Goal: Information Seeking & Learning: Learn about a topic

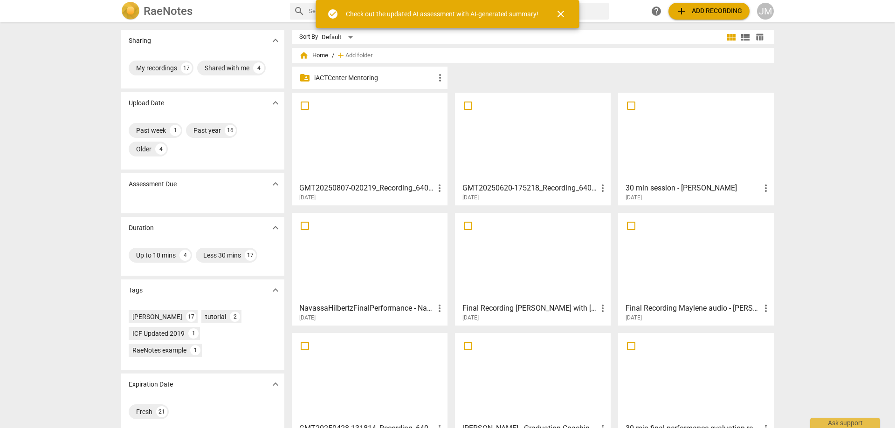
click at [401, 107] on div at bounding box center [369, 137] width 149 height 82
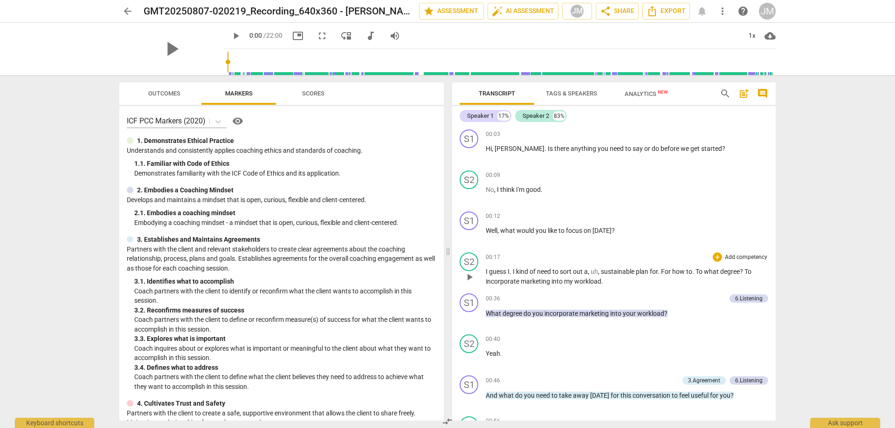
click at [467, 280] on span "play_arrow" at bounding box center [469, 277] width 11 height 11
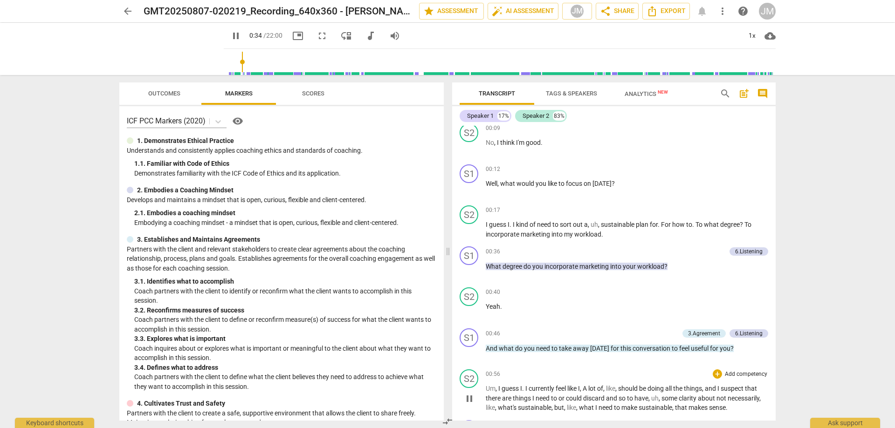
scroll to position [47, 0]
click at [673, 253] on div "+" at bounding box center [674, 251] width 9 height 9
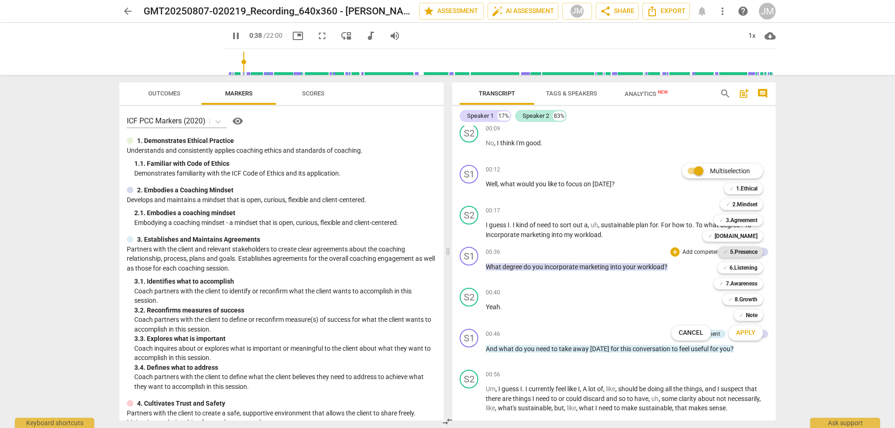
click at [733, 253] on b "5.Presence" at bounding box center [743, 252] width 27 height 11
click at [744, 340] on button "Apply" at bounding box center [746, 333] width 34 height 17
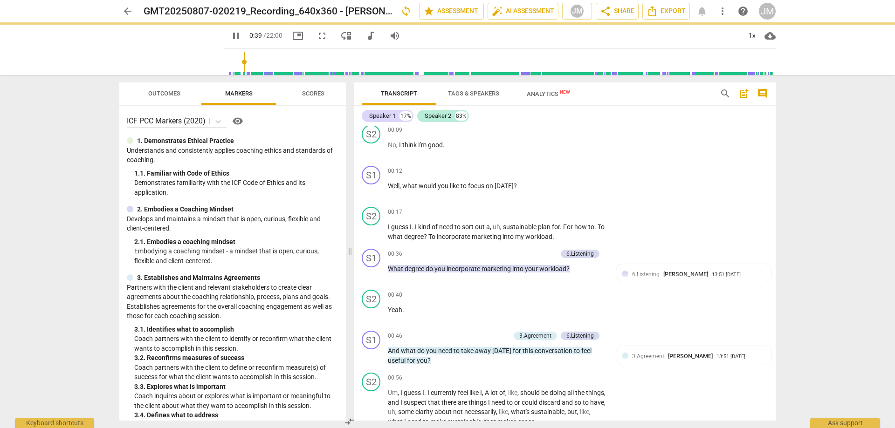
type input "40"
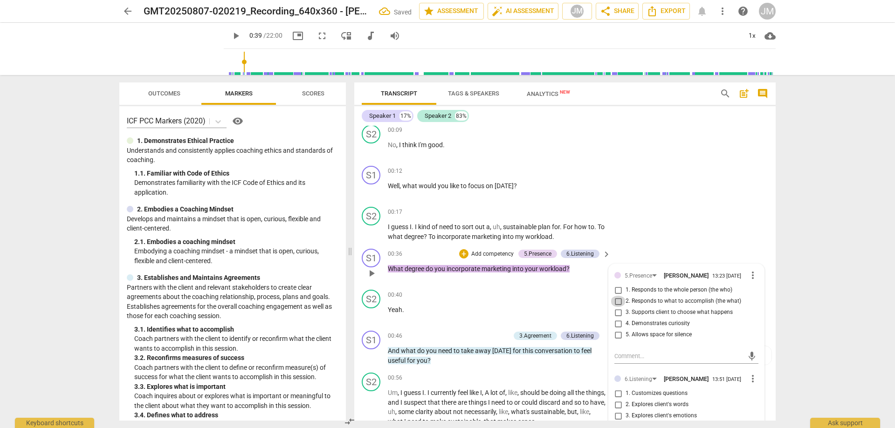
click at [617, 301] on input "2. Responds to what to accomplish (the what)" at bounding box center [618, 301] width 15 height 11
checkbox input "true"
click at [634, 333] on span "5. Allows space for silence" at bounding box center [659, 335] width 66 height 8
click at [626, 333] on input "5. Allows space for silence" at bounding box center [618, 335] width 15 height 11
checkbox input "true"
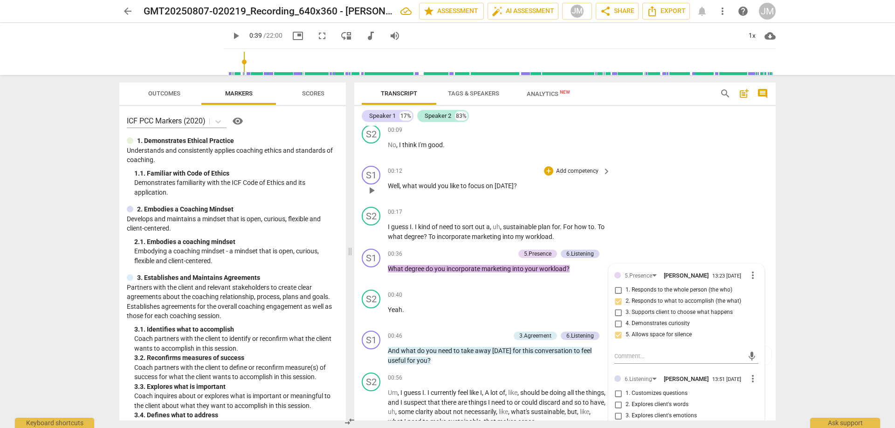
click at [705, 199] on div "S1 play_arrow pause 00:12 + Add competency keyboard_arrow_right Well , what wou…" at bounding box center [564, 182] width 421 height 41
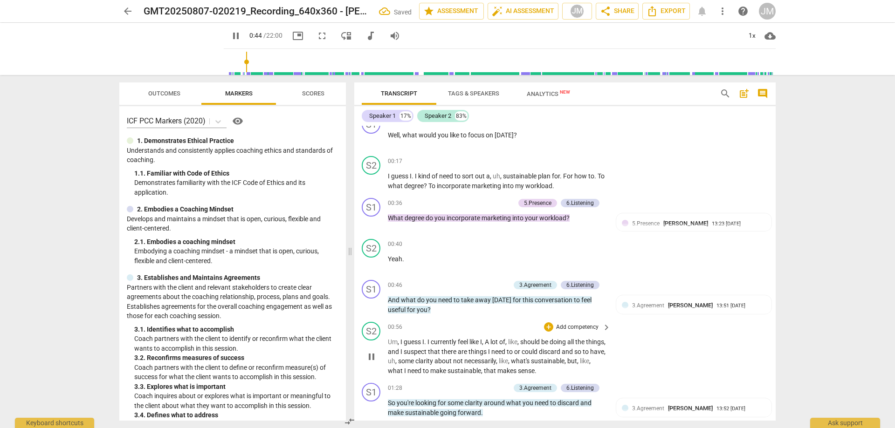
scroll to position [93, 0]
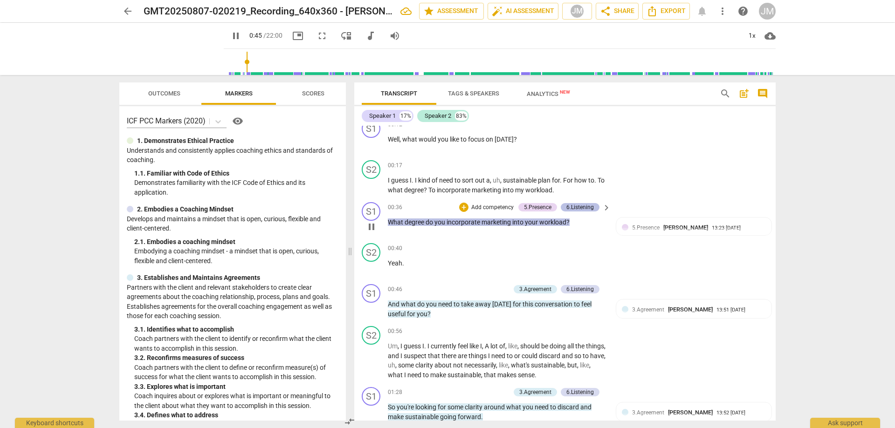
click at [583, 206] on div "6.Listening" at bounding box center [579, 207] width 27 height 8
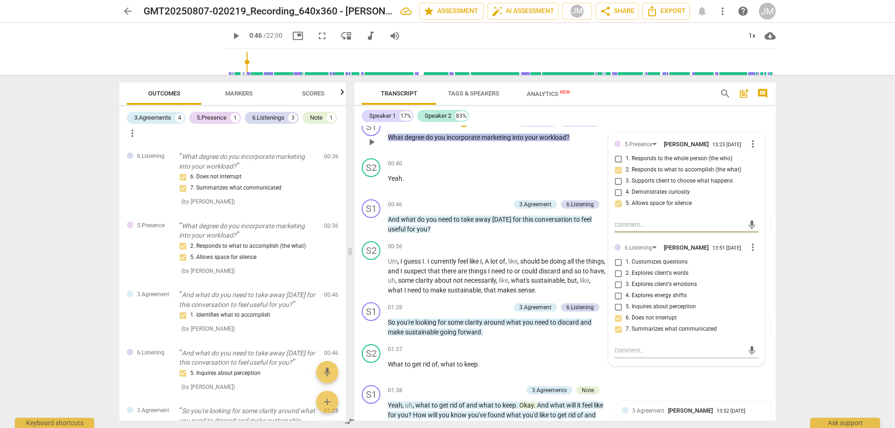
scroll to position [186, 0]
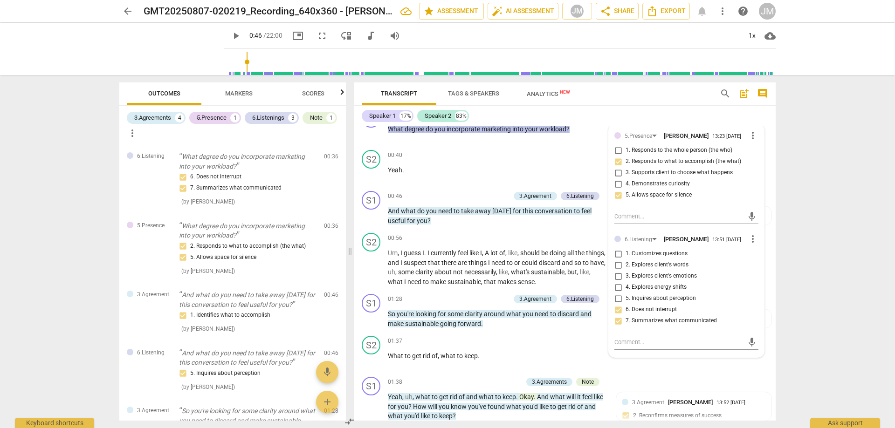
click at [604, 115] on div "Speaker 1 17% Speaker 2 83%" at bounding box center [565, 116] width 406 height 16
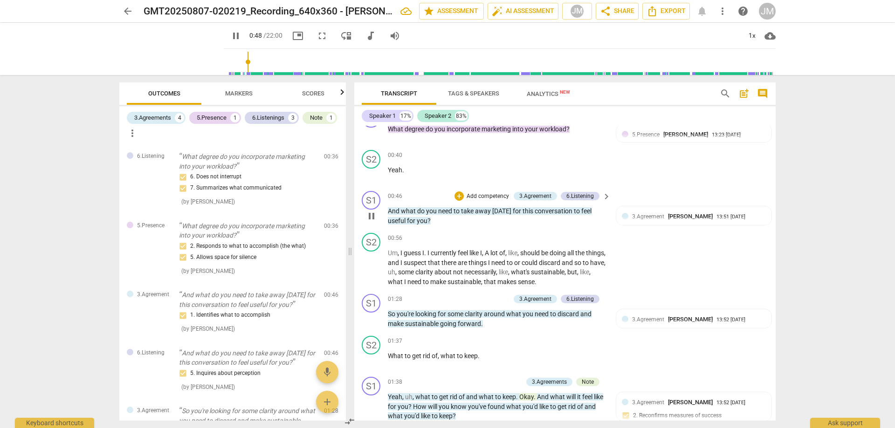
click at [373, 216] on span "pause" at bounding box center [371, 216] width 11 height 11
click at [373, 216] on span "play_arrow" at bounding box center [371, 216] width 11 height 11
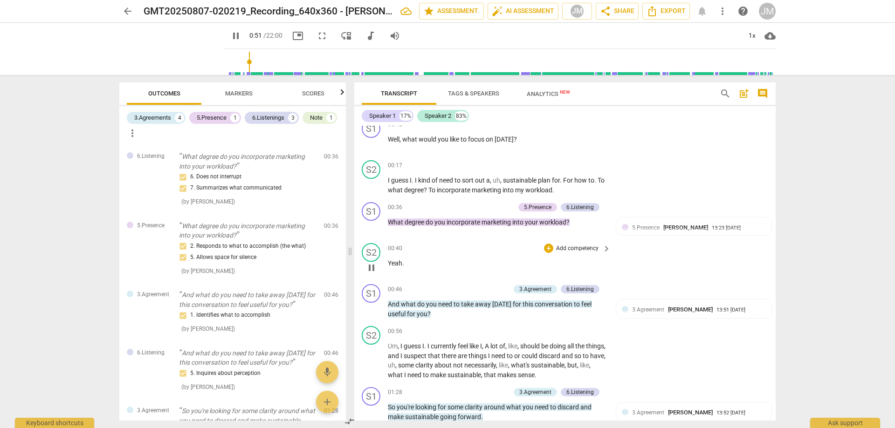
scroll to position [140, 0]
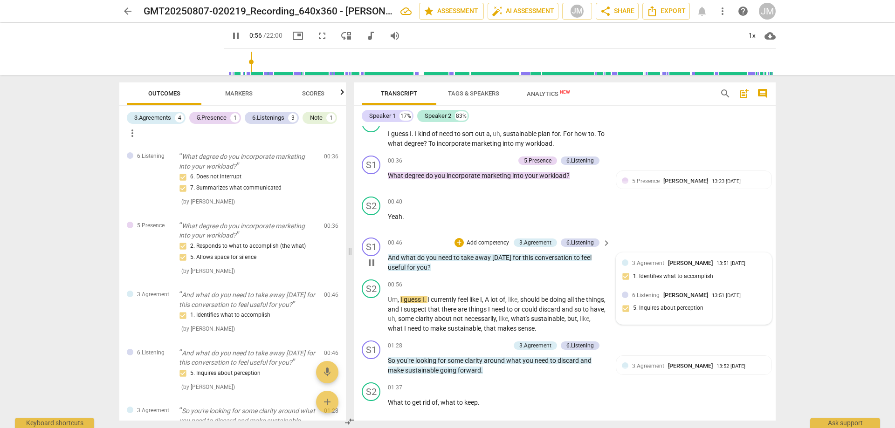
click at [661, 261] on span "3.Agreement" at bounding box center [648, 263] width 32 height 7
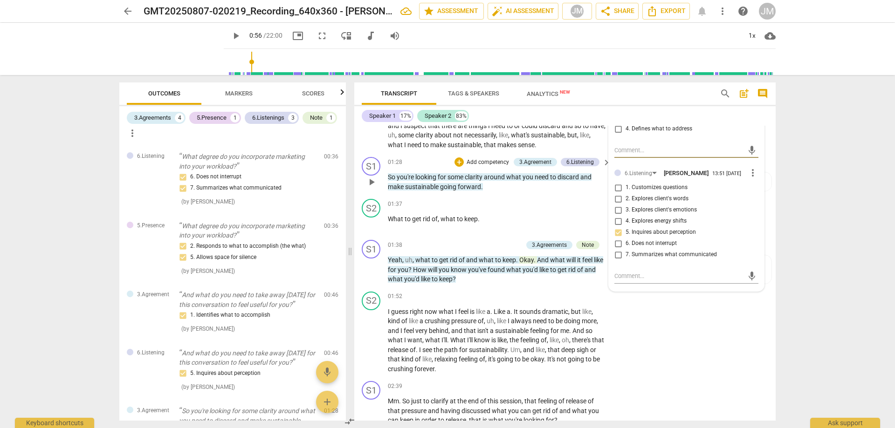
scroll to position [326, 0]
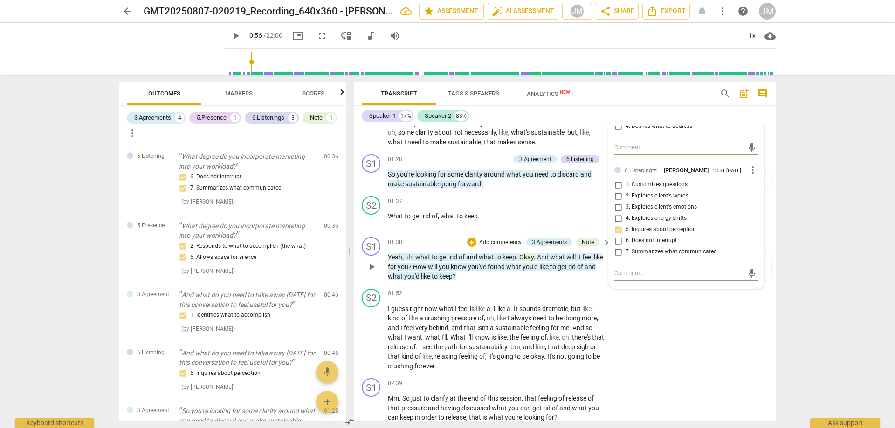
click at [499, 260] on p "Yeah , uh , what to get rid of and what to keep . Okay . And what will it feel …" at bounding box center [497, 267] width 218 height 29
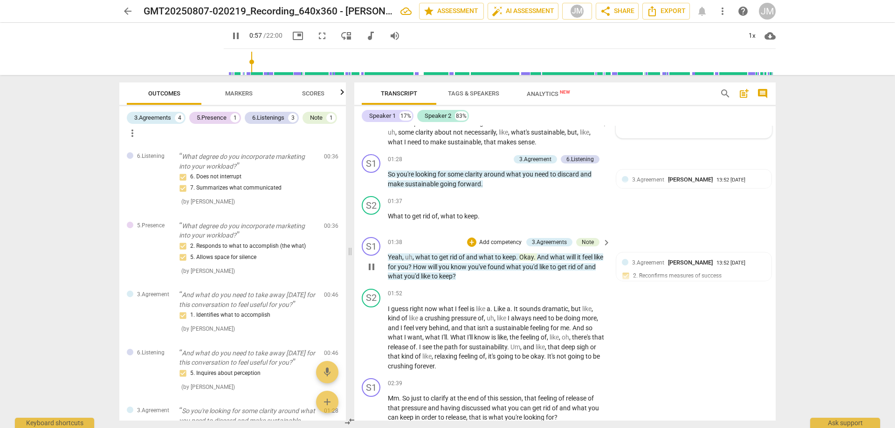
click at [539, 263] on span "you'd" at bounding box center [530, 266] width 17 height 7
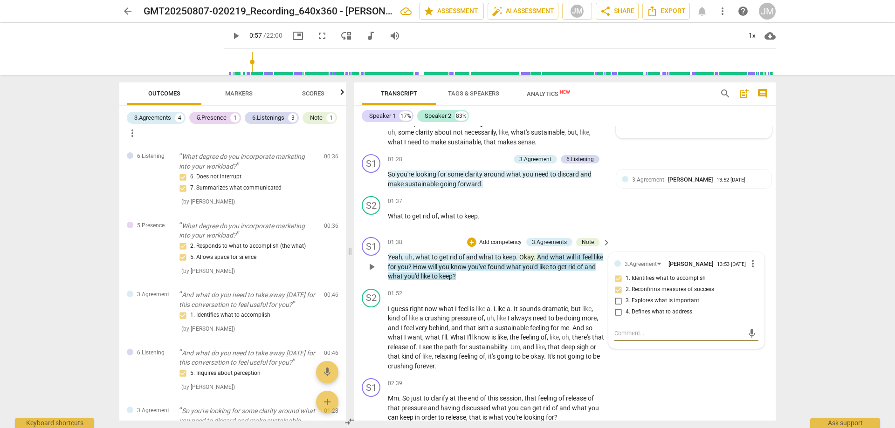
click at [587, 235] on div "S1 play_arrow pause 01:38 + Add competency 3.Agreements Note keyboard_arrow_rig…" at bounding box center [564, 260] width 421 height 52
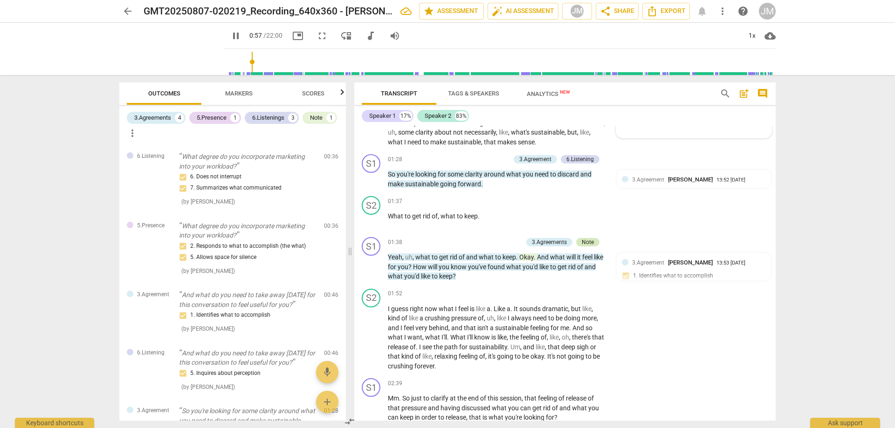
click at [587, 239] on div "Note" at bounding box center [588, 242] width 12 height 8
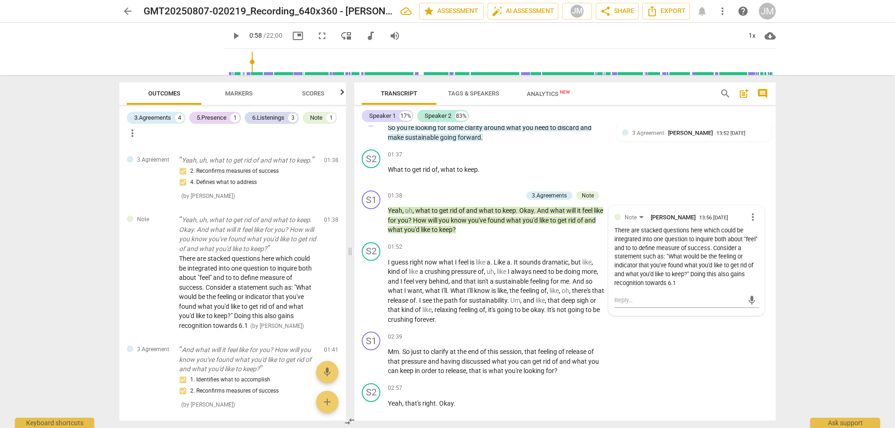
scroll to position [513, 0]
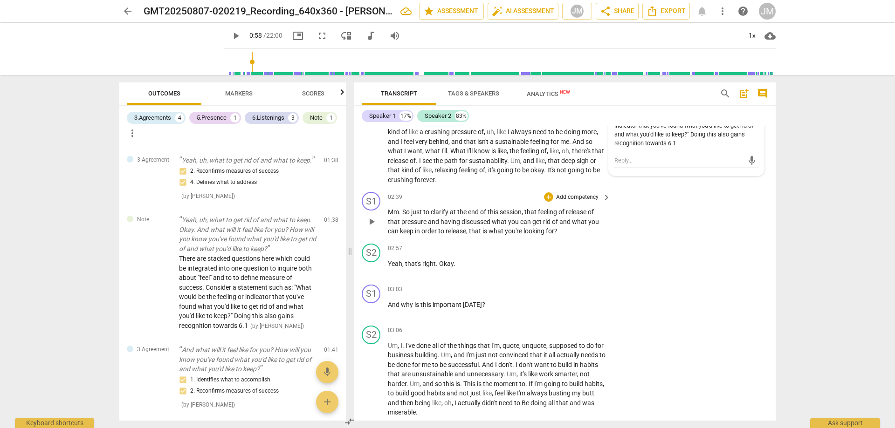
click at [392, 210] on span "Mm" at bounding box center [393, 211] width 11 height 7
click at [374, 221] on span "pause" at bounding box center [371, 221] width 11 height 11
click at [374, 221] on span "play_arrow" at bounding box center [371, 221] width 11 height 11
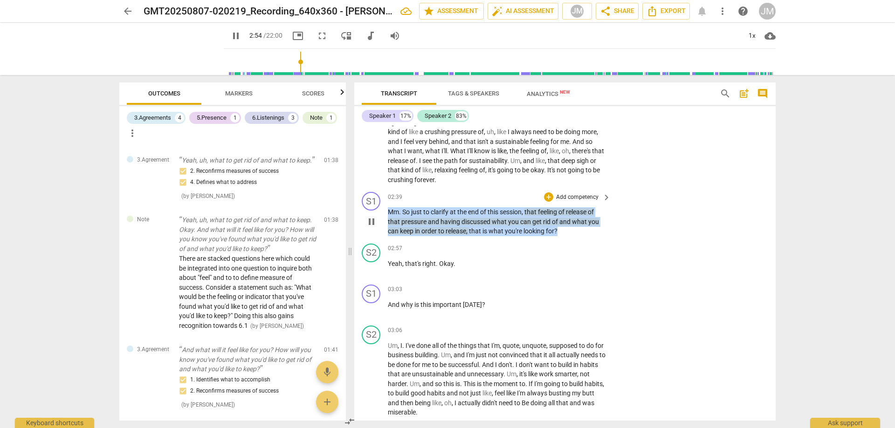
drag, startPoint x: 388, startPoint y: 209, endPoint x: 579, endPoint y: 234, distance: 192.2
click at [579, 234] on p "Mm . So just to clarify at the end of this session , that feeling of release of…" at bounding box center [497, 221] width 218 height 29
click at [550, 195] on div "+" at bounding box center [548, 196] width 9 height 9
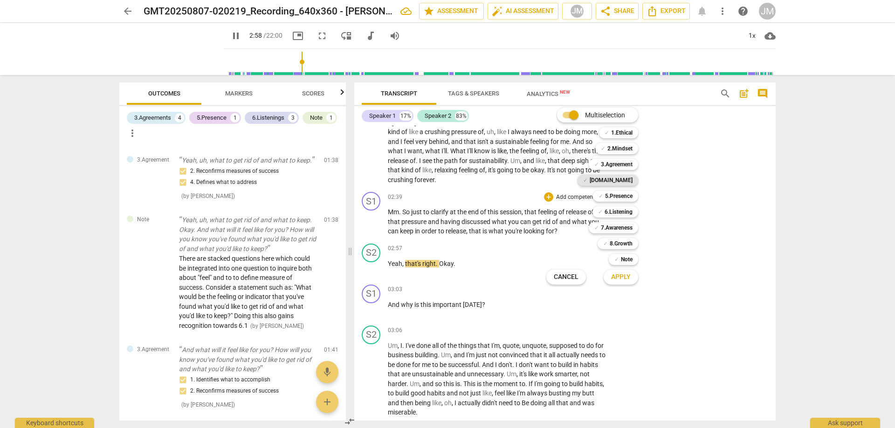
click at [628, 181] on b "[DOMAIN_NAME]" at bounding box center [611, 180] width 43 height 11
click at [624, 163] on b "3.Agreement" at bounding box center [617, 164] width 32 height 11
click at [625, 209] on b "6.Listening" at bounding box center [619, 211] width 28 height 11
click at [627, 281] on span "Apply" at bounding box center [621, 277] width 20 height 9
type input "183"
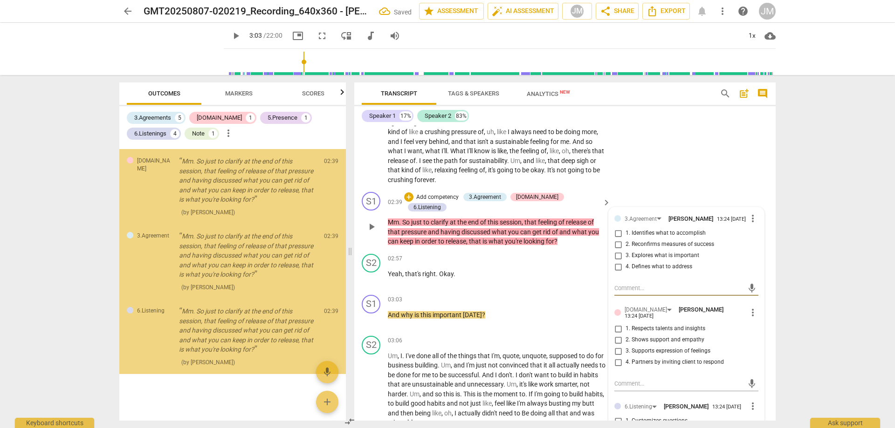
scroll to position [664, 0]
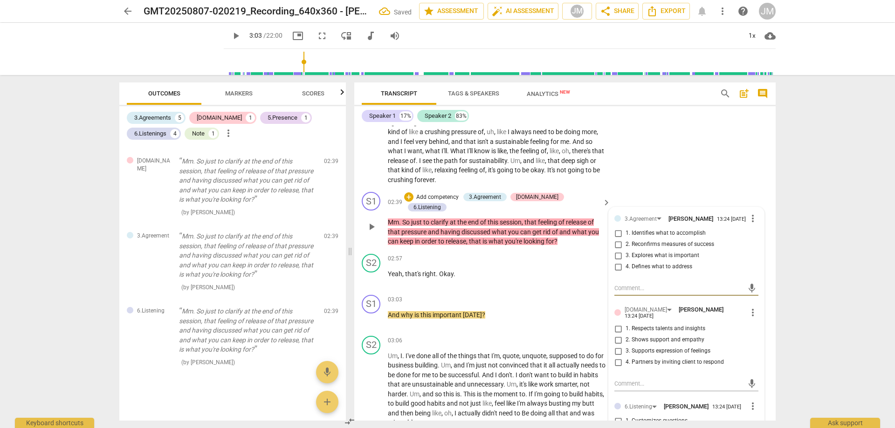
click at [629, 244] on span "2. Reconfirms measures of success" at bounding box center [670, 245] width 89 height 8
click at [626, 244] on input "2. Reconfirms measures of success" at bounding box center [618, 244] width 15 height 11
checkbox input "true"
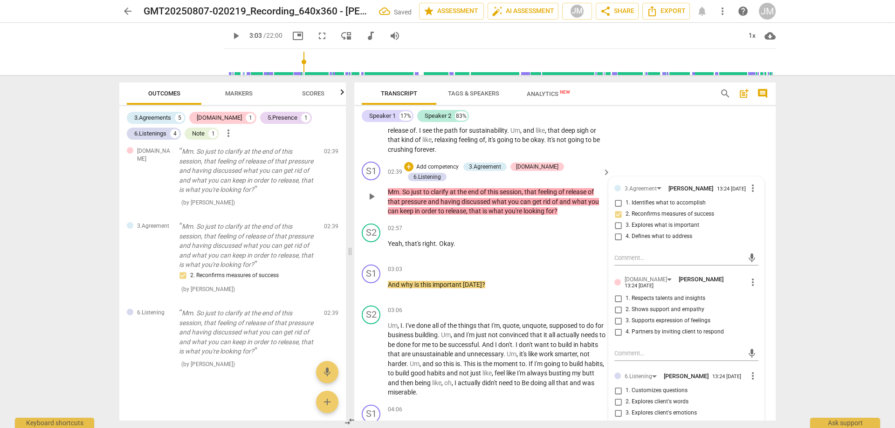
scroll to position [559, 0]
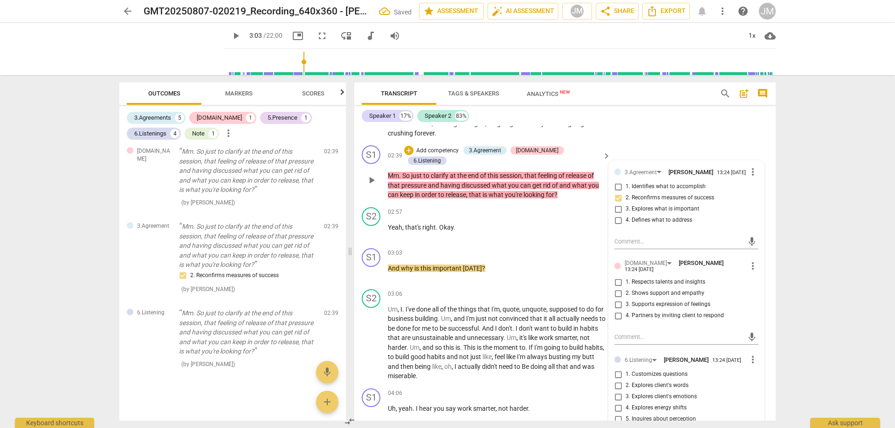
click at [621, 218] on input "4. Defines what to address" at bounding box center [618, 220] width 15 height 11
checkbox input "true"
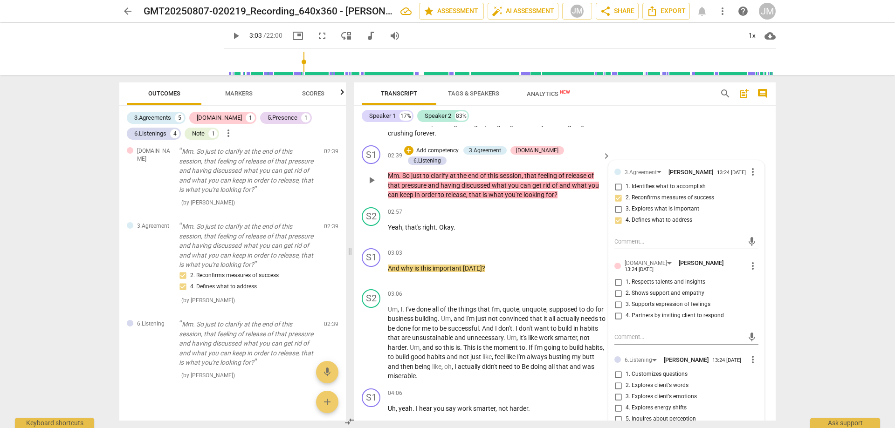
click at [626, 304] on span "3. Supports expression of feelings" at bounding box center [668, 305] width 85 height 8
click at [626, 304] on input "3. Supports expression of feelings" at bounding box center [618, 304] width 15 height 11
checkbox input "true"
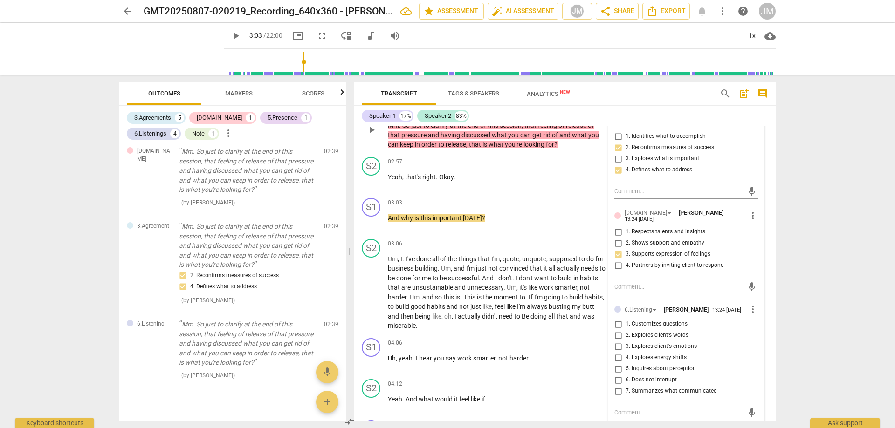
scroll to position [699, 0]
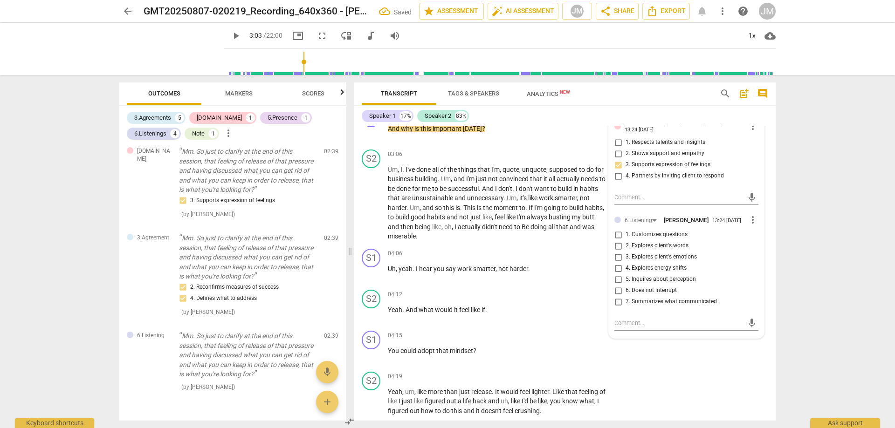
click at [691, 300] on span "7. Summarizes what communicated" at bounding box center [671, 302] width 91 height 8
click at [626, 300] on input "7. Summarizes what communicated" at bounding box center [618, 301] width 15 height 11
checkbox input "true"
click at [655, 287] on span "6. Does not interrupt" at bounding box center [651, 291] width 51 height 8
click at [626, 287] on input "6. Does not interrupt" at bounding box center [618, 290] width 15 height 11
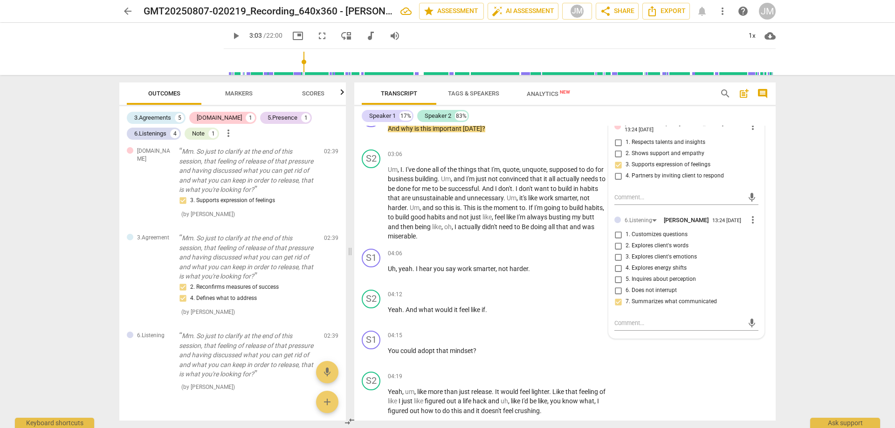
checkbox input "true"
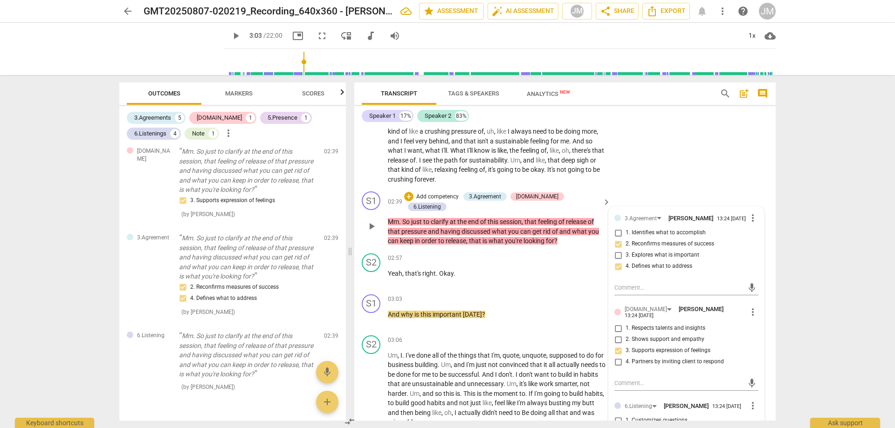
scroll to position [513, 0]
click at [691, 159] on div "S2 play_arrow pause 01:52 + Add competency keyboard_arrow_right I guess right n…" at bounding box center [564, 144] width 421 height 90
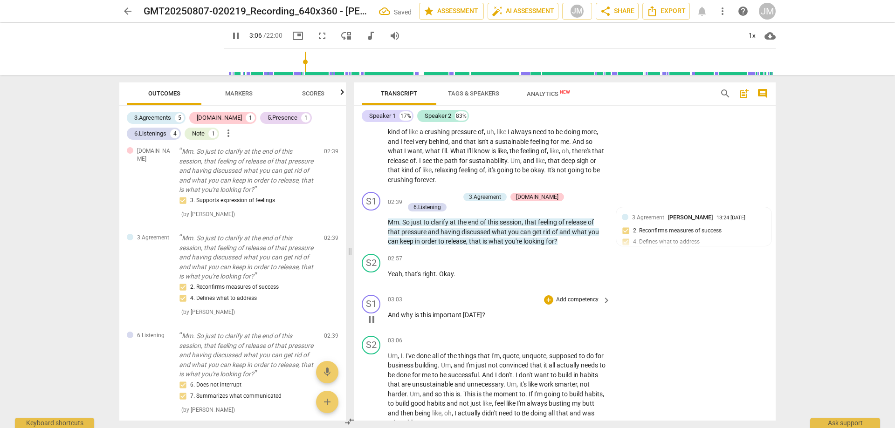
drag, startPoint x: 385, startPoint y: 303, endPoint x: 481, endPoint y: 302, distance: 96.0
click at [481, 302] on div "S1 play_arrow pause 03:03 + Add competency keyboard_arrow_right And why is this…" at bounding box center [564, 311] width 421 height 41
drag, startPoint x: 487, startPoint y: 302, endPoint x: 384, endPoint y: 302, distance: 103.0
click at [384, 302] on div "S1 play_arrow pause 03:03 + Add competency keyboard_arrow_right And why is this…" at bounding box center [564, 311] width 421 height 41
click at [550, 296] on div "+" at bounding box center [548, 300] width 9 height 9
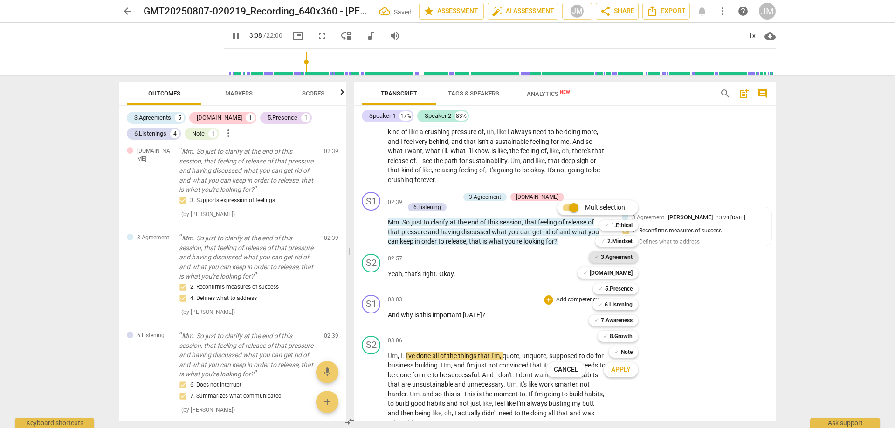
click at [610, 256] on b "3.Agreement" at bounding box center [617, 257] width 32 height 11
click at [626, 378] on button "Apply" at bounding box center [621, 370] width 34 height 17
type input "190"
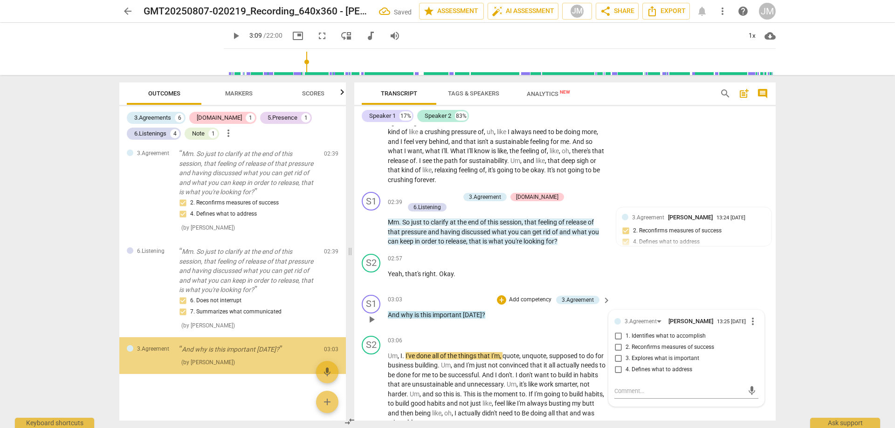
scroll to position [758, 0]
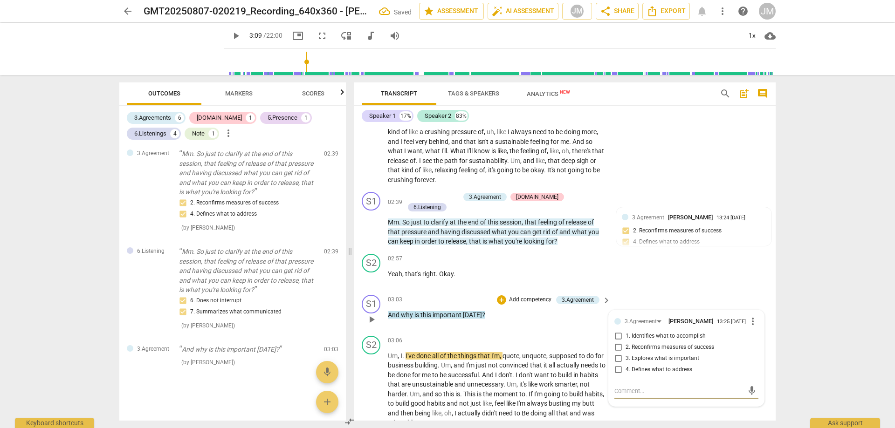
click at [659, 355] on span "3. Explores what is important" at bounding box center [663, 359] width 74 height 8
click at [626, 353] on input "3. Explores what is important" at bounding box center [618, 358] width 15 height 11
checkbox input "true"
click at [715, 250] on div "S2 play_arrow pause 02:57 + Add competency keyboard_arrow_right Yeah , that's r…" at bounding box center [564, 270] width 421 height 41
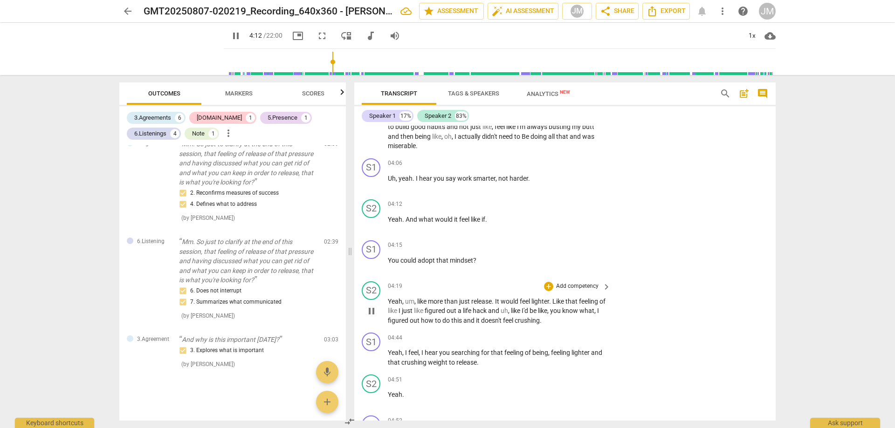
scroll to position [746, 0]
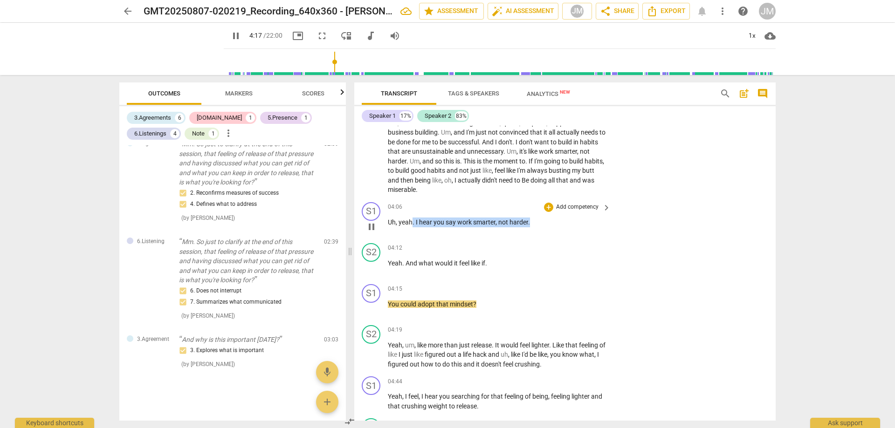
drag, startPoint x: 488, startPoint y: 210, endPoint x: 412, endPoint y: 211, distance: 76.0
click at [412, 218] on p "Uh , yeah . I hear you say work smarter , not harder ." at bounding box center [497, 223] width 218 height 10
click at [587, 203] on p "Add competency" at bounding box center [577, 207] width 44 height 8
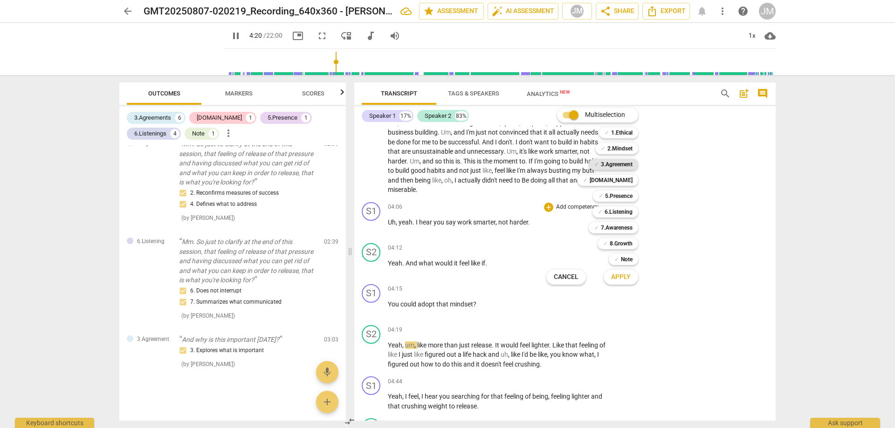
click at [628, 162] on b "3.Agreement" at bounding box center [617, 164] width 32 height 11
click at [630, 177] on b "[DOMAIN_NAME]" at bounding box center [611, 180] width 43 height 11
click at [623, 163] on b "3.Agreement" at bounding box center [617, 164] width 32 height 11
click at [635, 194] on div "✓ 5.Presence" at bounding box center [615, 196] width 45 height 11
click at [633, 212] on div "✓ 6.Listening" at bounding box center [615, 211] width 46 height 11
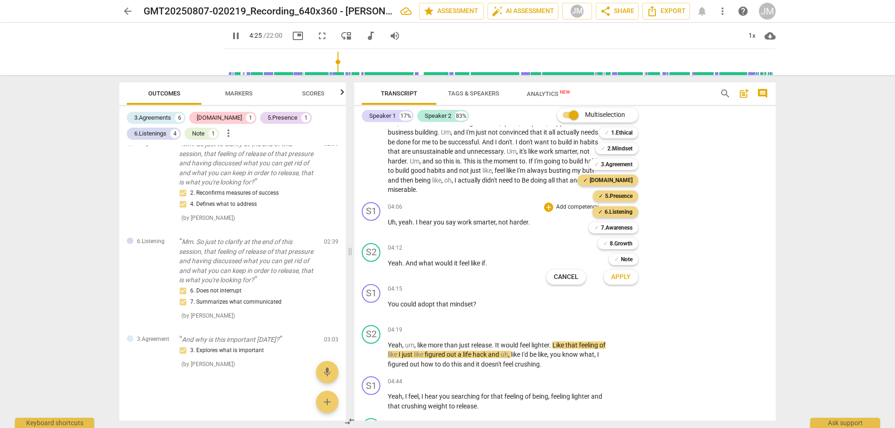
click at [622, 275] on span "Apply" at bounding box center [621, 277] width 20 height 9
type input "266"
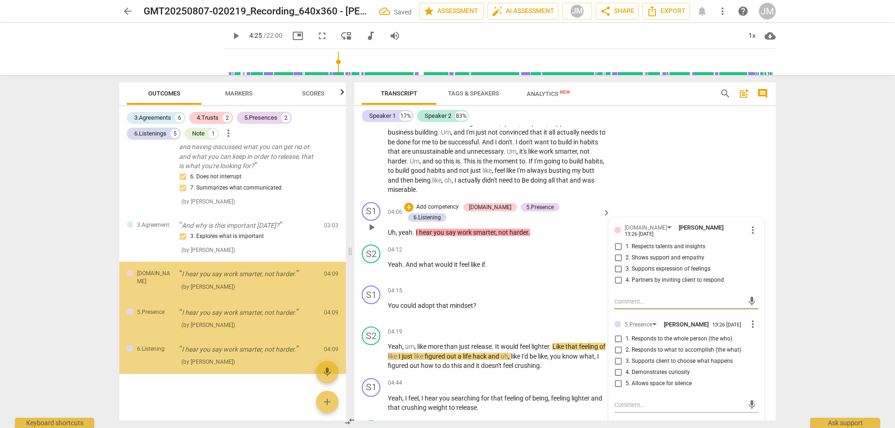
scroll to position [880, 0]
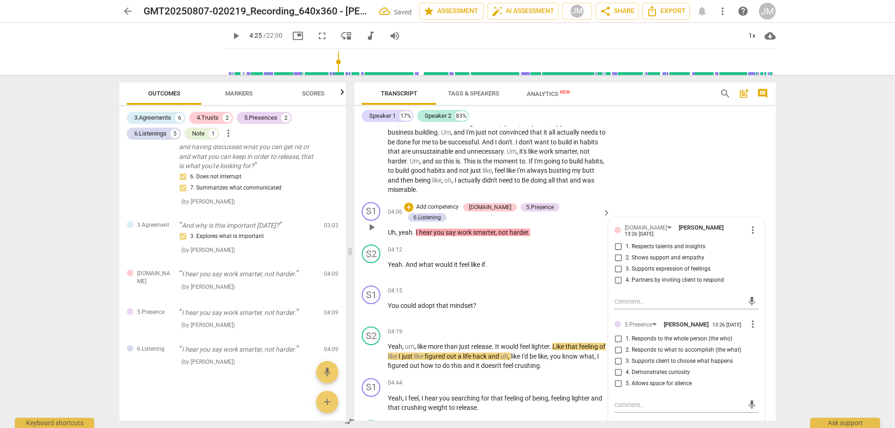
click at [669, 243] on span "1. Respects talents and insights" at bounding box center [666, 247] width 80 height 8
click at [626, 241] on input "1. Respects talents and insights" at bounding box center [618, 246] width 15 height 11
checkbox input "true"
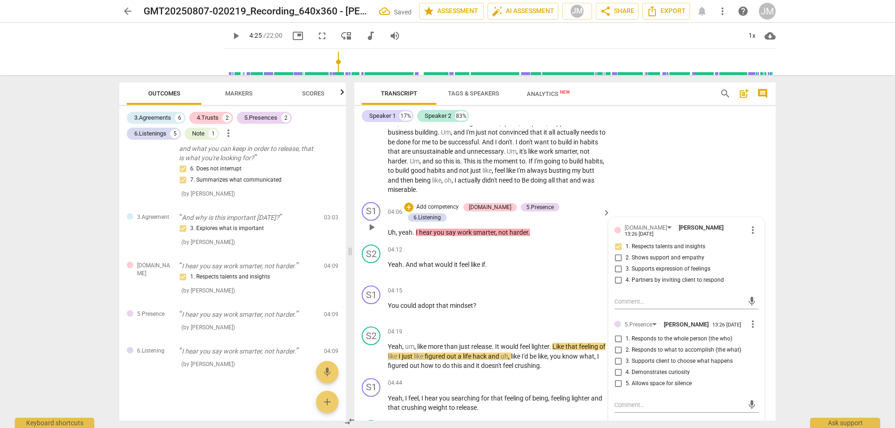
scroll to position [792, 0]
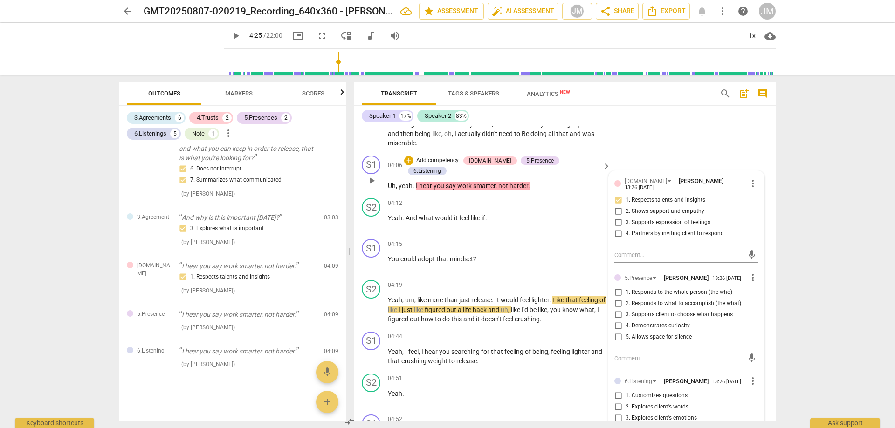
click at [615, 228] on input "4. Partners by inviting client to respond" at bounding box center [618, 233] width 15 height 11
checkbox input "true"
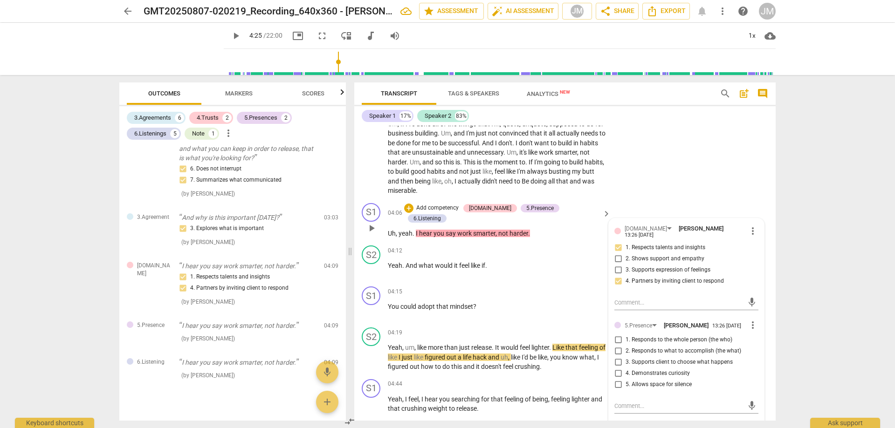
scroll to position [746, 0]
click at [660, 335] on span "1. Responds to the whole person (the who)" at bounding box center [679, 339] width 107 height 8
click at [626, 334] on input "1. Responds to the whole person (the who)" at bounding box center [618, 339] width 15 height 11
checkbox input "true"
click at [665, 369] on span "4. Demonstrates curiosity" at bounding box center [658, 373] width 64 height 8
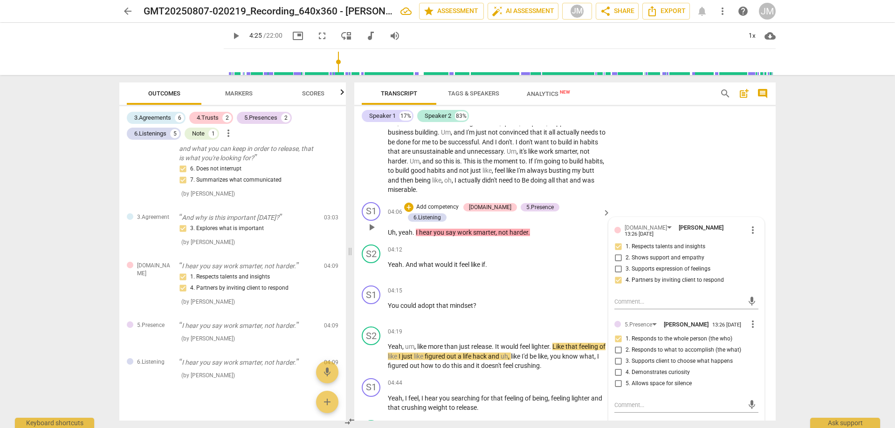
click at [626, 367] on input "4. Demonstrates curiosity" at bounding box center [618, 372] width 15 height 11
checkbox input "true"
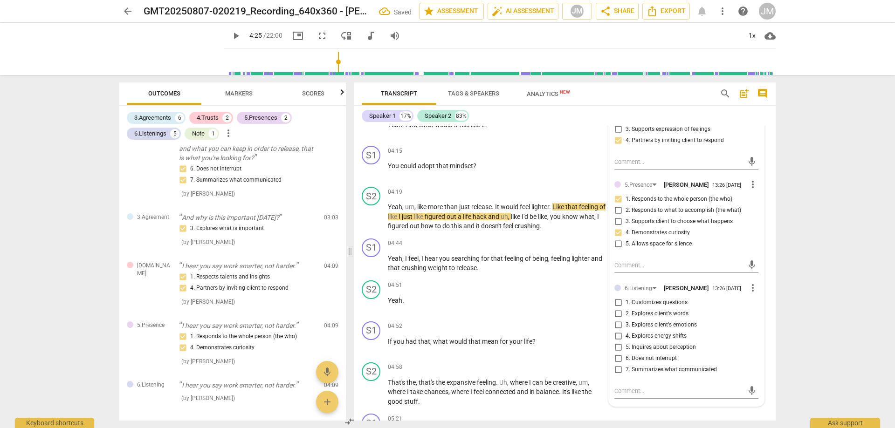
click at [680, 310] on span "2. Explores client's words" at bounding box center [657, 314] width 63 height 8
click at [626, 309] on input "2. Explores client's words" at bounding box center [618, 314] width 15 height 11
checkbox input "true"
click at [688, 344] on span "5. Inquires about perception" at bounding box center [661, 348] width 70 height 8
click at [626, 342] on input "5. Inquires about perception" at bounding box center [618, 347] width 15 height 11
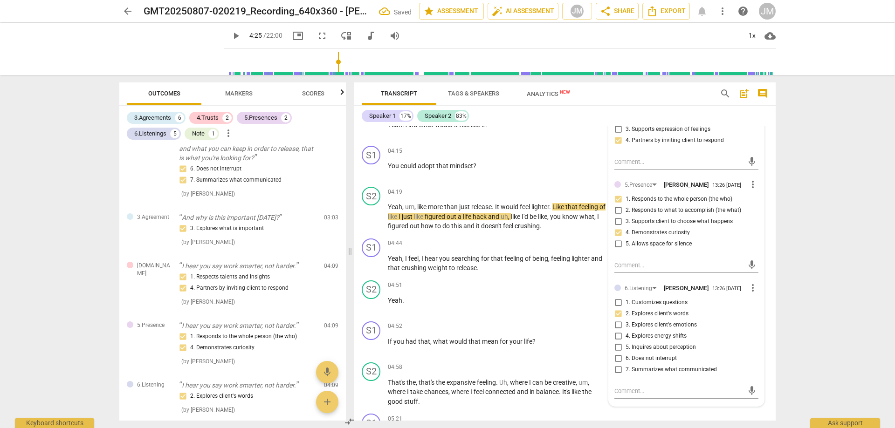
checkbox input "true"
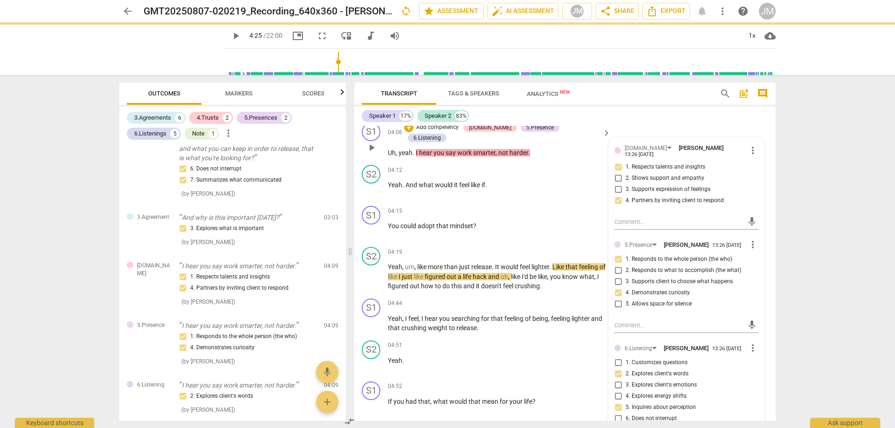
scroll to position [746, 0]
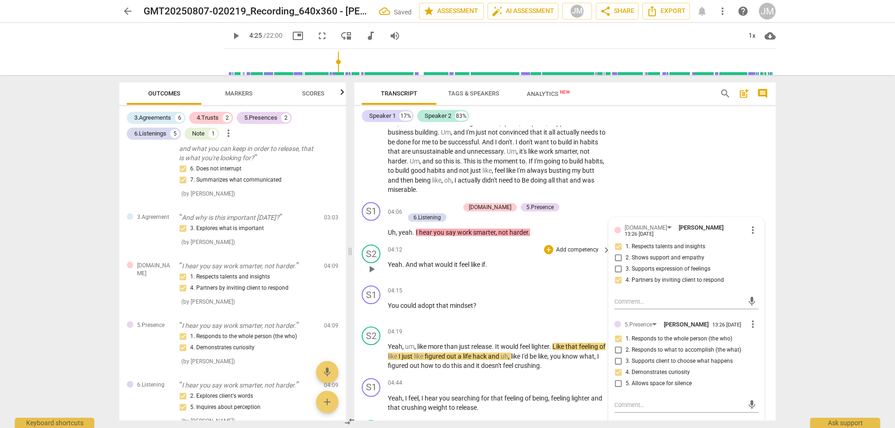
click at [419, 261] on span "what" at bounding box center [427, 264] width 16 height 7
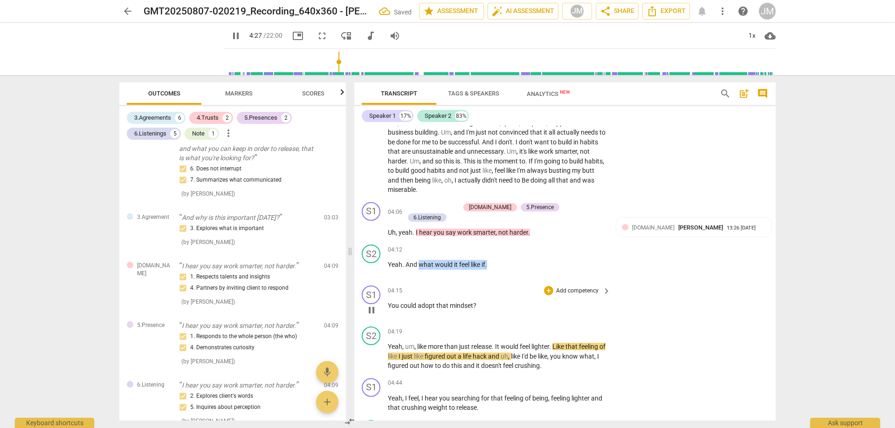
drag, startPoint x: 419, startPoint y: 252, endPoint x: 495, endPoint y: 295, distance: 87.5
click at [496, 298] on div "S1 play_arrow pause 00:03 + Add competency keyboard_arrow_right Hi , [PERSON_NA…" at bounding box center [564, 273] width 421 height 295
click at [484, 301] on p "You could adopt that mindset ?" at bounding box center [497, 306] width 218 height 10
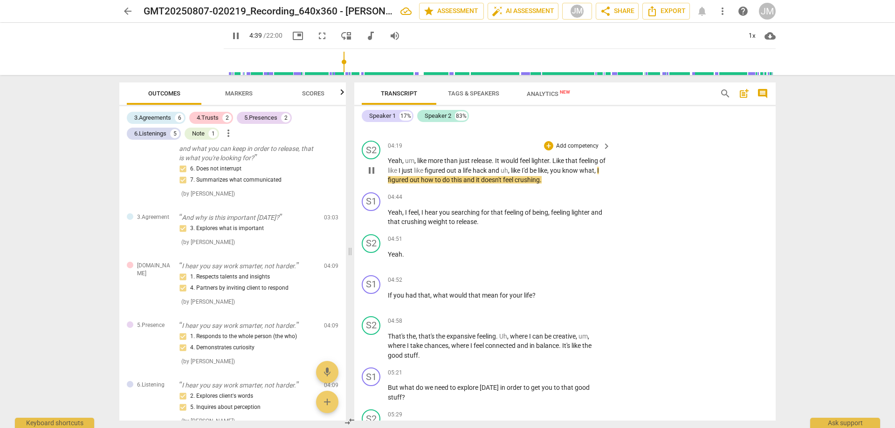
scroll to position [932, 0]
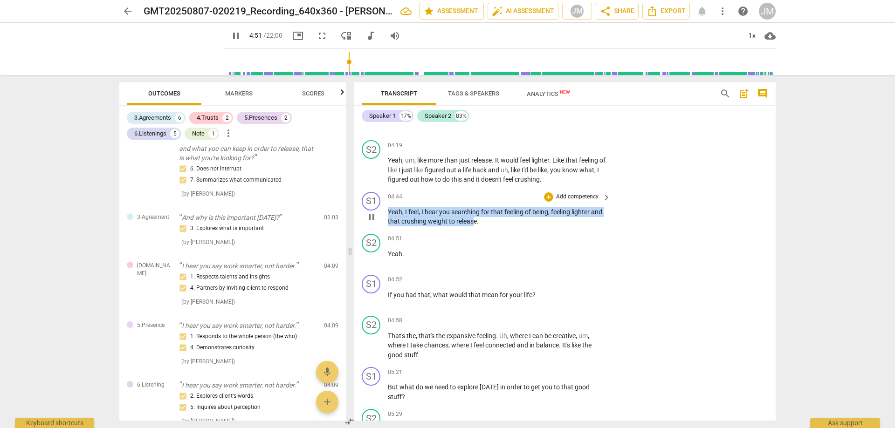
drag, startPoint x: 441, startPoint y: 208, endPoint x: 497, endPoint y: 210, distance: 55.5
click at [496, 210] on p "Yeah , I feel , I hear you searching for that feeling of being , feeling lighte…" at bounding box center [497, 216] width 218 height 19
click at [546, 192] on div "+" at bounding box center [548, 196] width 9 height 9
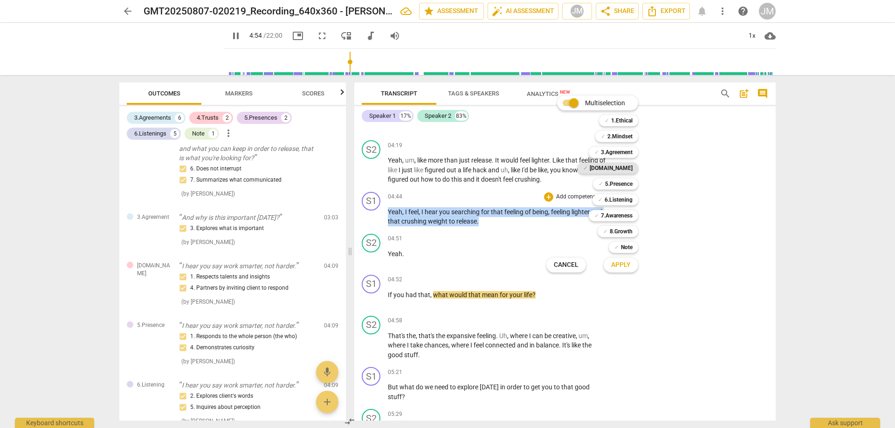
click at [629, 168] on b "[DOMAIN_NAME]" at bounding box center [611, 168] width 43 height 11
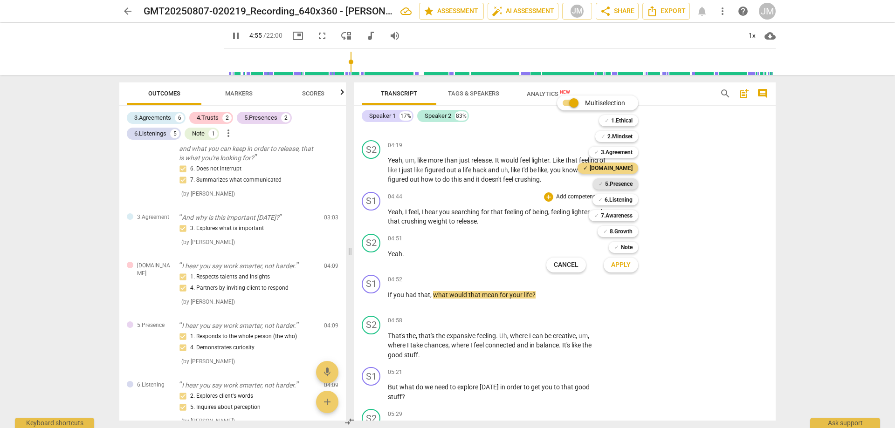
click at [625, 189] on b "5.Presence" at bounding box center [618, 184] width 27 height 11
click at [628, 270] on button "Apply" at bounding box center [621, 265] width 34 height 17
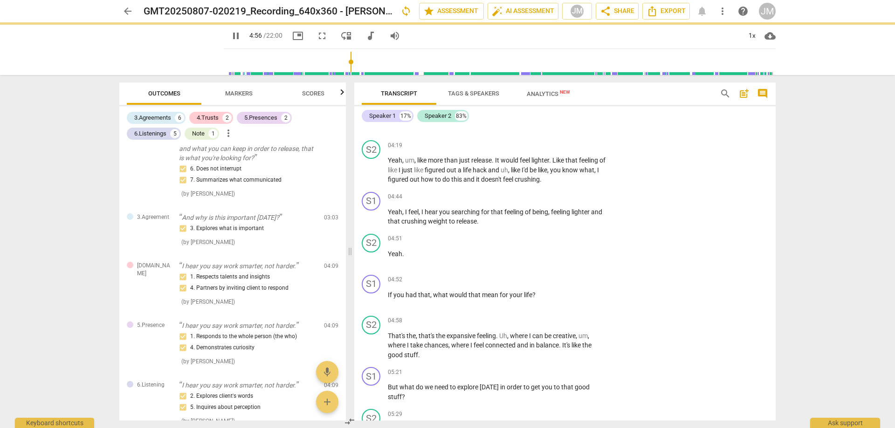
type input "297"
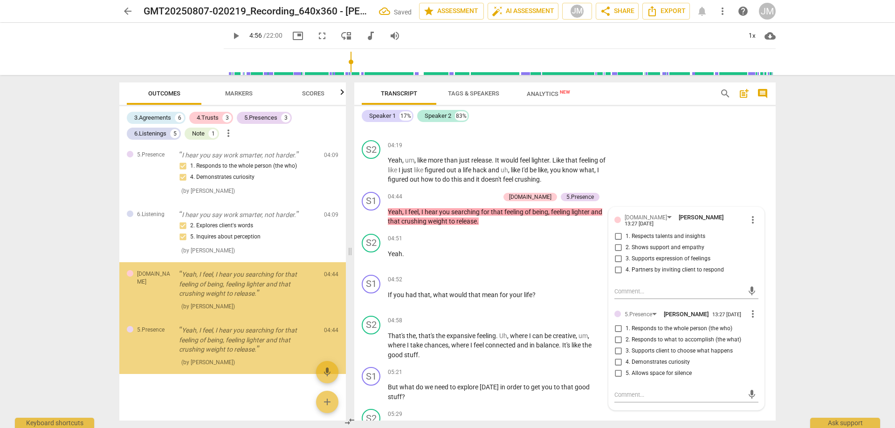
scroll to position [1061, 0]
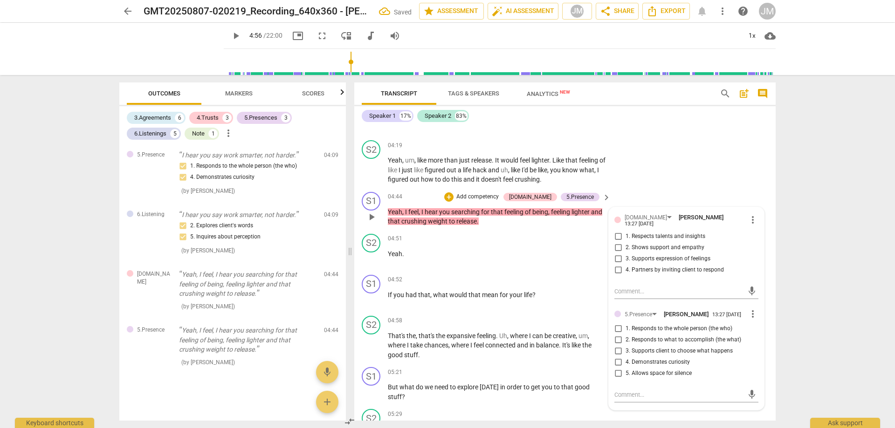
click at [627, 233] on span "1. Respects talents and insights" at bounding box center [666, 237] width 80 height 8
click at [626, 231] on input "1. Respects talents and insights" at bounding box center [618, 236] width 15 height 11
checkbox input "true"
click at [632, 244] on span "2. Shows support and empathy" at bounding box center [665, 248] width 79 height 8
click at [626, 242] on input "2. Shows support and empathy" at bounding box center [618, 247] width 15 height 11
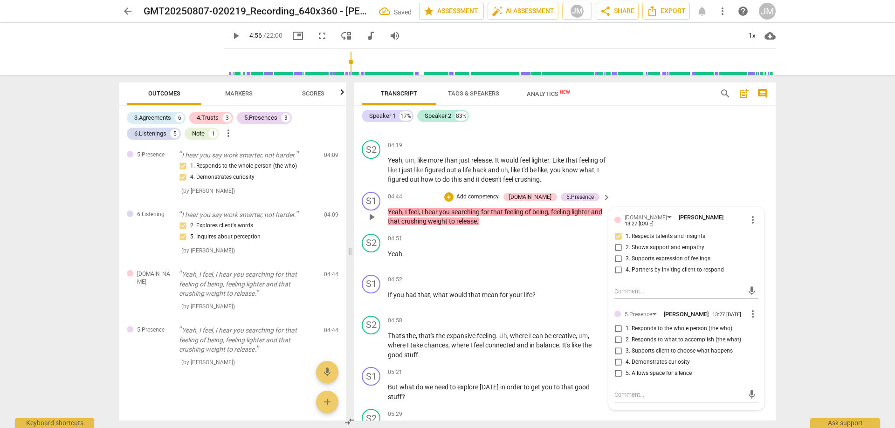
checkbox input "true"
click at [637, 255] on span "3. Supports expression of feelings" at bounding box center [668, 259] width 85 height 8
click at [626, 254] on input "3. Supports expression of feelings" at bounding box center [618, 259] width 15 height 11
checkbox input "true"
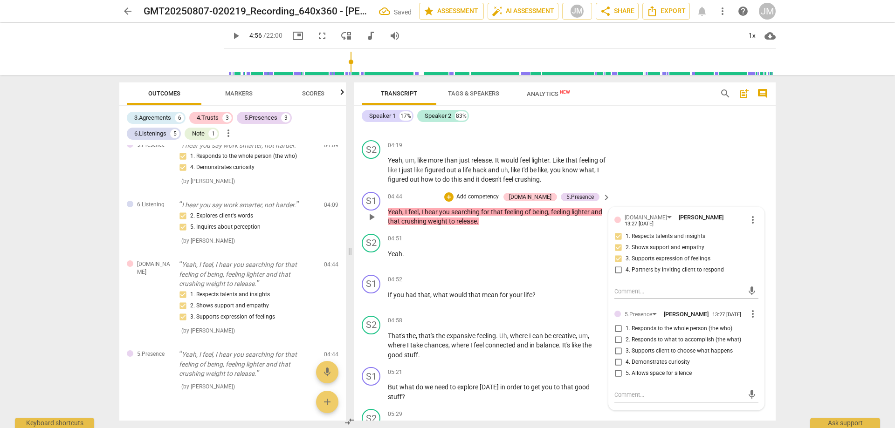
click at [690, 325] on span "1. Responds to the whole person (the who)" at bounding box center [679, 329] width 107 height 8
click at [626, 323] on input "1. Responds to the whole person (the who)" at bounding box center [618, 328] width 15 height 11
checkbox input "true"
click at [717, 151] on div "S2 play_arrow pause 04:19 + Add competency keyboard_arrow_right Yeah , um , lik…" at bounding box center [564, 163] width 421 height 52
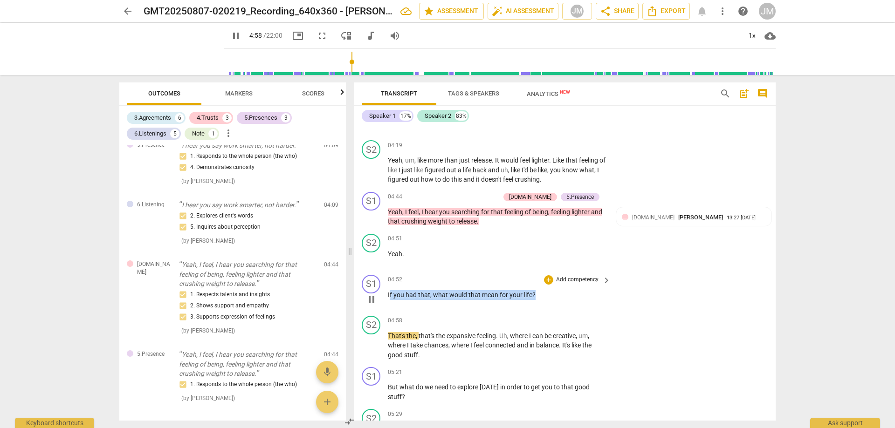
drag, startPoint x: 389, startPoint y: 280, endPoint x: 547, endPoint y: 276, distance: 158.0
click at [547, 276] on div "04:52 + Add competency keyboard_arrow_right If you had that , what would that m…" at bounding box center [500, 292] width 224 height 34
click at [543, 270] on div "+" at bounding box center [542, 269] width 9 height 9
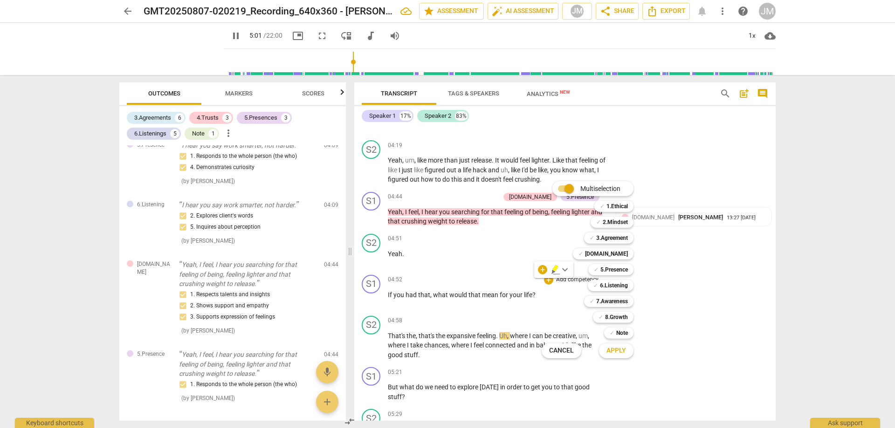
click at [695, 268] on div at bounding box center [447, 214] width 895 height 428
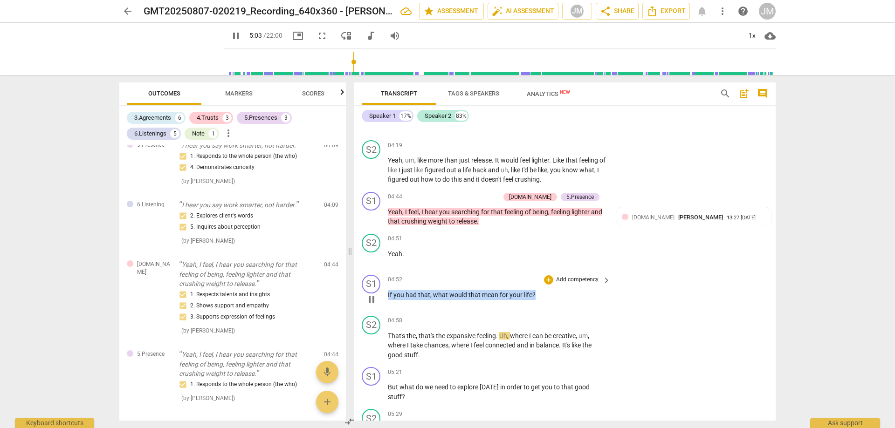
drag, startPoint x: 535, startPoint y: 282, endPoint x: 384, endPoint y: 282, distance: 151.5
click at [384, 282] on div "S1 play_arrow pause 04:52 + Add competency keyboard_arrow_right If you had that…" at bounding box center [564, 291] width 421 height 41
click at [544, 268] on div "+" at bounding box center [542, 269] width 9 height 9
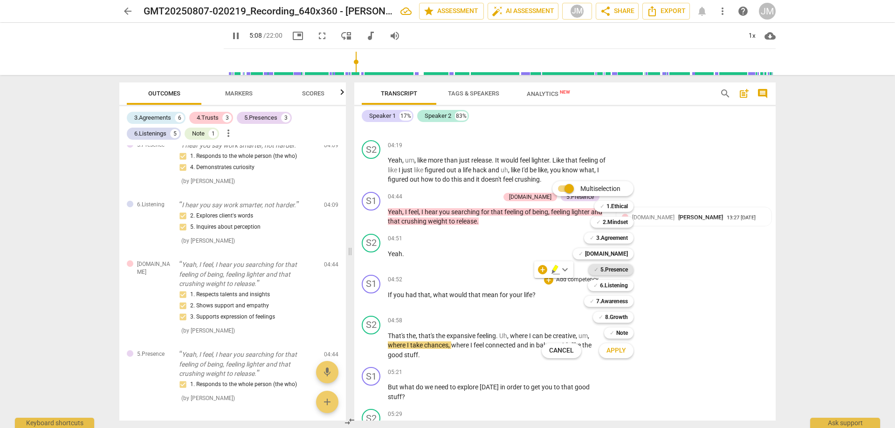
click at [621, 270] on b "5.Presence" at bounding box center [613, 269] width 27 height 11
click at [619, 302] on b "7.Awareness" at bounding box center [612, 301] width 32 height 11
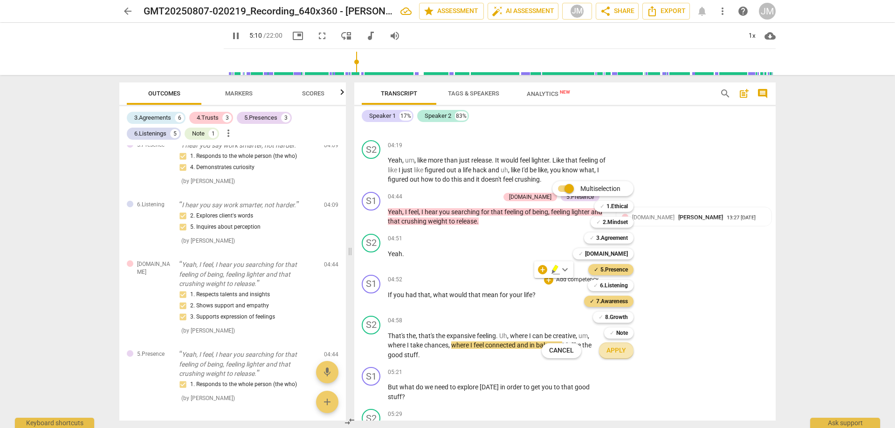
click at [621, 355] on span "Apply" at bounding box center [616, 350] width 20 height 9
type input "310"
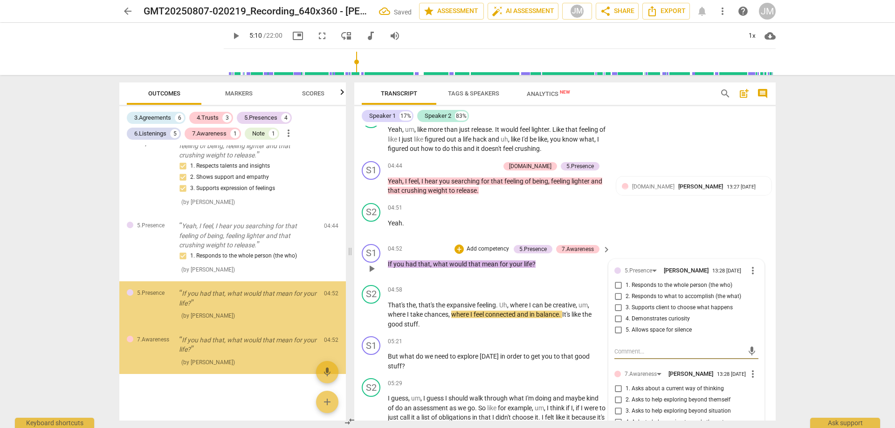
scroll to position [1025, 0]
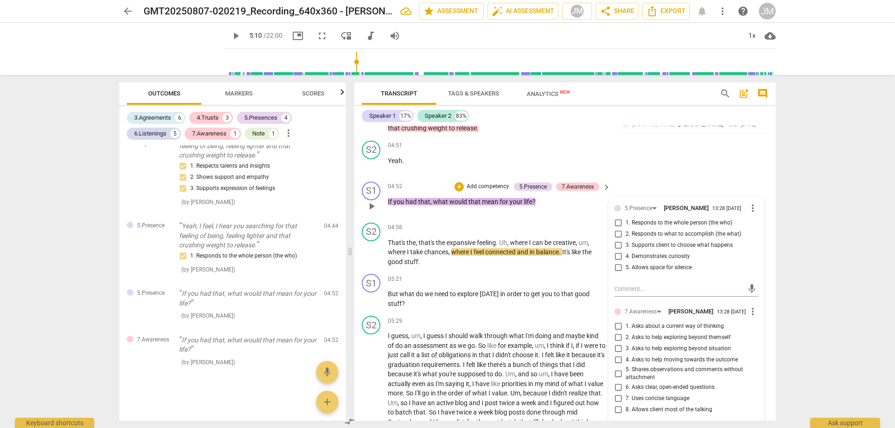
click at [653, 253] on span "4. Demonstrates curiosity" at bounding box center [658, 257] width 64 height 8
click at [626, 251] on input "4. Demonstrates curiosity" at bounding box center [618, 256] width 15 height 11
checkbox input "true"
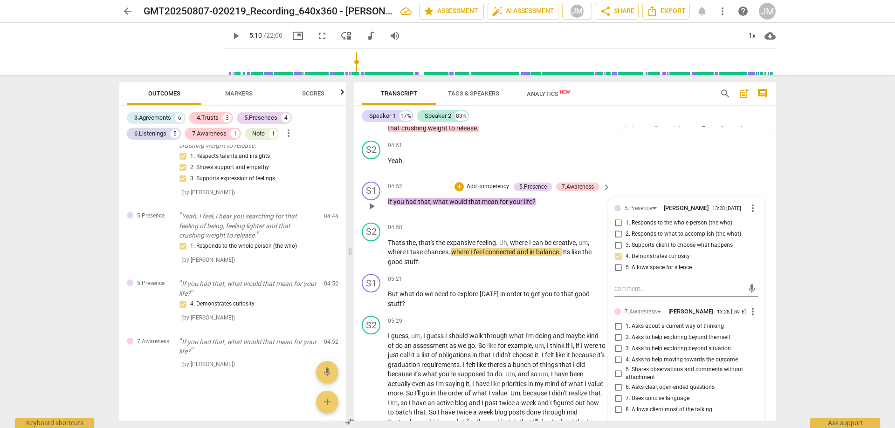
click at [688, 345] on span "3. Asks to help exploring beyond situation" at bounding box center [678, 349] width 105 height 8
click at [626, 344] on input "3. Asks to help exploring beyond situation" at bounding box center [618, 349] width 15 height 11
checkbox input "true"
click at [700, 384] on span "6. Asks clear, open-ended questions" at bounding box center [670, 388] width 89 height 8
click at [626, 382] on input "6. Asks clear, open-ended questions" at bounding box center [618, 387] width 15 height 11
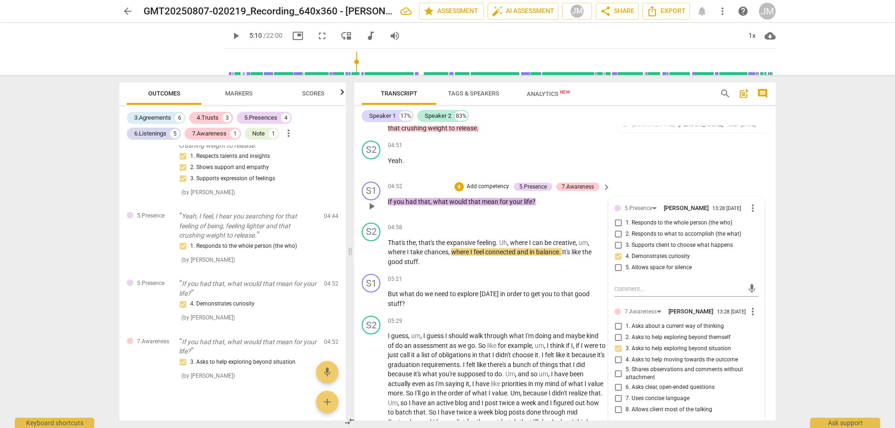
checkbox input "true"
click at [694, 393] on label "7. Uses concise language" at bounding box center [683, 398] width 144 height 11
click at [626, 393] on input "7. Uses concise language" at bounding box center [618, 398] width 15 height 11
checkbox input "true"
click at [804, 330] on div "arrow_back GMT20250807-020219_Recording_640x360 - [PERSON_NAME] Saved edit star…" at bounding box center [447, 214] width 895 height 428
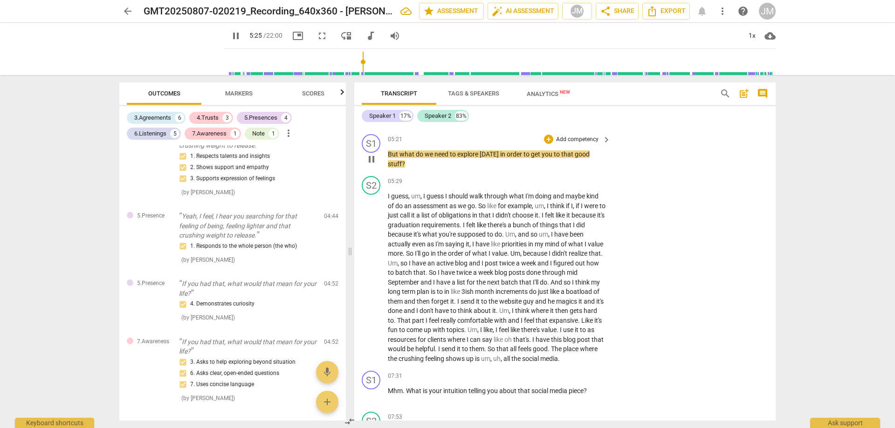
scroll to position [1119, 0]
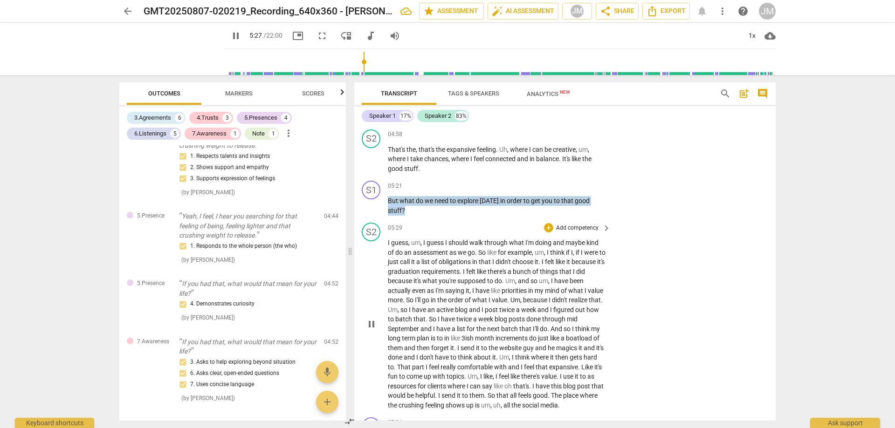
drag, startPoint x: 389, startPoint y: 187, endPoint x: 440, endPoint y: 208, distance: 55.0
click at [433, 211] on div "S1 play_arrow pause 00:03 + Add competency keyboard_arrow_right Hi , [PERSON_NA…" at bounding box center [564, 273] width 421 height 295
click at [547, 181] on div "+" at bounding box center [548, 185] width 9 height 9
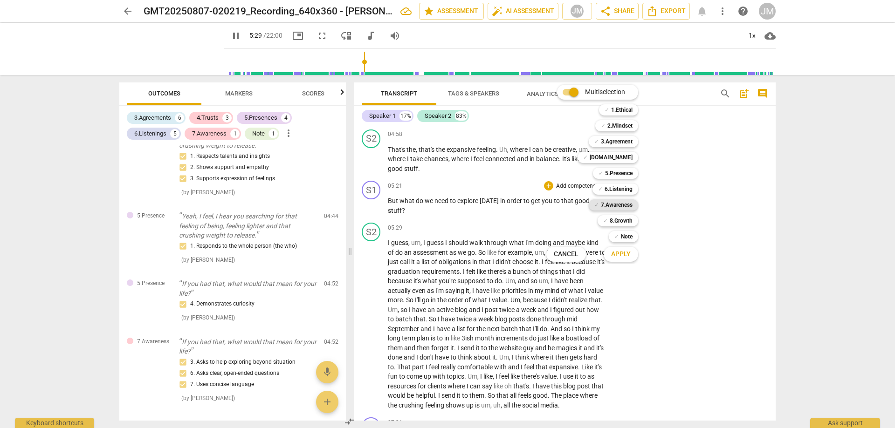
click at [621, 207] on b "7.Awareness" at bounding box center [617, 204] width 32 height 11
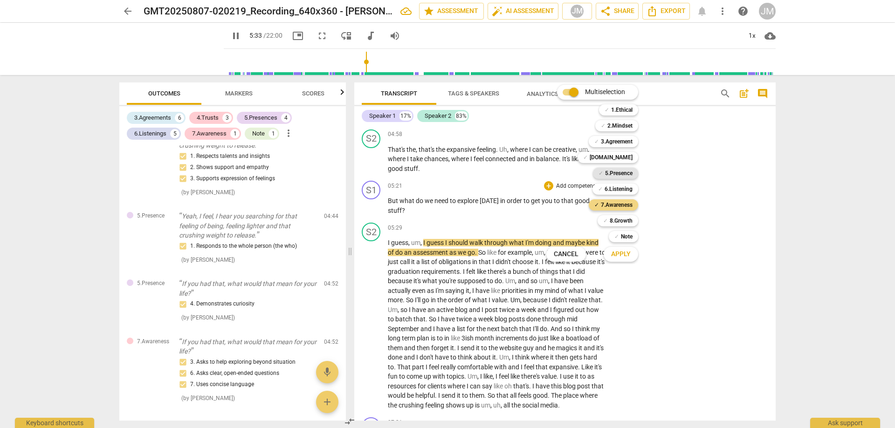
click at [629, 174] on b "5.Presence" at bounding box center [618, 173] width 27 height 11
click at [632, 139] on b "3.Agreement" at bounding box center [617, 141] width 32 height 11
click at [617, 187] on b "6.Listening" at bounding box center [619, 189] width 28 height 11
click at [624, 251] on span "Apply" at bounding box center [621, 254] width 20 height 9
type input "337"
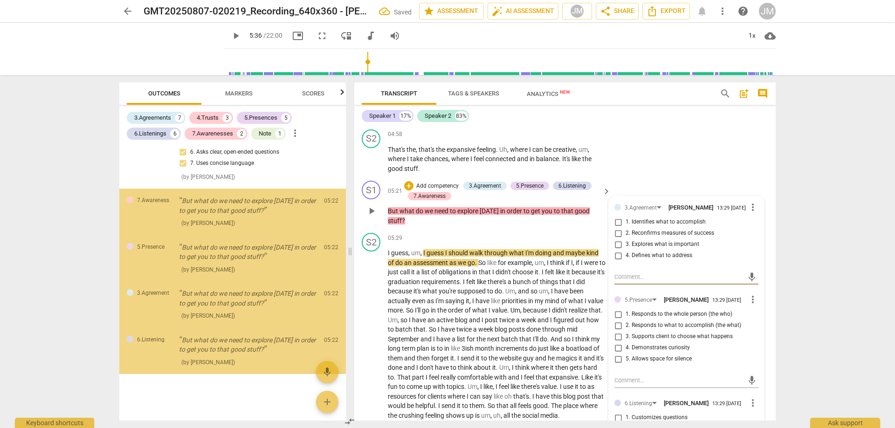
scroll to position [1430, 0]
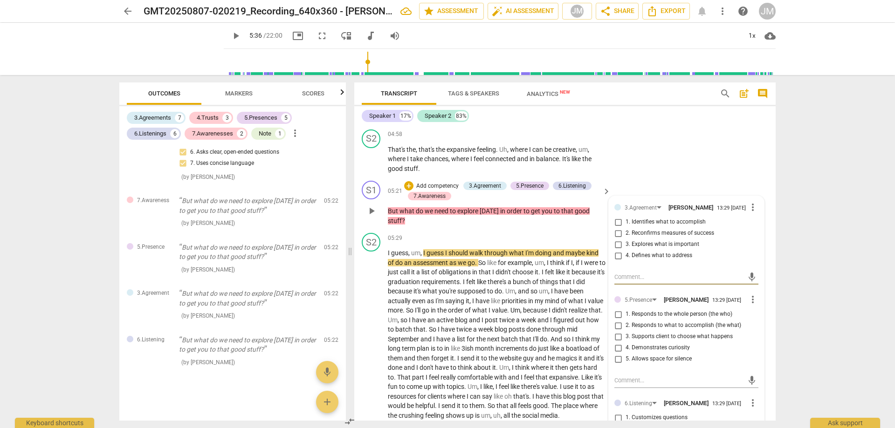
drag, startPoint x: 641, startPoint y: 226, endPoint x: 652, endPoint y: 227, distance: 10.3
click at [641, 229] on span "2. Reconfirms measures of success" at bounding box center [670, 233] width 89 height 8
click at [626, 228] on input "2. Reconfirms measures of success" at bounding box center [618, 233] width 15 height 11
checkbox input "true"
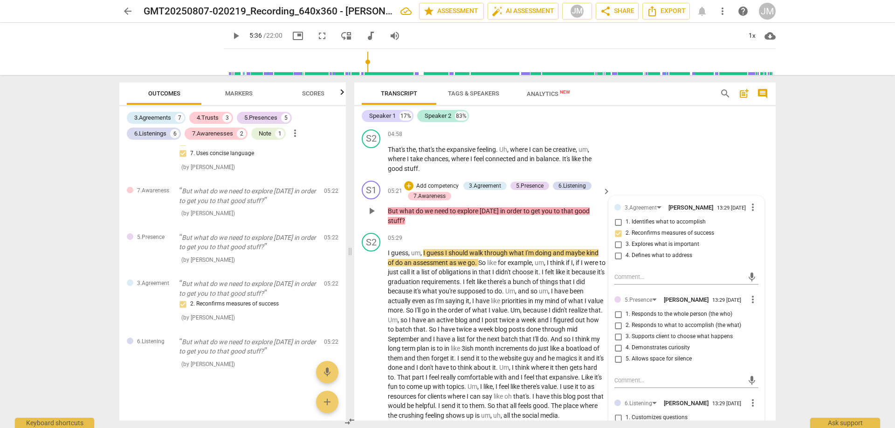
click at [676, 241] on span "3. Explores what is important" at bounding box center [663, 245] width 74 height 8
click at [626, 239] on input "3. Explores what is important" at bounding box center [618, 244] width 15 height 11
checkbox input "true"
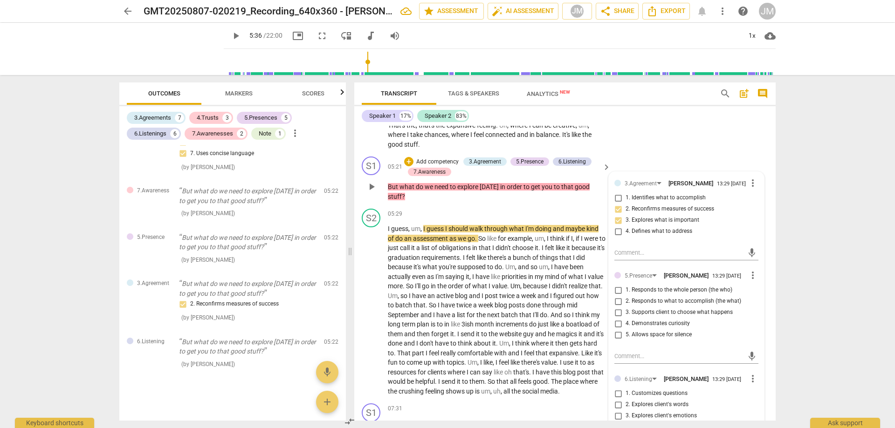
scroll to position [1165, 0]
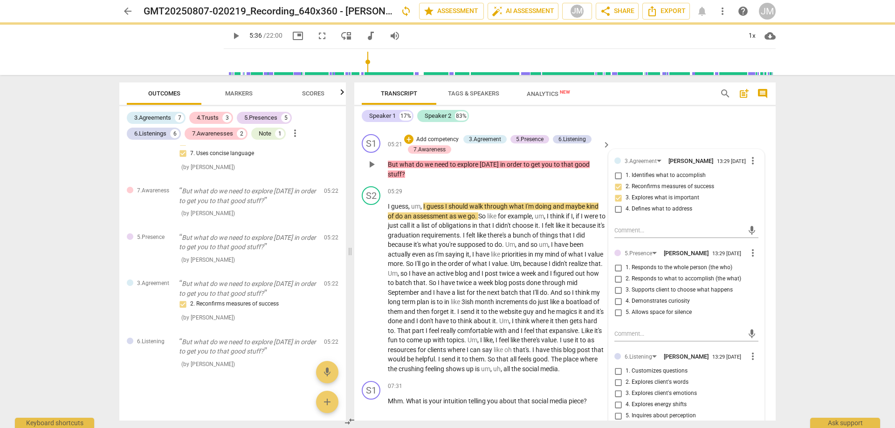
click at [667, 297] on span "4. Demonstrates curiosity" at bounding box center [658, 301] width 64 height 8
click at [626, 296] on input "4. Demonstrates curiosity" at bounding box center [618, 301] width 15 height 11
checkbox input "true"
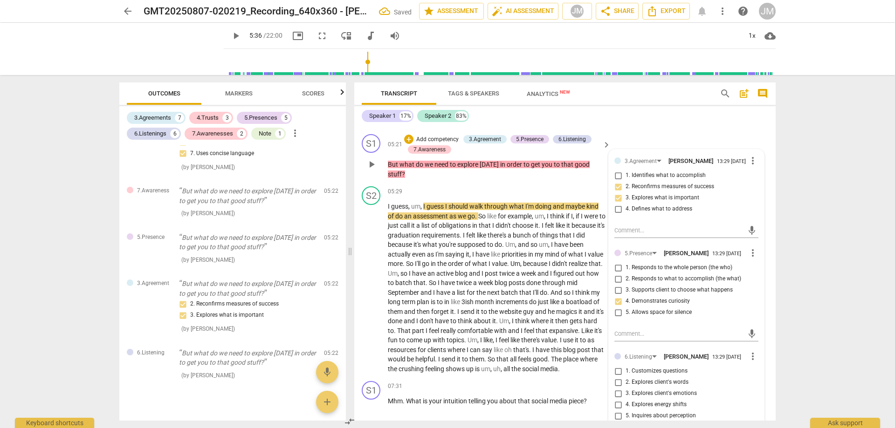
click at [675, 308] on label "5. Allows space for silence" at bounding box center [683, 312] width 144 height 11
click at [626, 308] on input "5. Allows space for silence" at bounding box center [618, 312] width 15 height 11
checkbox input "true"
click at [684, 286] on span "3. Supports client to choose what happens" at bounding box center [679, 290] width 107 height 8
click at [626, 285] on input "3. Supports client to choose what happens" at bounding box center [618, 290] width 15 height 11
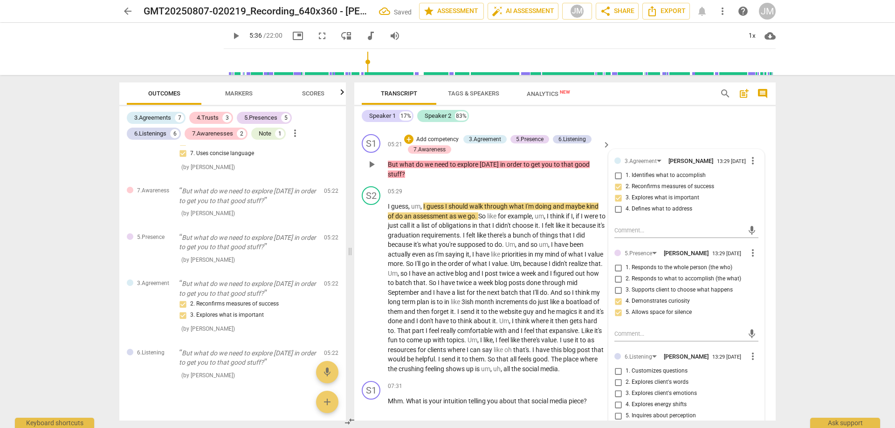
checkbox input "true"
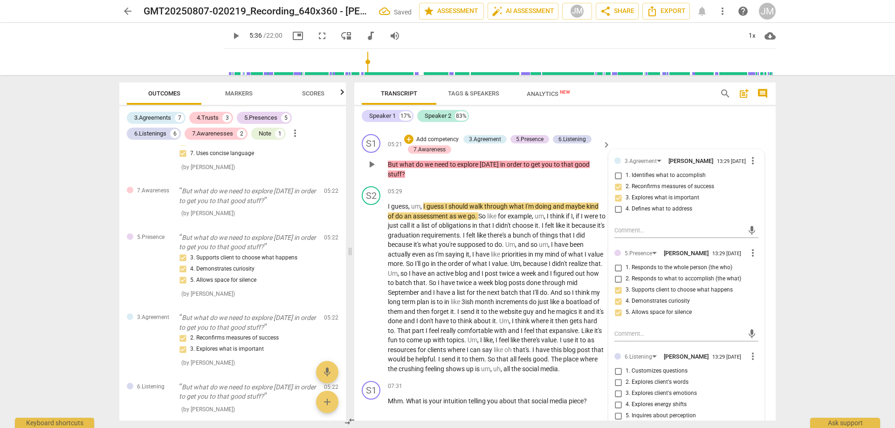
click at [679, 274] on label "2. Responds to what to accomplish (the what)" at bounding box center [683, 279] width 144 height 11
click at [626, 274] on input "2. Responds to what to accomplish (the what)" at bounding box center [618, 279] width 15 height 11
checkbox input "true"
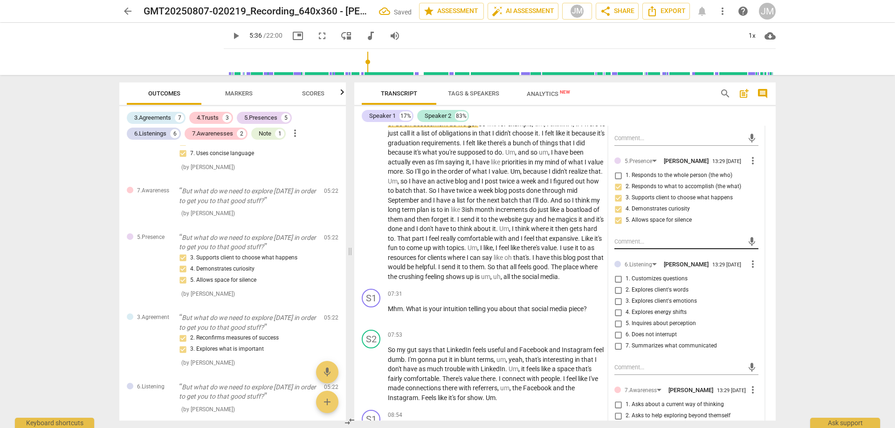
scroll to position [1258, 0]
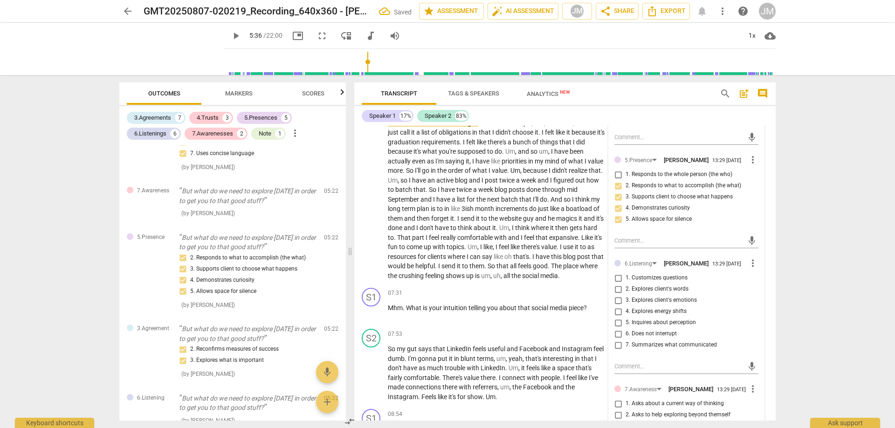
click at [653, 285] on span "2. Explores client's words" at bounding box center [657, 289] width 63 height 8
click at [626, 284] on input "2. Explores client's words" at bounding box center [618, 289] width 15 height 11
checkbox input "true"
click at [660, 274] on span "1. Customizes questions" at bounding box center [657, 278] width 62 height 8
click at [626, 273] on input "1. Customizes questions" at bounding box center [618, 278] width 15 height 11
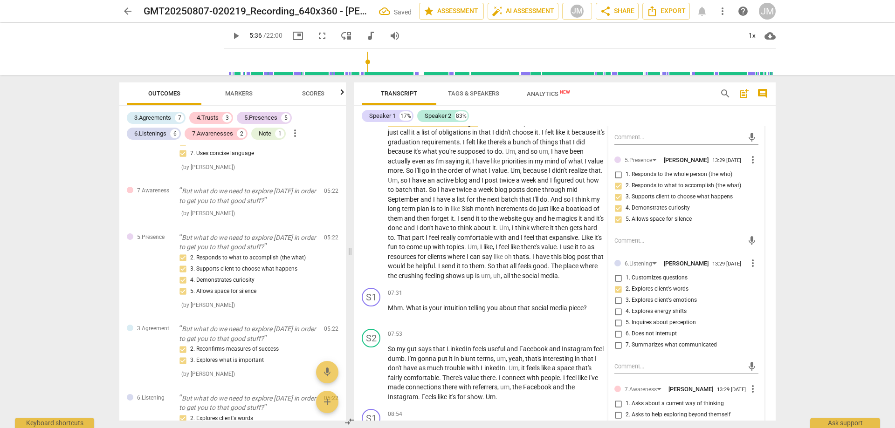
checkbox input "true"
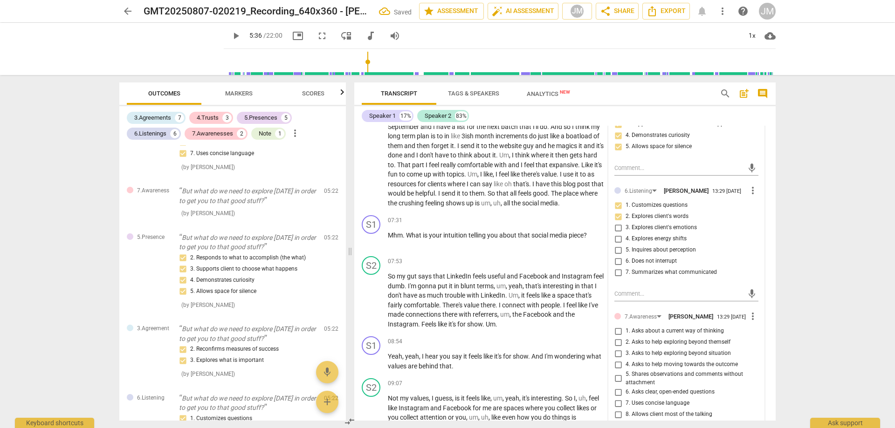
scroll to position [1352, 0]
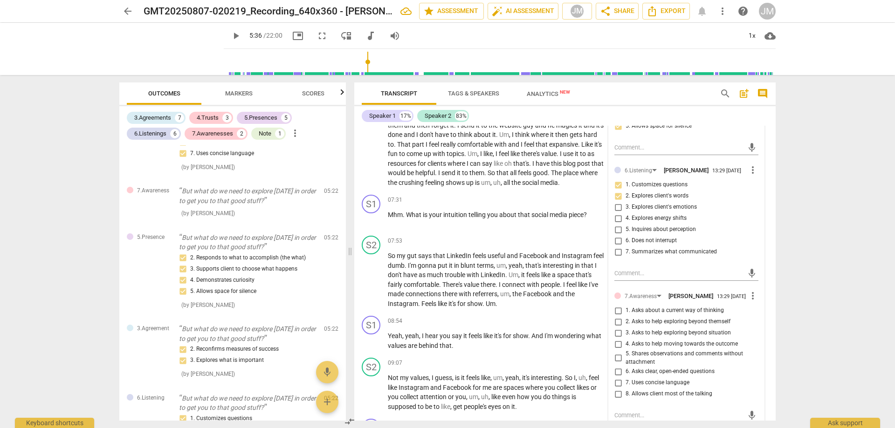
click at [722, 329] on span "3. Asks to help exploring beyond situation" at bounding box center [678, 333] width 105 height 8
click at [626, 328] on input "3. Asks to help exploring beyond situation" at bounding box center [618, 333] width 15 height 11
checkbox input "true"
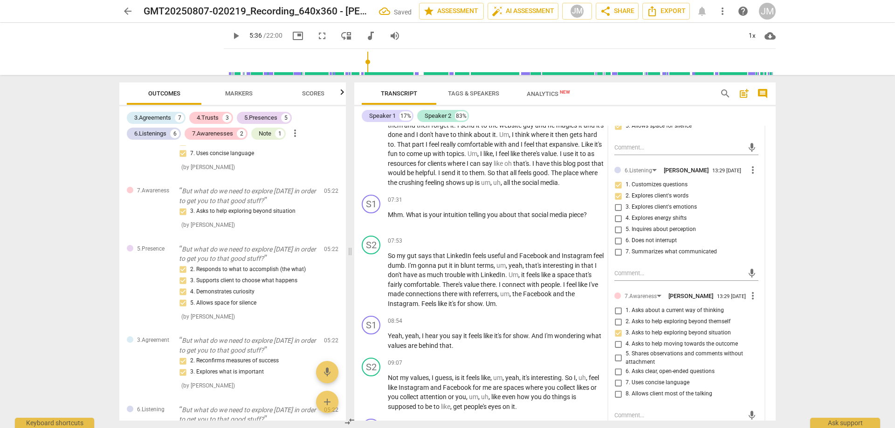
click at [720, 340] on span "4. Asks to help moving towards the outcome" at bounding box center [682, 344] width 112 height 8
click at [626, 339] on input "4. Asks to help moving towards the outcome" at bounding box center [618, 344] width 15 height 11
checkbox input "true"
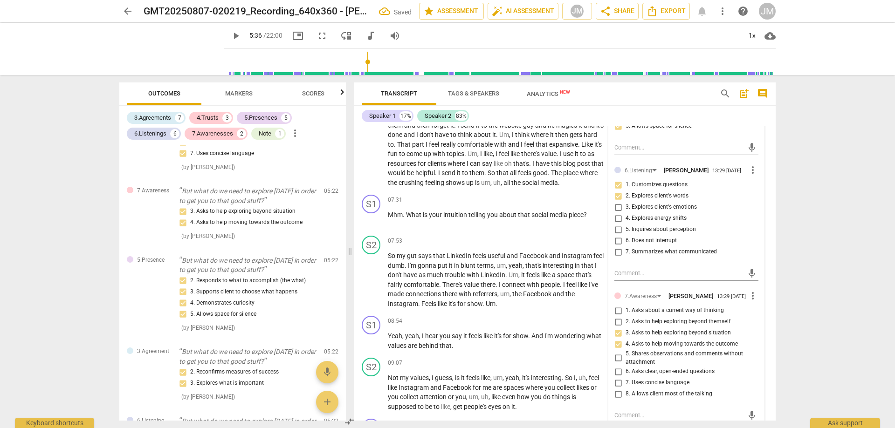
click at [710, 368] on span "6. Asks clear, open-ended questions" at bounding box center [670, 372] width 89 height 8
click at [626, 366] on input "6. Asks clear, open-ended questions" at bounding box center [618, 371] width 15 height 11
checkbox input "true"
click at [675, 379] on span "7. Uses concise language" at bounding box center [658, 383] width 64 height 8
click at [626, 379] on input "7. Uses concise language" at bounding box center [618, 383] width 15 height 11
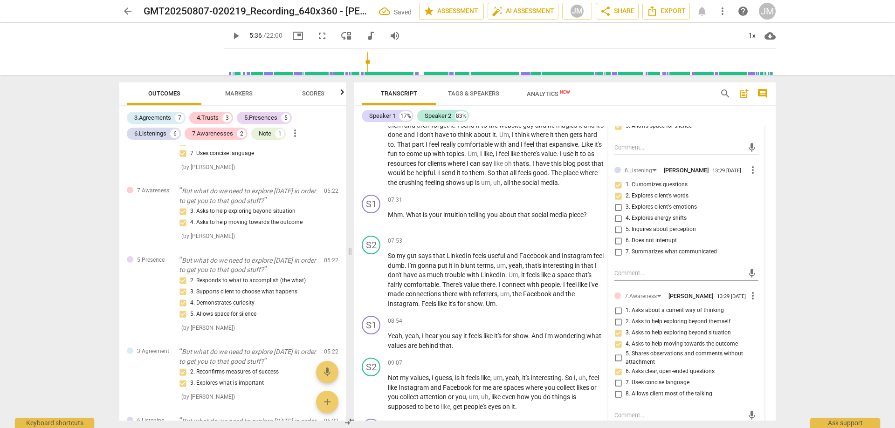
checkbox input "true"
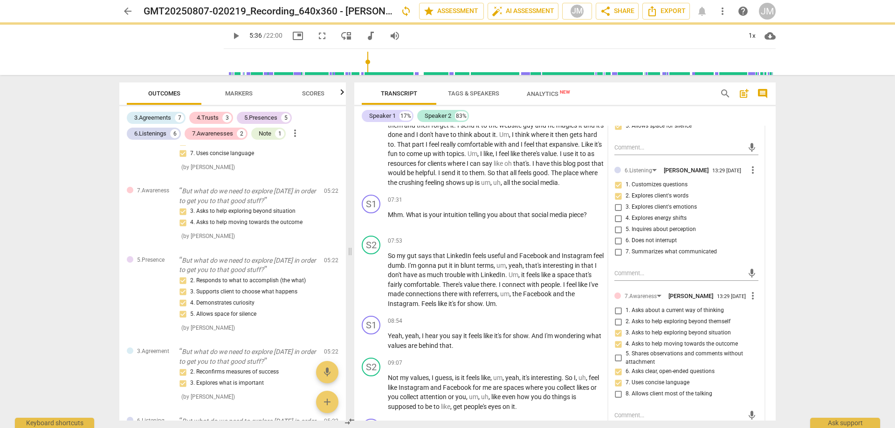
click at [792, 342] on div "arrow_back GMT20250807-020219_Recording_640x360 - [PERSON_NAME] sync edit star …" at bounding box center [447, 214] width 895 height 428
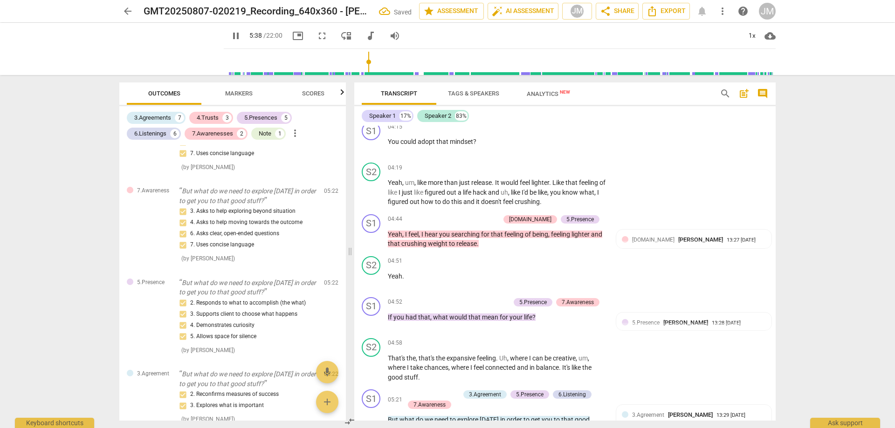
scroll to position [1072, 0]
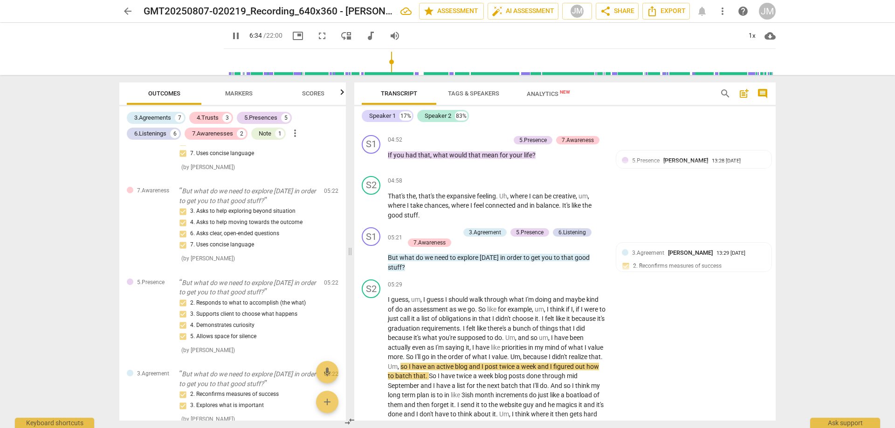
click at [230, 36] on span "pause" at bounding box center [235, 35] width 11 height 11
click at [230, 37] on span "play_arrow" at bounding box center [235, 35] width 11 height 11
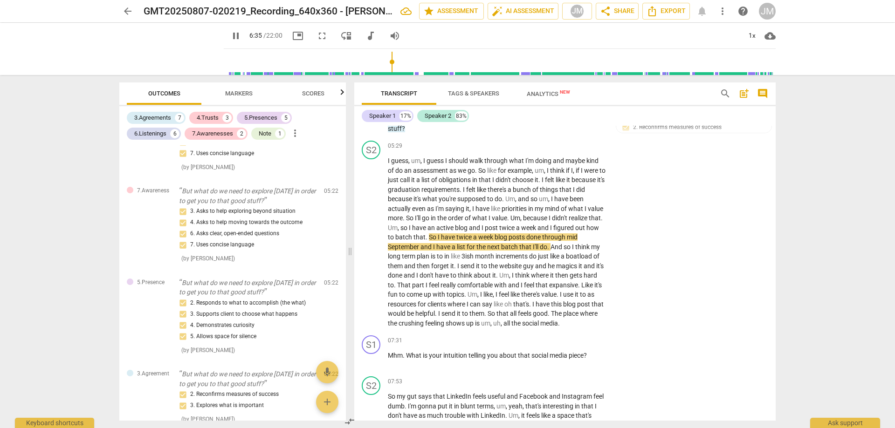
scroll to position [1212, 0]
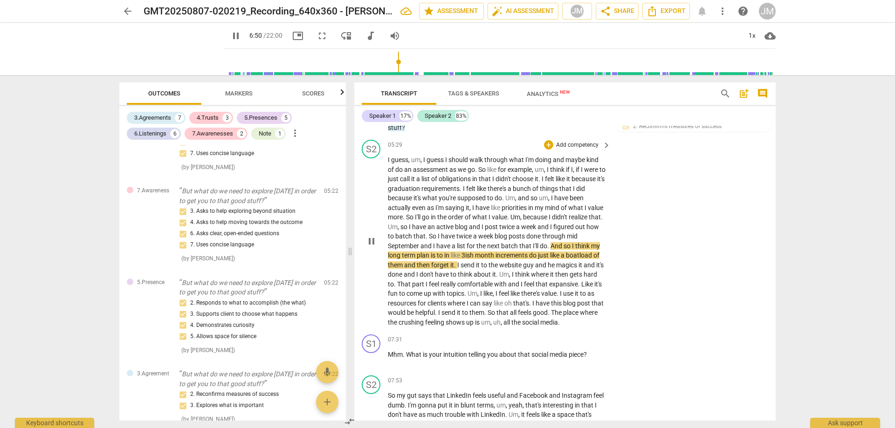
type input "411"
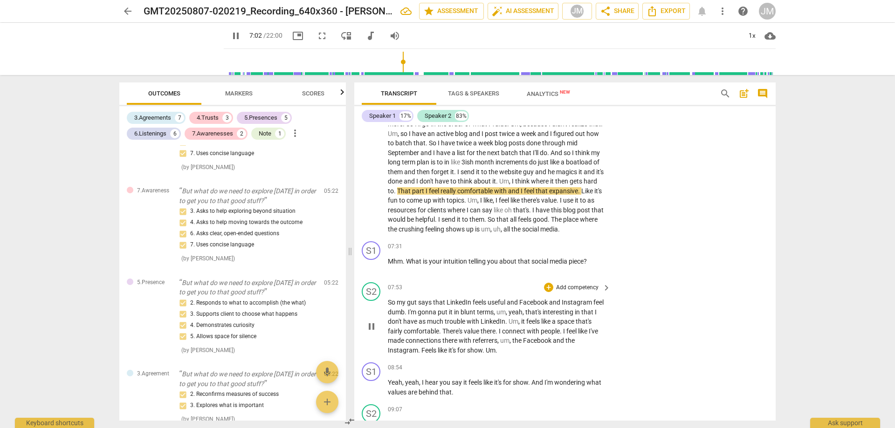
scroll to position [1258, 0]
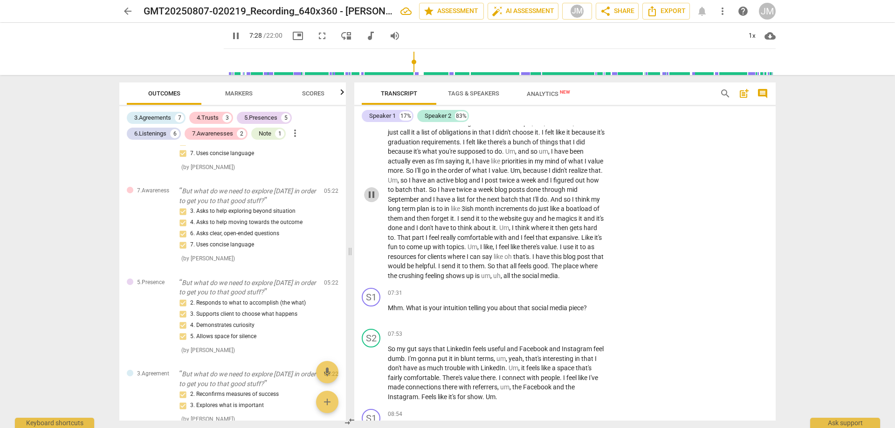
click at [370, 189] on span "pause" at bounding box center [371, 194] width 11 height 11
type input "449"
drag, startPoint x: 408, startPoint y: 302, endPoint x: 589, endPoint y: 301, distance: 180.4
click at [589, 303] on p "Mhm . What is your intuition telling you about that social media piece ?" at bounding box center [497, 308] width 218 height 10
click at [552, 289] on div "+ Add competency" at bounding box center [571, 293] width 55 height 9
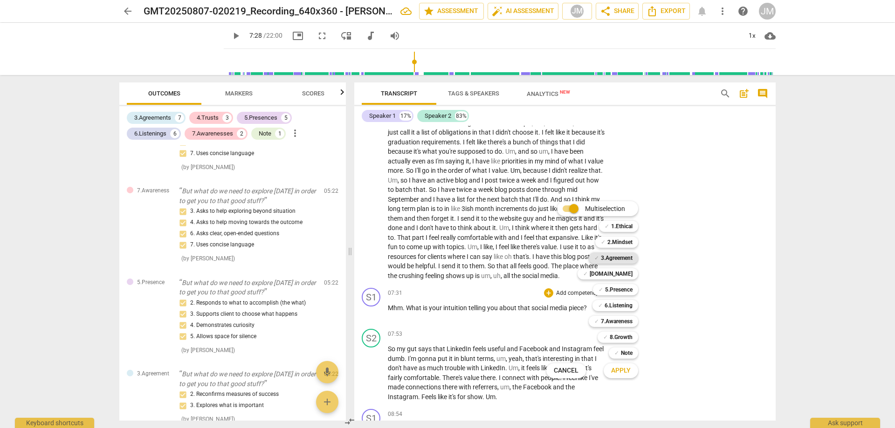
click at [623, 260] on b "3.Agreement" at bounding box center [617, 258] width 32 height 11
click at [627, 274] on b "[DOMAIN_NAME]" at bounding box center [611, 273] width 43 height 11
click at [628, 291] on b "5.Presence" at bounding box center [618, 289] width 27 height 11
click at [632, 309] on div "✓ 6.Listening" at bounding box center [615, 305] width 46 height 11
click at [631, 321] on b "7.Awareness" at bounding box center [617, 321] width 32 height 11
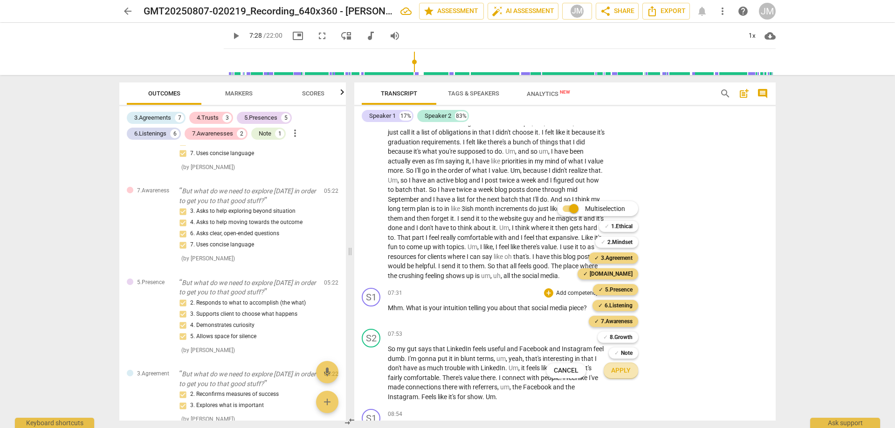
click at [626, 374] on span "Apply" at bounding box center [621, 370] width 20 height 9
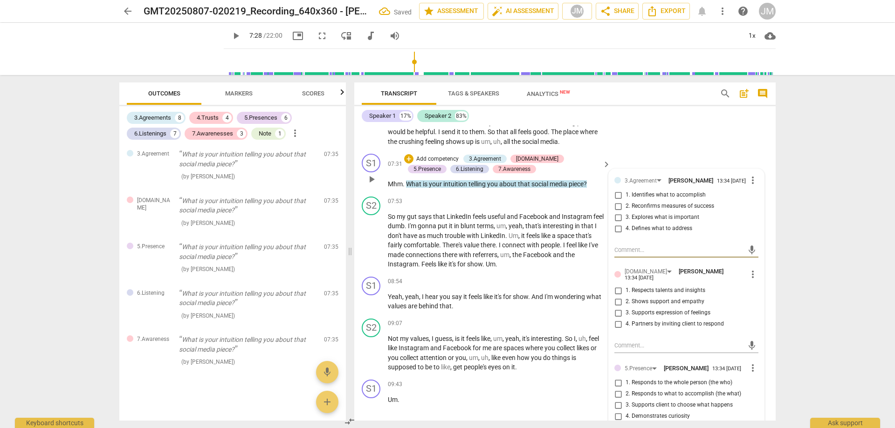
scroll to position [1398, 0]
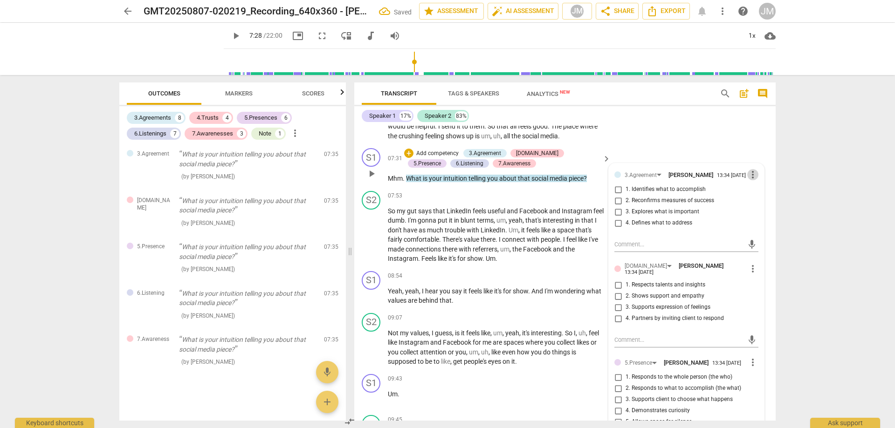
click at [753, 172] on span "more_vert" at bounding box center [752, 174] width 11 height 11
click at [757, 196] on li "Delete" at bounding box center [760, 191] width 32 height 18
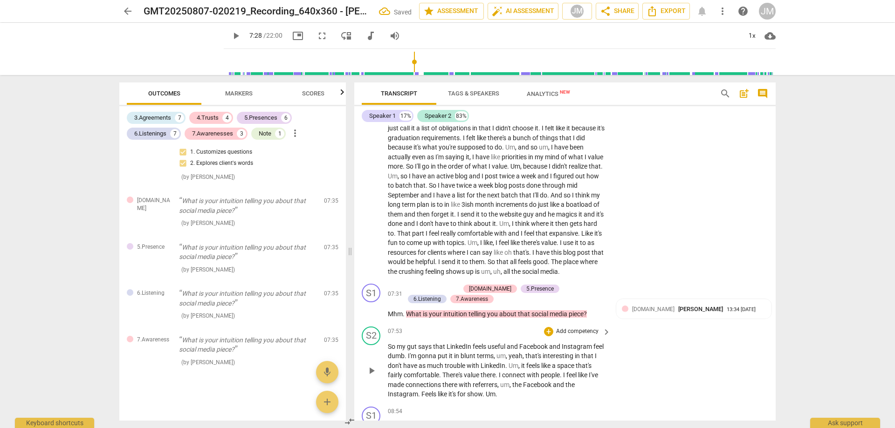
scroll to position [1258, 0]
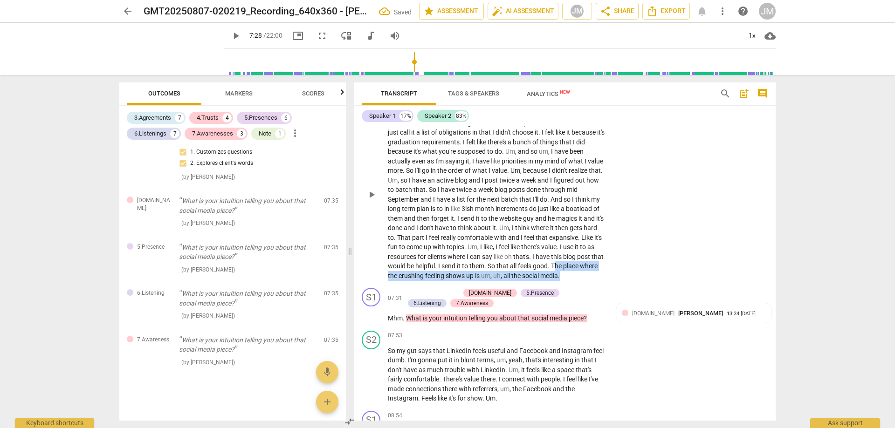
drag, startPoint x: 408, startPoint y: 263, endPoint x: 439, endPoint y: 277, distance: 33.8
click at [439, 277] on p "I guess , um , I guess I should walk through what I'm doing and maybe kind of d…" at bounding box center [497, 195] width 218 height 172
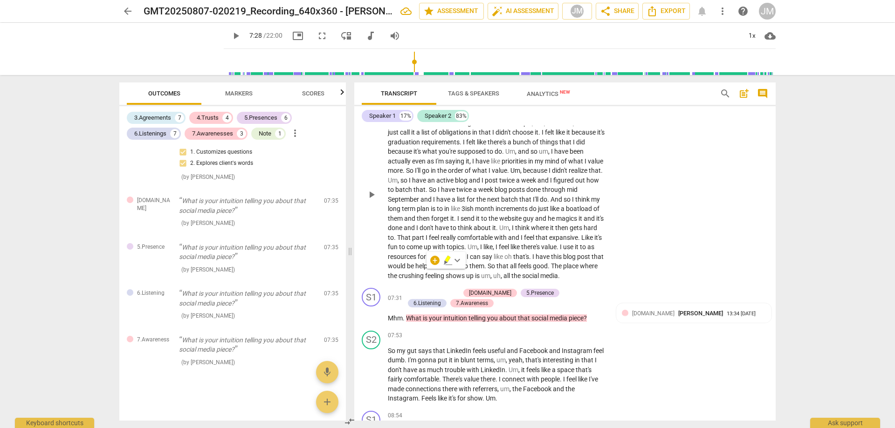
click at [533, 262] on span "good" at bounding box center [540, 265] width 15 height 7
drag, startPoint x: 406, startPoint y: 262, endPoint x: 442, endPoint y: 276, distance: 39.0
click at [437, 282] on div "S1 play_arrow pause 00:03 + Add competency keyboard_arrow_right Hi , [PERSON_NA…" at bounding box center [564, 273] width 421 height 295
click at [439, 258] on div "+" at bounding box center [434, 260] width 9 height 9
click at [510, 260] on b "5.Presence" at bounding box center [506, 260] width 27 height 11
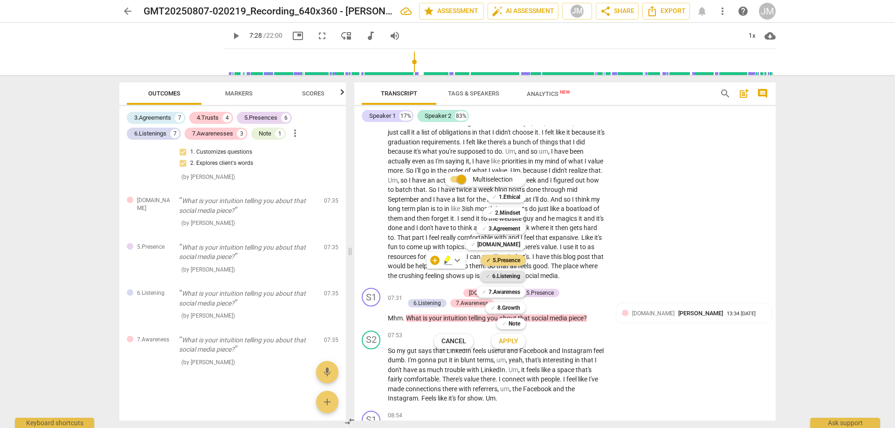
click at [511, 275] on b "6.Listening" at bounding box center [506, 276] width 28 height 11
click at [511, 293] on b "7.Awareness" at bounding box center [504, 292] width 32 height 11
click at [635, 230] on div at bounding box center [447, 214] width 895 height 428
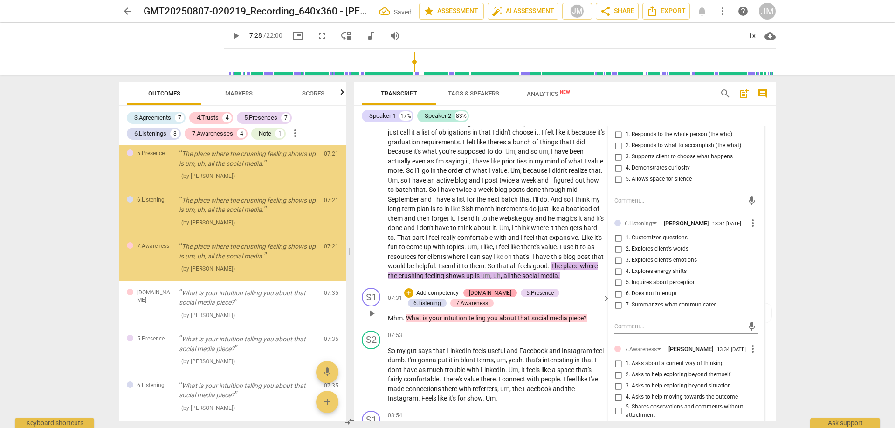
click at [483, 289] on div "[DOMAIN_NAME]" at bounding box center [490, 293] width 42 height 8
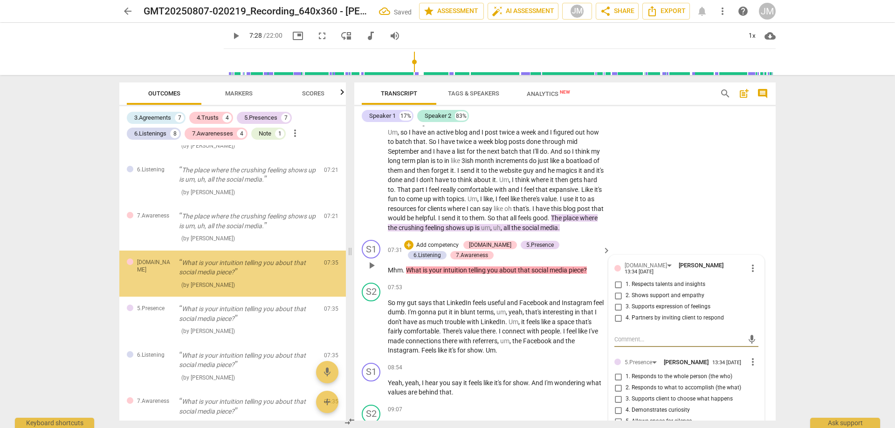
scroll to position [1352, 0]
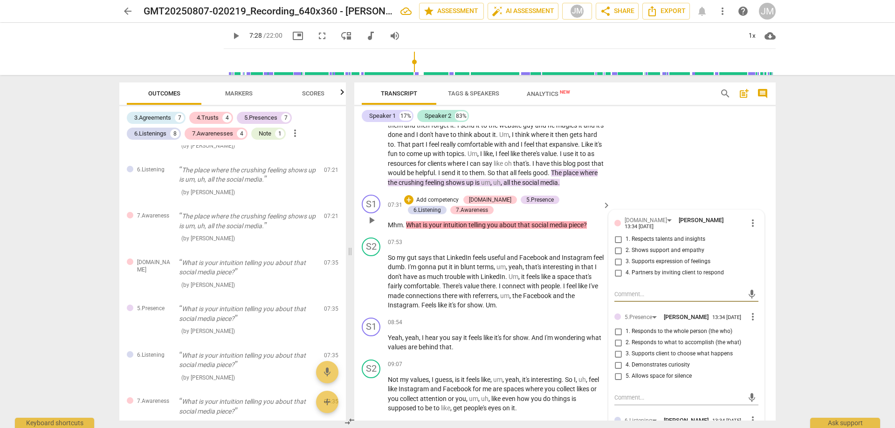
click at [617, 256] on input "3. Supports expression of feelings" at bounding box center [618, 261] width 15 height 11
click at [618, 256] on input "3. Supports expression of feelings" at bounding box center [618, 261] width 15 height 11
checkbox input "true"
click at [640, 292] on div "mic" at bounding box center [686, 294] width 144 height 15
click at [642, 290] on textarea at bounding box center [678, 294] width 129 height 9
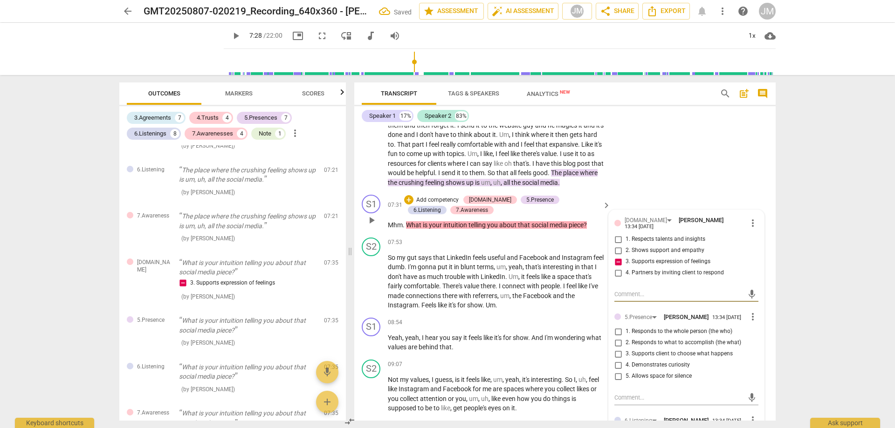
type textarea "T"
type textarea "Th"
type textarea "Thi"
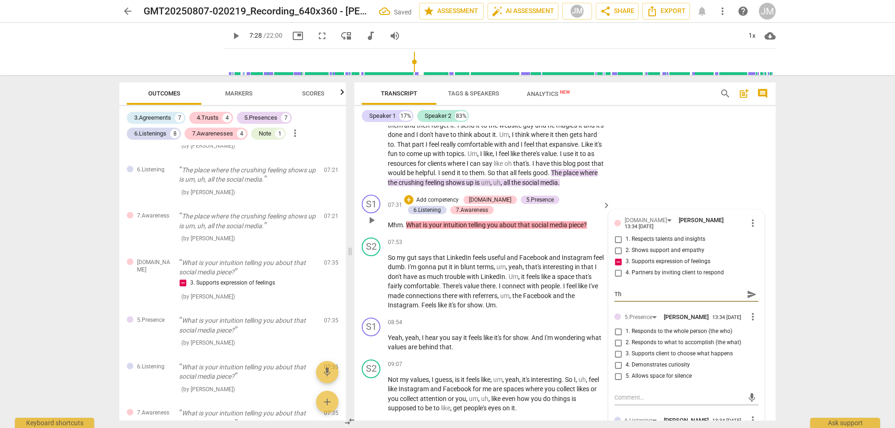
type textarea "Thi"
type textarea "This"
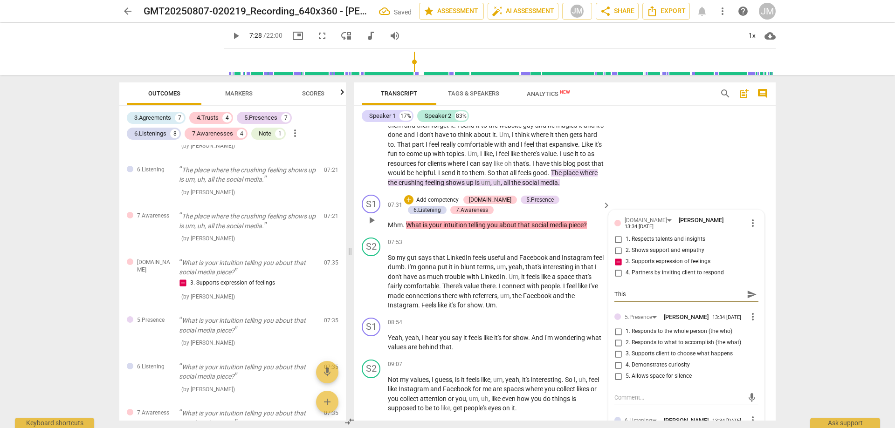
type textarea "This i"
type textarea "This is"
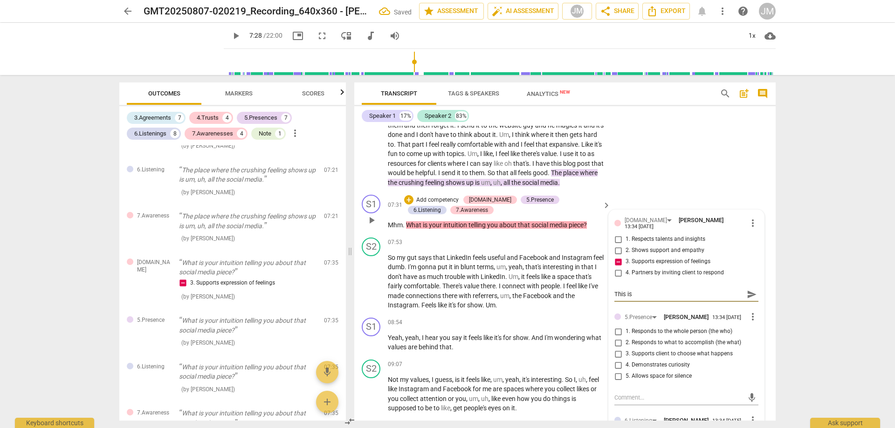
type textarea "This is"
type textarea "This is a"
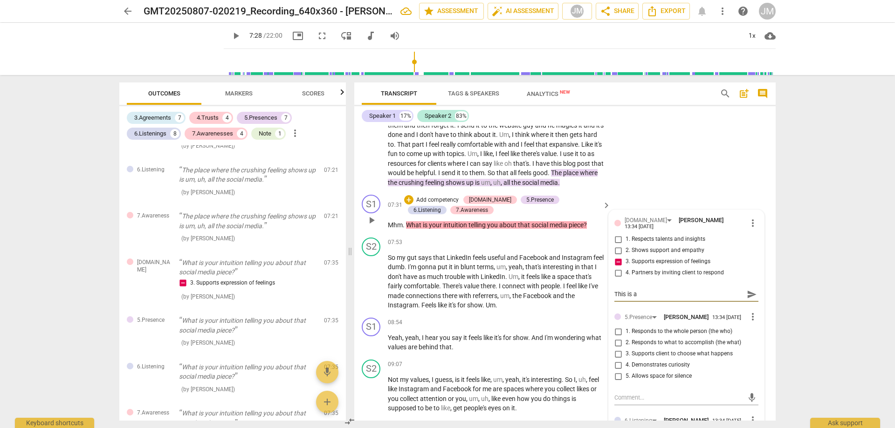
type textarea "This is a g"
type textarea "This is a go"
type textarea "This is a goo"
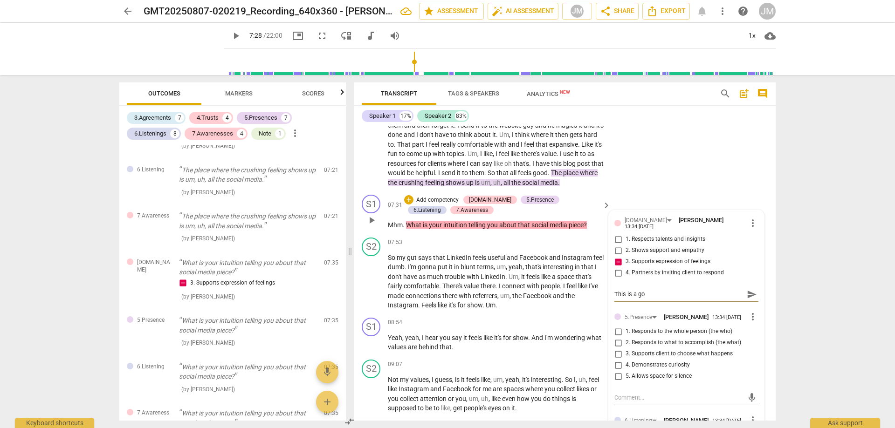
type textarea "This is a goo"
type textarea "This is a good"
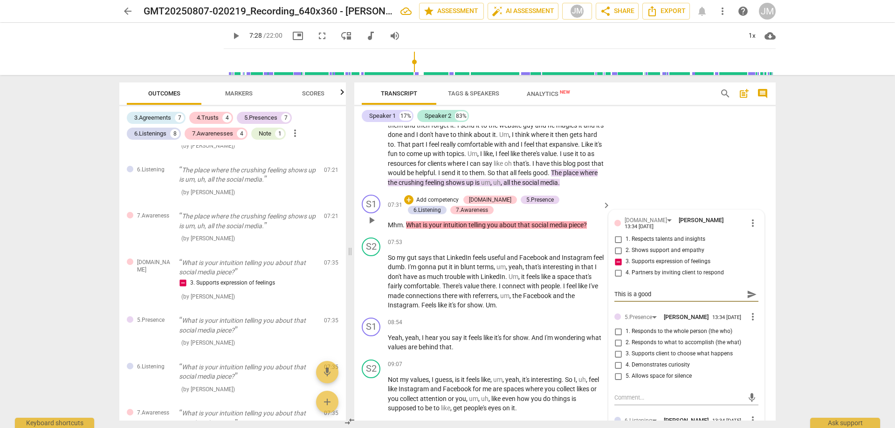
type textarea "This is a good q"
type textarea "This is a good qu"
type textarea "This is a good que"
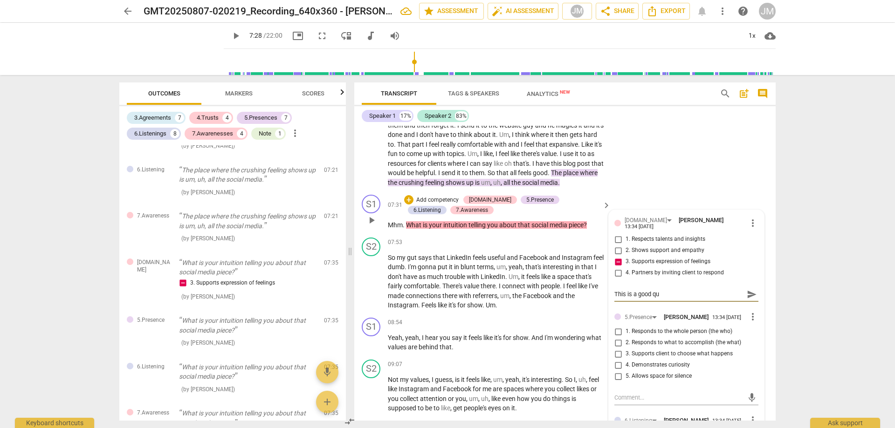
type textarea "This is a good que"
type textarea "This is a good ques"
type textarea "This is a good quest"
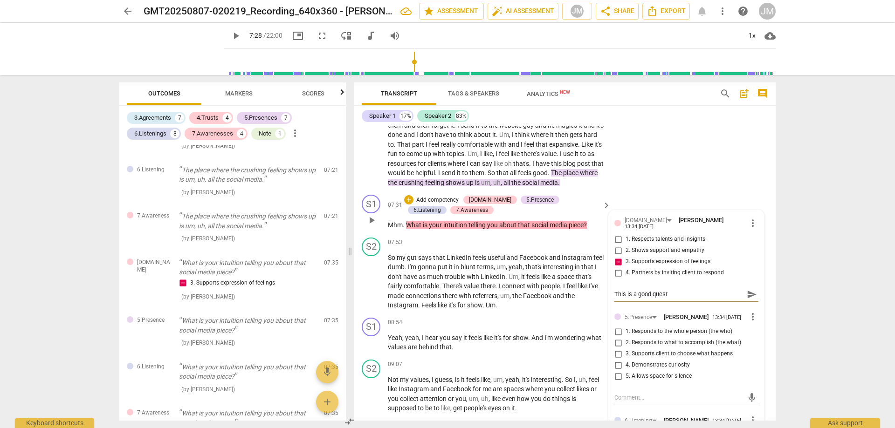
type textarea "This is a good questi"
type textarea "This is a good questio"
type textarea "This is a good question"
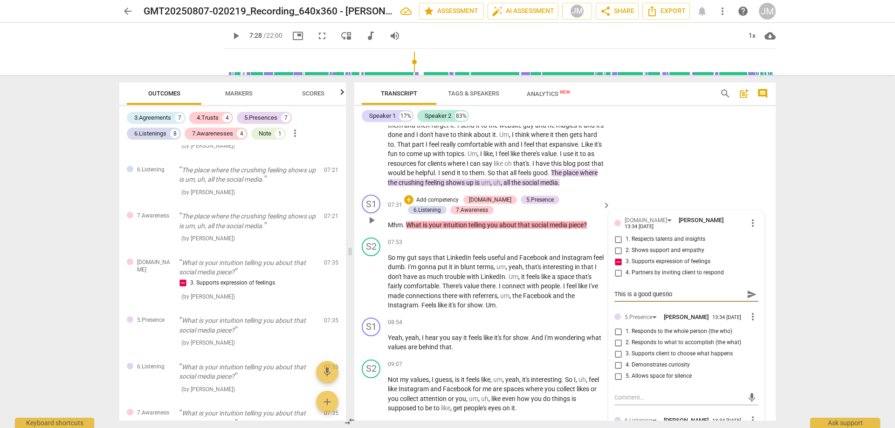
type textarea "This is a good question"
type textarea "This is a good question t"
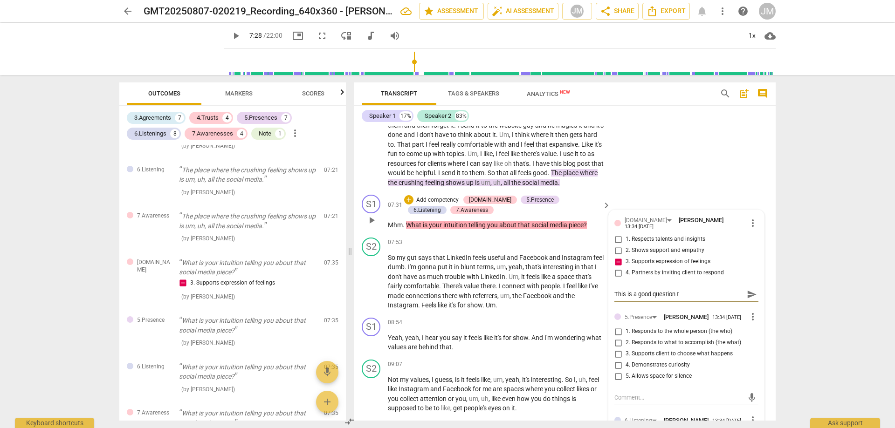
type textarea "This is a good question th"
type textarea "This is a good question tha"
type textarea "This is a good question that"
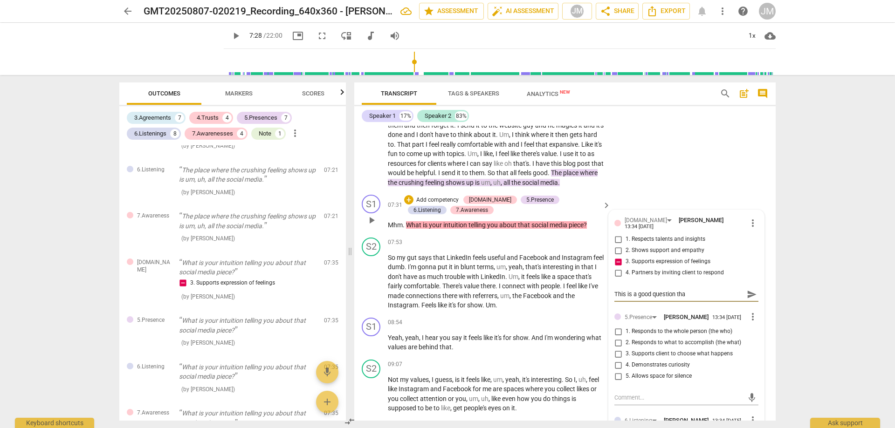
type textarea "This is a good question that"
type textarea "This is a good question that i"
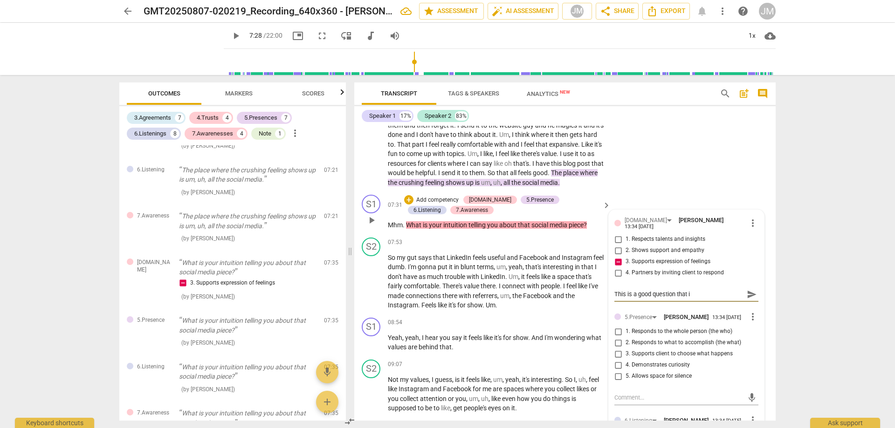
type textarea "This is a good question that in"
type textarea "This is a good question that int"
type textarea "This is a good question that inte"
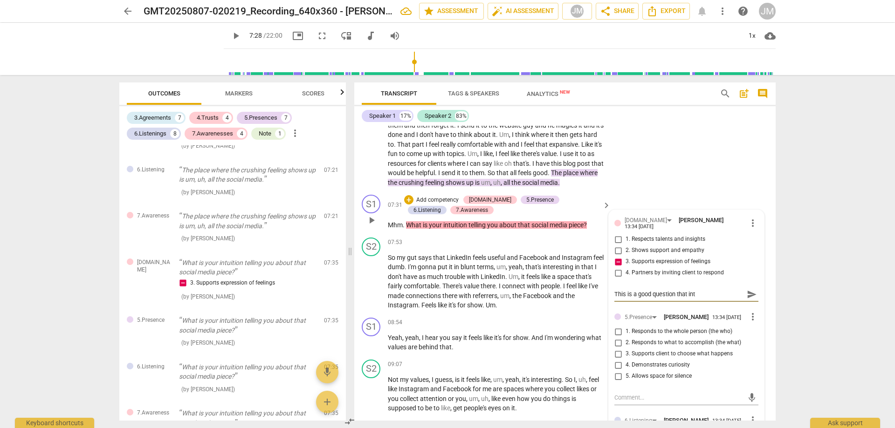
type textarea "This is a good question that inte"
type textarea "This is a good question that integ"
type textarea "This is a good question that integr"
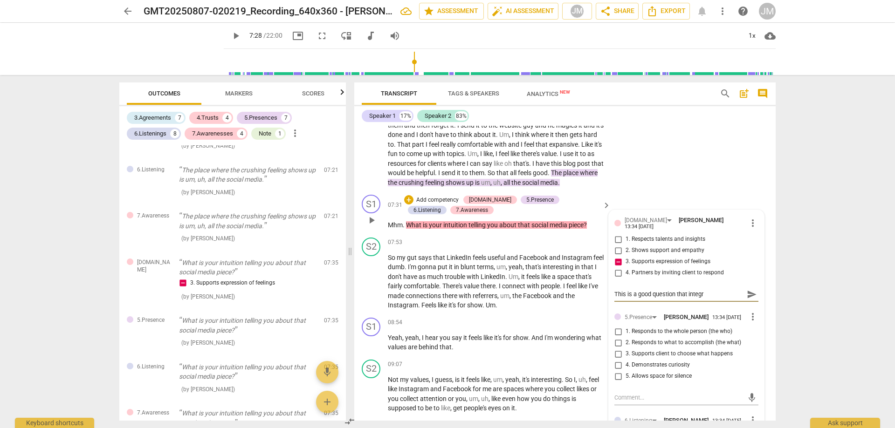
type textarea "This is a good question that integra"
type textarea "This is a good question that integrat"
type textarea "This is a good question that integrate"
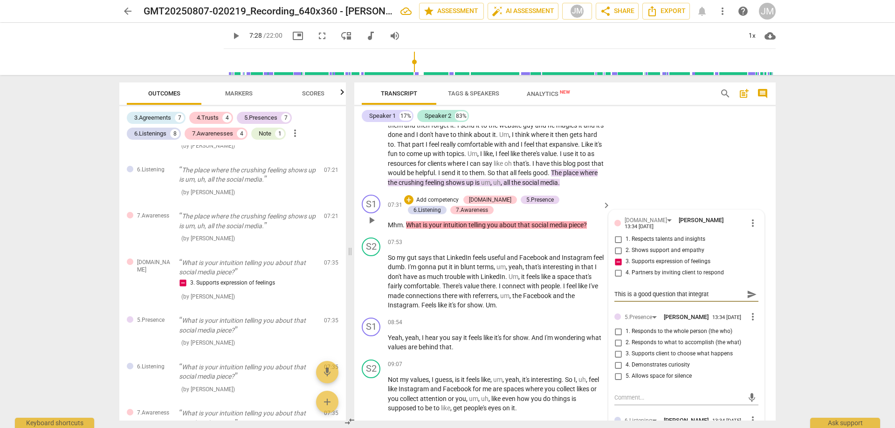
type textarea "This is a good question that integrate"
type textarea "This is a good question that integrates"
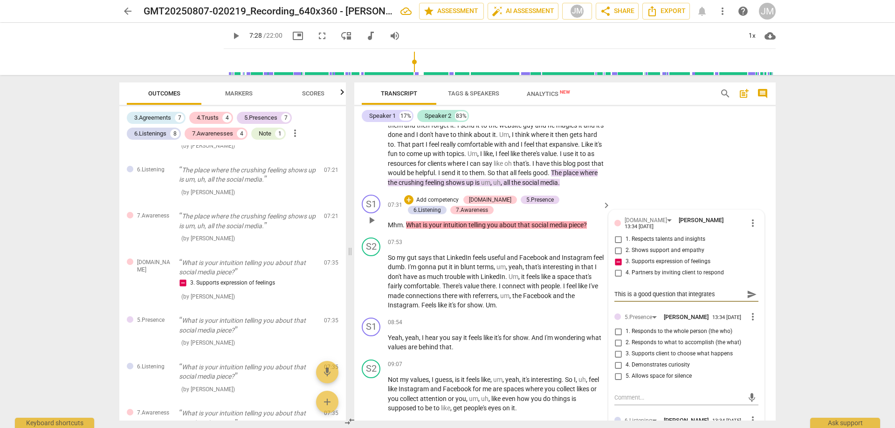
type textarea "This is a good question that integrates c"
type textarea "This is a good question that integrates cl"
type textarea "This is a good question that integrates cli"
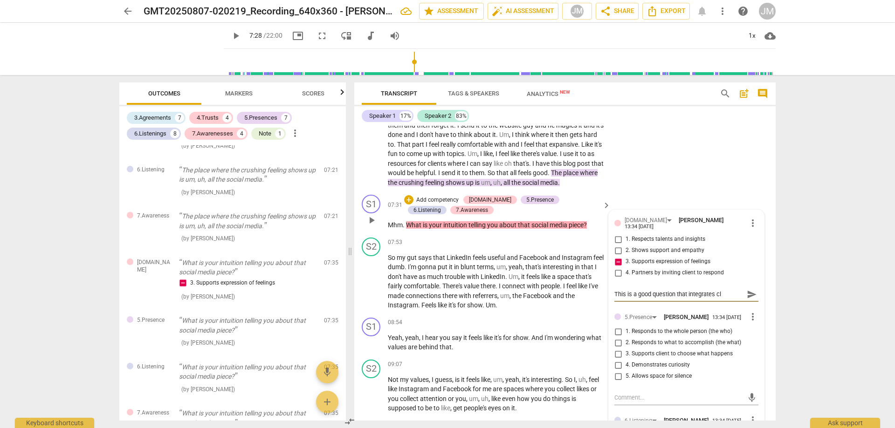
type textarea "This is a good question that integrates cli"
type textarea "This is a good question that integrates clie"
type textarea "This is a good question that integrates clien"
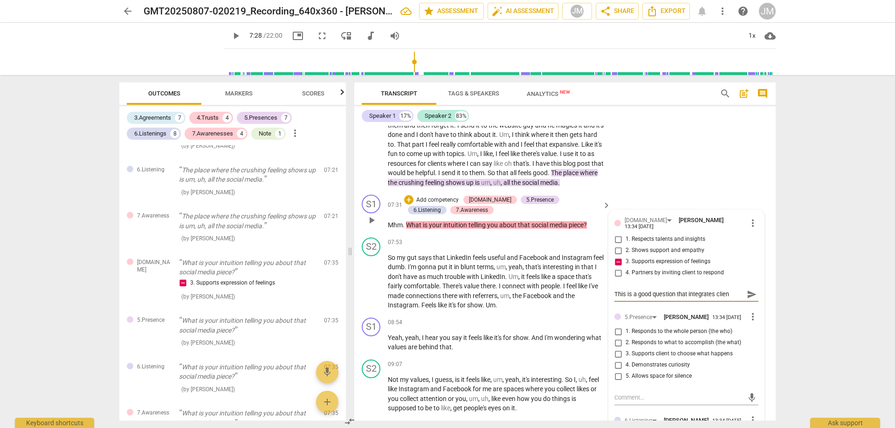
type textarea "This is a good question that integrates client"
type textarea "This is a good question that integrates client w"
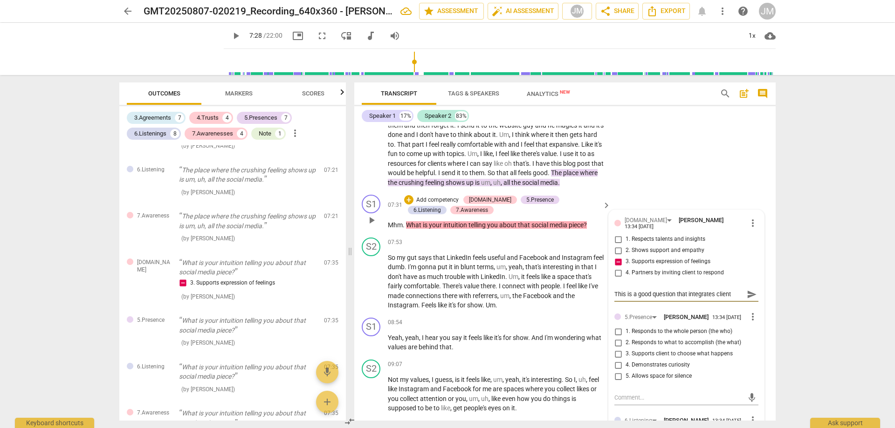
type textarea "This is a good question that integrates client w"
type textarea "This is a good question that integrates client wo"
type textarea "This is a good question that integrates client wor"
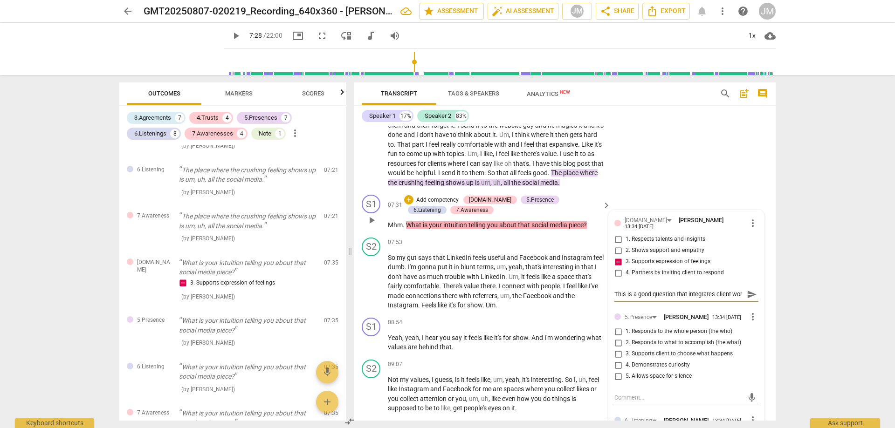
scroll to position [8, 0]
type textarea "This is a good question that integrates client word"
type textarea "This is a good question that integrates client words"
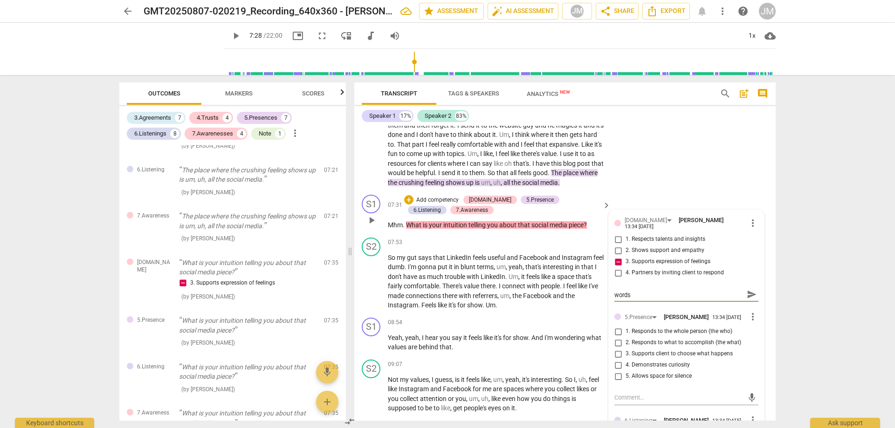
type textarea "This is a good question that integrates client words."
type textarea "This is a good question that integrates client words. C"
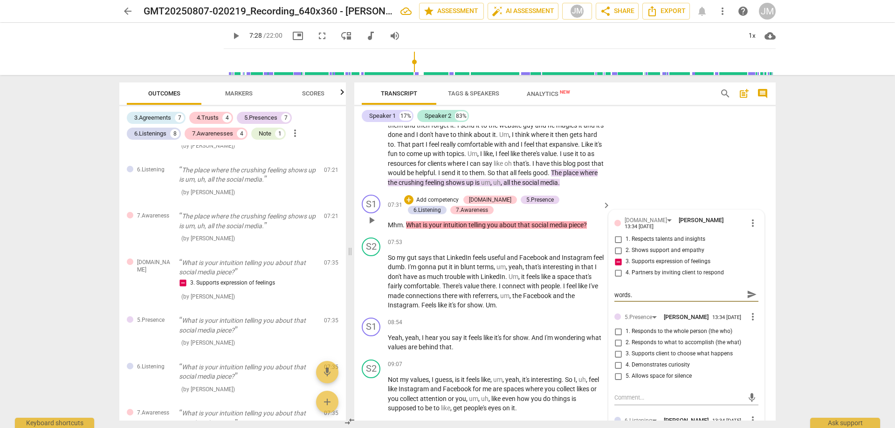
type textarea "This is a good question that integrates client words. C"
type textarea "This is a good question that integrates client words. Co"
type textarea "This is a good question that integrates client words. Con"
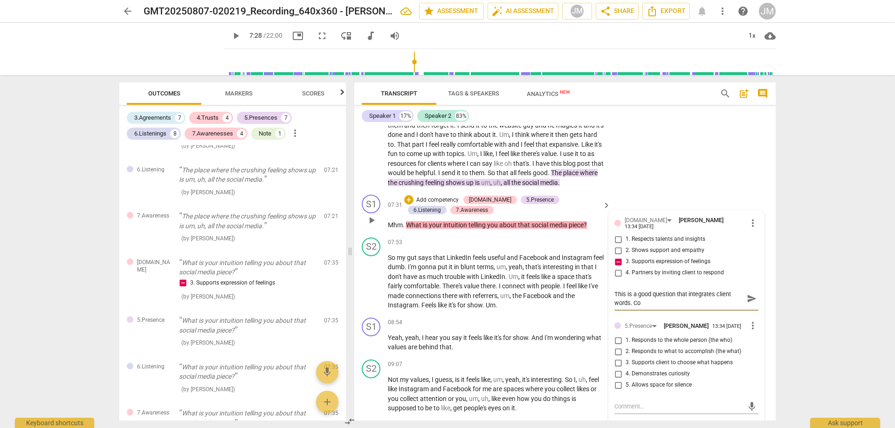
type textarea "This is a good question that integrates client words. Con"
type textarea "This is a good question that integrates client words. Cons"
type textarea "This is a good question that integrates client words. Consi"
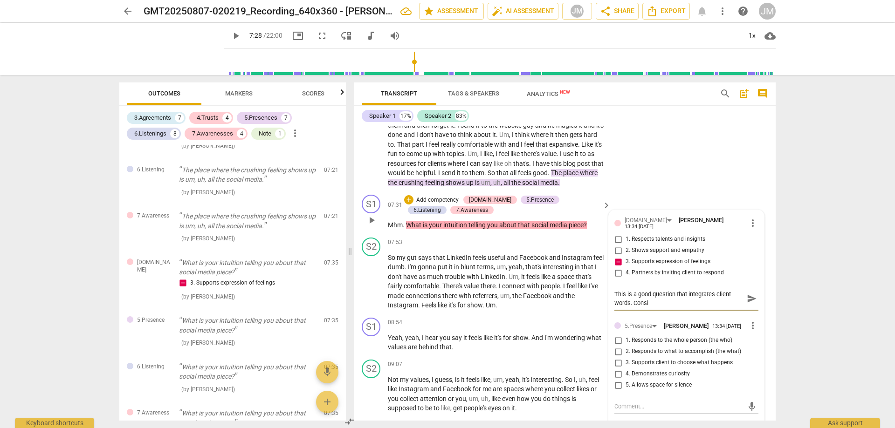
type textarea "This is a good question that integrates client words. Consid"
type textarea "This is a good question that integrates client words. Conside"
type textarea "This is a good question that integrates client words. Consider"
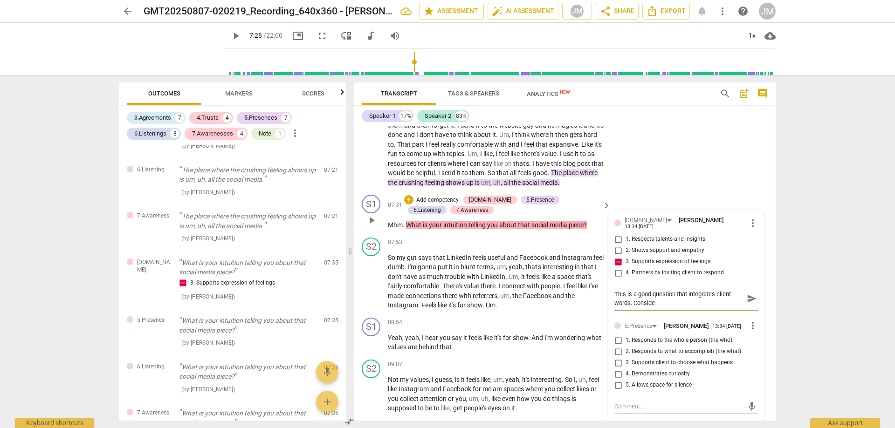
type textarea "This is a good question that integrates client words. Consider"
type textarea "This is a good question that integrates client words. Consider t"
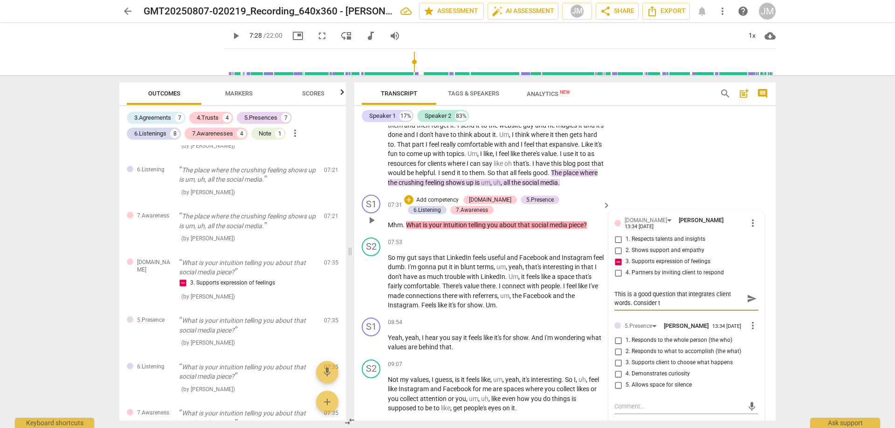
type textarea "This is a good question that integrates client words. Consider ta"
type textarea "This is a good question that integrates client words. Consider tak"
type textarea "This is a good question that integrates client words. Consider taki"
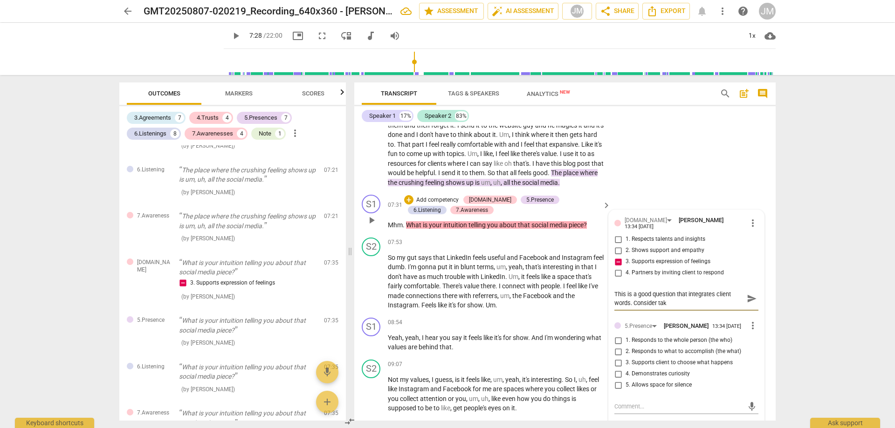
type textarea "This is a good question that integrates client words. Consider taki"
type textarea "This is a good question that integrates client words. Consider takin"
type textarea "This is a good question that integrates client words. Consider taking"
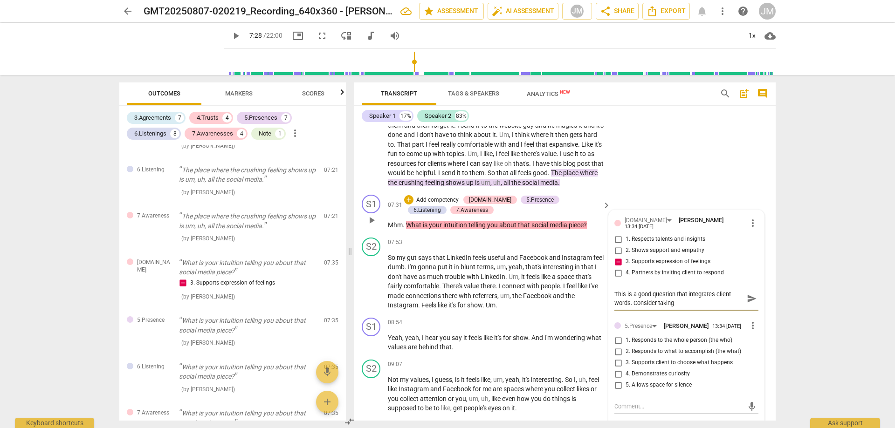
type textarea "This is a good question that integrates client words. Consider taking"
type textarea "This is a good question that integrates client words. Consider taking i"
type textarea "This is a good question that integrates client words. Consider taking it"
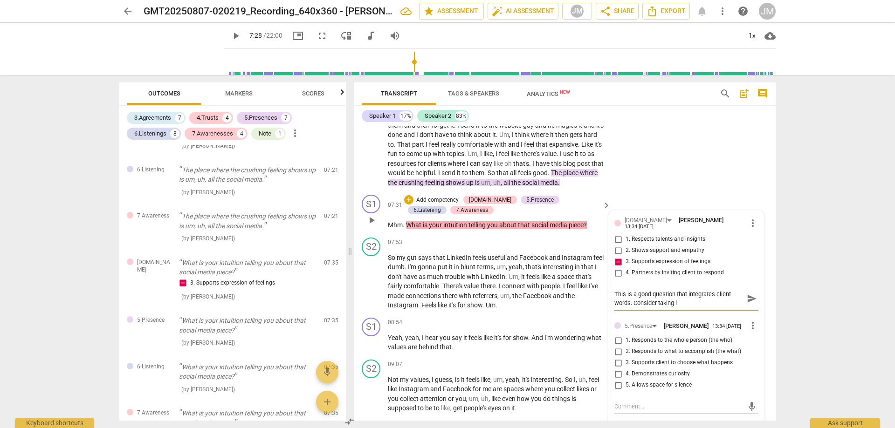
type textarea "This is a good question that integrates client words. Consider taking it"
type textarea "This is a good question that integrates client words. Consider taking it f"
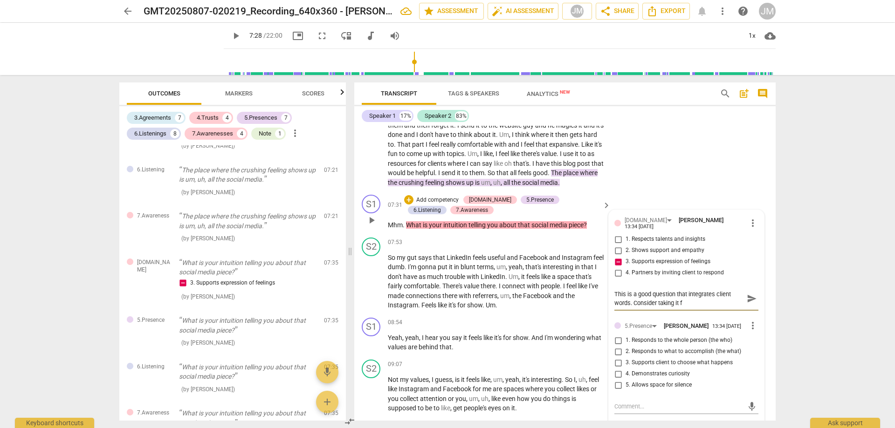
type textarea "This is a good question that integrates client words. Consider taking it fu"
type textarea "This is a good question that integrates client words. Consider taking it fur"
type textarea "This is a good question that integrates client words. Consider taking it furt"
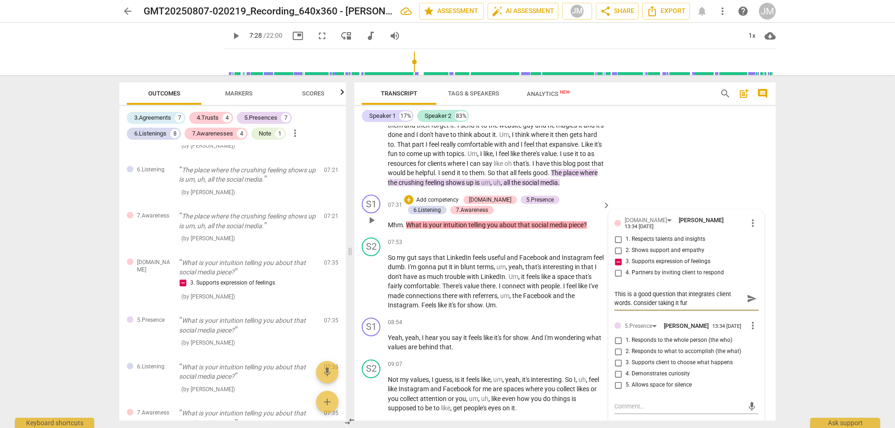
type textarea "This is a good question that integrates client words. Consider taking it furt"
type textarea "This is a good question that integrates client words. Consider taking it furth"
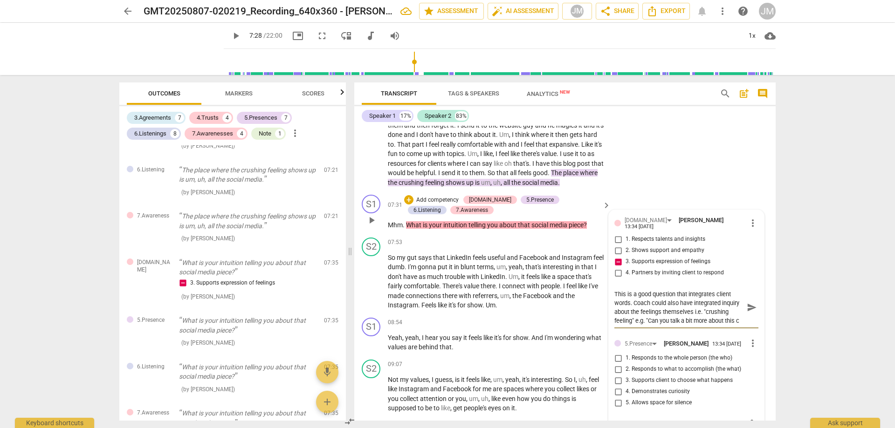
scroll to position [8, 0]
click at [697, 319] on div "This is a good question that integrates client words. Coach could also have int…" at bounding box center [686, 307] width 144 height 41
click at [698, 316] on textarea "This is a good question that integrates client words. Coach could also have int…" at bounding box center [678, 307] width 129 height 35
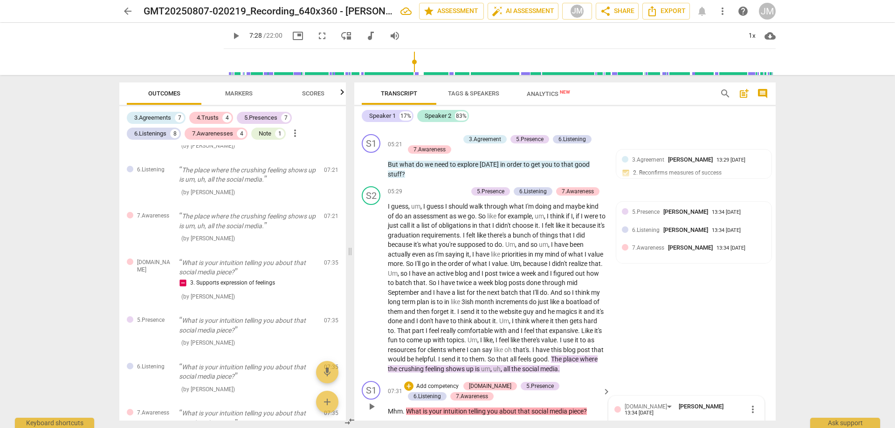
scroll to position [1352, 0]
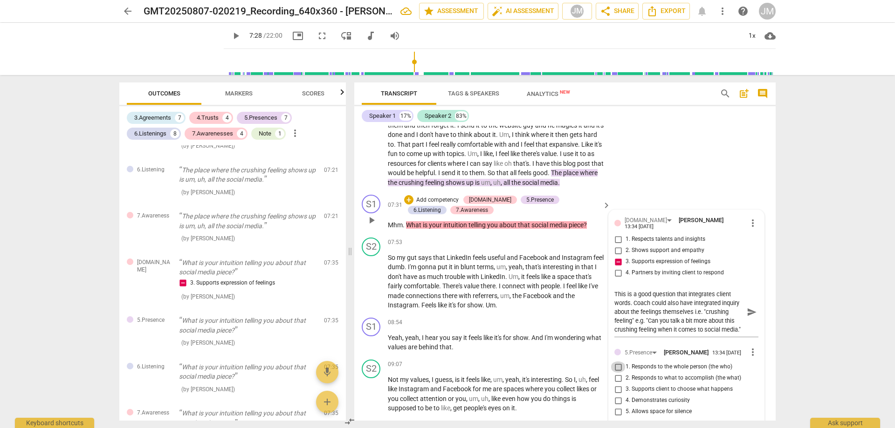
click at [618, 362] on input "1. Responds to the whole person (the who)" at bounding box center [618, 367] width 15 height 11
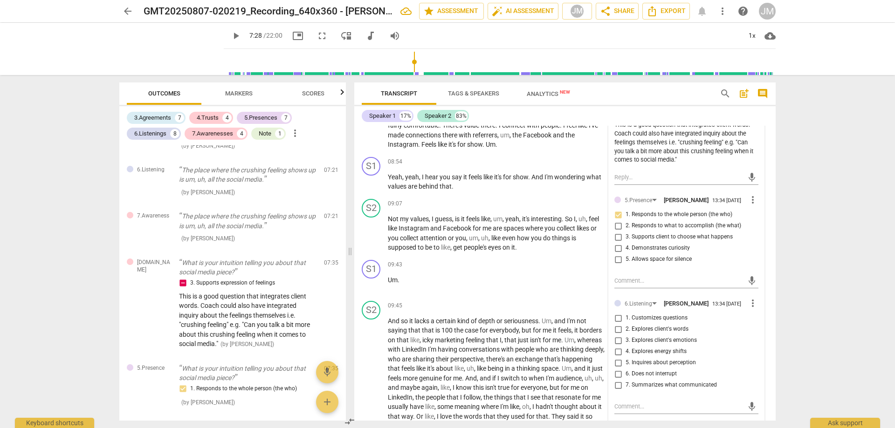
scroll to position [1445, 0]
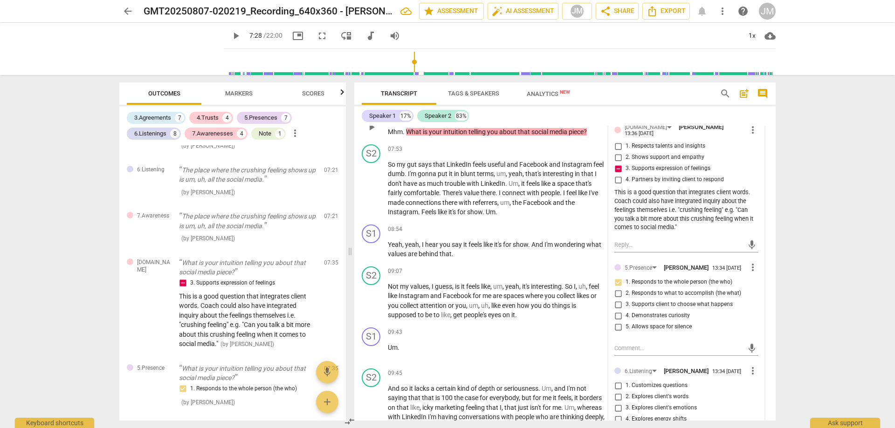
click at [619, 392] on input "2. Explores client's words" at bounding box center [618, 397] width 15 height 11
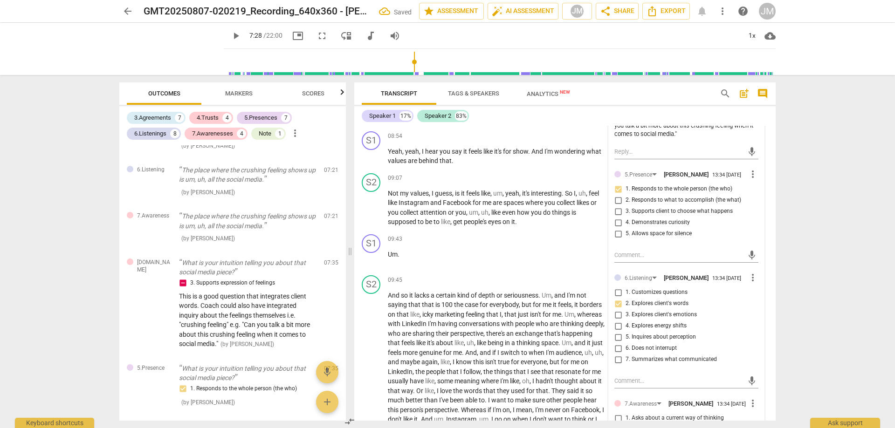
click at [617, 309] on input "3. Explores client's emotions" at bounding box center [618, 314] width 15 height 11
click at [645, 378] on textarea at bounding box center [678, 381] width 129 height 9
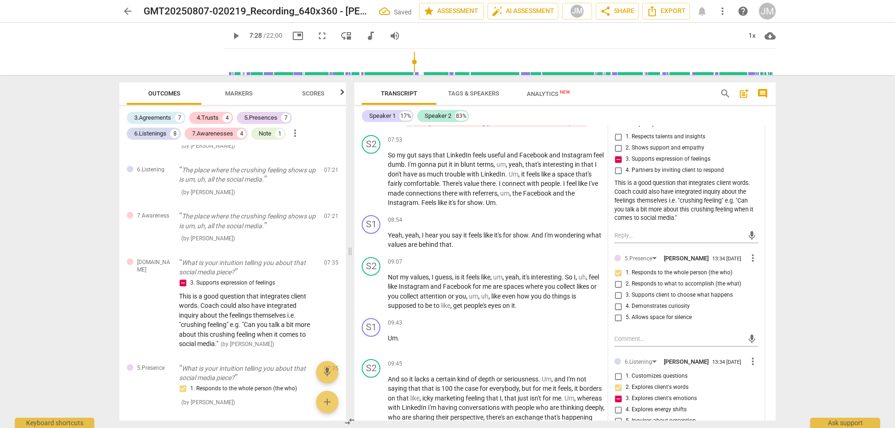
scroll to position [1585, 0]
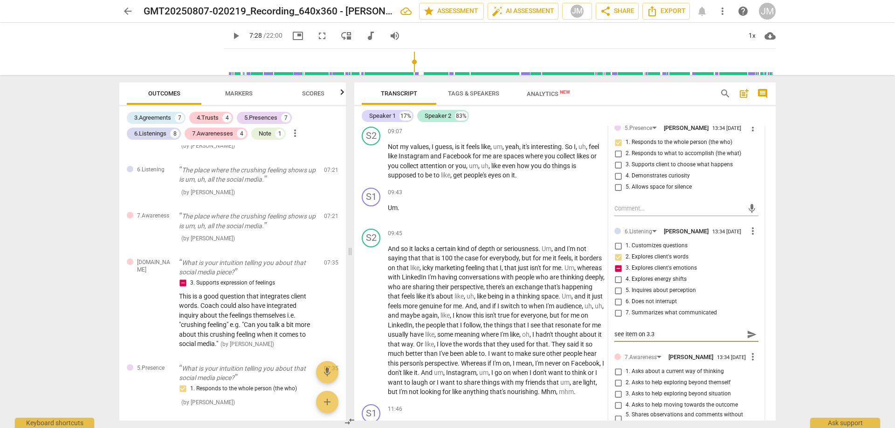
click at [615, 286] on input "5. Inquires about perception" at bounding box center [618, 290] width 15 height 11
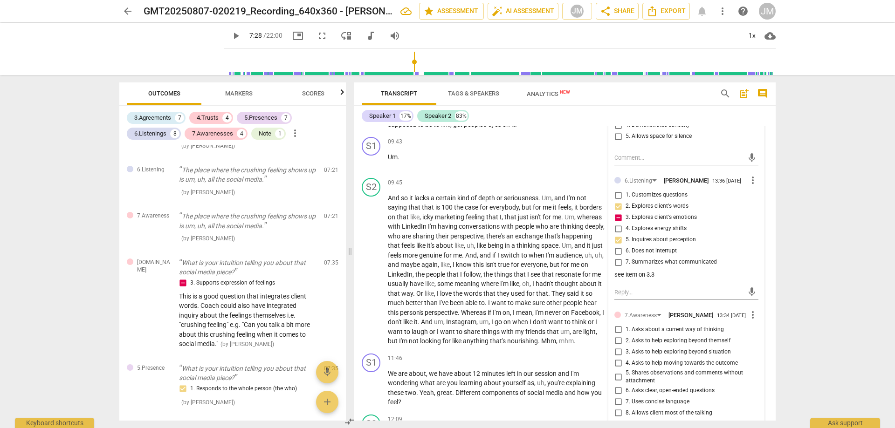
scroll to position [1725, 0]
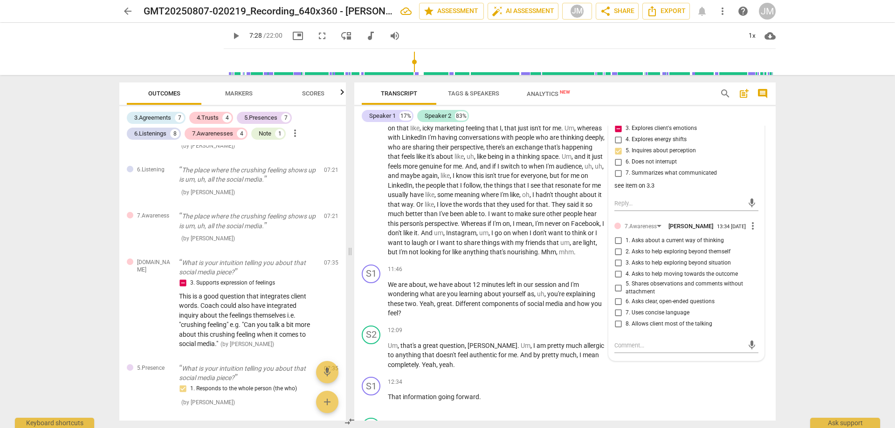
click at [628, 237] on span "1. Asks about a current way of thinking" at bounding box center [675, 241] width 98 height 8
click at [626, 237] on input "1. Asks about a current way of thinking" at bounding box center [618, 240] width 15 height 11
click at [646, 261] on span "3. Asks to help exploring beyond situation" at bounding box center [678, 263] width 105 height 8
click at [626, 261] on input "3. Asks to help exploring beyond situation" at bounding box center [618, 263] width 15 height 11
click at [683, 298] on span "6. Asks clear, open-ended questions" at bounding box center [670, 302] width 89 height 8
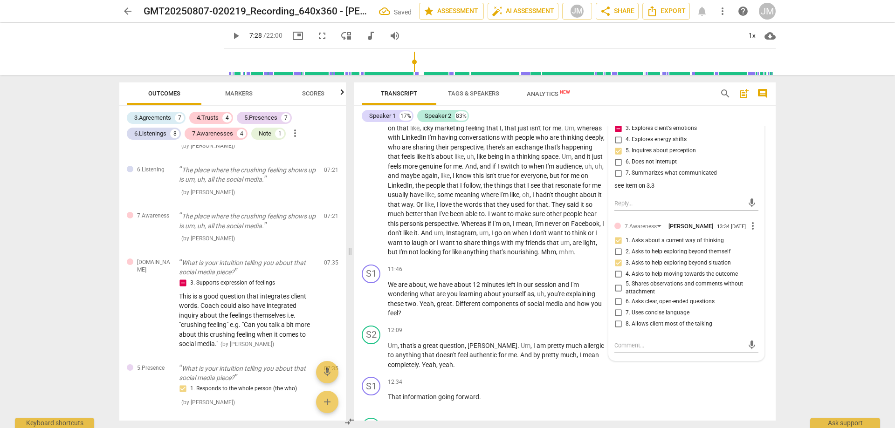
click at [626, 297] on input "6. Asks clear, open-ended questions" at bounding box center [618, 301] width 15 height 11
click at [684, 309] on span "7. Uses concise language" at bounding box center [658, 313] width 64 height 8
click at [626, 308] on input "7. Uses concise language" at bounding box center [618, 313] width 15 height 11
click at [690, 320] on span "8. Allows client most of the talking" at bounding box center [669, 324] width 87 height 8
click at [626, 320] on input "8. Allows client most of the talking" at bounding box center [618, 324] width 15 height 11
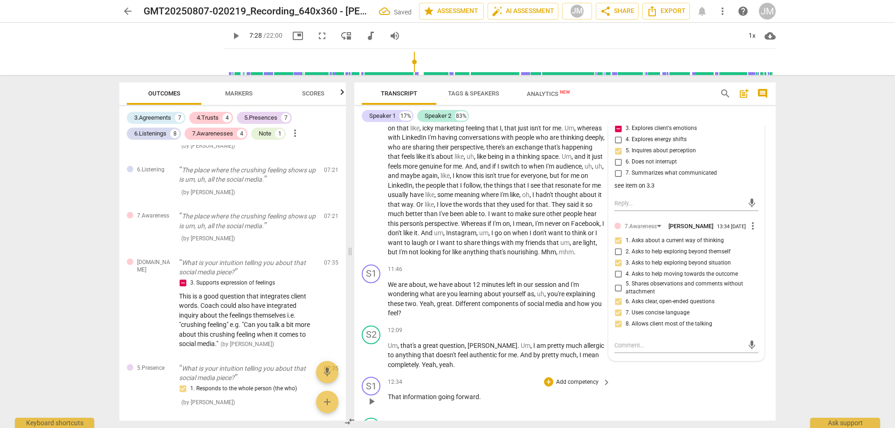
click at [717, 385] on div "S1 play_arrow pause 12:34 + Add competency keyboard_arrow_right That informatio…" at bounding box center [564, 393] width 421 height 41
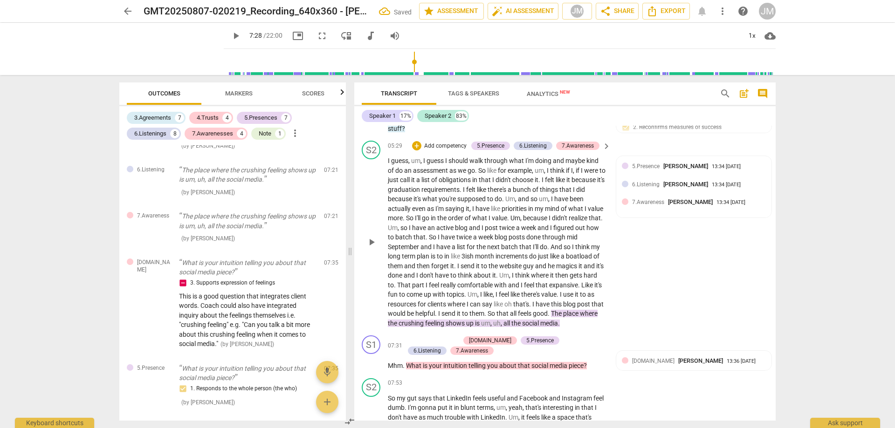
scroll to position [1305, 0]
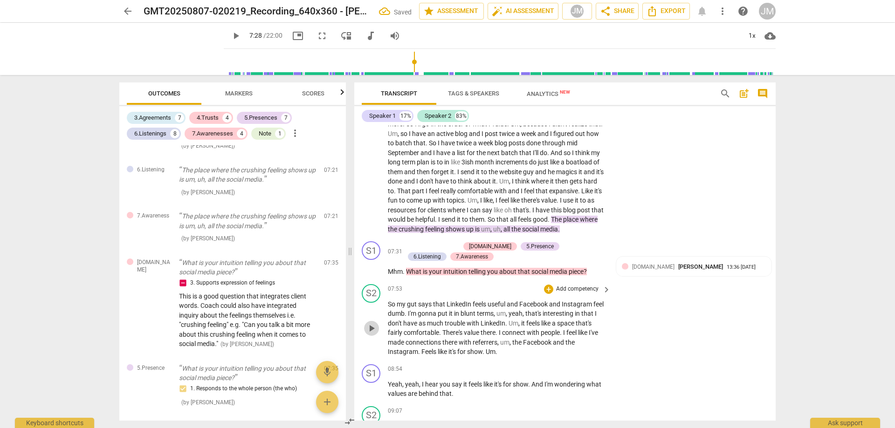
click at [368, 330] on span "play_arrow" at bounding box center [371, 328] width 11 height 11
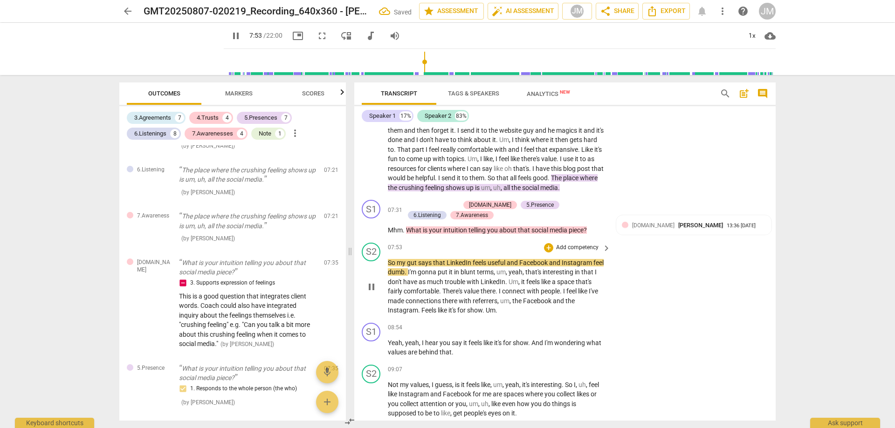
scroll to position [1398, 0]
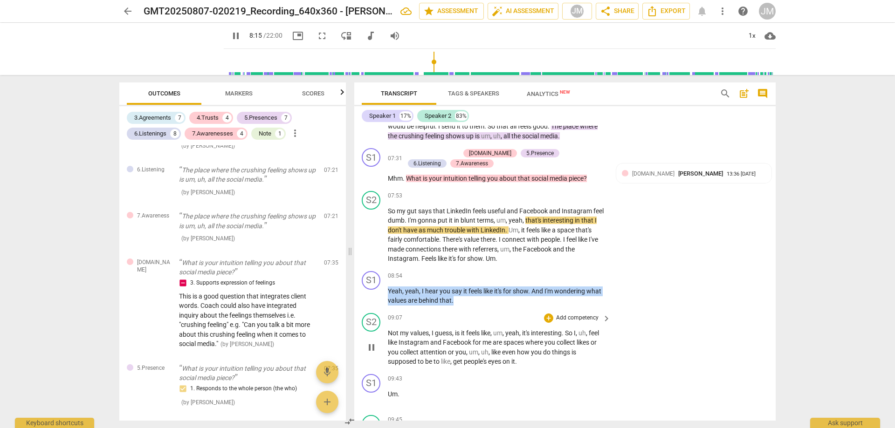
drag, startPoint x: 389, startPoint y: 287, endPoint x: 517, endPoint y: 308, distance: 130.3
click at [506, 307] on div "S1 play_arrow pause 00:03 + Add competency keyboard_arrow_right Hi , [PERSON_NA…" at bounding box center [564, 273] width 421 height 295
click at [549, 275] on div "+" at bounding box center [548, 276] width 9 height 9
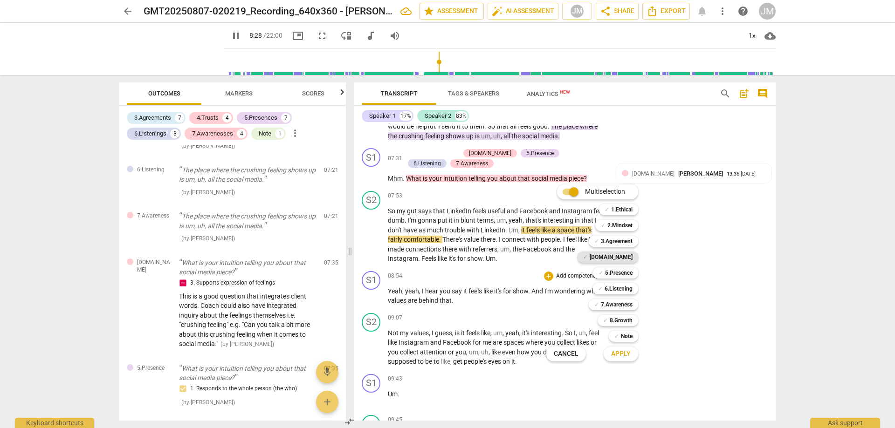
click at [625, 254] on b "[DOMAIN_NAME]" at bounding box center [611, 257] width 43 height 11
click at [628, 271] on b "5.Presence" at bounding box center [618, 273] width 27 height 11
click at [627, 289] on b "6.Listening" at bounding box center [619, 288] width 28 height 11
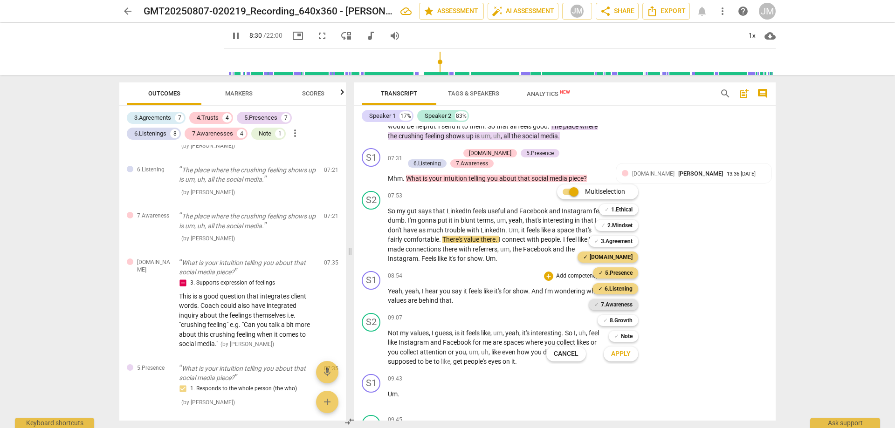
click at [626, 305] on b "7.Awareness" at bounding box center [617, 304] width 32 height 11
click at [619, 357] on span "Apply" at bounding box center [621, 354] width 20 height 9
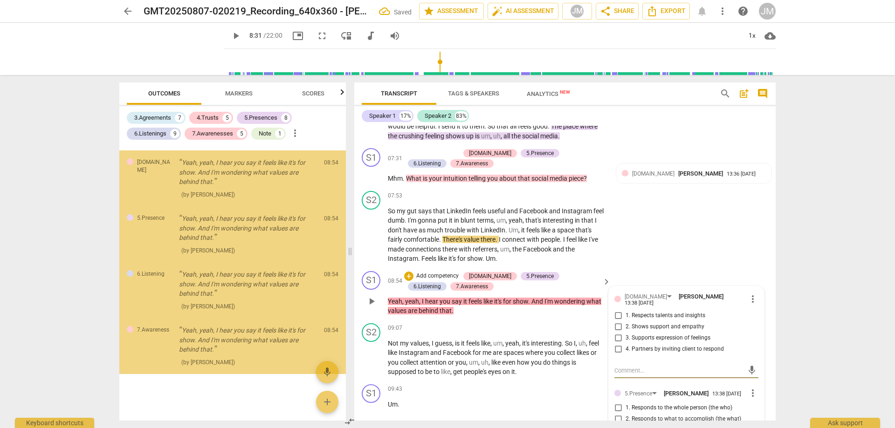
scroll to position [1445, 0]
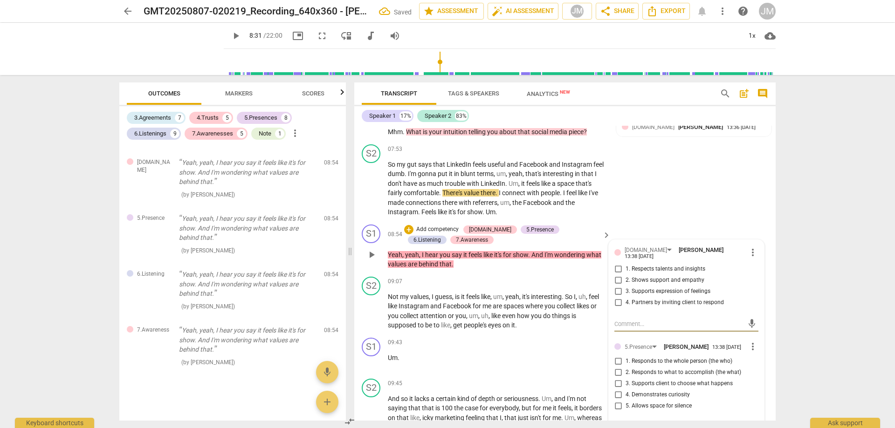
click at [655, 265] on span "1. Respects talents and insights" at bounding box center [666, 269] width 80 height 8
click at [626, 264] on input "1. Respects talents and insights" at bounding box center [618, 269] width 15 height 11
click at [655, 276] on span "2. Shows support and empathy" at bounding box center [665, 280] width 79 height 8
click at [626, 275] on input "2. Shows support and empathy" at bounding box center [618, 280] width 15 height 11
click at [666, 288] on span "3. Supports expression of feelings" at bounding box center [668, 292] width 85 height 8
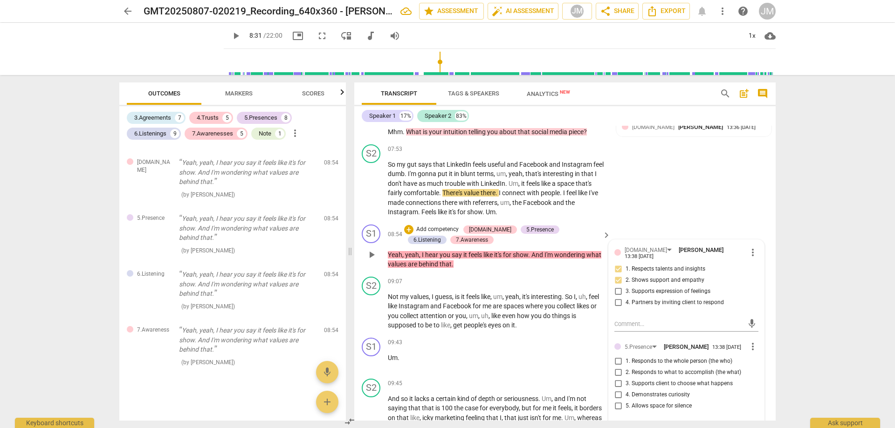
click at [626, 286] on input "3. Supports expression of feelings" at bounding box center [618, 291] width 15 height 11
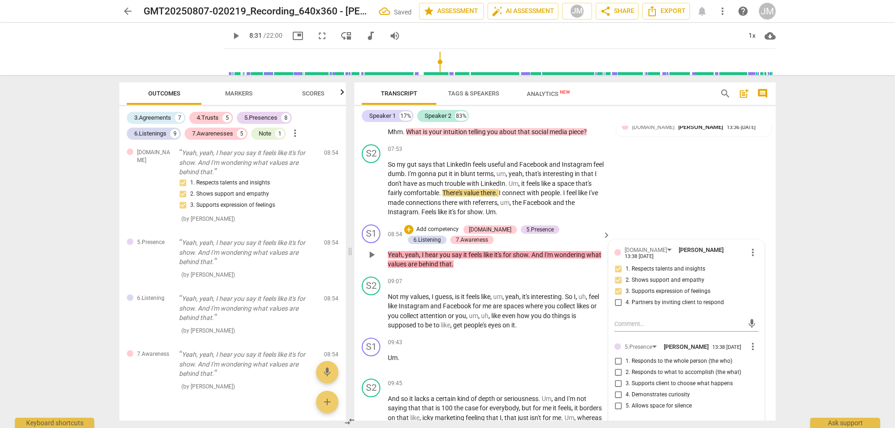
click at [632, 299] on span "4. Partners by inviting client to respond" at bounding box center [675, 303] width 98 height 8
click at [626, 297] on input "4. Partners by inviting client to respond" at bounding box center [618, 302] width 15 height 11
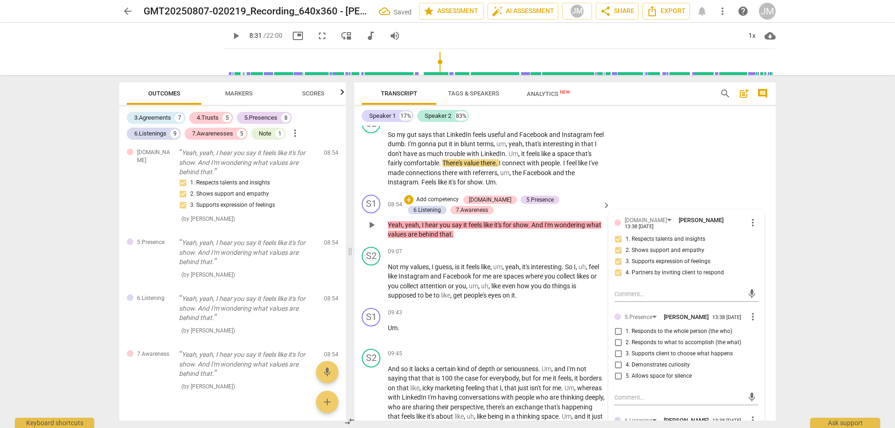
scroll to position [1492, 0]
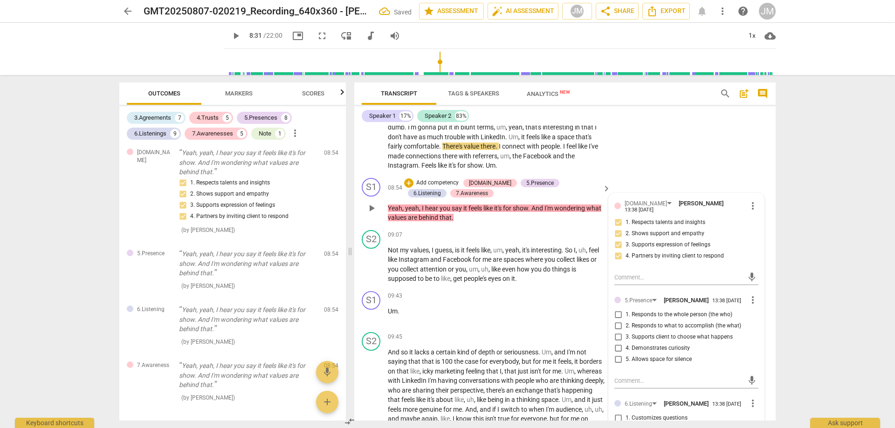
click at [687, 311] on span "1. Responds to the whole person (the who)" at bounding box center [679, 315] width 107 height 8
click at [626, 309] on input "1. Responds to the whole person (the who)" at bounding box center [618, 314] width 15 height 11
click at [687, 322] on span "2. Responds to what to accomplish (the what)" at bounding box center [684, 326] width 116 height 8
click at [626, 321] on input "2. Responds to what to accomplish (the what)" at bounding box center [618, 326] width 15 height 11
click at [673, 322] on span "2. Responds to what to accomplish (the what)" at bounding box center [684, 326] width 116 height 8
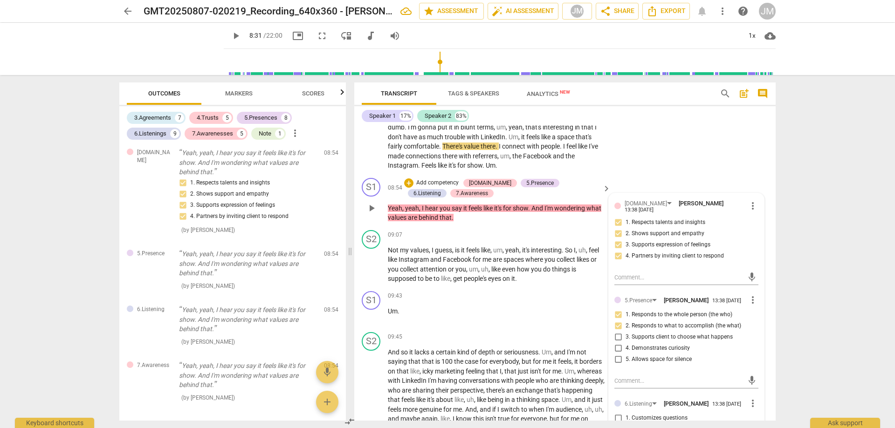
click at [626, 321] on input "2. Responds to what to accomplish (the what)" at bounding box center [618, 326] width 15 height 11
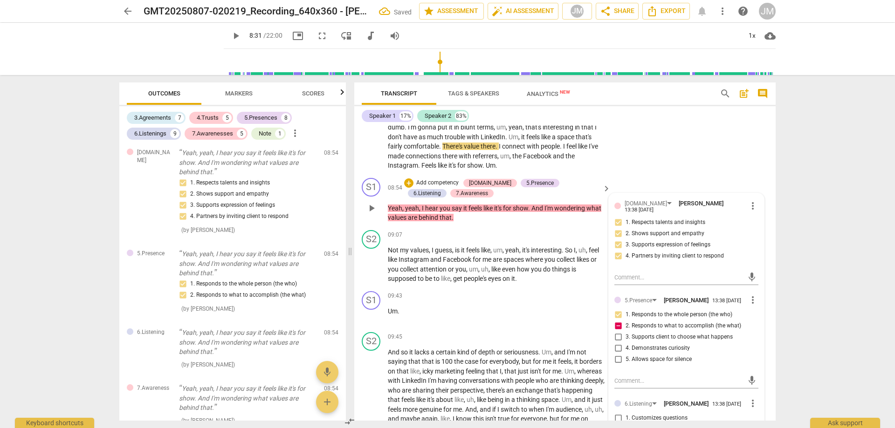
click at [673, 322] on span "2. Responds to what to accomplish (the what)" at bounding box center [684, 326] width 116 height 8
click at [626, 321] on input "2. Responds to what to accomplish (the what)" at bounding box center [618, 326] width 15 height 11
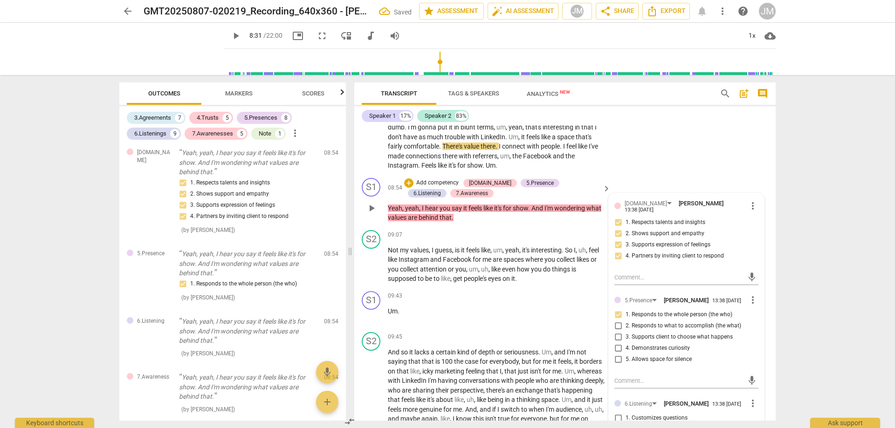
click at [683, 344] on span "4. Demonstrates curiosity" at bounding box center [658, 348] width 64 height 8
click at [626, 344] on input "4. Demonstrates curiosity" at bounding box center [618, 348] width 15 height 11
drag, startPoint x: 679, startPoint y: 352, endPoint x: 696, endPoint y: 357, distance: 17.4
click at [679, 356] on span "5. Allows space for silence" at bounding box center [659, 360] width 66 height 8
click at [626, 354] on input "5. Allows space for silence" at bounding box center [618, 359] width 15 height 11
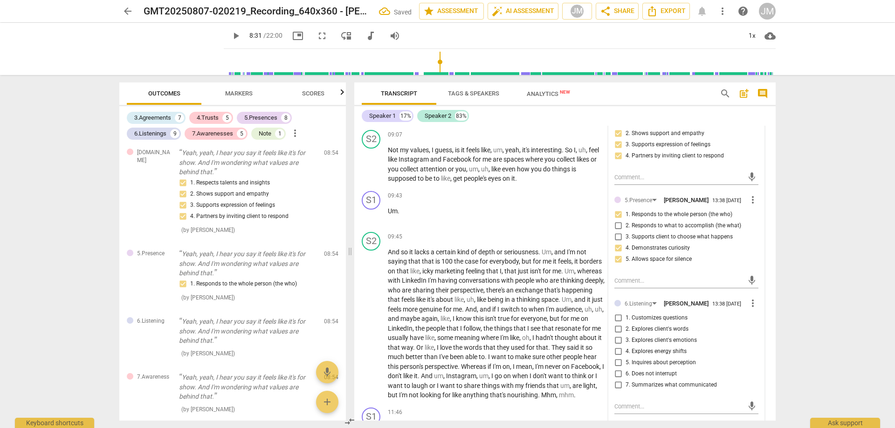
scroll to position [1538, 0]
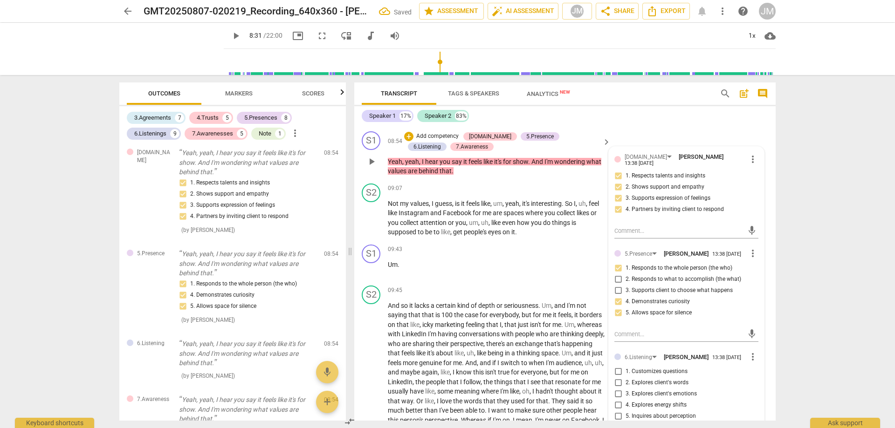
click at [646, 368] on span "1. Customizes questions" at bounding box center [657, 372] width 62 height 8
click at [626, 367] on input "1. Customizes questions" at bounding box center [618, 371] width 15 height 11
click at [658, 379] on span "2. Explores client's words" at bounding box center [657, 383] width 63 height 8
click at [626, 378] on input "2. Explores client's words" at bounding box center [618, 383] width 15 height 11
click at [668, 390] on span "3. Explores client's emotions" at bounding box center [661, 394] width 71 height 8
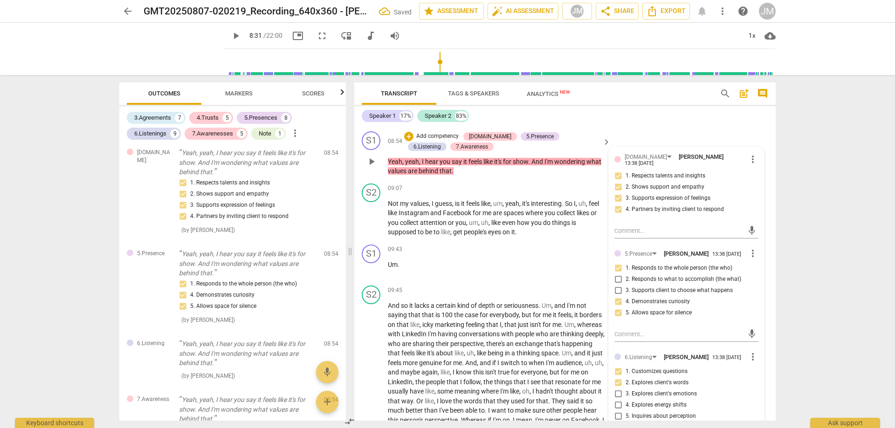
click at [626, 389] on input "3. Explores client's emotions" at bounding box center [618, 394] width 15 height 11
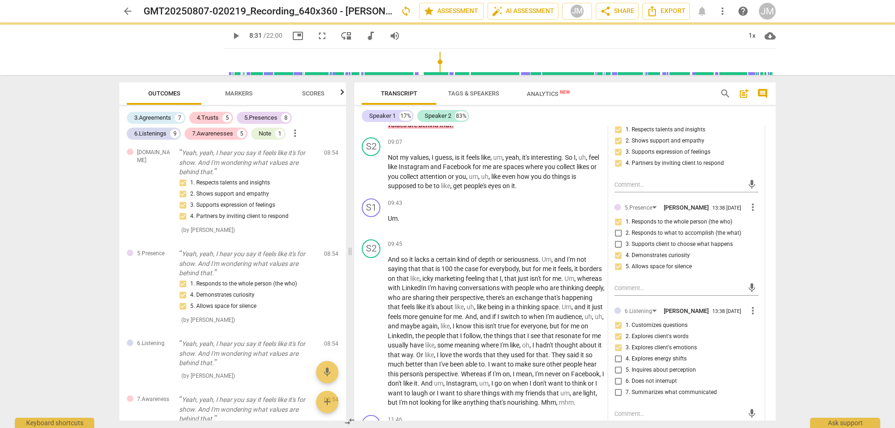
scroll to position [1585, 0]
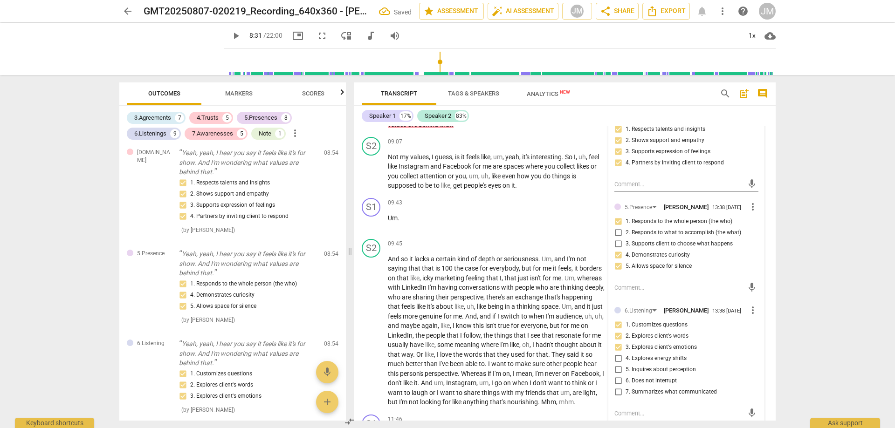
click at [681, 366] on span "5. Inquires about perception" at bounding box center [661, 370] width 70 height 8
click at [626, 364] on input "5. Inquires about perception" at bounding box center [618, 369] width 15 height 11
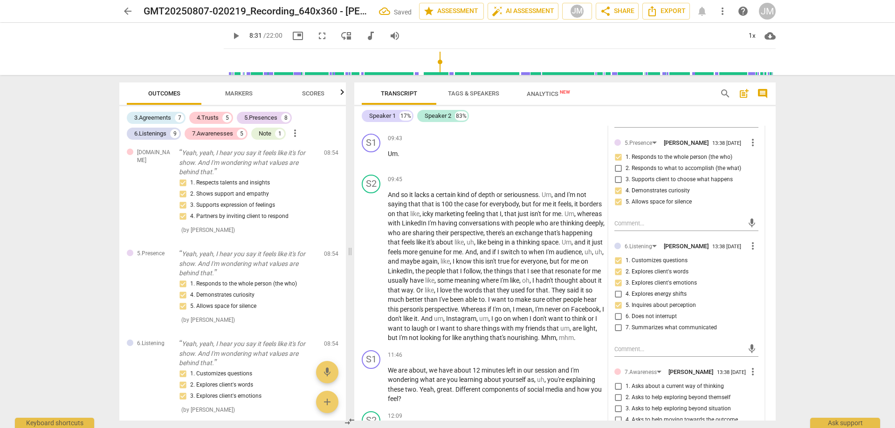
scroll to position [1678, 0]
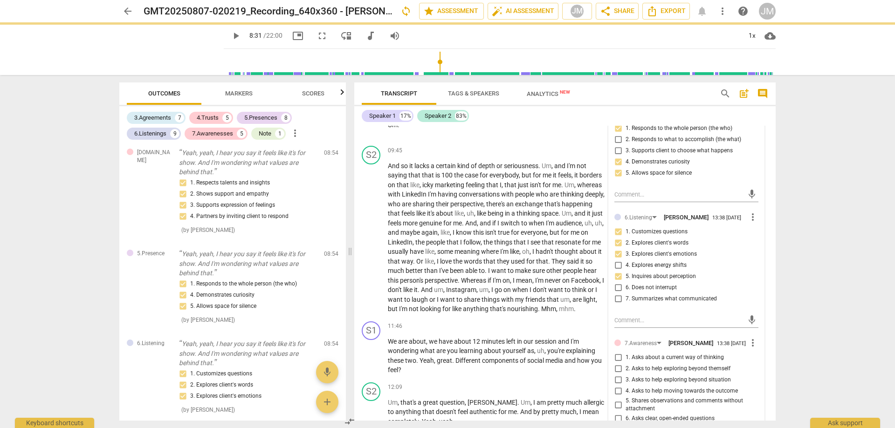
click at [666, 295] on span "7. Summarizes what communicated" at bounding box center [671, 299] width 91 height 8
click at [626, 294] on input "7. Summarizes what communicated" at bounding box center [618, 299] width 15 height 11
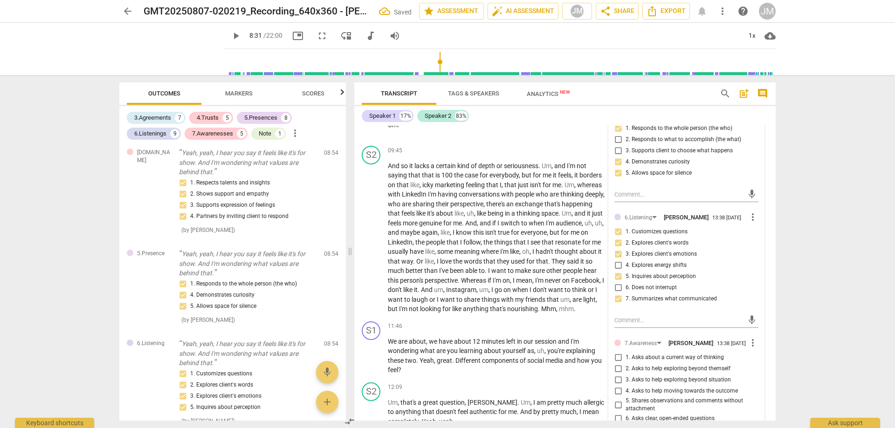
scroll to position [1771, 0]
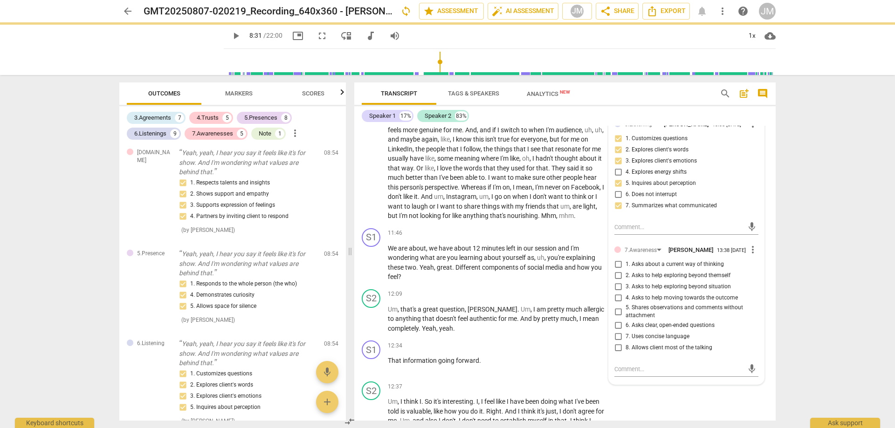
drag, startPoint x: 659, startPoint y: 259, endPoint x: 670, endPoint y: 271, distance: 16.2
click at [659, 261] on span "1. Asks about a current way of thinking" at bounding box center [675, 265] width 98 height 8
click at [626, 259] on input "1. Asks about a current way of thinking" at bounding box center [618, 264] width 15 height 11
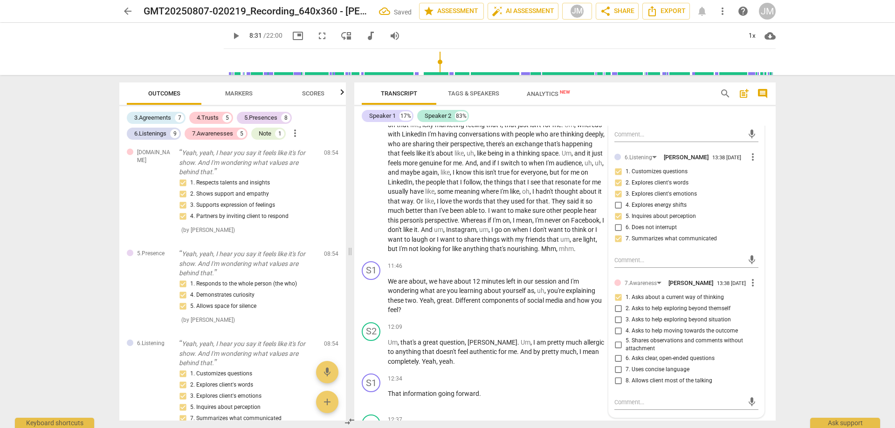
scroll to position [1725, 0]
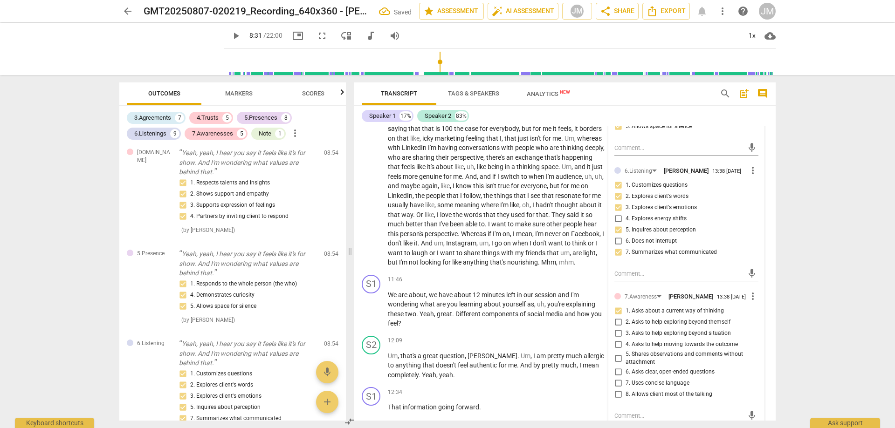
click at [687, 318] on span "2. Asks to help exploring beyond themself" at bounding box center [678, 322] width 105 height 8
click at [626, 317] on input "2. Asks to help exploring beyond themself" at bounding box center [618, 322] width 15 height 11
click at [695, 330] on span "3. Asks to help exploring beyond situation" at bounding box center [678, 334] width 105 height 8
click at [626, 329] on input "3. Asks to help exploring beyond situation" at bounding box center [618, 333] width 15 height 11
drag, startPoint x: 653, startPoint y: 366, endPoint x: 656, endPoint y: 370, distance: 5.0
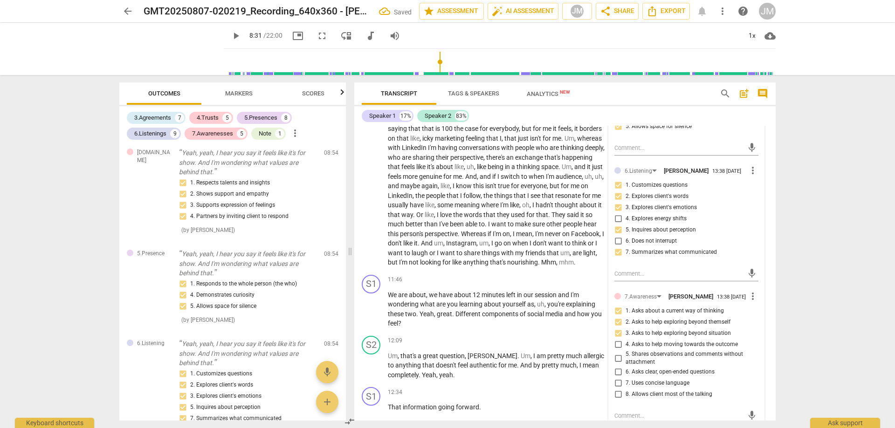
click at [653, 368] on span "6. Asks clear, open-ended questions" at bounding box center [670, 372] width 89 height 8
click at [626, 367] on input "6. Asks clear, open-ended questions" at bounding box center [618, 372] width 15 height 11
click at [659, 379] on span "7. Uses concise language" at bounding box center [658, 383] width 64 height 8
click at [626, 378] on input "7. Uses concise language" at bounding box center [618, 383] width 15 height 11
click at [684, 392] on span "8. Allows client most of the talking" at bounding box center [669, 395] width 87 height 8
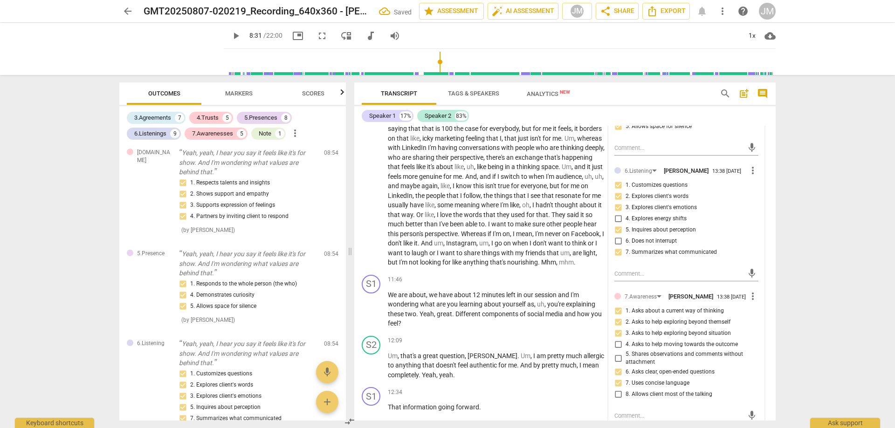
click at [626, 392] on input "8. Allows client most of the talking" at bounding box center [618, 394] width 15 height 11
click at [843, 330] on div "arrow_back GMT20250807-020219_Recording_640x360 - [PERSON_NAME] Saved edit star…" at bounding box center [447, 214] width 895 height 428
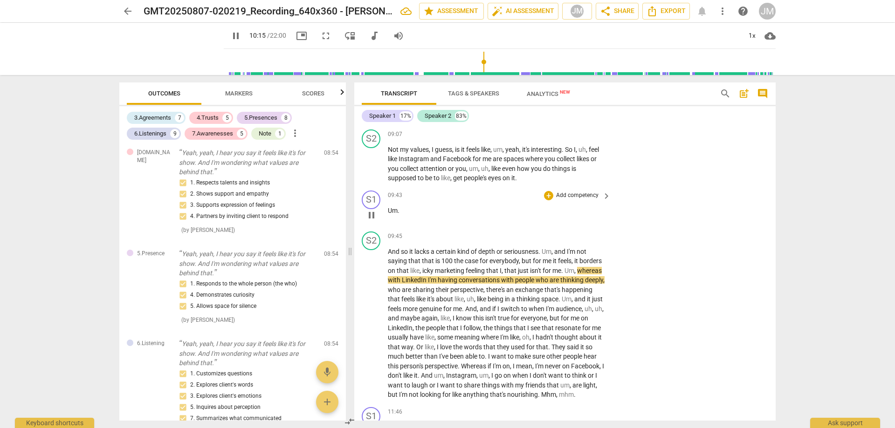
scroll to position [1538, 0]
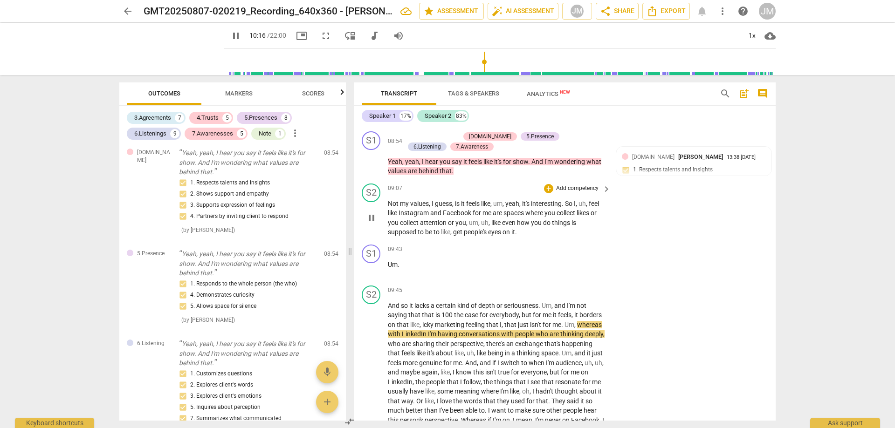
click at [477, 228] on span "people's" at bounding box center [476, 231] width 24 height 7
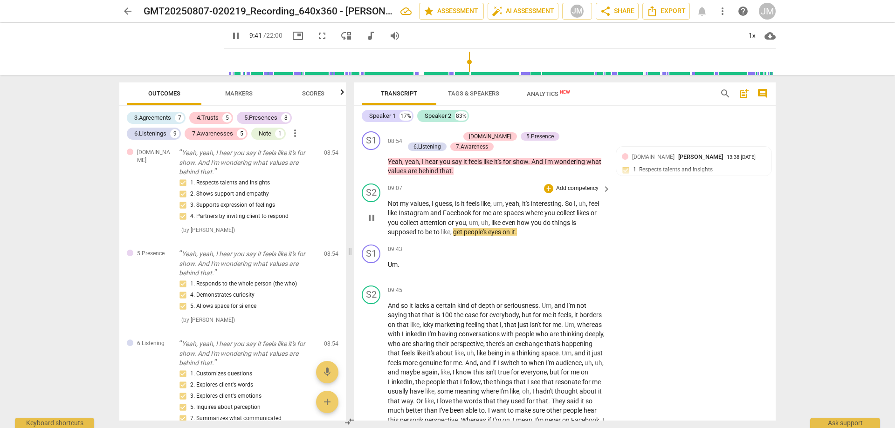
click at [477, 228] on span "people's" at bounding box center [476, 231] width 24 height 7
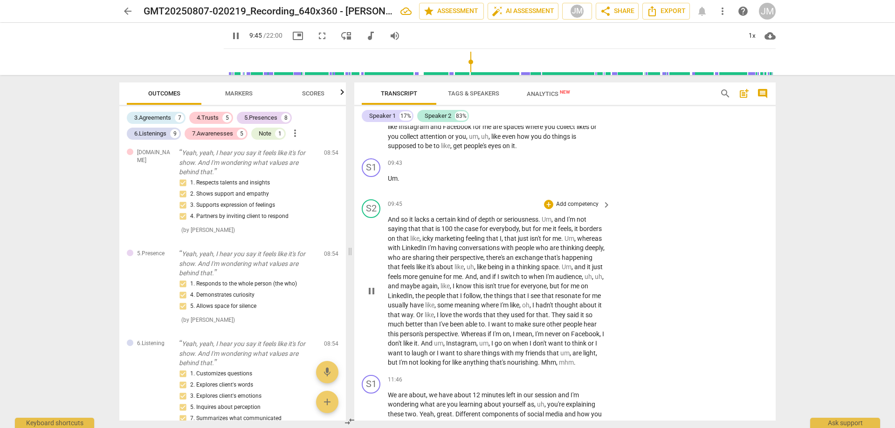
scroll to position [1631, 0]
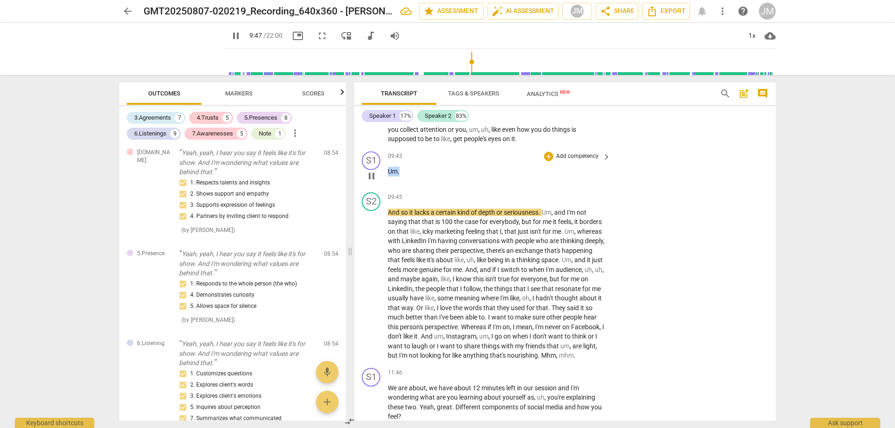
drag, startPoint x: 405, startPoint y: 171, endPoint x: 375, endPoint y: 169, distance: 29.5
click at [375, 169] on div "S1 play_arrow pause 09:43 + Add competency keyboard_arrow_right Um ." at bounding box center [564, 168] width 421 height 41
click at [545, 152] on div "+" at bounding box center [548, 156] width 9 height 9
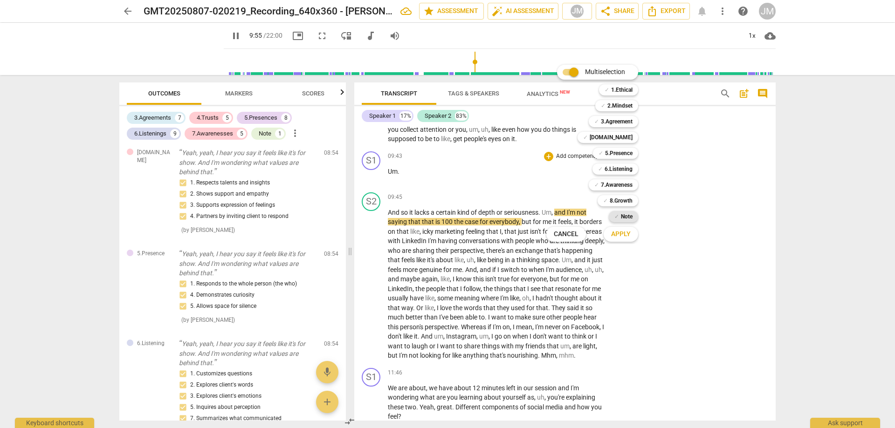
click at [626, 216] on b "Note" at bounding box center [627, 216] width 12 height 11
click at [622, 239] on button "Apply" at bounding box center [621, 234] width 34 height 17
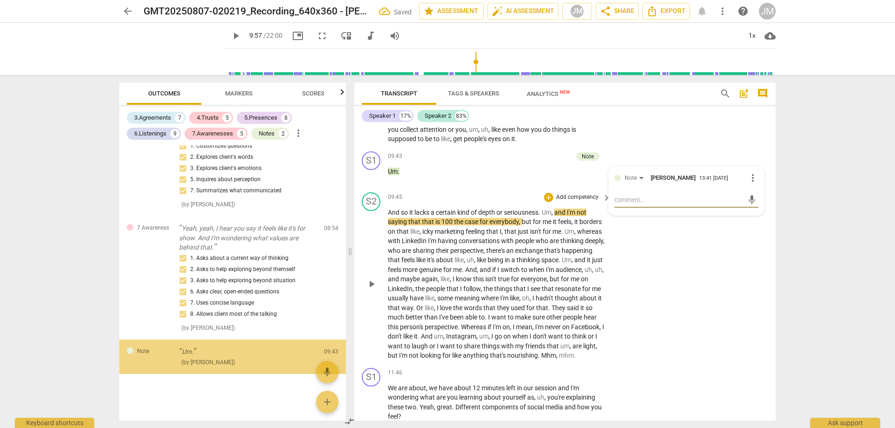
scroll to position [2514, 0]
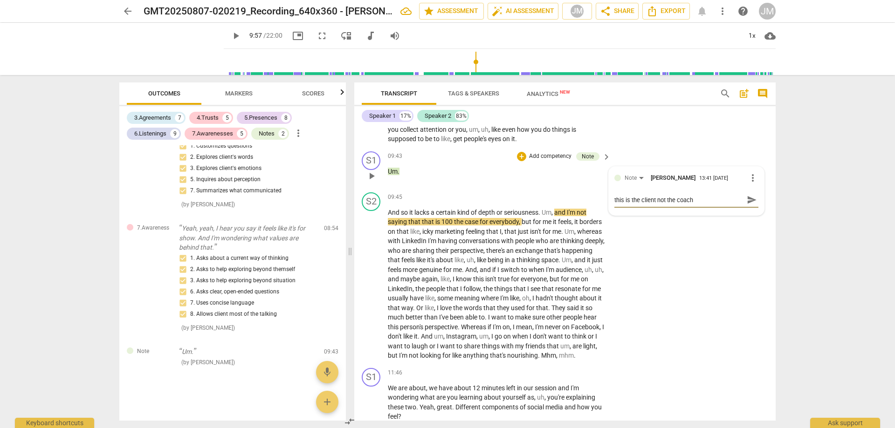
click at [749, 195] on span "send" at bounding box center [752, 200] width 10 height 10
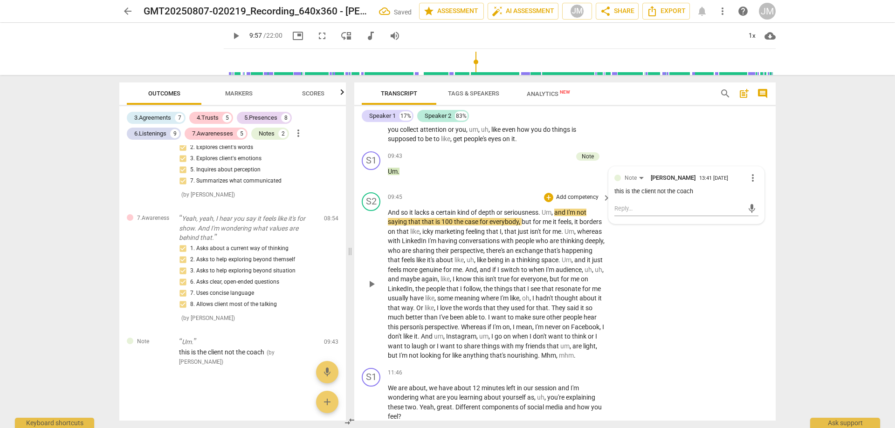
click at [644, 300] on div "S2 play_arrow pause 09:45 + Add competency keyboard_arrow_right And so it lacks…" at bounding box center [564, 277] width 421 height 176
click at [426, 289] on span "the" at bounding box center [420, 288] width 11 height 7
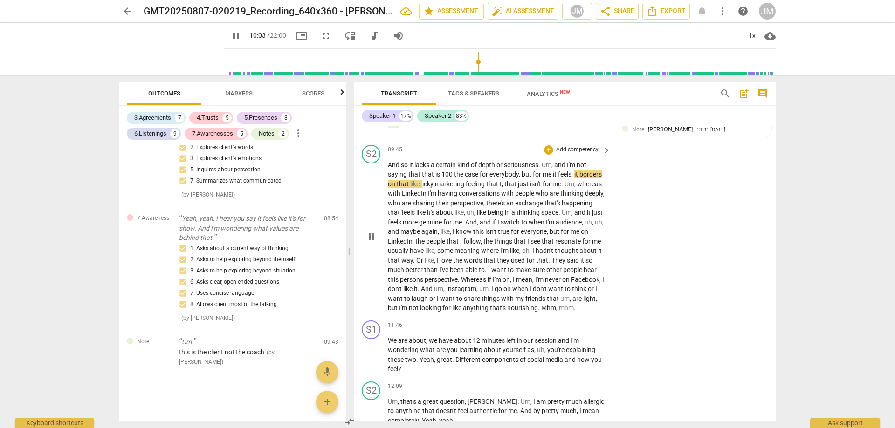
scroll to position [1725, 0]
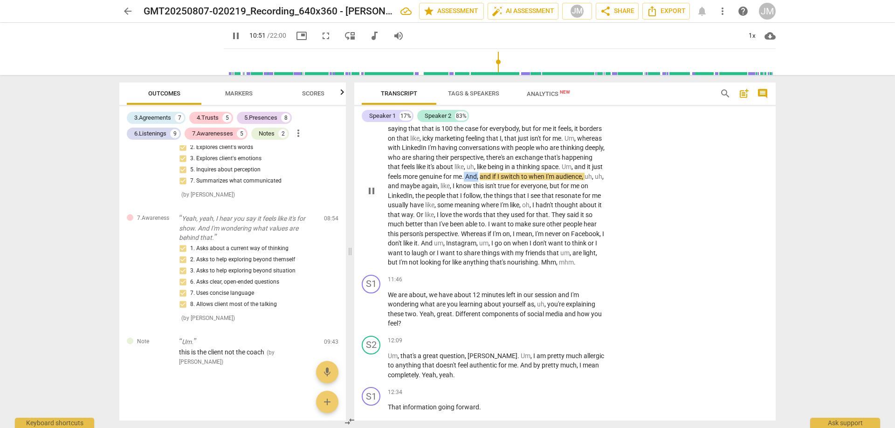
drag, startPoint x: 510, startPoint y: 172, endPoint x: 523, endPoint y: 175, distance: 13.1
click at [523, 175] on p "And so it lacks a certain kind of depth or seriousness . Um , and I'm not sayin…" at bounding box center [497, 191] width 218 height 153
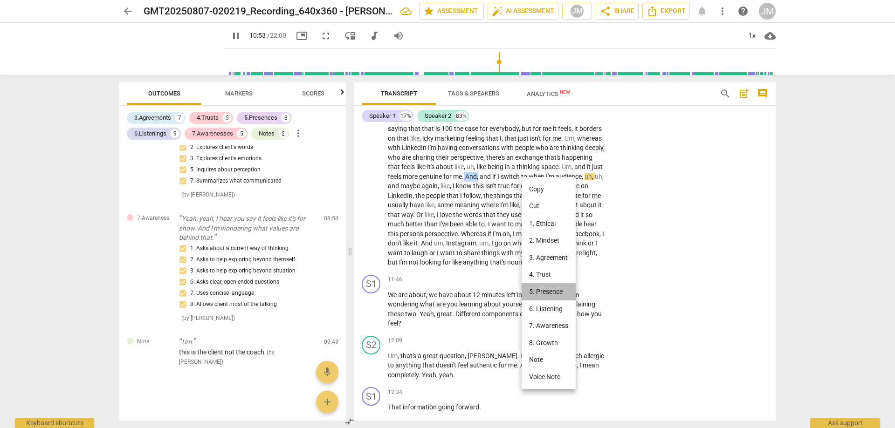
click at [549, 286] on li "5. Presence" at bounding box center [549, 291] width 54 height 17
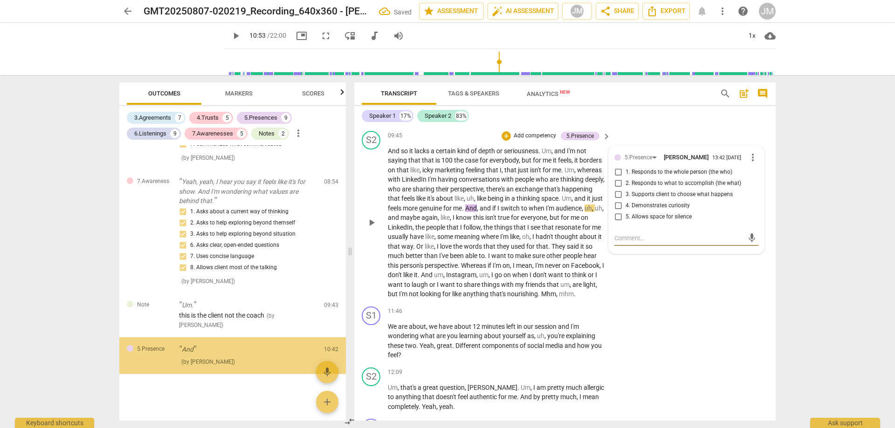
scroll to position [1678, 0]
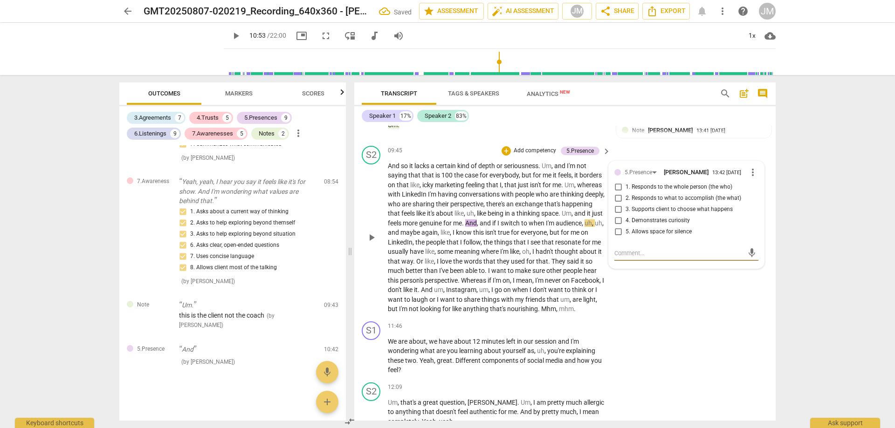
click at [616, 230] on input "5. Allows space for silence" at bounding box center [618, 232] width 15 height 11
click at [634, 249] on textarea at bounding box center [678, 253] width 129 height 9
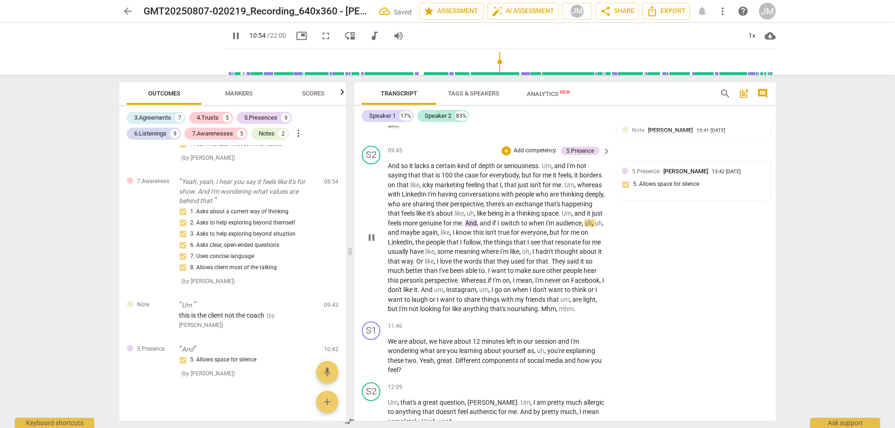
drag, startPoint x: 518, startPoint y: 215, endPoint x: 517, endPoint y: 221, distance: 6.6
click at [516, 223] on p "And so it lacks a certain kind of depth or seriousness . Um , and I'm not sayin…" at bounding box center [497, 237] width 218 height 153
click at [477, 220] on span "And" at bounding box center [471, 223] width 12 height 7
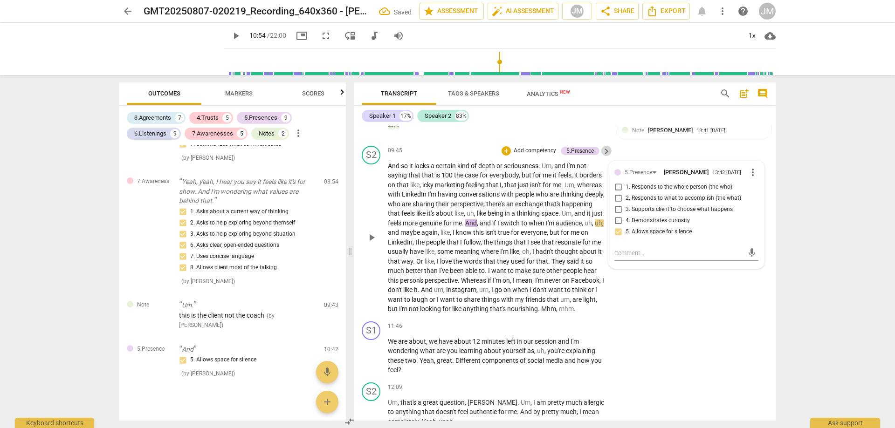
click at [604, 150] on span "keyboard_arrow_right" at bounding box center [606, 151] width 11 height 11
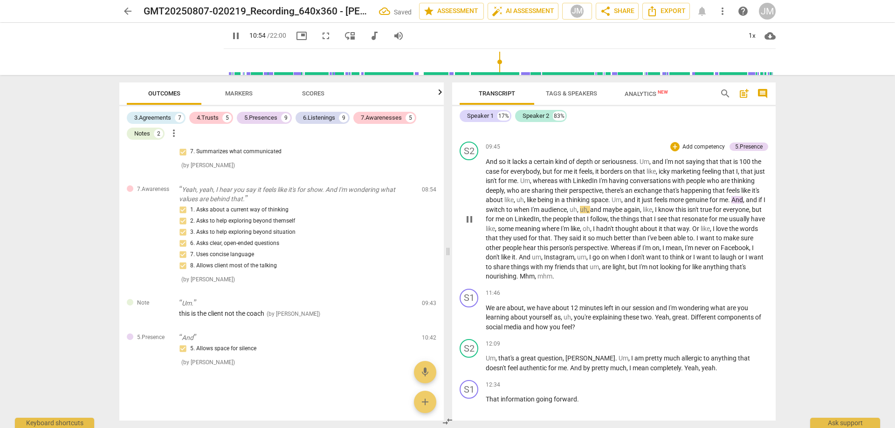
scroll to position [2207, 0]
click at [438, 92] on icon "button" at bounding box center [439, 92] width 11 height 11
click at [450, 255] on span at bounding box center [448, 251] width 6 height 353
drag, startPoint x: 450, startPoint y: 255, endPoint x: 396, endPoint y: 251, distance: 54.2
click at [445, 251] on span at bounding box center [448, 251] width 6 height 353
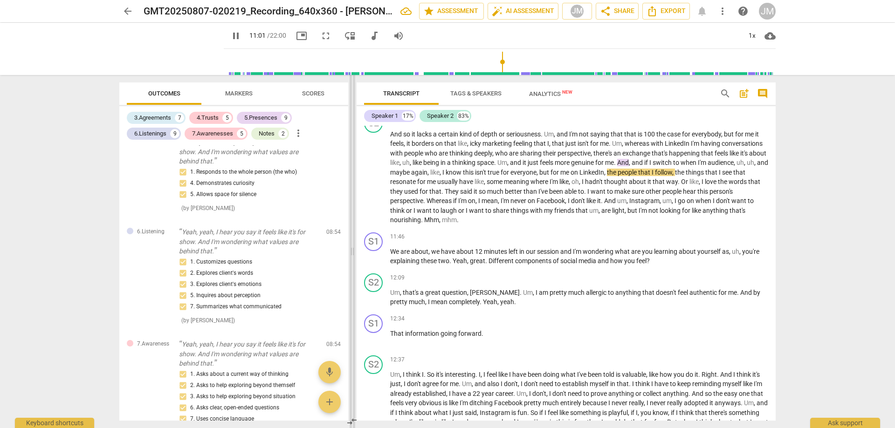
scroll to position [2541, 0]
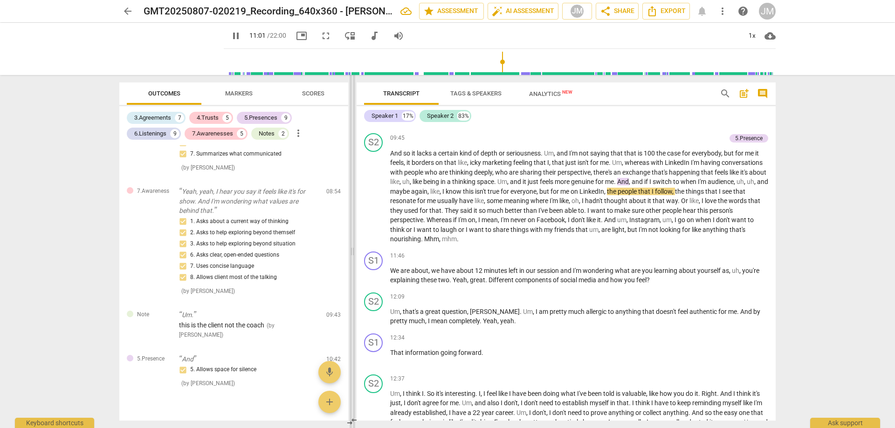
drag, startPoint x: 394, startPoint y: 251, endPoint x: 352, endPoint y: 249, distance: 42.0
click at [352, 249] on span at bounding box center [353, 251] width 6 height 353
click at [671, 143] on div "+" at bounding box center [674, 138] width 9 height 9
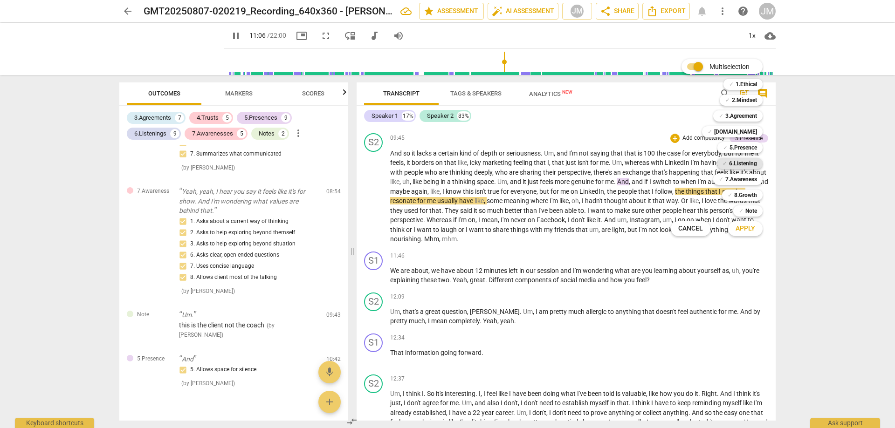
click at [735, 164] on b "6.Listening" at bounding box center [743, 163] width 28 height 11
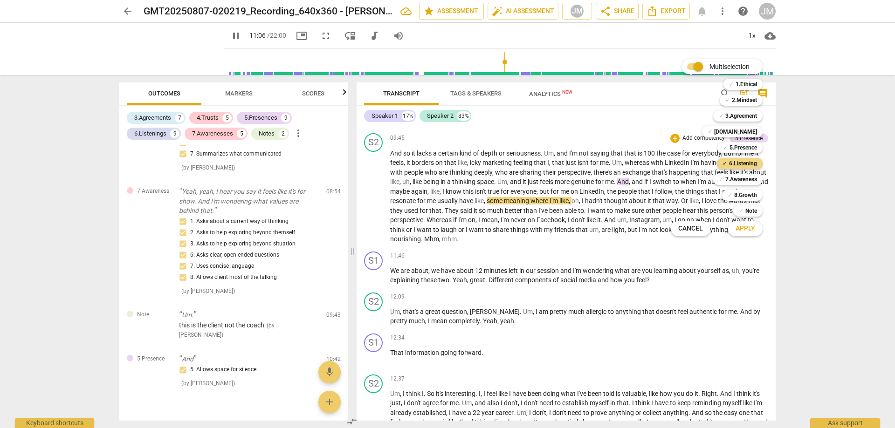
click at [750, 236] on button "Apply" at bounding box center [745, 228] width 34 height 17
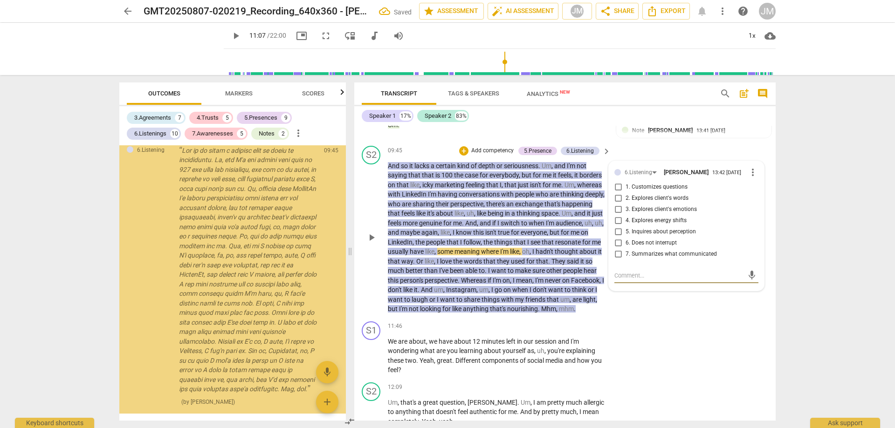
scroll to position [2752, 0]
click at [616, 238] on input "6. Does not interrupt" at bounding box center [618, 243] width 15 height 11
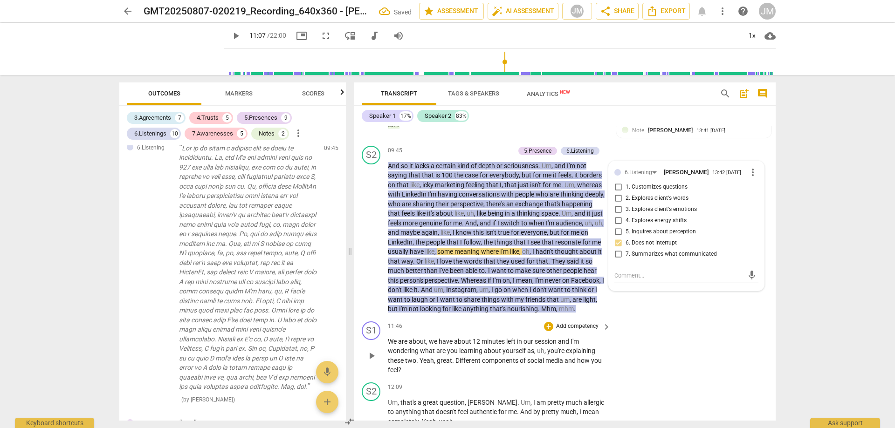
click at [701, 325] on div "S1 play_arrow pause 11:46 + Add competency keyboard_arrow_right We are about , …" at bounding box center [564, 348] width 421 height 61
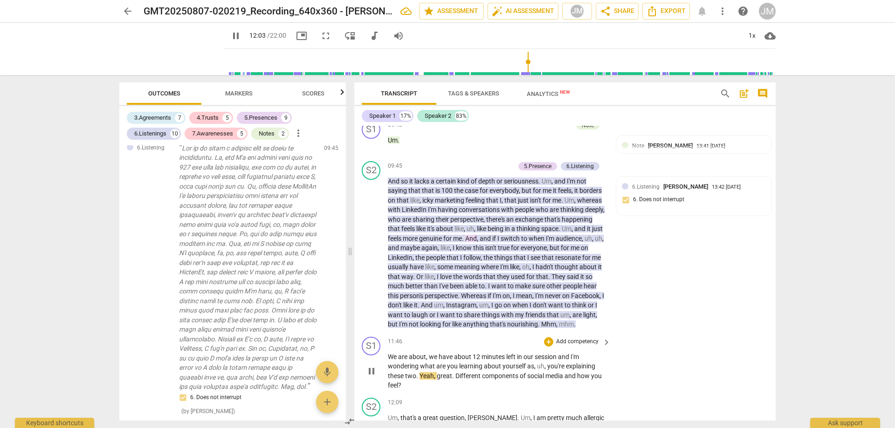
scroll to position [1771, 0]
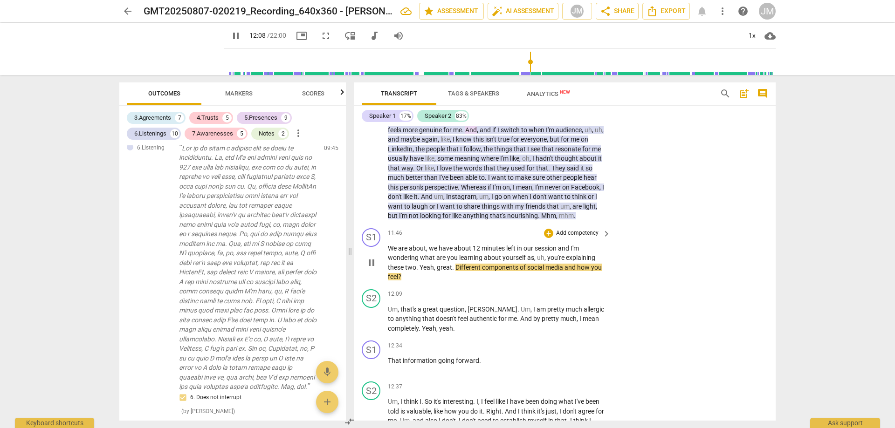
drag, startPoint x: 387, startPoint y: 254, endPoint x: 427, endPoint y: 279, distance: 46.9
click at [427, 279] on div "S1 play_arrow pause 11:46 + Add competency keyboard_arrow_right We are about , …" at bounding box center [564, 255] width 421 height 61
click at [388, 252] on span "We" at bounding box center [393, 248] width 10 height 7
drag, startPoint x: 386, startPoint y: 253, endPoint x: 408, endPoint y: 267, distance: 26.0
click at [408, 267] on div "S1 play_arrow pause 11:46 + Add competency keyboard_arrow_right We are about , …" at bounding box center [564, 255] width 421 height 61
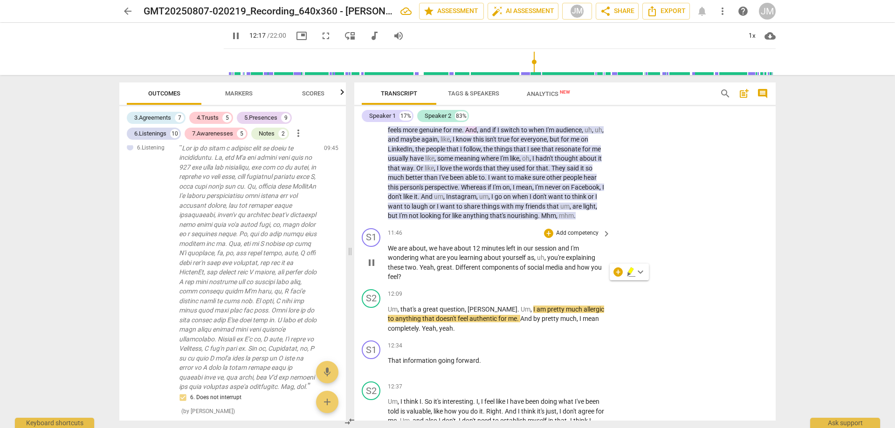
click at [399, 252] on span "are" at bounding box center [403, 248] width 11 height 7
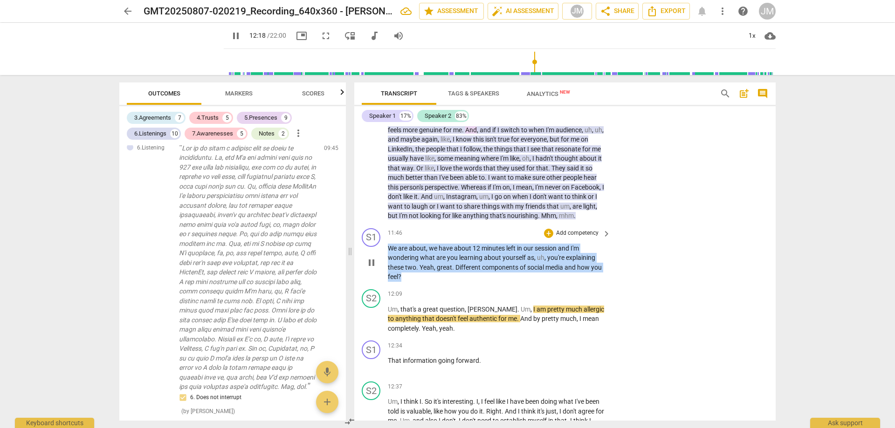
drag, startPoint x: 390, startPoint y: 254, endPoint x: 415, endPoint y: 282, distance: 37.9
click at [415, 282] on p "We are about , we have about 12 minutes left in our session and I'm wondering w…" at bounding box center [497, 263] width 218 height 38
click at [548, 238] on div "+" at bounding box center [548, 233] width 9 height 9
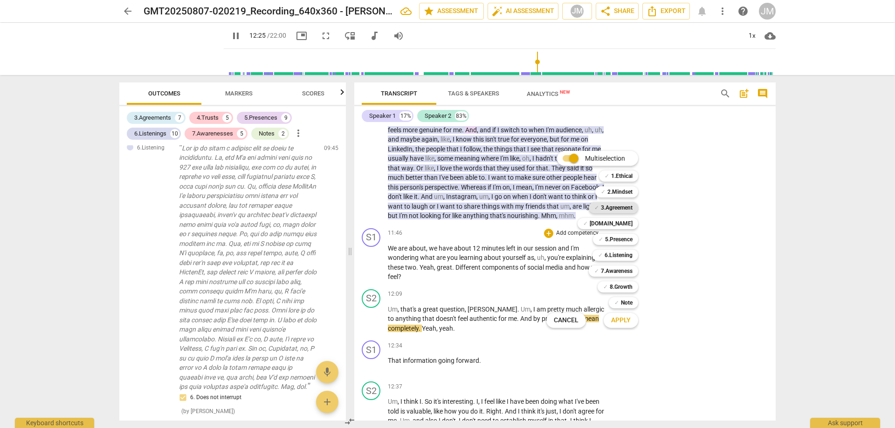
click at [623, 208] on b "3.Agreement" at bounding box center [617, 207] width 32 height 11
click at [626, 267] on b "7.Awareness" at bounding box center [617, 271] width 32 height 11
click at [629, 284] on b "8.Growth" at bounding box center [621, 287] width 23 height 11
click at [627, 256] on b "6.Listening" at bounding box center [619, 255] width 28 height 11
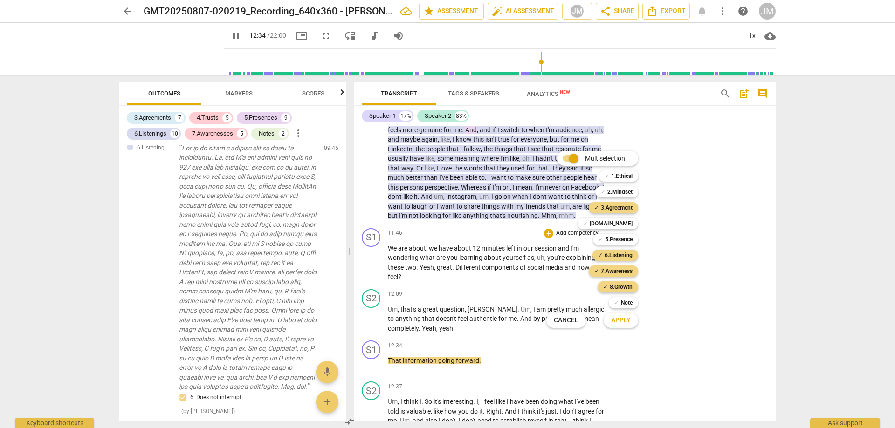
click at [625, 322] on span "Apply" at bounding box center [621, 320] width 20 height 9
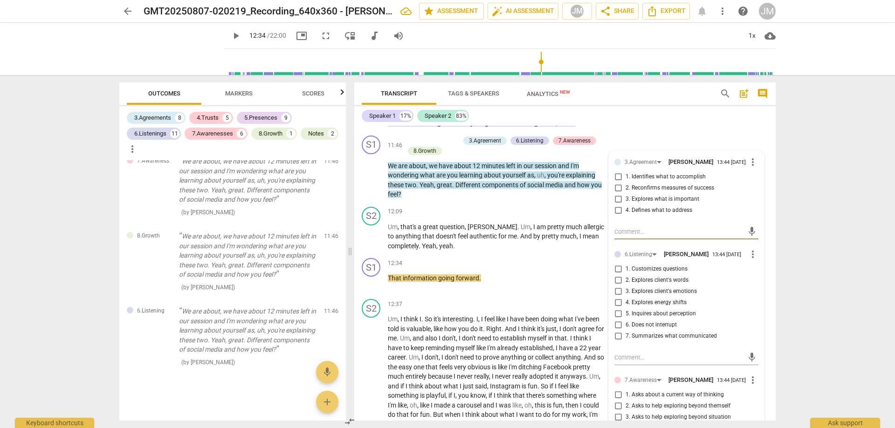
scroll to position [1864, 0]
click at [650, 273] on span "1. Customizes questions" at bounding box center [657, 269] width 62 height 8
click at [626, 275] on input "1. Customizes questions" at bounding box center [618, 268] width 15 height 11
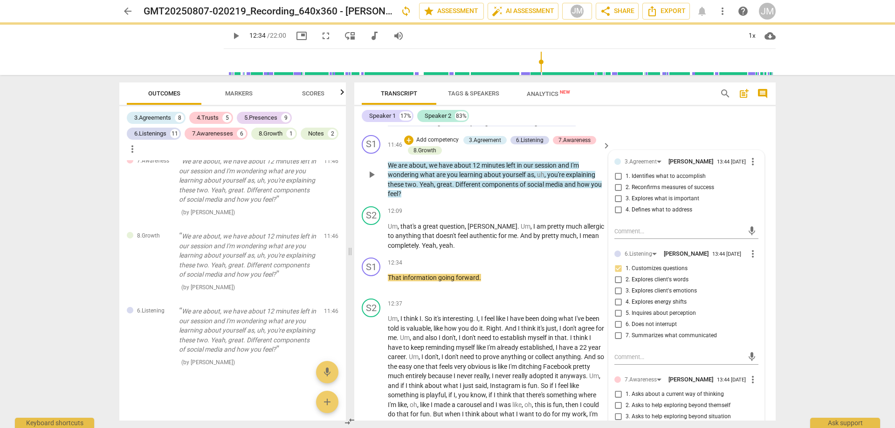
click at [663, 284] on span "2. Explores client's words" at bounding box center [657, 280] width 63 height 8
click at [626, 286] on input "2. Explores client's words" at bounding box center [618, 280] width 15 height 11
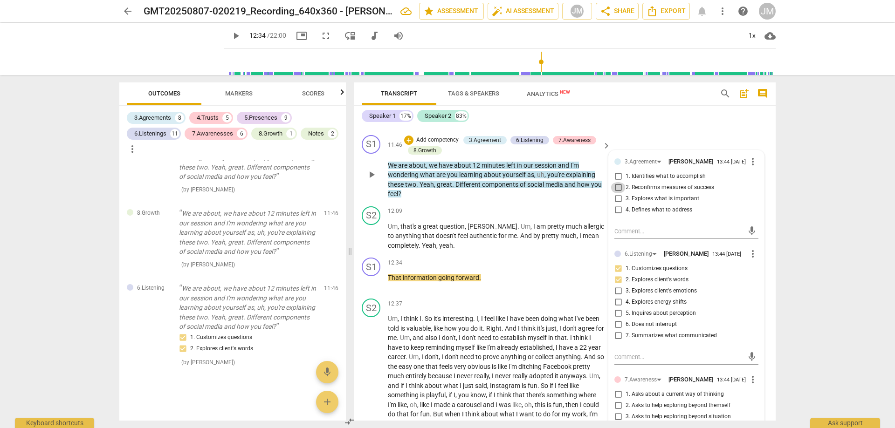
click at [621, 193] on input "2. Reconfirms measures of success" at bounding box center [618, 187] width 15 height 11
click at [619, 193] on input "2. Reconfirms measures of success" at bounding box center [618, 187] width 15 height 11
click at [645, 236] on textarea at bounding box center [678, 231] width 129 height 9
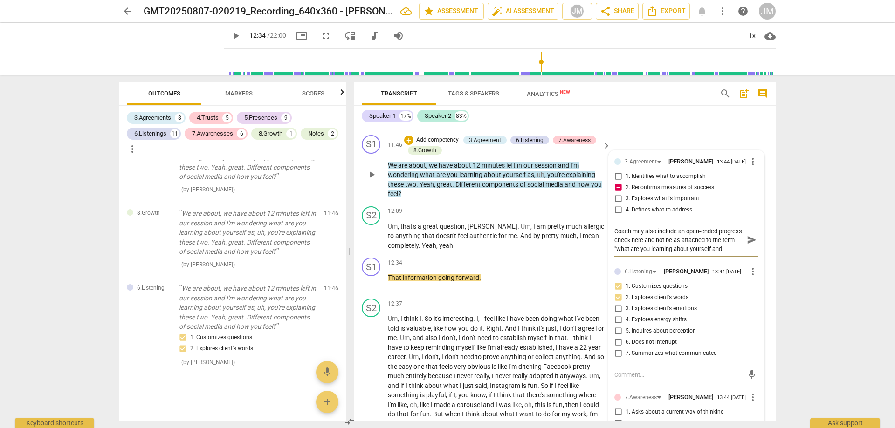
scroll to position [8, 0]
drag, startPoint x: 634, startPoint y: 248, endPoint x: 623, endPoint y: 247, distance: 10.8
click at [623, 247] on textarea "Coach may also include an open-ended progress check here and not be as attached…" at bounding box center [678, 240] width 129 height 27
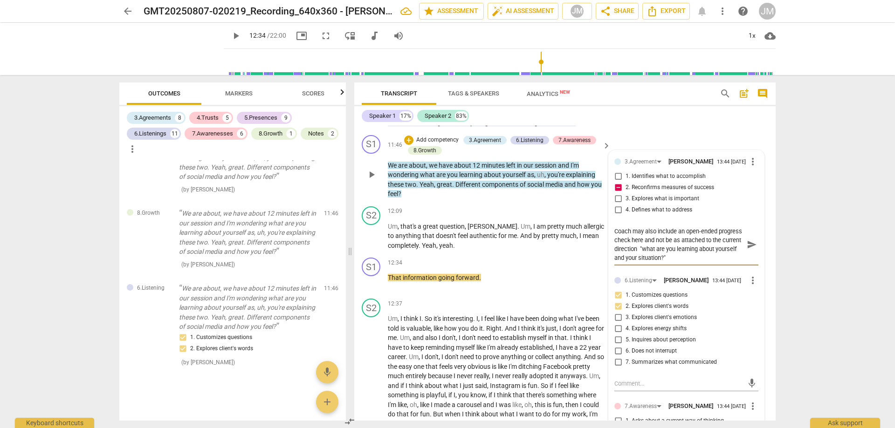
drag, startPoint x: 705, startPoint y: 268, endPoint x: 668, endPoint y: 260, distance: 37.7
click at [668, 260] on textarea "Coach may also include an open-ended progress check here and not be as attached…" at bounding box center [678, 244] width 129 height 35
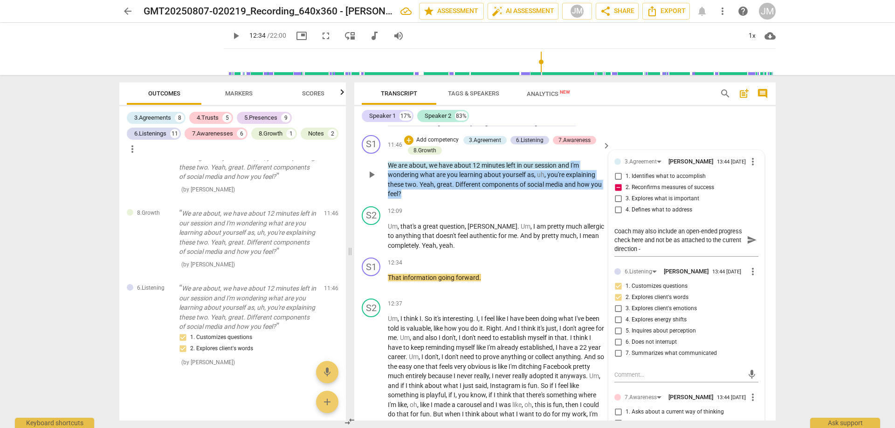
drag, startPoint x: 573, startPoint y: 170, endPoint x: 567, endPoint y: 200, distance: 31.4
click at [567, 199] on p "We are about , we have about 12 minutes left in our session and I'm wondering w…" at bounding box center [497, 180] width 218 height 38
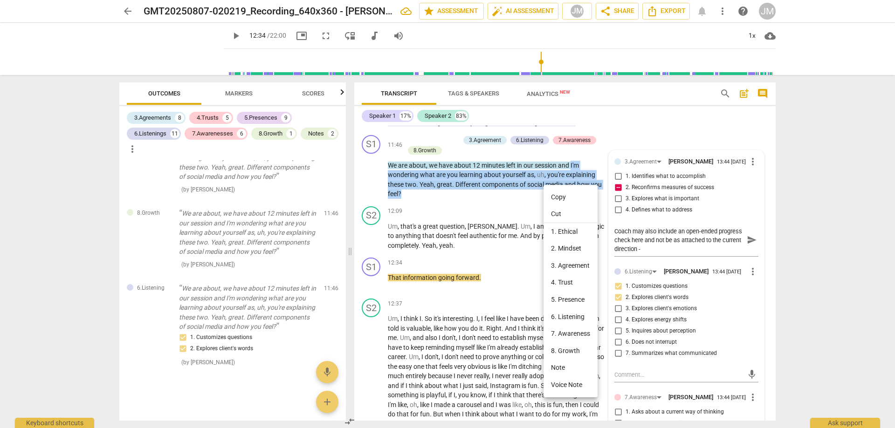
click at [571, 196] on li "Copy" at bounding box center [570, 197] width 54 height 17
copy p "I'm wondering what are you learning about yourself as , uh , you're explaining …"
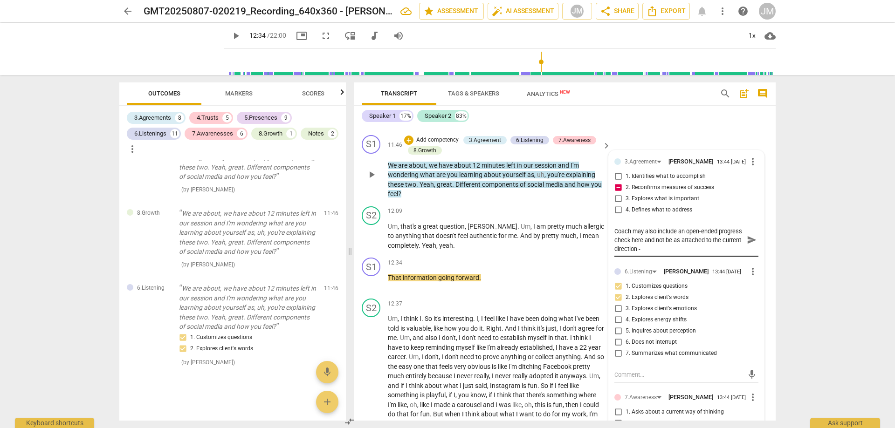
click at [687, 254] on textarea "Coach may also include an open-ended progress check here and not be as attached…" at bounding box center [678, 240] width 129 height 27
paste textarea "I'm wondering what are you learning about yourself as, uh, you're explaining th…"
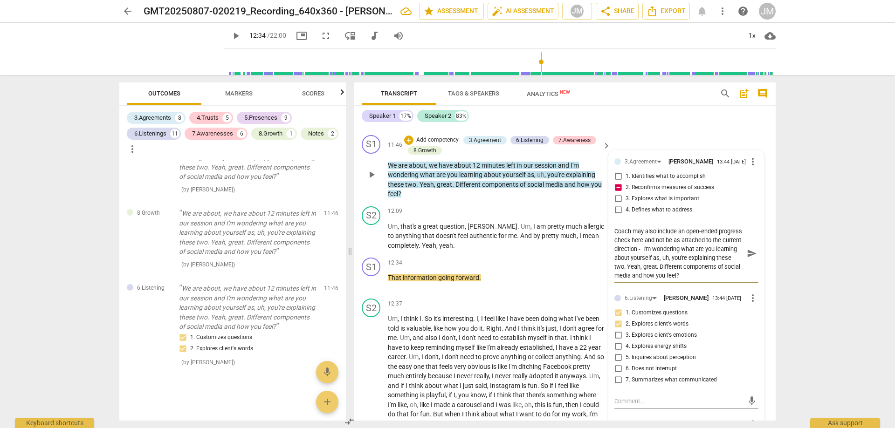
click at [673, 249] on textarea "Coach may also include an open-ended progress check here and not be as attached…" at bounding box center [678, 253] width 129 height 53
click at [640, 280] on textarea "Coach may also include an open-ended progress check here and not be as attached…" at bounding box center [678, 253] width 129 height 53
click at [711, 283] on textarea "Coach may also include an open-ended progress check here and not be as attached…" at bounding box center [678, 258] width 129 height 62
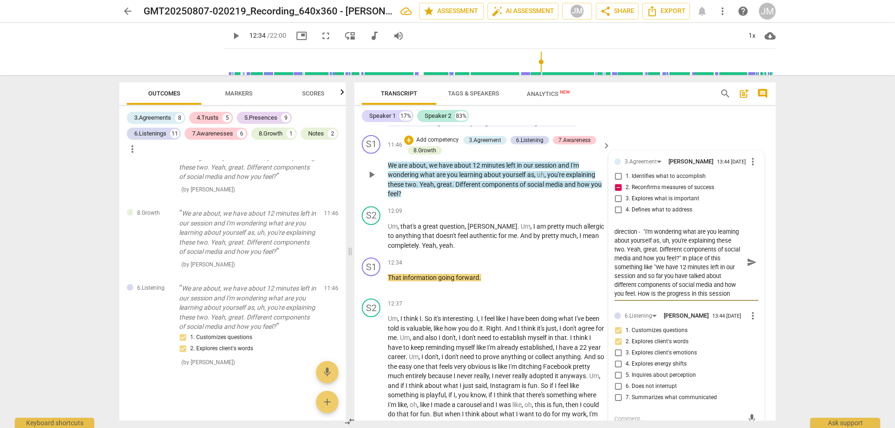
scroll to position [27, 0]
click at [705, 298] on textarea "Coach may also include an open-ended progress check here and not be as attached…" at bounding box center [678, 262] width 129 height 71
click at [748, 268] on span "send" at bounding box center [752, 262] width 10 height 10
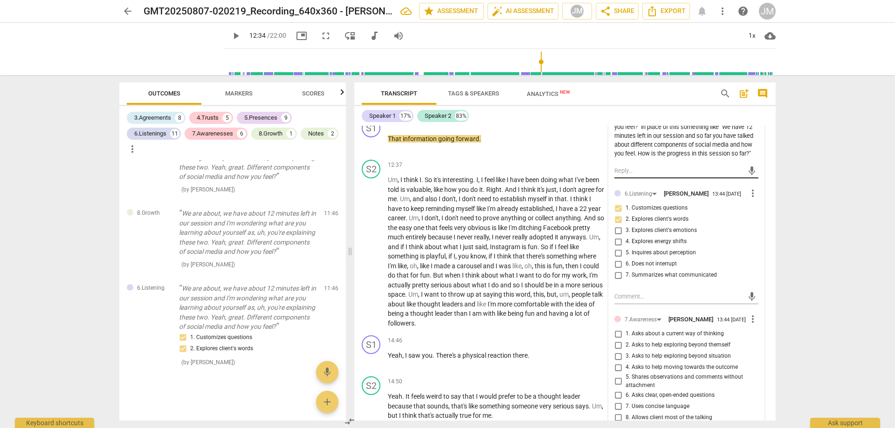
scroll to position [2004, 0]
click at [639, 256] on span "5. Inquires about perception" at bounding box center [661, 252] width 70 height 8
click at [626, 258] on input "5. Inquires about perception" at bounding box center [618, 252] width 15 height 11
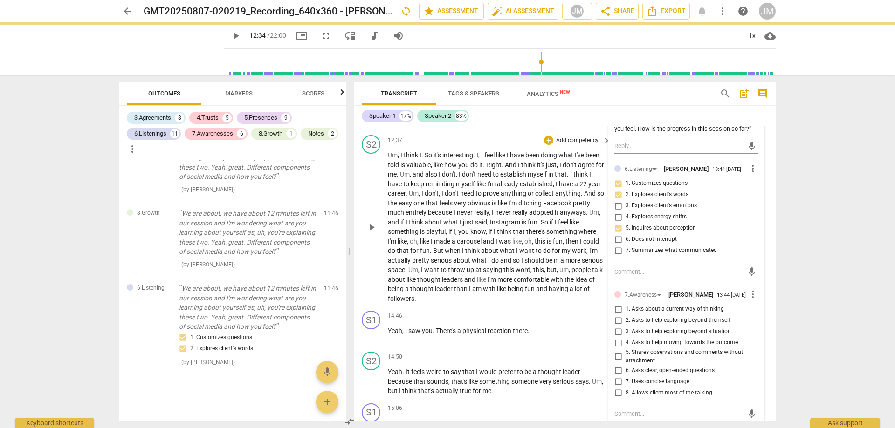
scroll to position [2051, 0]
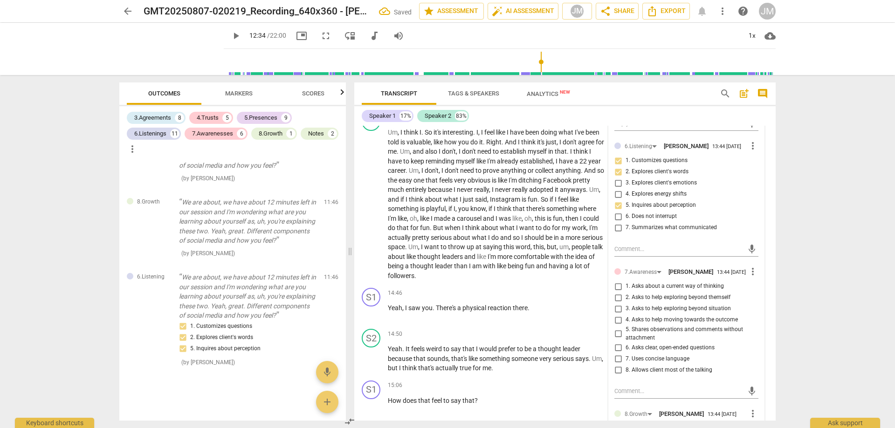
click at [714, 302] on span "2. Asks to help exploring beyond themself" at bounding box center [678, 298] width 105 height 8
click at [626, 303] on input "2. Asks to help exploring beyond themself" at bounding box center [618, 297] width 15 height 11
click at [712, 291] on span "1. Asks about a current way of thinking" at bounding box center [675, 286] width 98 height 8
click at [626, 292] on input "1. Asks about a current way of thinking" at bounding box center [618, 286] width 15 height 11
click at [711, 315] on label "3. Asks to help exploring beyond situation" at bounding box center [683, 308] width 144 height 11
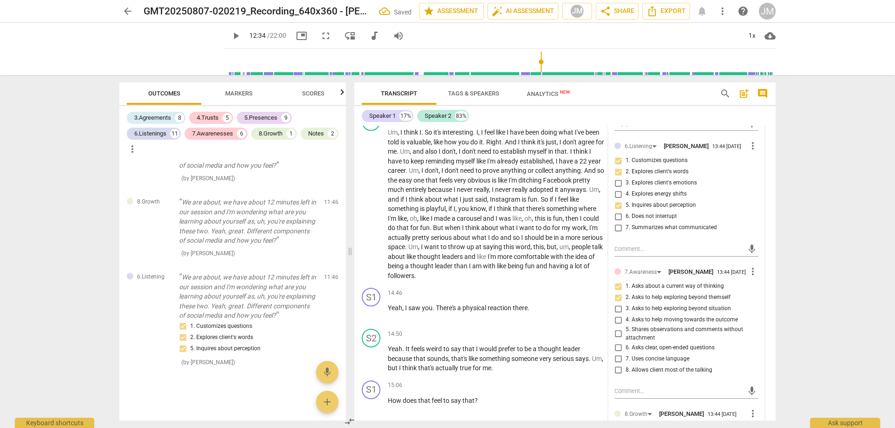
click at [626, 315] on input "3. Asks to help exploring beyond situation" at bounding box center [618, 308] width 15 height 11
click at [687, 352] on span "6. Asks clear, open-ended questions" at bounding box center [670, 348] width 89 height 8
click at [626, 353] on input "6. Asks clear, open-ended questions" at bounding box center [618, 347] width 15 height 11
click at [687, 352] on span "6. Asks clear, open-ended questions" at bounding box center [670, 348] width 89 height 8
click at [626, 353] on input "6. Asks clear, open-ended questions" at bounding box center [618, 347] width 15 height 11
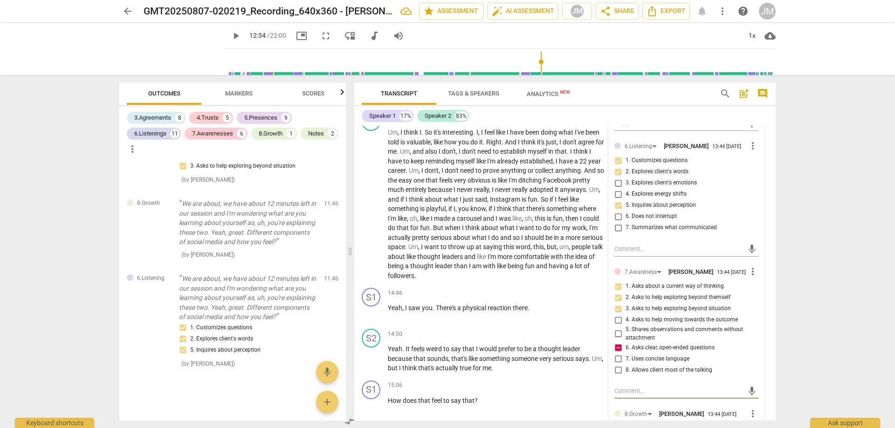
click at [678, 396] on textarea at bounding box center [678, 391] width 129 height 9
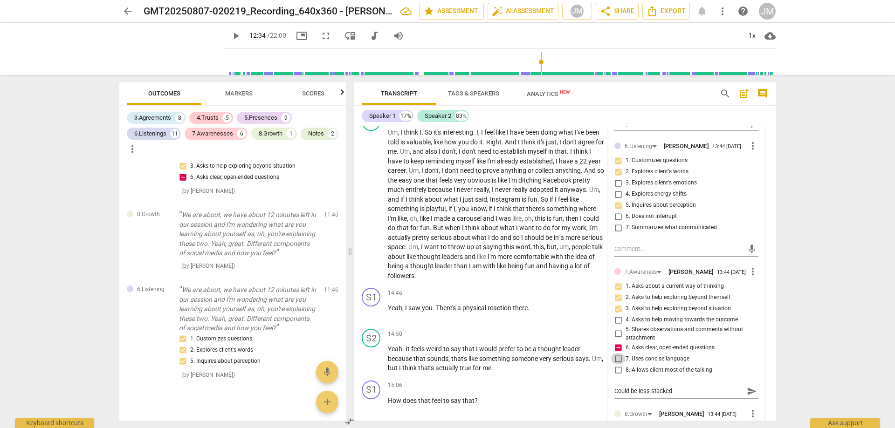
click at [614, 364] on input "7. Uses concise language" at bounding box center [618, 358] width 15 height 11
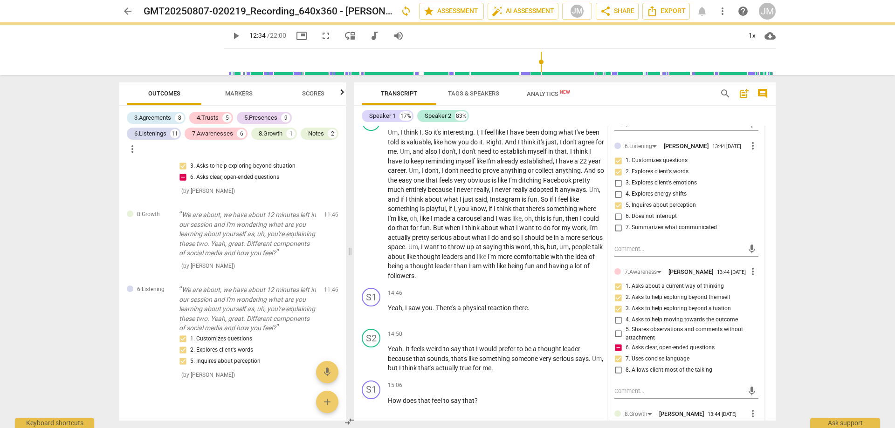
click at [614, 364] on input "7. Uses concise language" at bounding box center [618, 358] width 15 height 11
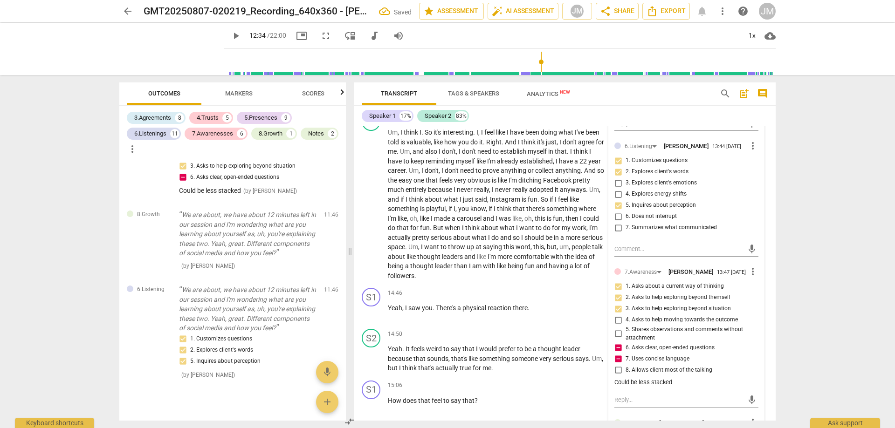
click at [820, 355] on div "arrow_back GMT20250807-020219_Recording_640x360 - [PERSON_NAME] Saved edit star…" at bounding box center [447, 214] width 895 height 428
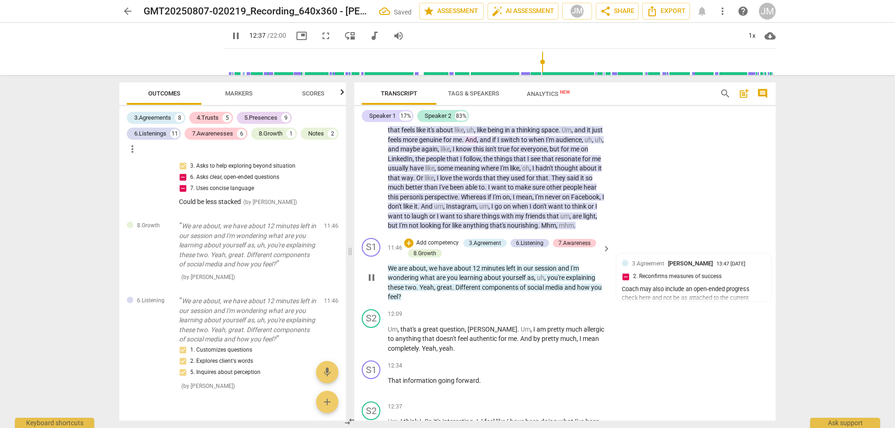
scroll to position [1864, 0]
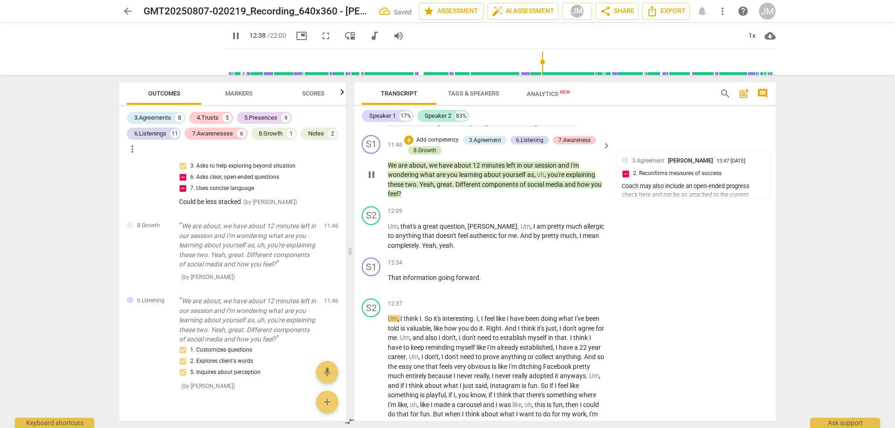
click at [430, 155] on div "8.Growth" at bounding box center [424, 150] width 23 height 8
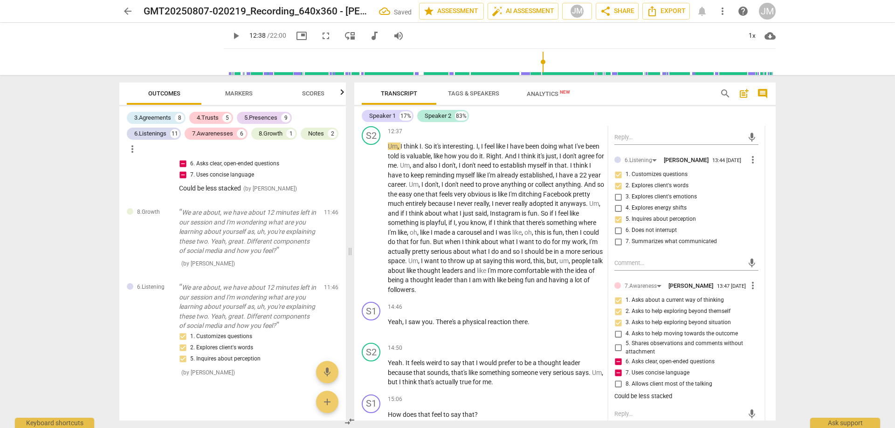
scroll to position [1958, 0]
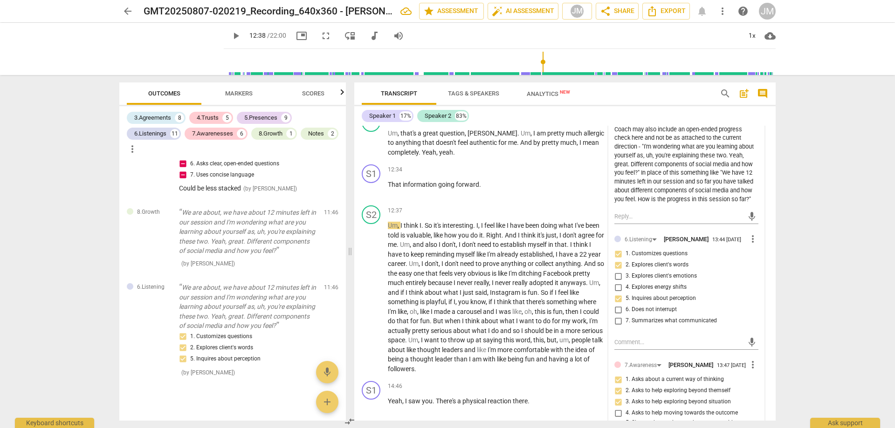
click at [230, 39] on span "play_arrow" at bounding box center [235, 35] width 11 height 11
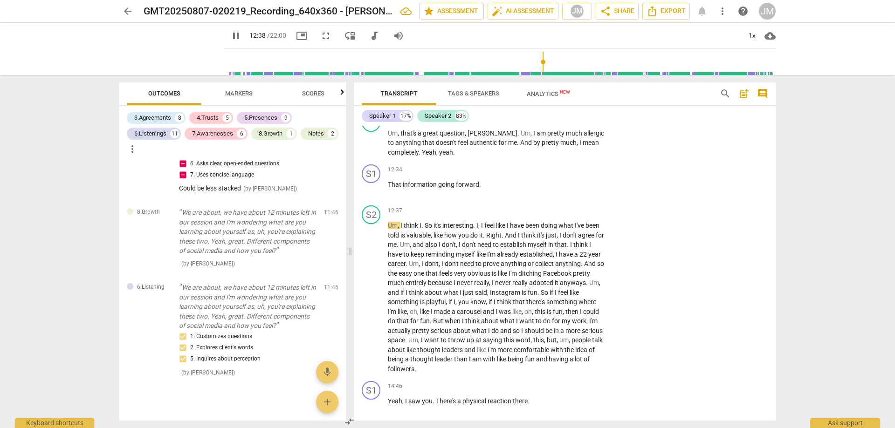
click at [230, 36] on span "pause" at bounding box center [235, 35] width 11 height 11
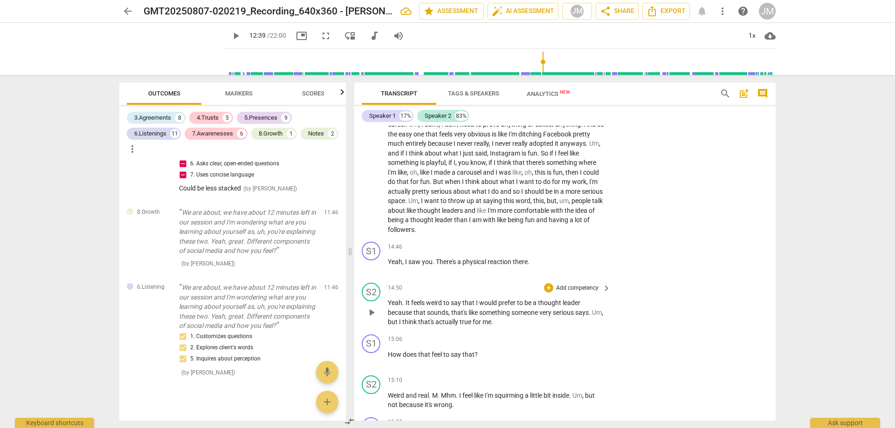
scroll to position [1864, 0]
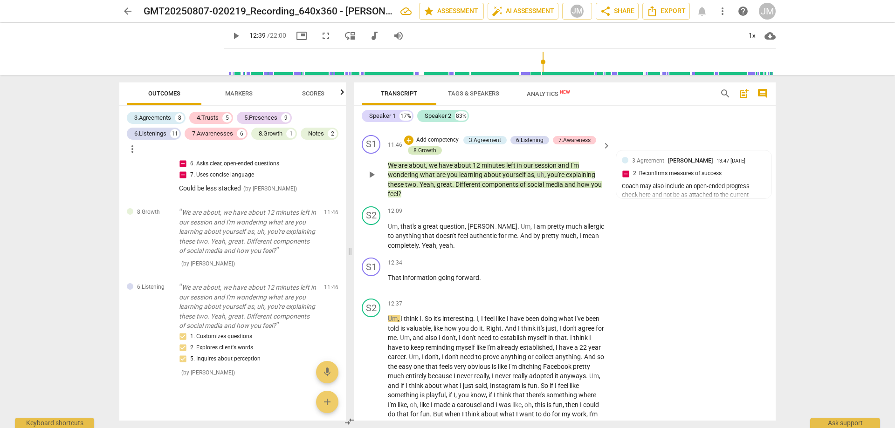
click at [415, 155] on div "8.Growth" at bounding box center [424, 150] width 23 height 8
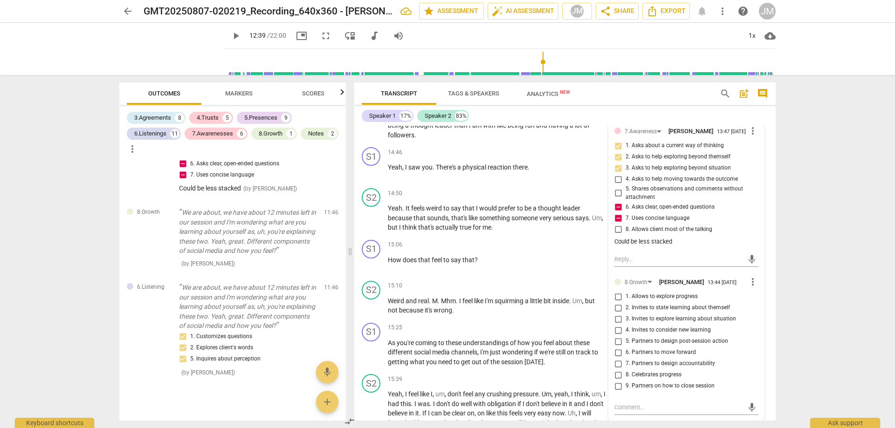
scroll to position [2191, 0]
click at [619, 303] on input "1. Allows to explore progress" at bounding box center [618, 297] width 15 height 11
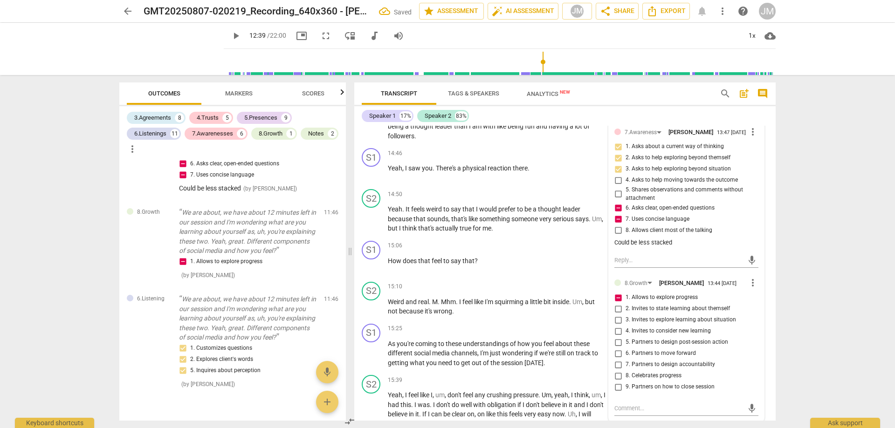
click at [617, 303] on input "1. Allows to explore progress" at bounding box center [618, 297] width 15 height 11
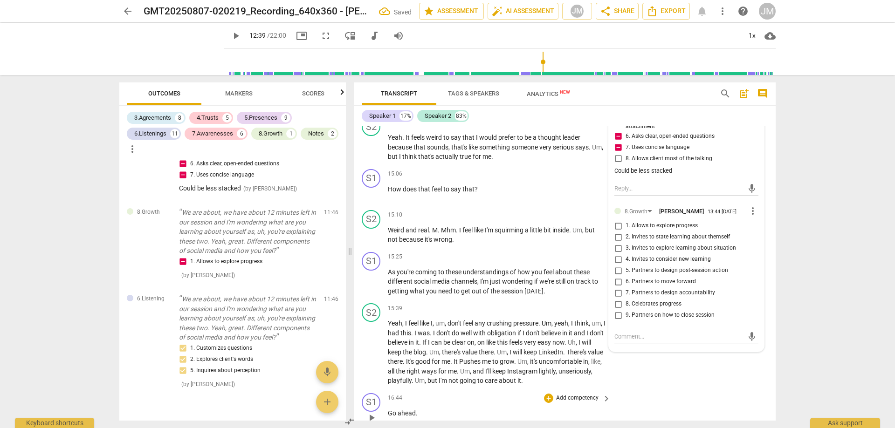
scroll to position [2330, 0]
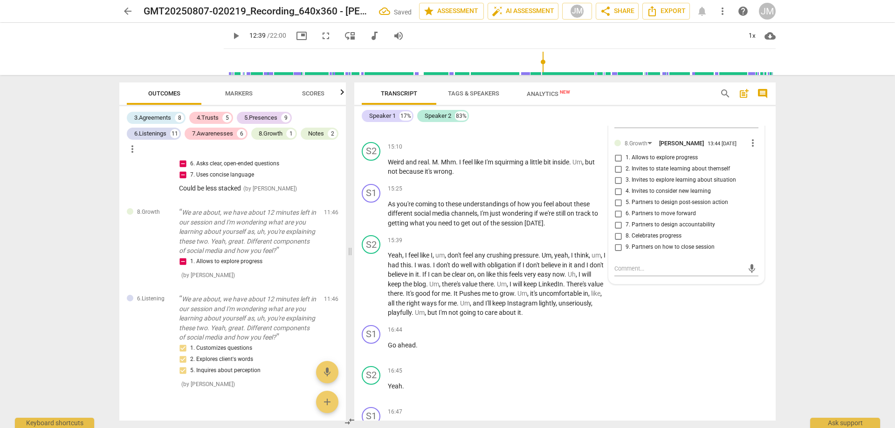
click at [618, 164] on input "1. Allows to explore progress" at bounding box center [618, 157] width 15 height 11
click at [640, 273] on textarea at bounding box center [678, 268] width 129 height 9
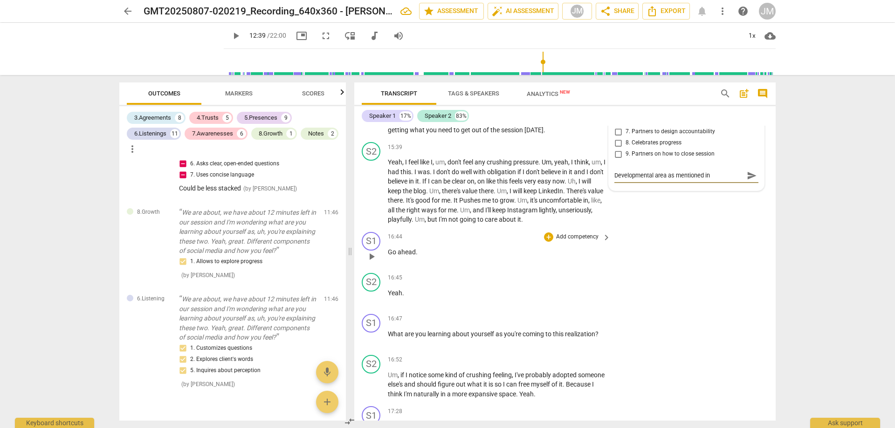
scroll to position [2284, 0]
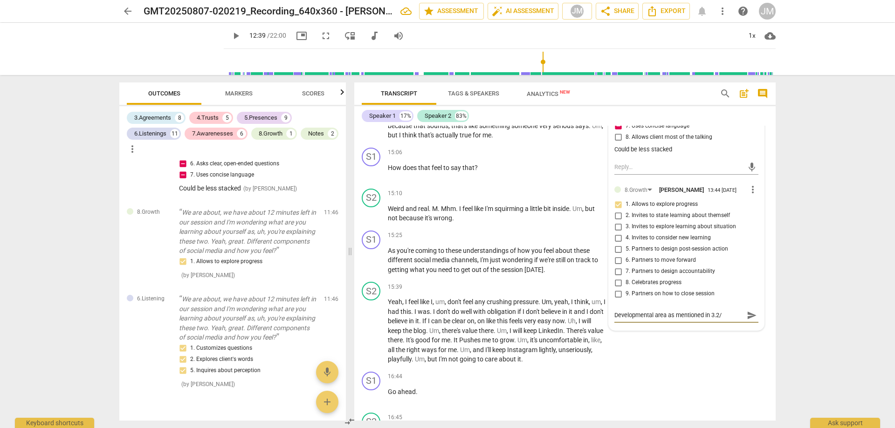
click at [616, 320] on textarea "Developmental area as mentioned in 3.2/" at bounding box center [678, 315] width 129 height 9
click at [678, 329] on textarea "Demonstrated, but a developmental area as mentioned in 3.2/" at bounding box center [678, 320] width 129 height 18
click at [642, 220] on span "2. Invites to state learning about themself" at bounding box center [678, 216] width 104 height 8
click at [626, 221] on input "2. Invites to state learning about themself" at bounding box center [618, 215] width 15 height 11
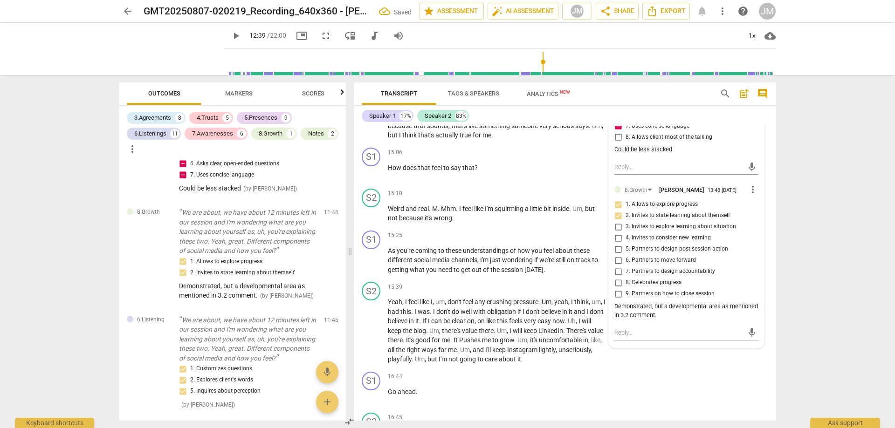
click at [651, 319] on div "Demonstrated, but a developmental area as mentioned in 3.2 comment." at bounding box center [686, 311] width 144 height 18
click at [654, 319] on div "Demonstrated, but a developmental area as mentioned in 3.2 comment." at bounding box center [686, 311] width 144 height 18
click at [653, 319] on div "Demonstrated, but a developmental area as mentioned in 3.2 comment." at bounding box center [686, 311] width 144 height 18
click at [708, 320] on div "Demonstrated, but a developmental area as mentioned in 3.2 comment." at bounding box center [686, 311] width 144 height 18
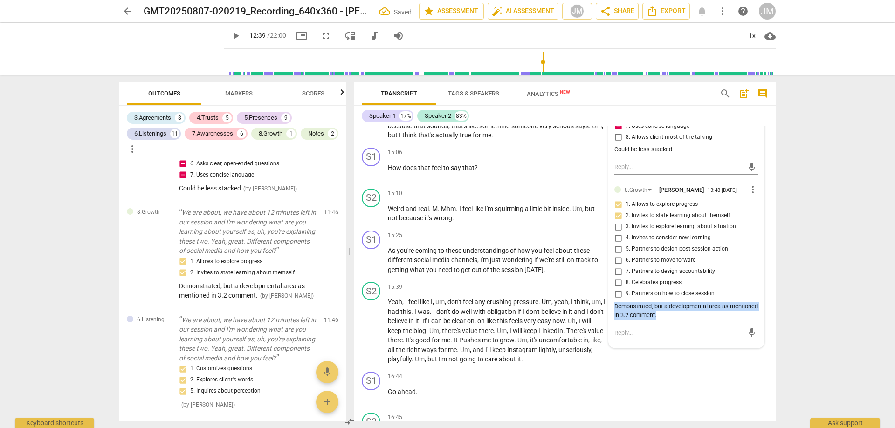
click at [708, 320] on div "Demonstrated, but a developmental area as mentioned in 3.2 comment." at bounding box center [686, 311] width 144 height 18
click at [755, 201] on div "3.Agreement [PERSON_NAME] 13:47 [DATE] more_vert 1. Identifies what to accompli…" at bounding box center [686, 39] width 155 height 617
click at [753, 195] on span "more_vert" at bounding box center [752, 189] width 11 height 11
click at [756, 204] on li "Edit" at bounding box center [760, 203] width 32 height 18
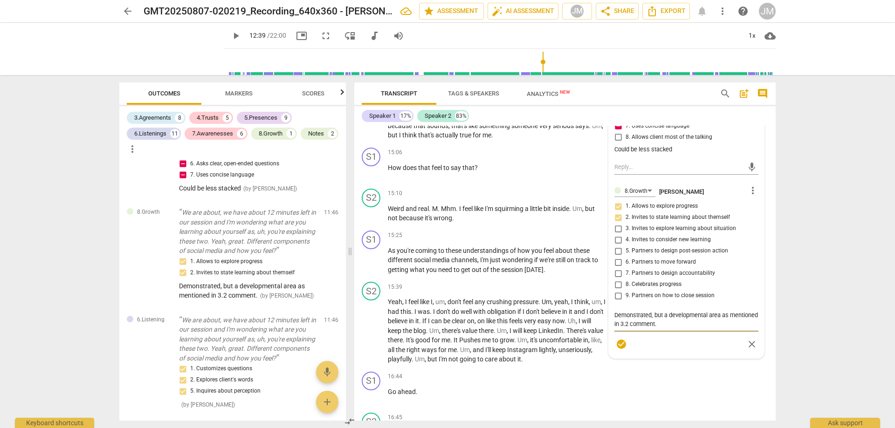
click at [652, 329] on textarea "Demonstrated, but a developmental area as mentioned in 3.2 comment." at bounding box center [686, 320] width 144 height 18
click at [699, 329] on textarea "Demonstrated, 8.1 but a developmental area as mentioned in 3.2 comment." at bounding box center [686, 320] width 144 height 18
click at [651, 329] on textarea "Demonstrated, 8.1 but a developmental area as mentioned in 3.2 comment." at bounding box center [686, 320] width 144 height 18
click at [740, 329] on textarea "Demonstrated 8.1 but a developmental area as mentioned in 3.2 comment." at bounding box center [686, 320] width 144 height 18
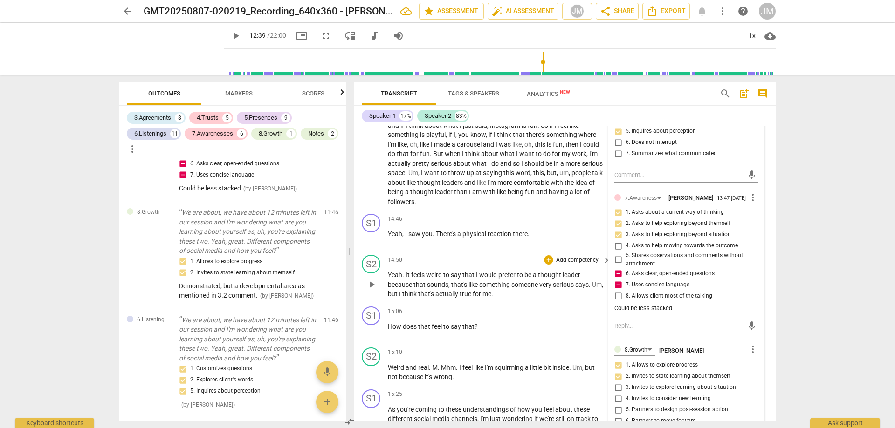
scroll to position [2191, 0]
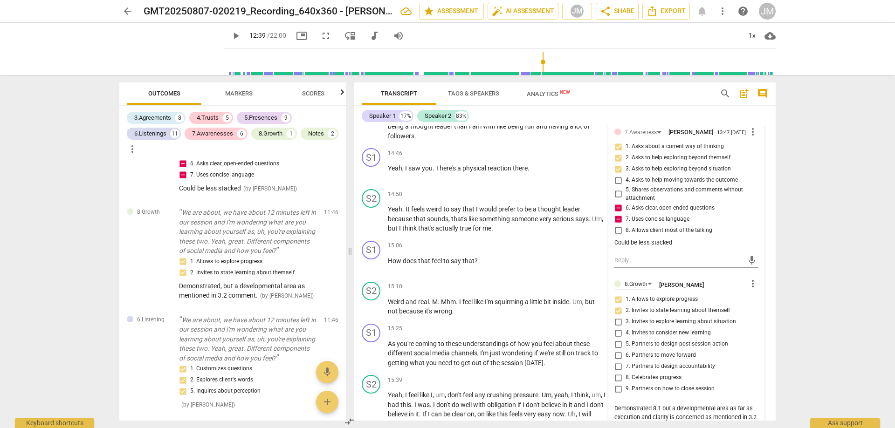
click at [620, 345] on div "8.Growth [PERSON_NAME] more_vert 1. Allows to explore progress 2. Invites to st…" at bounding box center [686, 366] width 144 height 178
click at [616, 347] on div "8.Growth [PERSON_NAME] more_vert 1. Allows to explore progress 2. Invites to st…" at bounding box center [686, 366] width 144 height 178
click at [614, 347] on div "8.Growth [PERSON_NAME] more_vert 1. Allows to explore progress 2. Invites to st…" at bounding box center [686, 366] width 144 height 178
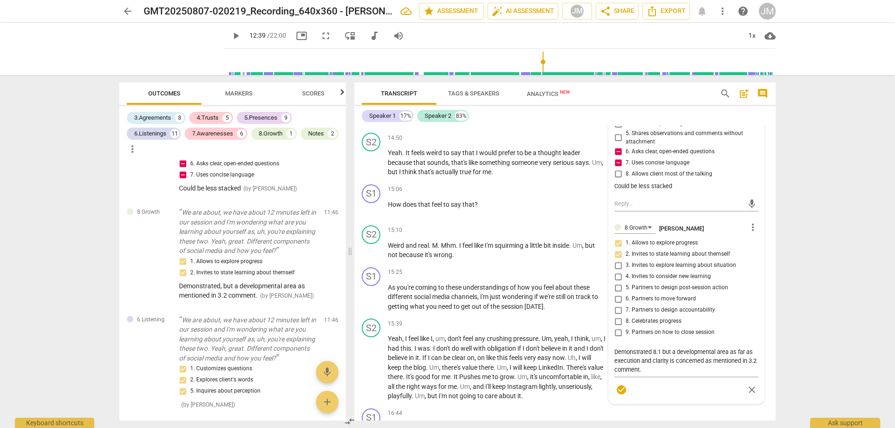
scroll to position [2330, 0]
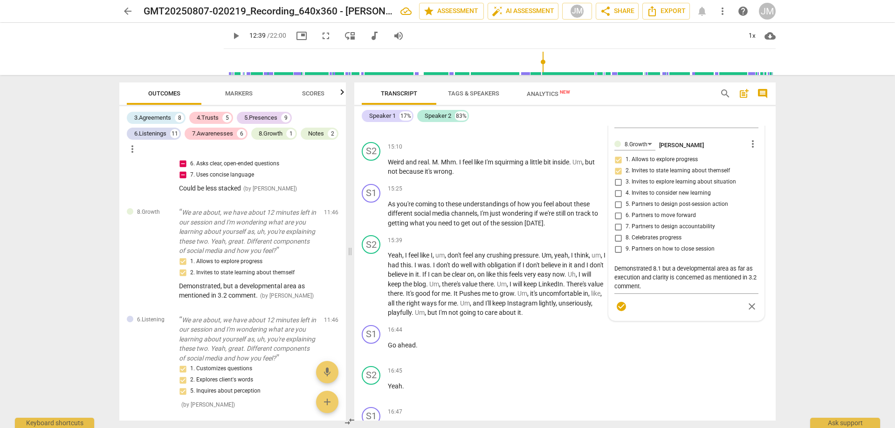
click at [622, 312] on span "check_circle" at bounding box center [621, 306] width 11 height 11
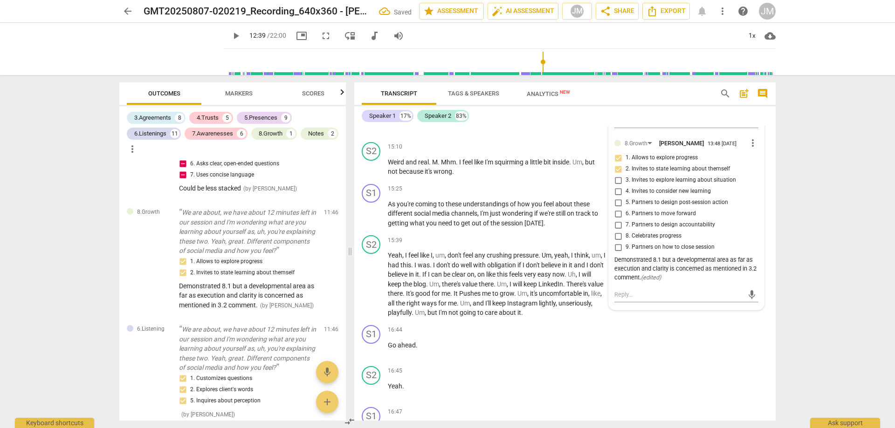
click at [614, 197] on input "4. Invites to consider new learning" at bounding box center [618, 191] width 15 height 11
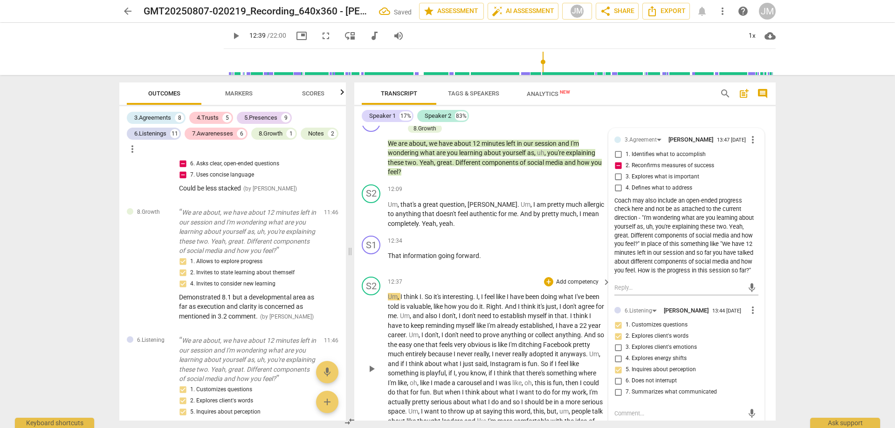
scroll to position [1818, 0]
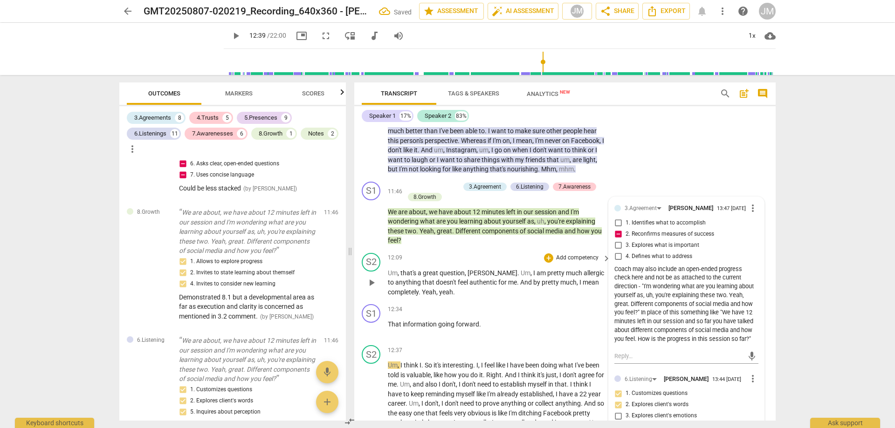
click at [375, 287] on span "play_arrow" at bounding box center [371, 282] width 11 height 11
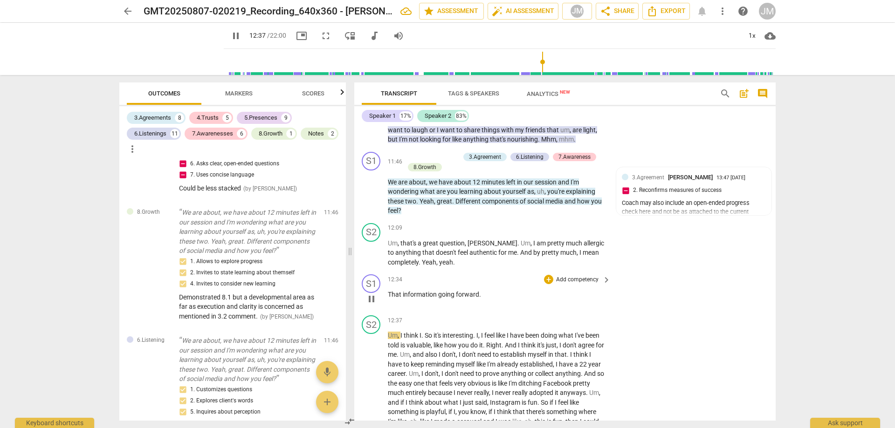
scroll to position [1864, 0]
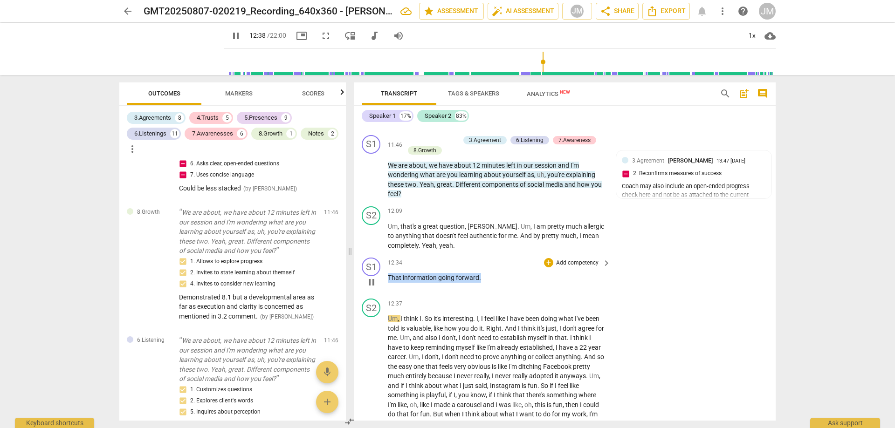
drag, startPoint x: 486, startPoint y: 284, endPoint x: 381, endPoint y: 277, distance: 105.1
click at [381, 277] on div "S1 play_arrow pause 12:34 + Add competency keyboard_arrow_right That informatio…" at bounding box center [564, 274] width 421 height 41
click at [547, 268] on div "+" at bounding box center [548, 262] width 9 height 9
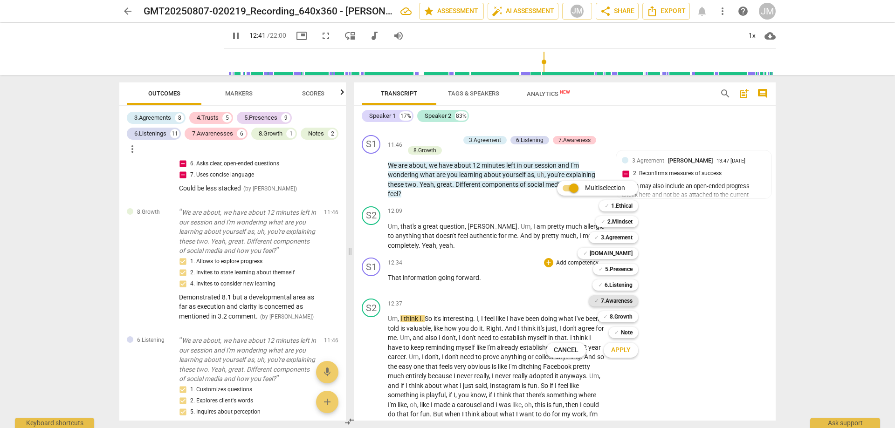
click at [622, 299] on b "7.Awareness" at bounding box center [617, 301] width 32 height 11
click at [627, 313] on b "8.Growth" at bounding box center [621, 316] width 23 height 11
click at [632, 351] on button "Apply" at bounding box center [621, 350] width 34 height 17
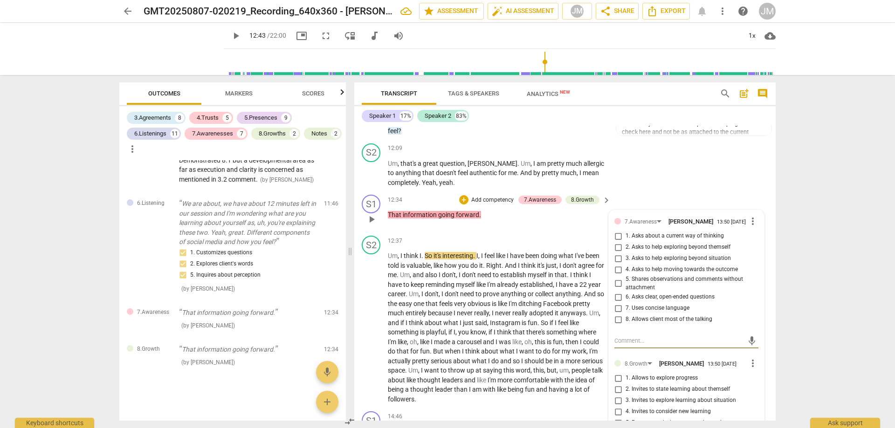
scroll to position [1911, 0]
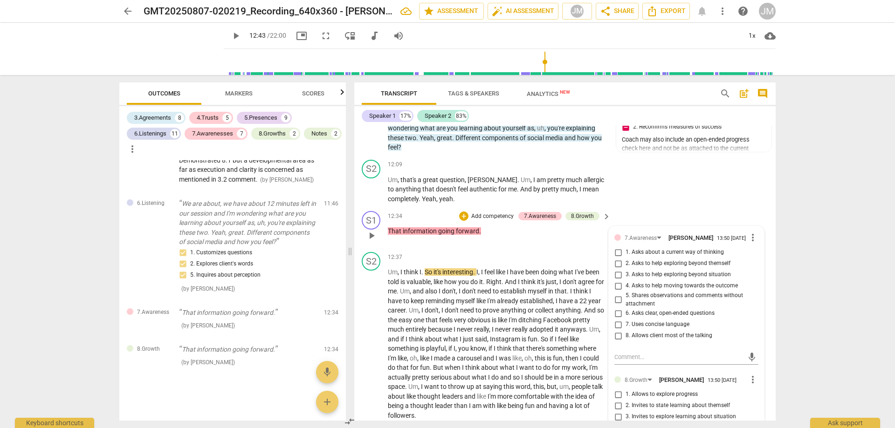
click at [686, 329] on span "7. Uses concise language" at bounding box center [658, 325] width 64 height 8
click at [626, 330] on input "7. Uses concise language" at bounding box center [618, 324] width 15 height 11
click at [683, 318] on span "6. Asks clear, open-ended questions" at bounding box center [670, 313] width 89 height 8
click at [626, 319] on input "6. Asks clear, open-ended questions" at bounding box center [618, 313] width 15 height 11
click at [686, 279] on span "3. Asks to help exploring beyond situation" at bounding box center [678, 275] width 105 height 8
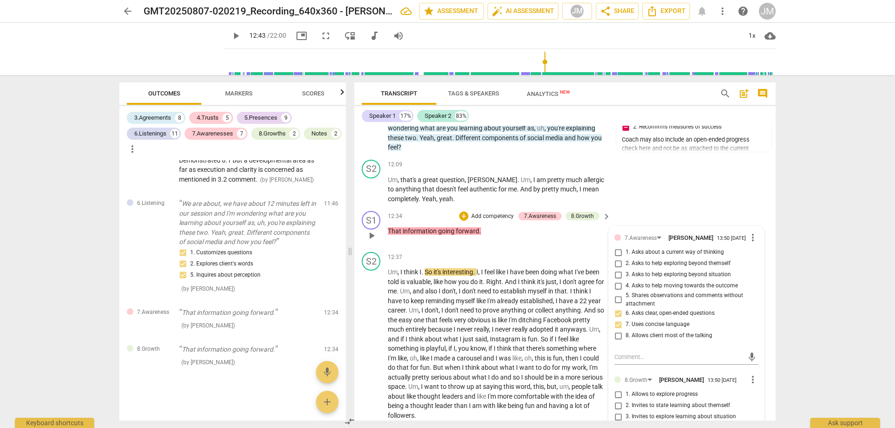
click at [626, 281] on input "3. Asks to help exploring beyond situation" at bounding box center [618, 274] width 15 height 11
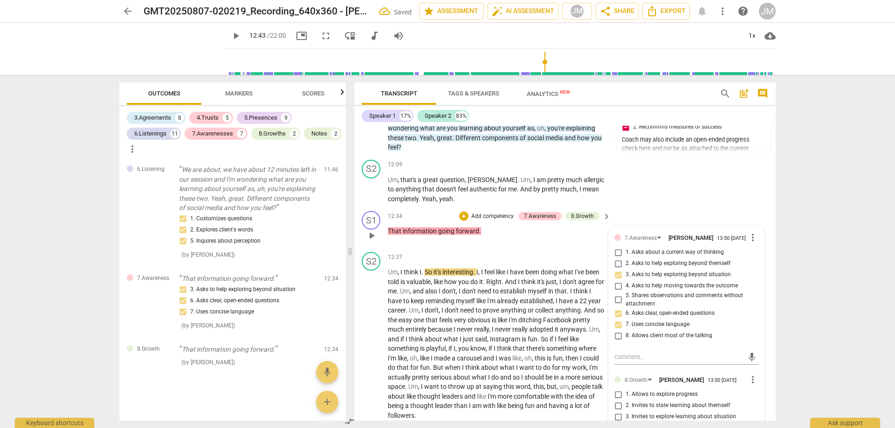
click at [681, 290] on span "4. Asks to help moving towards the outcome" at bounding box center [682, 286] width 112 height 8
click at [626, 292] on input "4. Asks to help moving towards the outcome" at bounding box center [618, 286] width 15 height 11
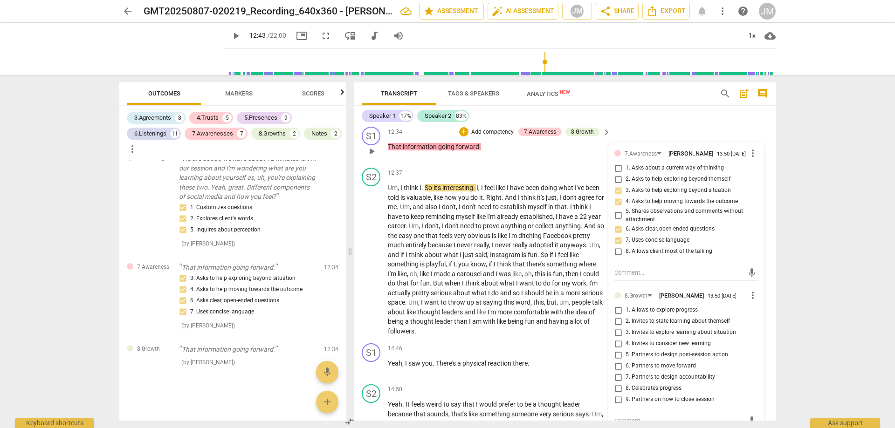
scroll to position [2004, 0]
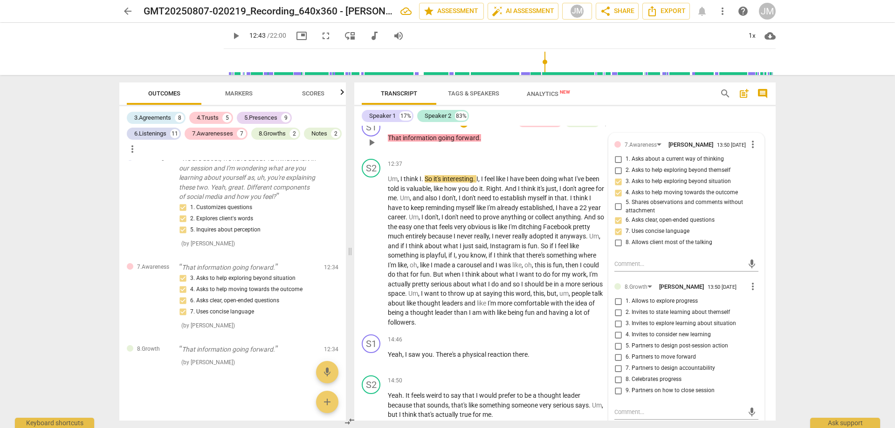
click at [694, 363] on label "6. Partners to move forward" at bounding box center [683, 357] width 144 height 11
click at [626, 363] on input "6. Partners to move forward" at bounding box center [618, 357] width 15 height 11
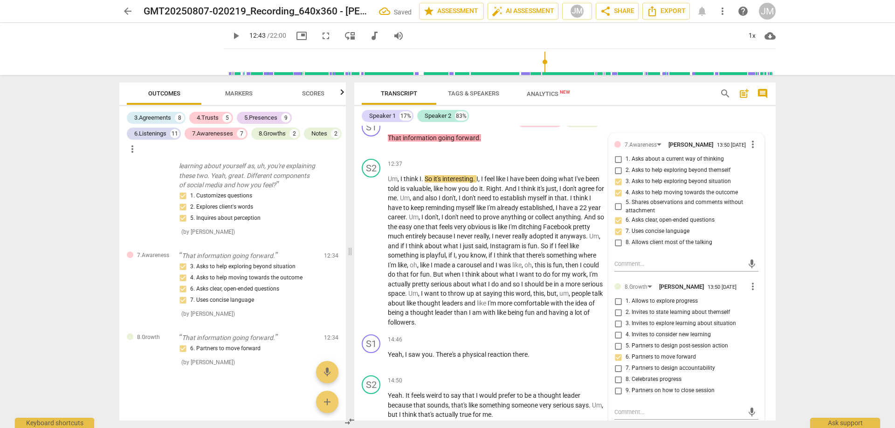
click at [831, 350] on div "arrow_back GMT20250807-020219_Recording_640x360 - [PERSON_NAME] Saved edit star…" at bounding box center [447, 214] width 895 height 428
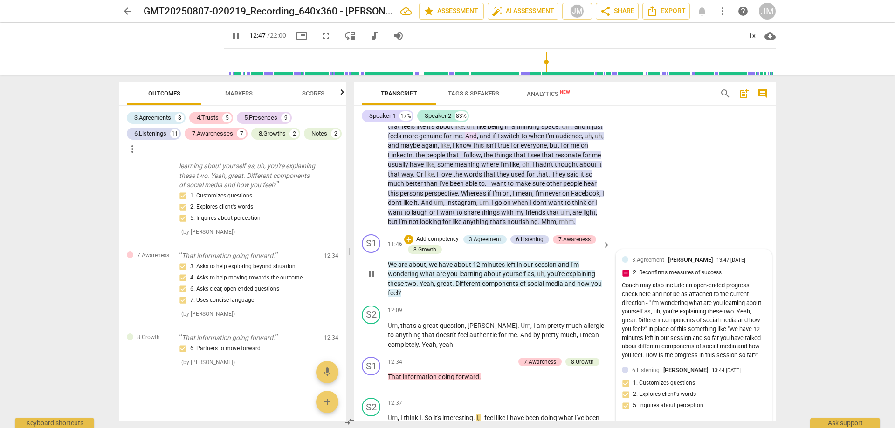
scroll to position [1678, 0]
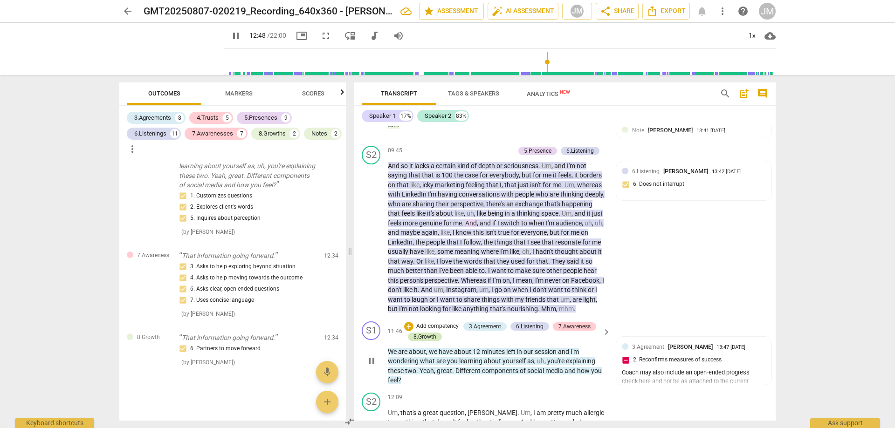
click at [418, 341] on div "8.Growth" at bounding box center [424, 337] width 23 height 8
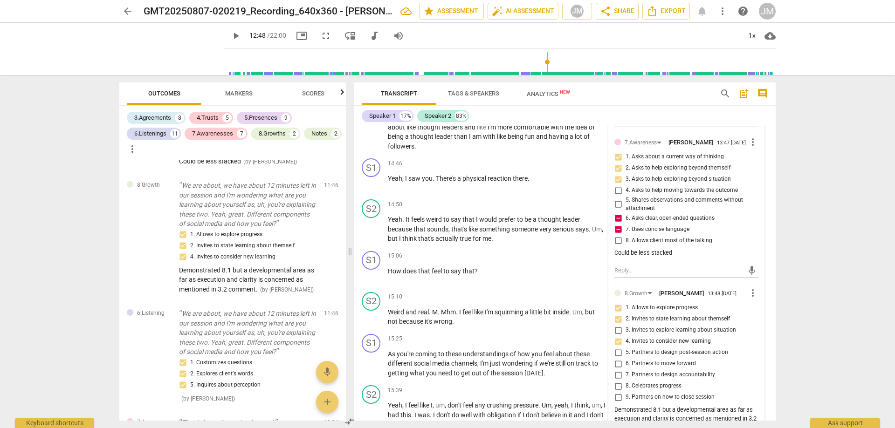
scroll to position [2284, 0]
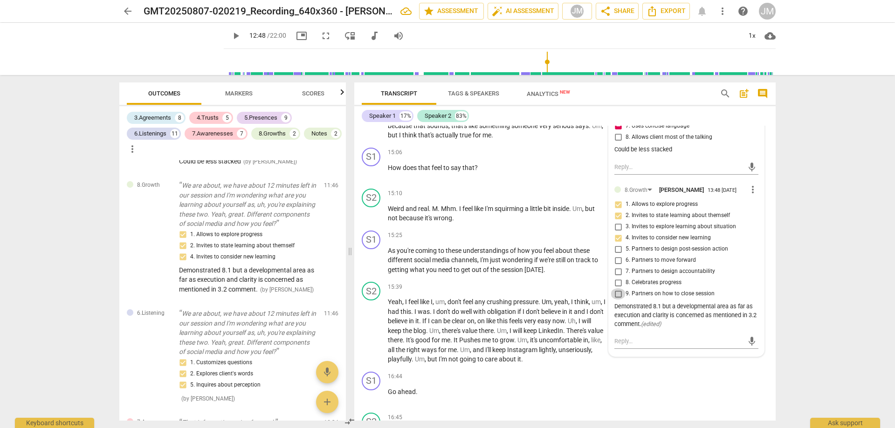
click at [617, 300] on input "9. Partners on how to close session" at bounding box center [618, 294] width 15 height 11
click at [816, 292] on div "arrow_back GMT20250807-020219_Recording_640x360 - [PERSON_NAME] edit star Asses…" at bounding box center [447, 214] width 895 height 428
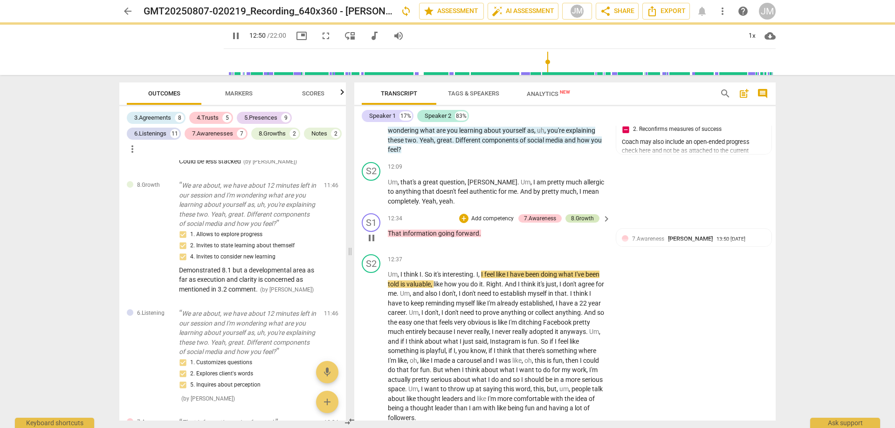
scroll to position [1911, 0]
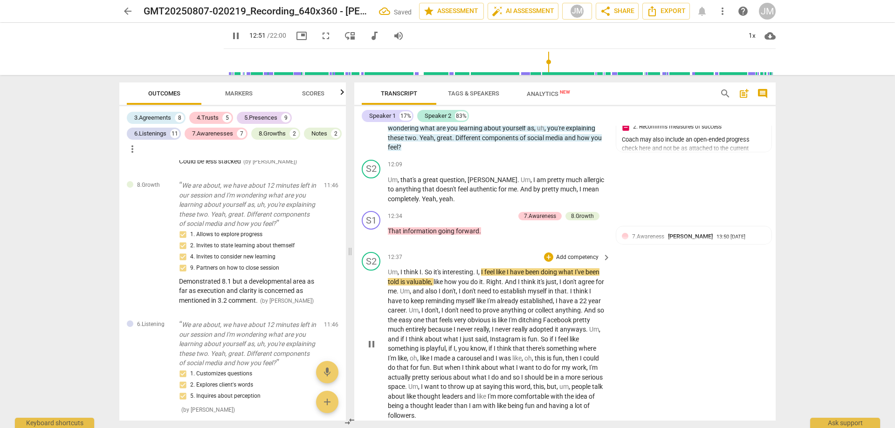
click at [372, 359] on div "play_arrow pause" at bounding box center [376, 344] width 24 height 147
click at [370, 350] on span "pause" at bounding box center [371, 344] width 11 height 11
drag, startPoint x: 480, startPoint y: 240, endPoint x: 388, endPoint y: 239, distance: 91.8
click at [388, 236] on p "That information going forward ." at bounding box center [497, 232] width 218 height 10
click at [461, 221] on div "+" at bounding box center [463, 216] width 9 height 9
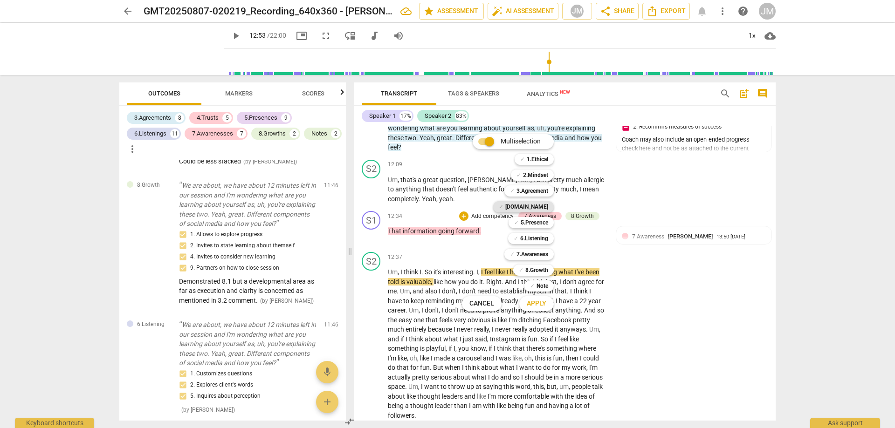
click at [538, 206] on b "[DOMAIN_NAME]" at bounding box center [526, 206] width 43 height 11
click at [539, 239] on b "6.Listening" at bounding box center [534, 238] width 28 height 11
click at [539, 303] on span "Apply" at bounding box center [537, 303] width 20 height 9
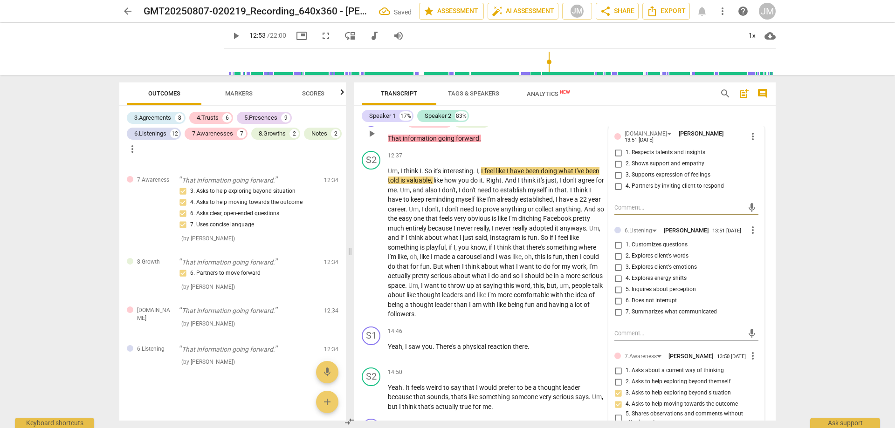
scroll to position [1958, 0]
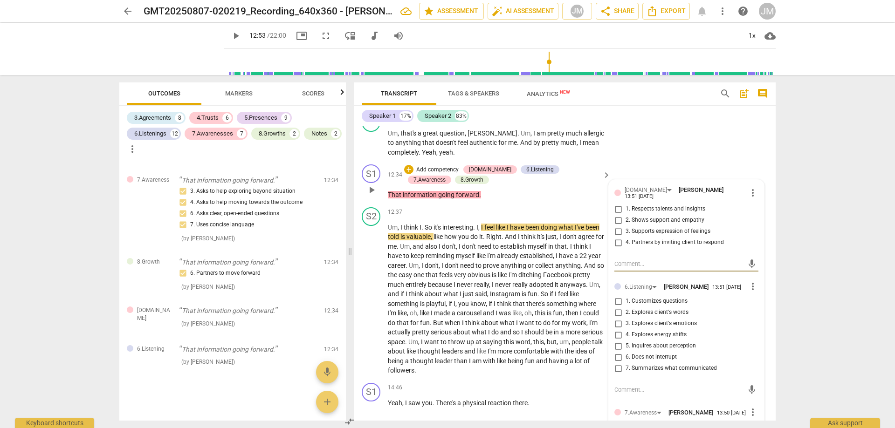
click at [616, 231] on input "3. Supports expression of feelings" at bounding box center [618, 231] width 15 height 11
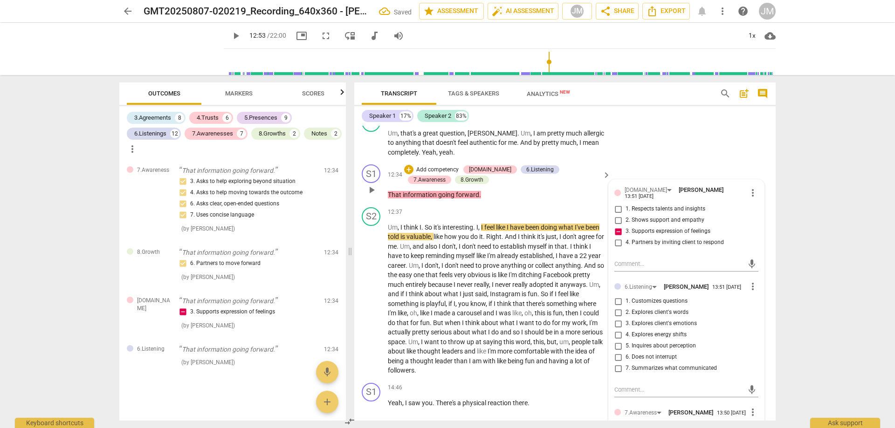
click at [618, 210] on input "1. Respects talents and insights" at bounding box center [618, 209] width 15 height 11
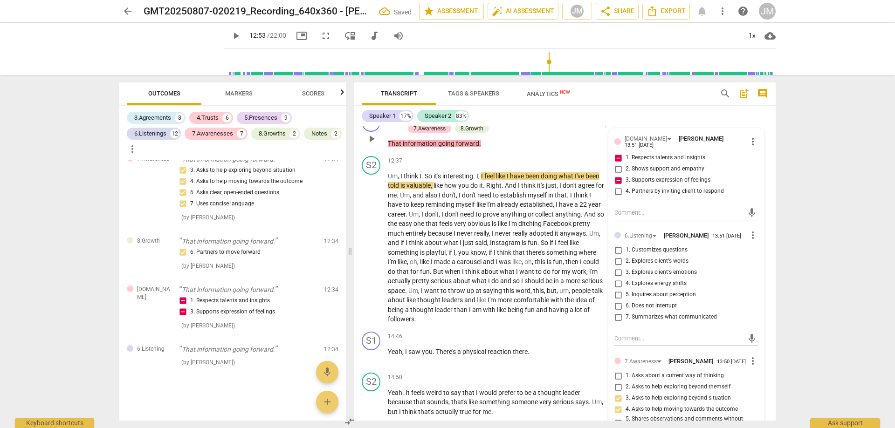
scroll to position [2004, 0]
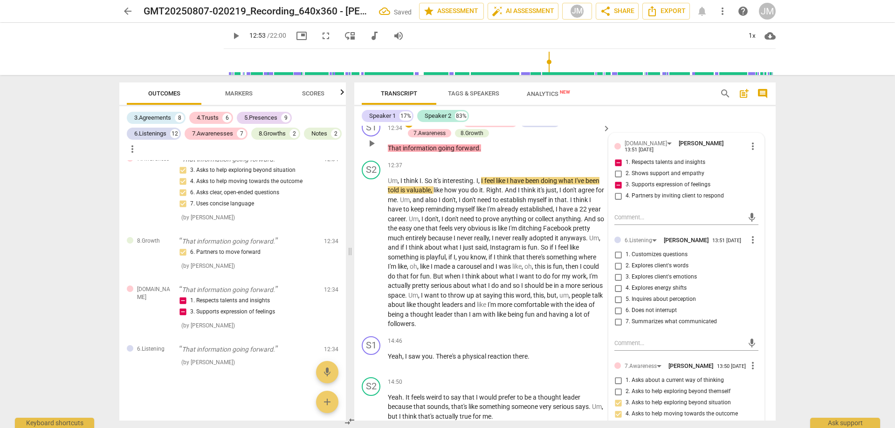
click at [620, 277] on input "3. Explores client's emotions" at bounding box center [618, 277] width 15 height 11
click at [620, 286] on input "4. Explores energy shifts" at bounding box center [618, 288] width 15 height 11
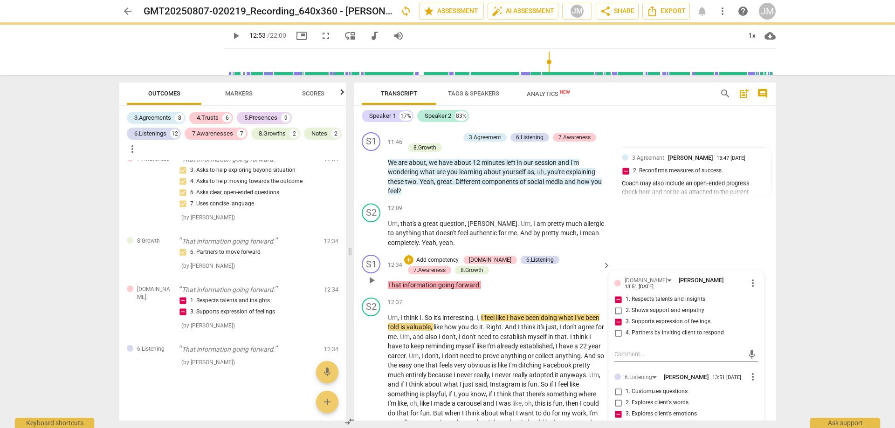
scroll to position [1958, 0]
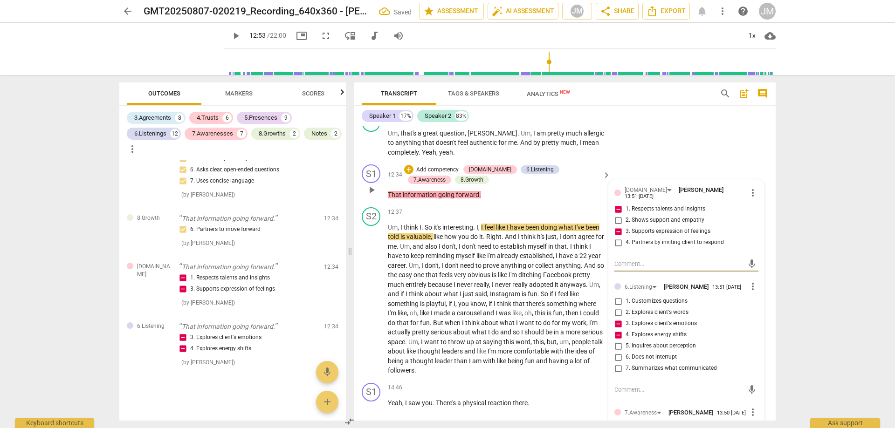
click at [636, 268] on textarea at bounding box center [678, 264] width 129 height 9
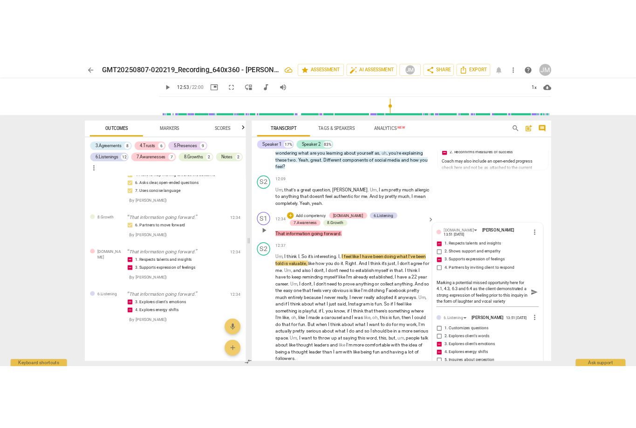
scroll to position [2028, 0]
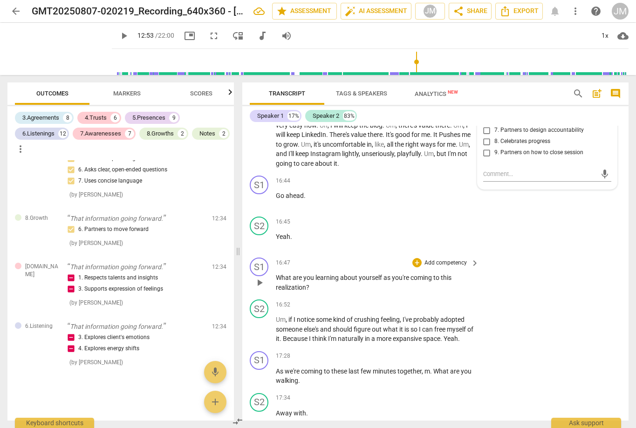
drag, startPoint x: 553, startPoint y: 311, endPoint x: 587, endPoint y: 336, distance: 42.2
click at [553, 296] on div "S1 play_arrow pause 16:47 + Add competency keyboard_arrow_right What are you le…" at bounding box center [435, 275] width 386 height 42
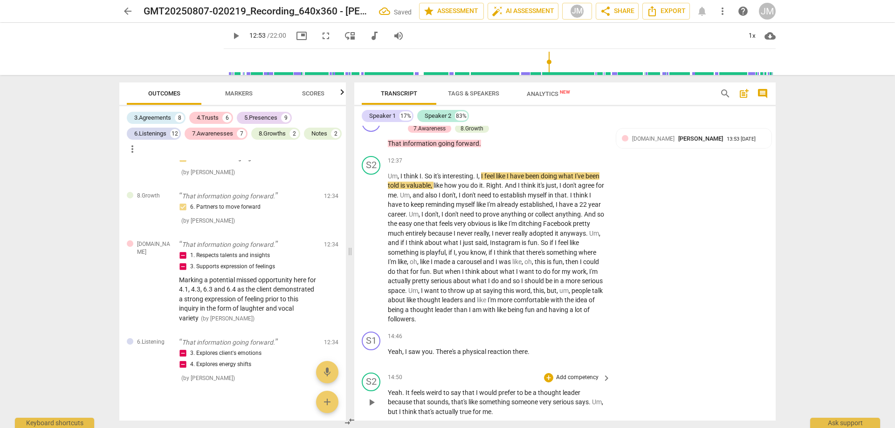
scroll to position [2014, 0]
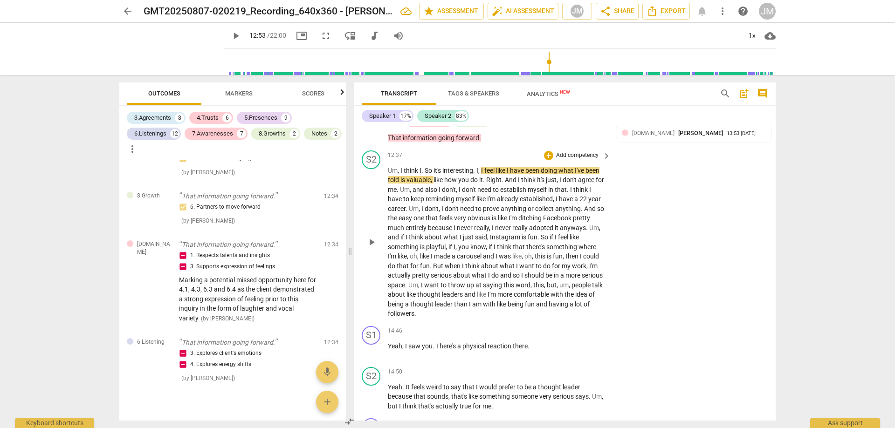
click at [377, 247] on span "play_arrow" at bounding box center [371, 242] width 11 height 11
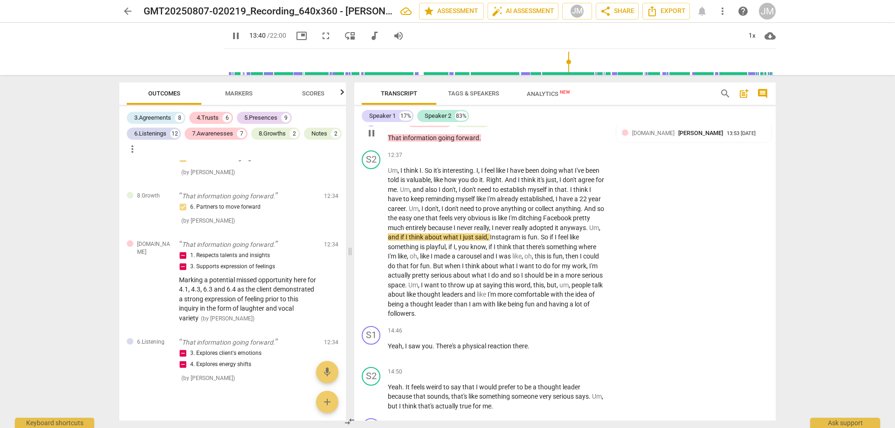
click at [461, 142] on span "forward" at bounding box center [467, 137] width 23 height 7
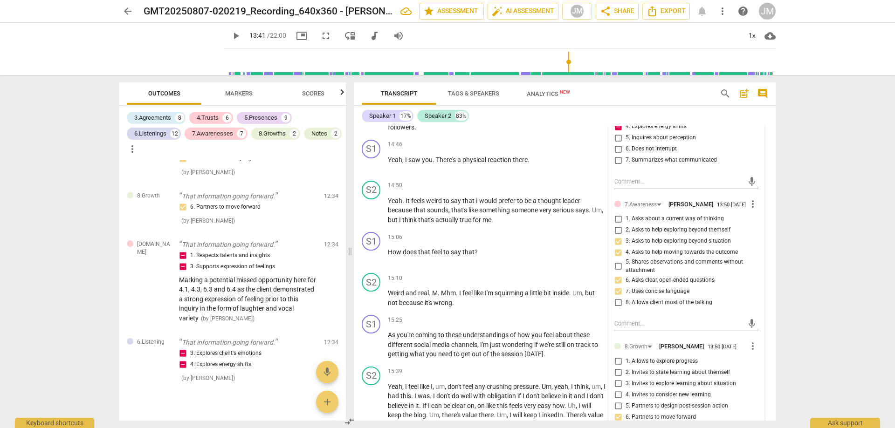
scroll to position [2341, 0]
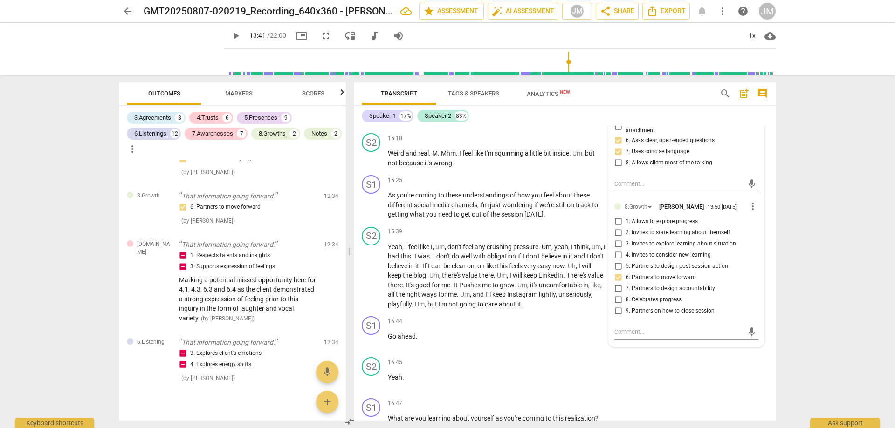
click at [692, 270] on span "5. Partners to design post-session action" at bounding box center [677, 266] width 103 height 8
click at [626, 270] on input "5. Partners to design post-session action" at bounding box center [618, 266] width 15 height 11
click at [728, 379] on div "S2 play_arrow pause 16:45 + Add competency keyboard_arrow_right Yeah ." at bounding box center [564, 374] width 421 height 41
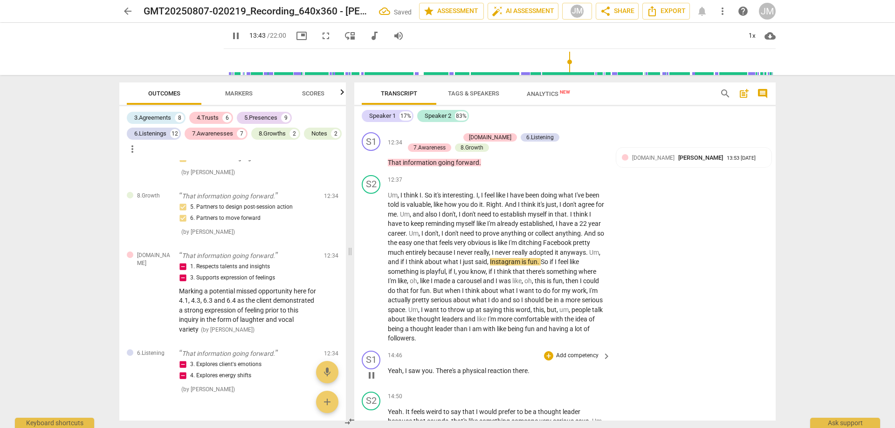
scroll to position [2061, 0]
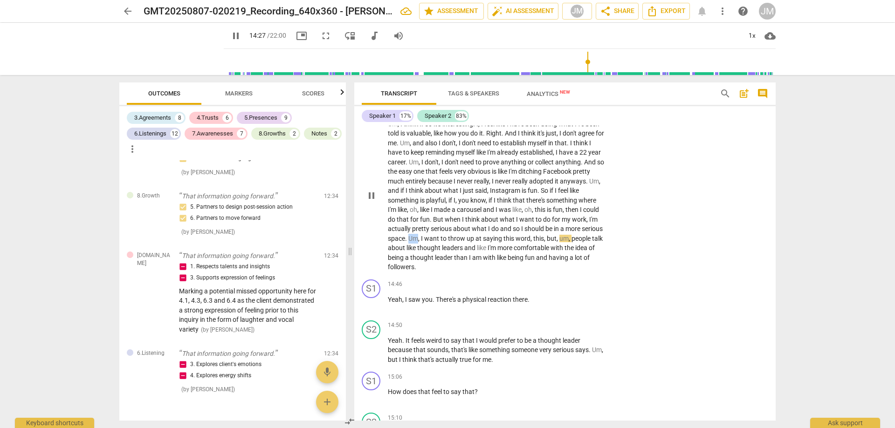
drag, startPoint x: 433, startPoint y: 246, endPoint x: 441, endPoint y: 246, distance: 8.9
click at [441, 246] on p "Um , I think I . So it's interesting . I , I feel like I have been doing what I…" at bounding box center [497, 195] width 218 height 153
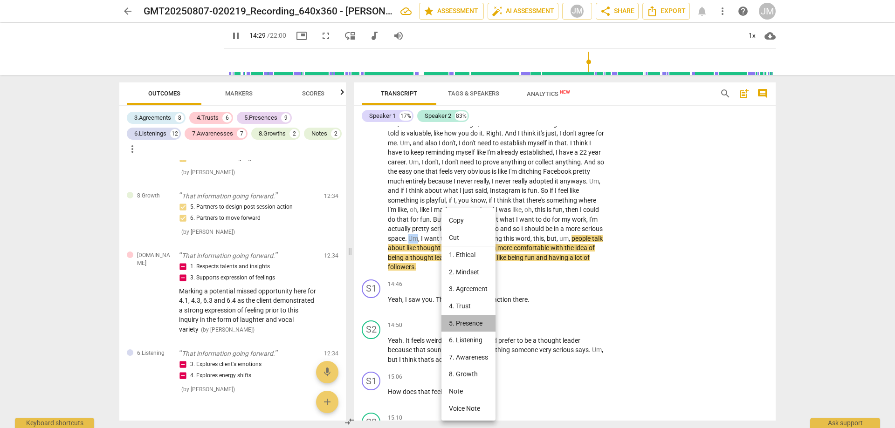
click at [477, 320] on li "5. Presence" at bounding box center [468, 323] width 54 height 17
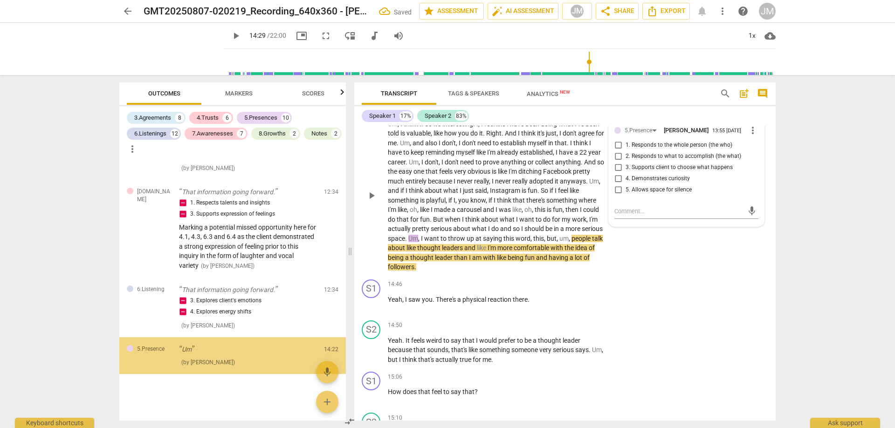
scroll to position [3831, 0]
click at [624, 196] on input "5. Allows space for silence" at bounding box center [618, 190] width 15 height 11
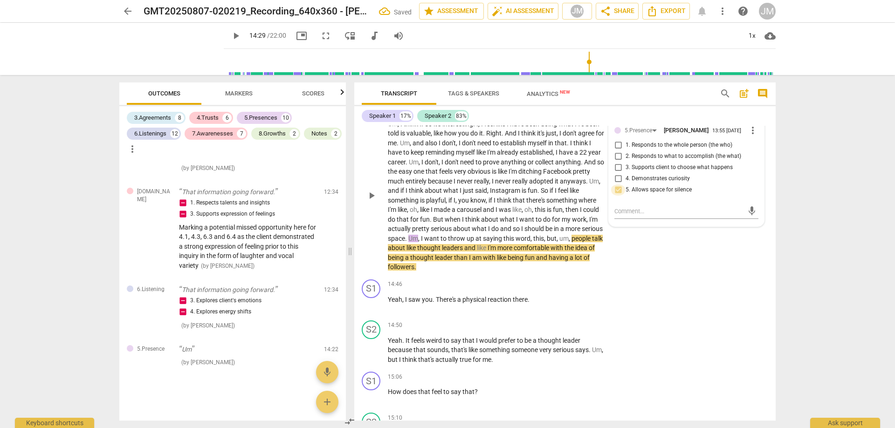
click at [624, 196] on input "5. Allows space for silence" at bounding box center [618, 190] width 15 height 11
click at [626, 216] on textarea at bounding box center [678, 211] width 129 height 9
click at [616, 196] on input "5. Allows space for silence" at bounding box center [618, 190] width 15 height 11
click at [622, 215] on textarea at bounding box center [678, 211] width 129 height 9
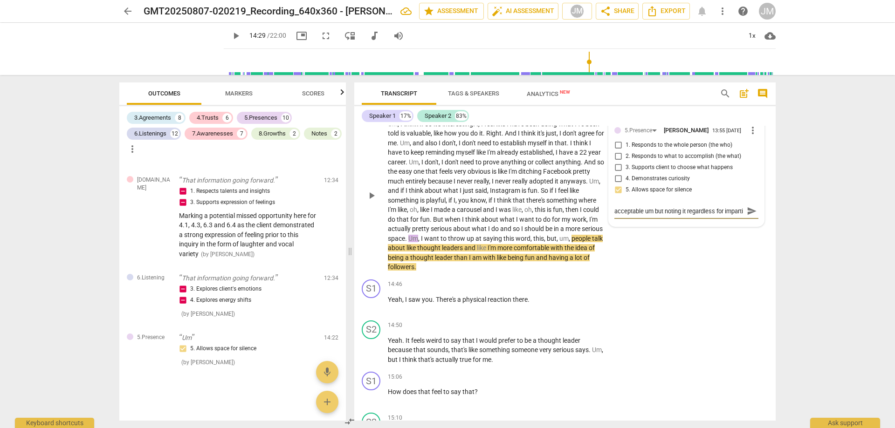
scroll to position [8, 0]
click at [752, 216] on span "send" at bounding box center [752, 211] width 10 height 10
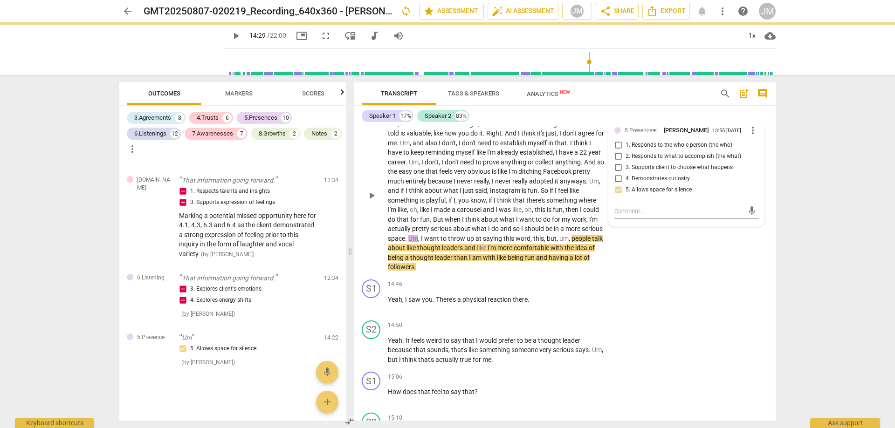
scroll to position [0, 0]
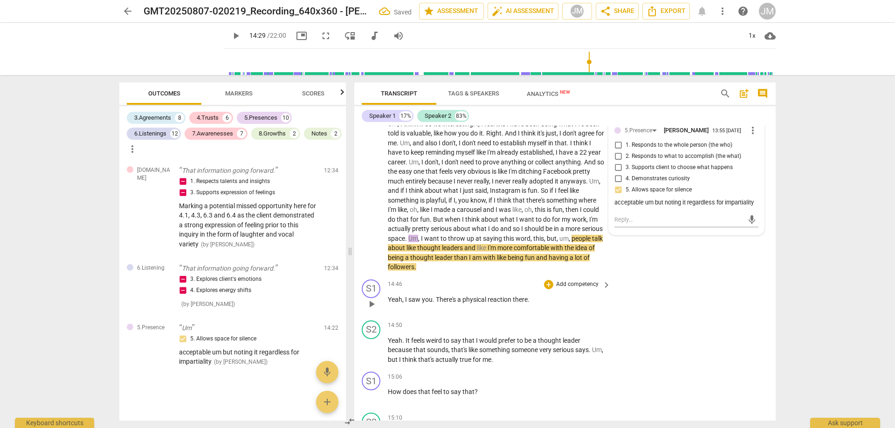
click at [715, 300] on div "S1 play_arrow pause 14:46 + Add competency keyboard_arrow_right Yeah , I saw yo…" at bounding box center [564, 296] width 421 height 41
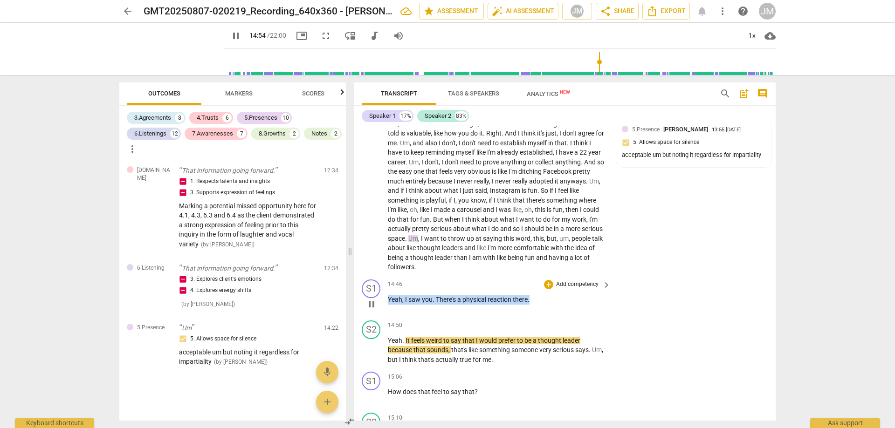
drag, startPoint x: 532, startPoint y: 306, endPoint x: 386, endPoint y: 306, distance: 146.4
click at [386, 306] on div "S1 play_arrow pause 14:46 + Add competency keyboard_arrow_right Yeah , I saw yo…" at bounding box center [564, 296] width 421 height 41
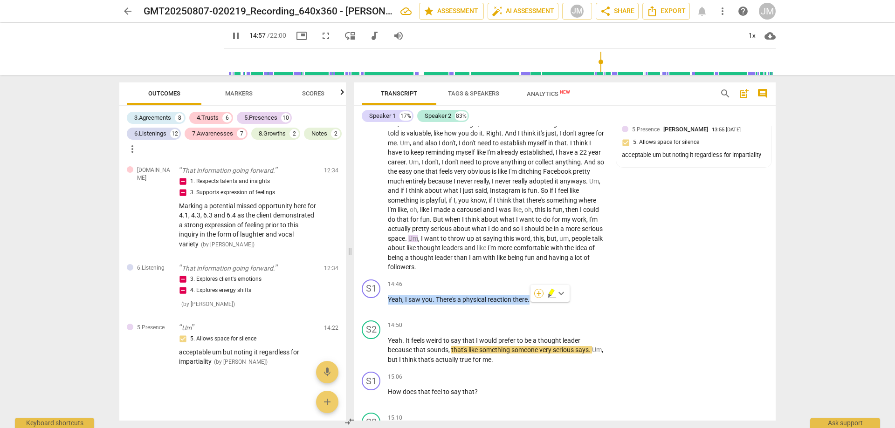
click at [537, 292] on div "+" at bounding box center [538, 293] width 9 height 9
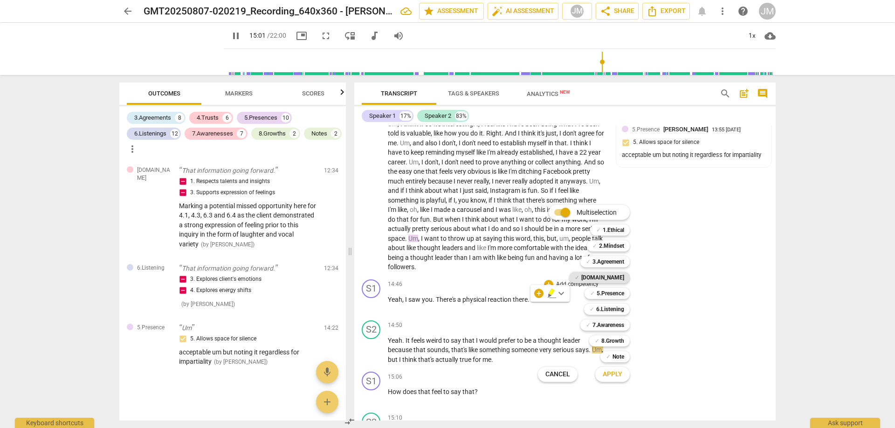
click at [618, 282] on b "[DOMAIN_NAME]" at bounding box center [602, 277] width 43 height 11
click at [619, 306] on b "6.Listening" at bounding box center [610, 309] width 28 height 11
click at [621, 371] on span "Apply" at bounding box center [613, 374] width 20 height 9
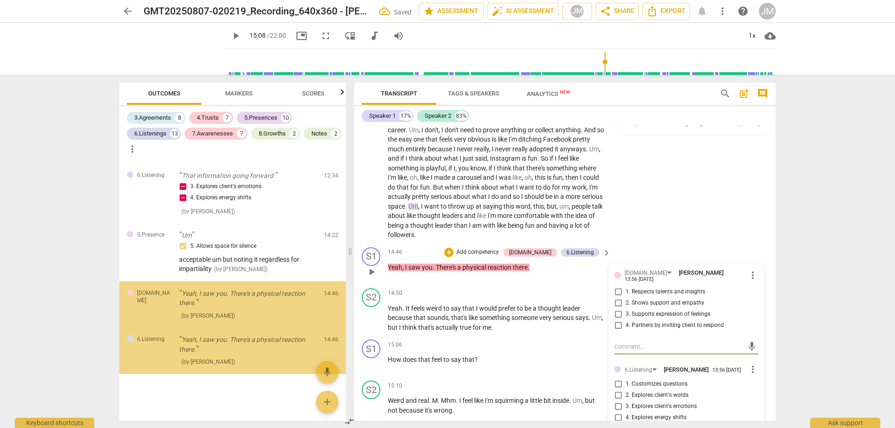
scroll to position [2108, 0]
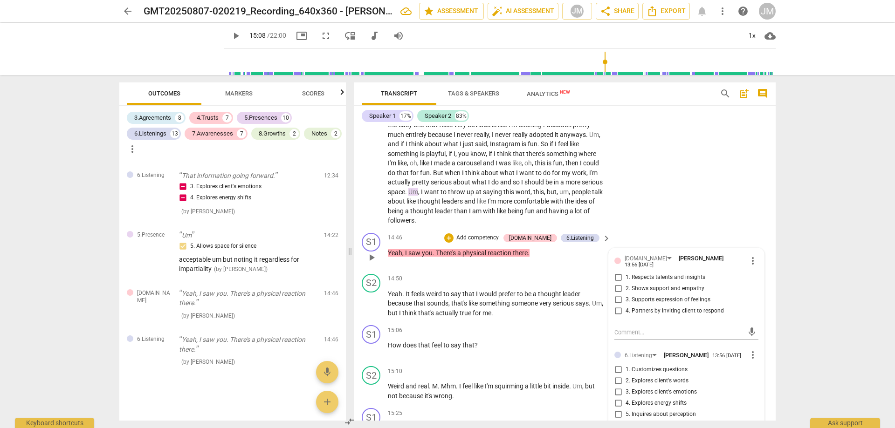
click at [687, 302] on span "3. Supports expression of feelings" at bounding box center [668, 300] width 85 height 8
click at [626, 302] on input "3. Supports expression of feelings" at bounding box center [618, 300] width 15 height 11
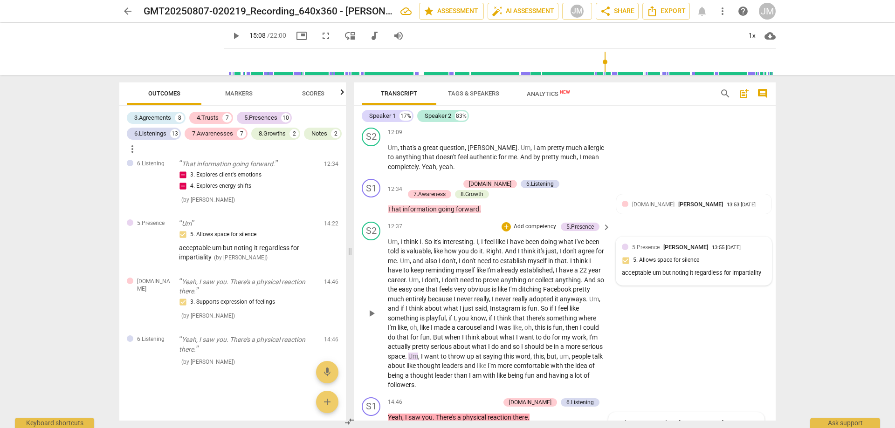
scroll to position [1875, 0]
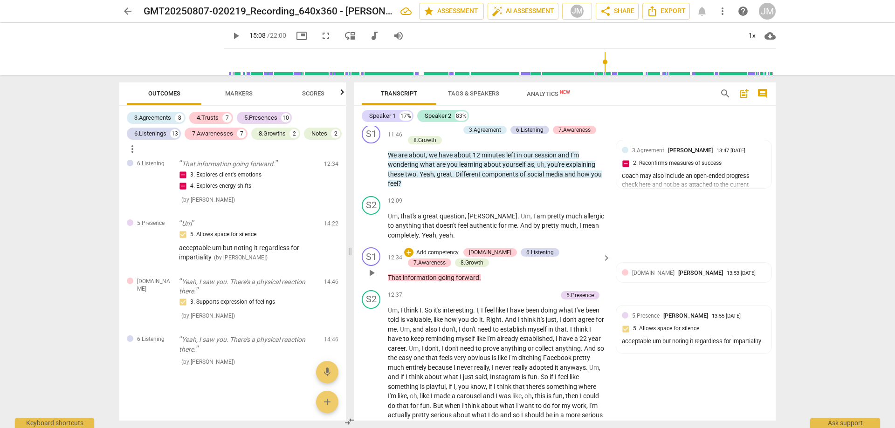
click at [447, 282] on span "going" at bounding box center [447, 277] width 18 height 7
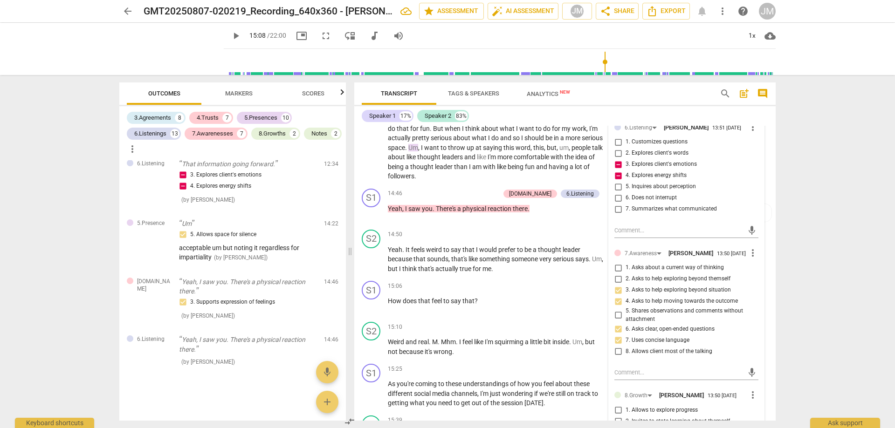
scroll to position [2108, 0]
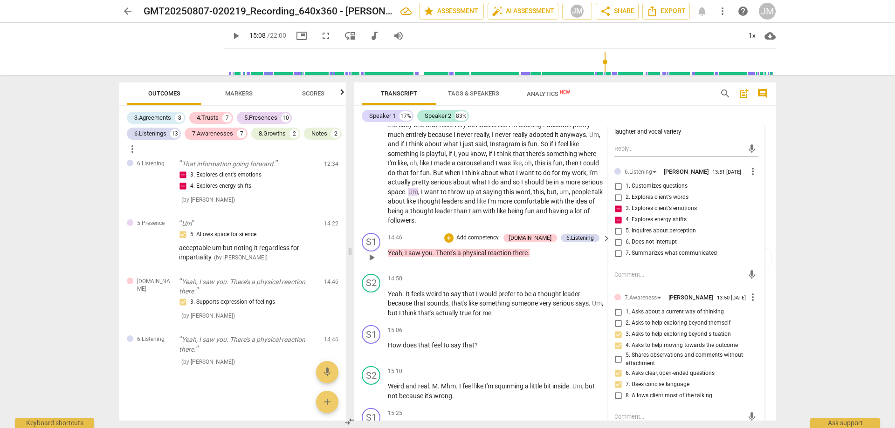
click at [569, 267] on div "14:46 + Add competency [DOMAIN_NAME] 6.Listening keyboard_arrow_right Yeah , I …" at bounding box center [500, 250] width 224 height 34
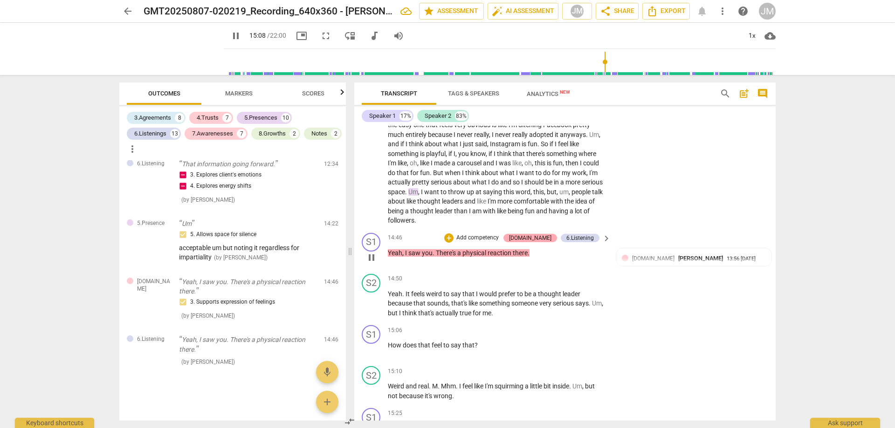
click at [548, 241] on div "[DOMAIN_NAME]" at bounding box center [530, 238] width 42 height 8
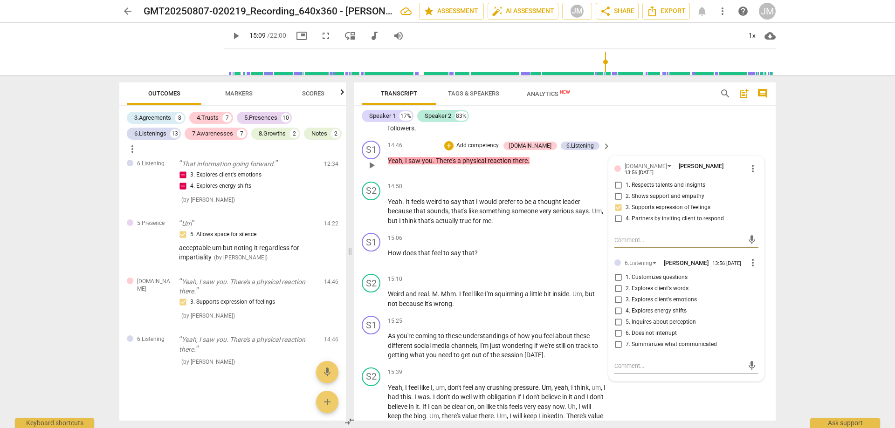
scroll to position [2201, 0]
click at [618, 314] on input "4. Explores energy shifts" at bounding box center [618, 310] width 15 height 11
click at [617, 298] on input "3. Explores client's emotions" at bounding box center [618, 299] width 15 height 11
click at [650, 364] on textarea at bounding box center [678, 365] width 129 height 9
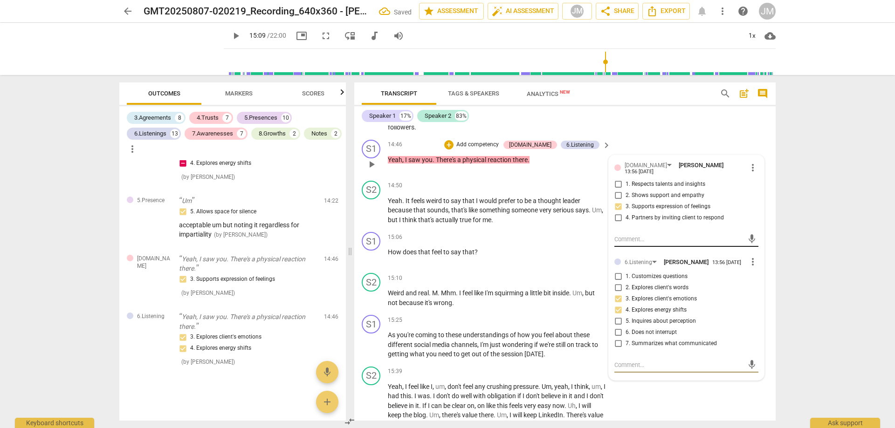
click at [644, 242] on textarea at bounding box center [678, 239] width 129 height 9
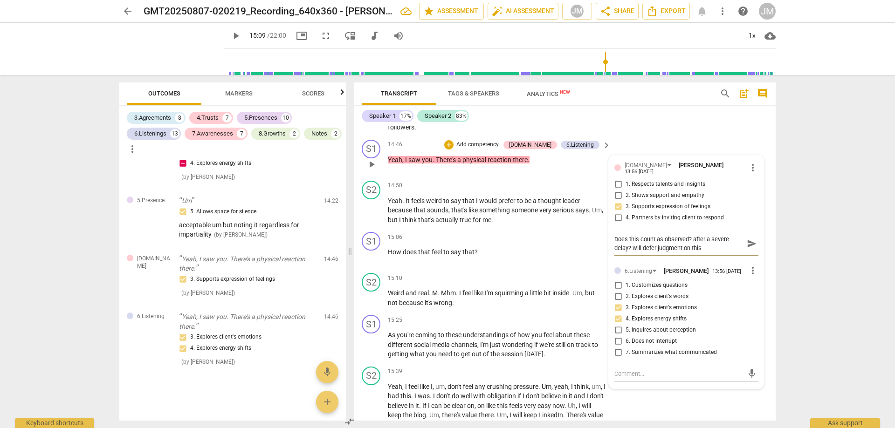
click at [747, 246] on span "send" at bounding box center [752, 244] width 10 height 10
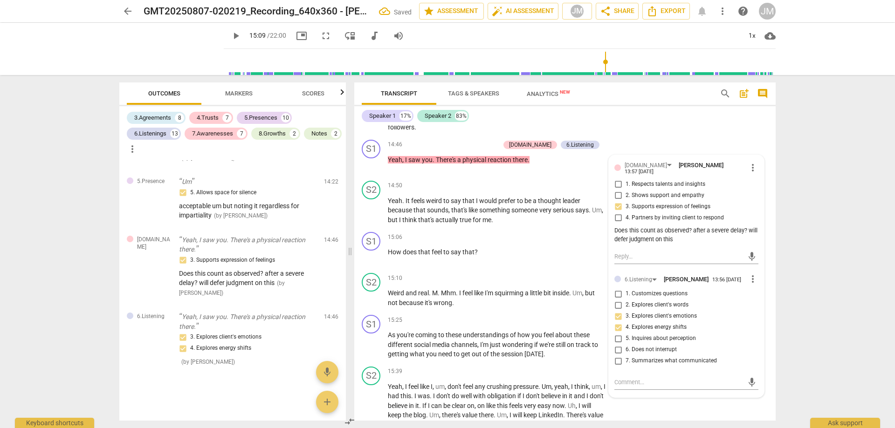
click at [803, 281] on div "arrow_back GMT20250807-020219_Recording_640x360 - [PERSON_NAME] Saved edit star…" at bounding box center [447, 214] width 895 height 428
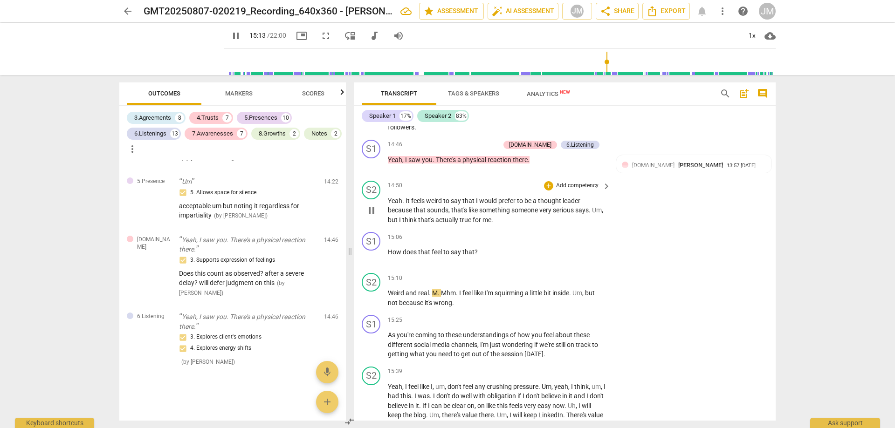
click at [493, 212] on p "Yeah . It feels weird to say that I would prefer to be a thought leader because…" at bounding box center [497, 210] width 218 height 29
click at [460, 224] on span "actually" at bounding box center [447, 219] width 24 height 7
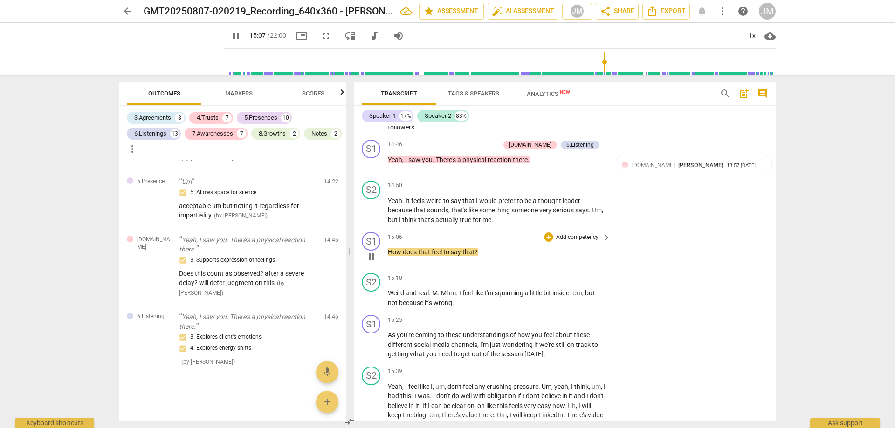
click at [366, 262] on span "pause" at bounding box center [371, 256] width 11 height 11
drag, startPoint x: 390, startPoint y: 258, endPoint x: 507, endPoint y: 255, distance: 117.0
click at [507, 255] on p "How does that feel to say that ?" at bounding box center [497, 252] width 218 height 10
click at [550, 242] on div "+" at bounding box center [548, 237] width 9 height 9
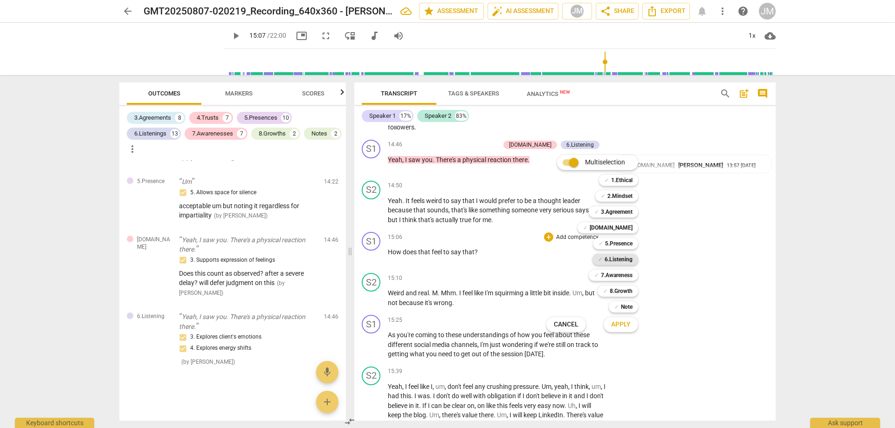
click at [606, 256] on b "6.Listening" at bounding box center [619, 259] width 28 height 11
click at [606, 228] on div "✓ [DOMAIN_NAME]" at bounding box center [607, 227] width 61 height 11
click at [624, 331] on button "Apply" at bounding box center [621, 324] width 34 height 17
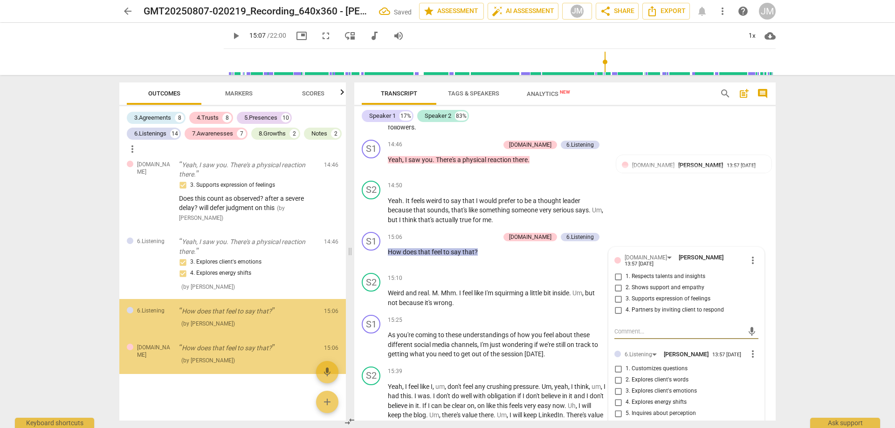
scroll to position [4072, 0]
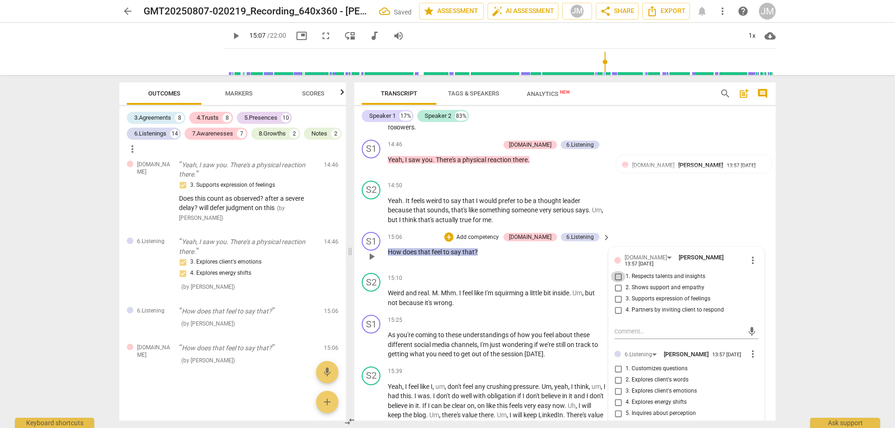
click at [623, 276] on input "1. Respects talents and insights" at bounding box center [618, 276] width 15 height 11
click at [626, 302] on span "3. Supports expression of feelings" at bounding box center [668, 299] width 85 height 8
click at [624, 302] on input "3. Supports expression of feelings" at bounding box center [618, 299] width 15 height 11
click at [619, 279] on input "1. Respects talents and insights" at bounding box center [618, 276] width 15 height 11
click at [621, 280] on input "1. Respects talents and insights" at bounding box center [618, 276] width 15 height 11
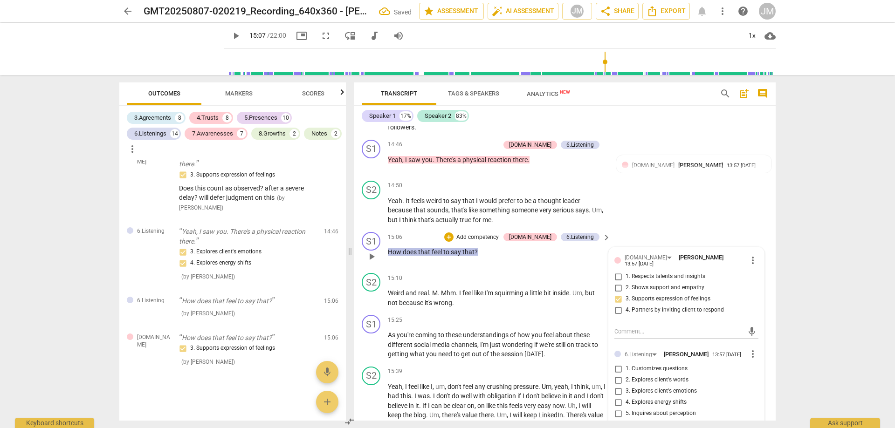
click at [649, 312] on span "4. Partners by inviting client to respond" at bounding box center [675, 310] width 98 height 8
click at [626, 312] on input "4. Partners by inviting client to respond" at bounding box center [618, 310] width 15 height 11
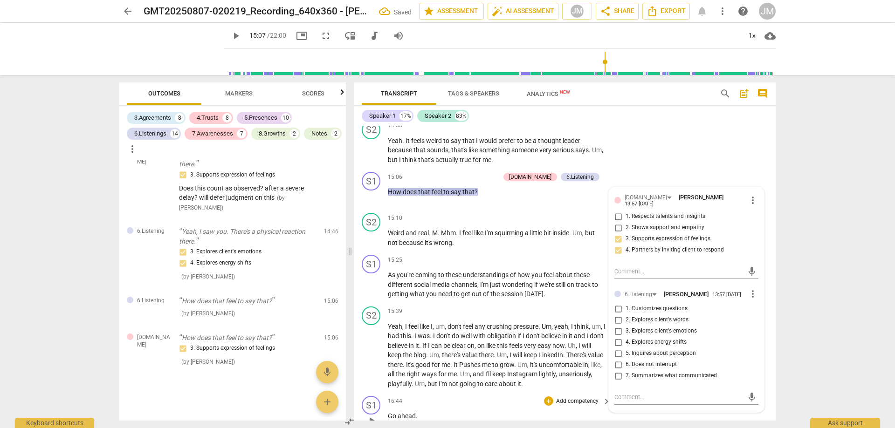
scroll to position [2248, 0]
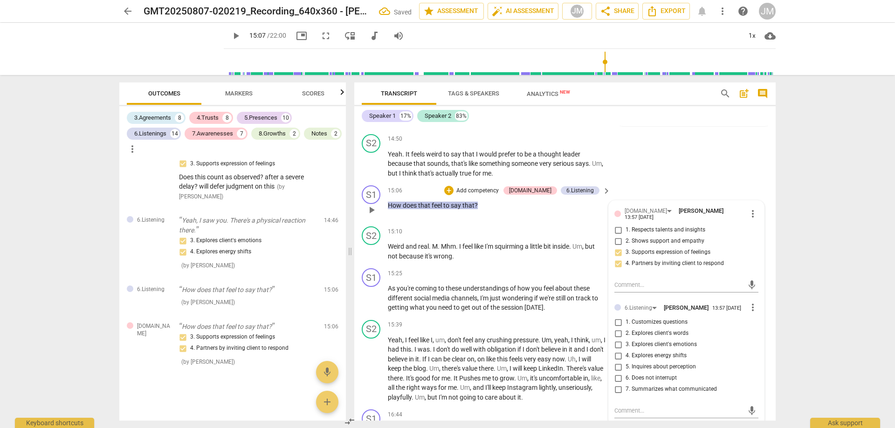
click at [682, 346] on span "3. Explores client's emotions" at bounding box center [661, 345] width 71 height 8
click at [626, 346] on input "3. Explores client's emotions" at bounding box center [618, 344] width 15 height 11
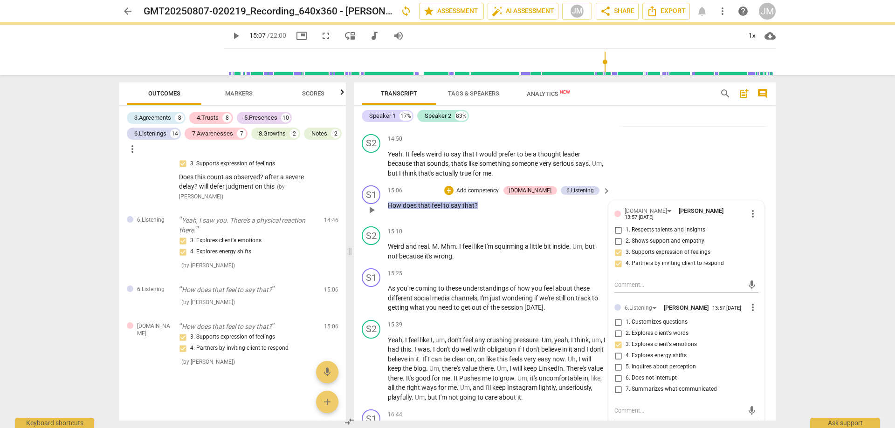
click at [681, 371] on span "5. Inquires about perception" at bounding box center [661, 367] width 70 height 8
click at [626, 372] on input "5. Inquires about perception" at bounding box center [618, 367] width 15 height 11
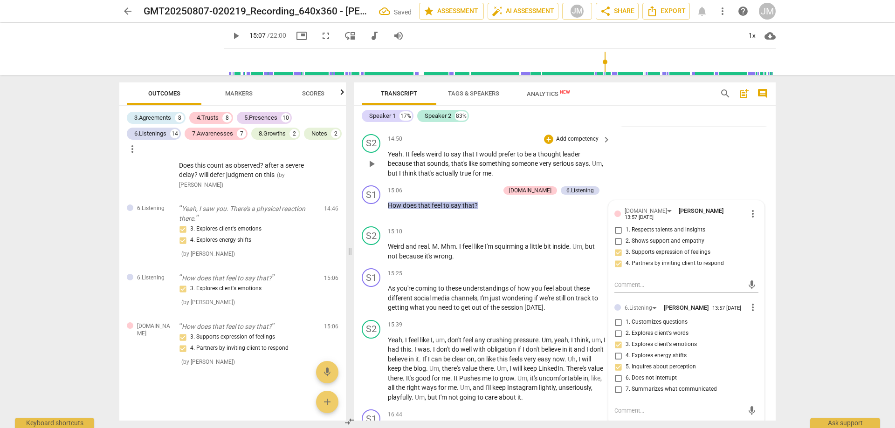
click at [716, 158] on div "S2 play_arrow pause 14:50 + Add competency keyboard_arrow_right Yeah . It feels…" at bounding box center [564, 157] width 421 height 52
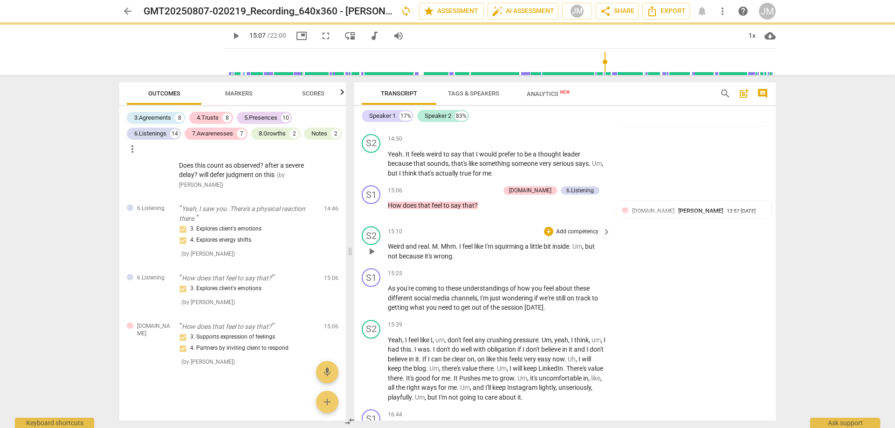
click at [374, 257] on span "play_arrow" at bounding box center [371, 251] width 11 height 11
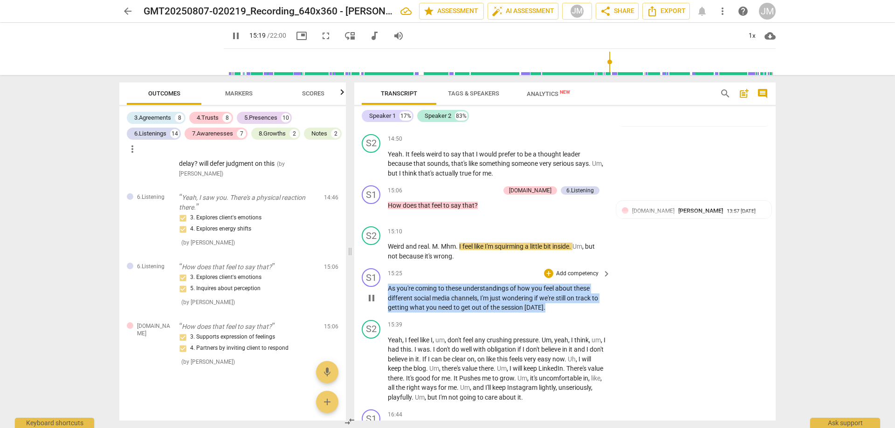
drag, startPoint x: 388, startPoint y: 293, endPoint x: 614, endPoint y: 320, distance: 227.7
click at [614, 316] on div "S1 play_arrow pause 15:25 + Add competency keyboard_arrow_right As you're comin…" at bounding box center [564, 291] width 421 height 52
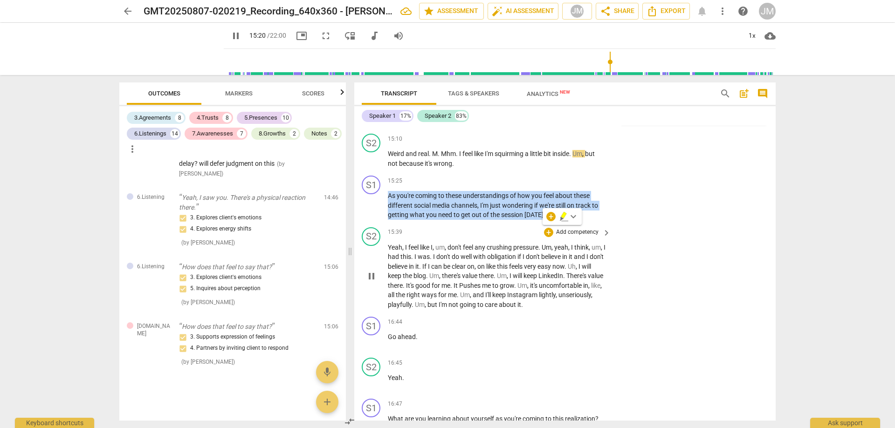
scroll to position [2341, 0]
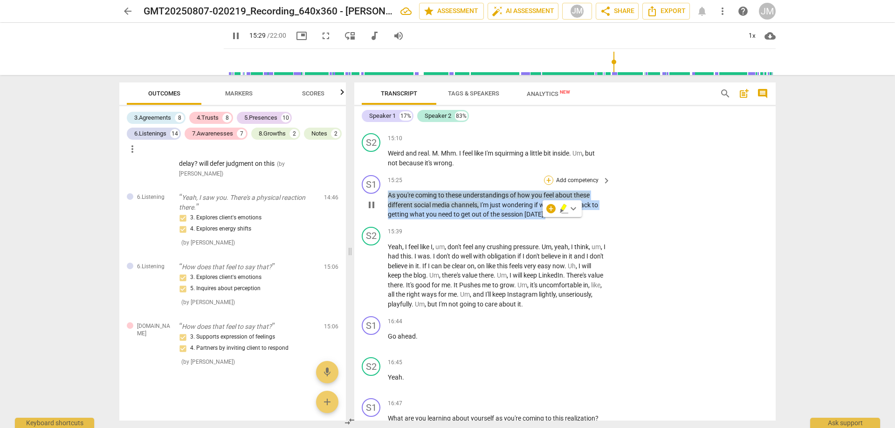
click at [547, 185] on div "+" at bounding box center [548, 180] width 9 height 9
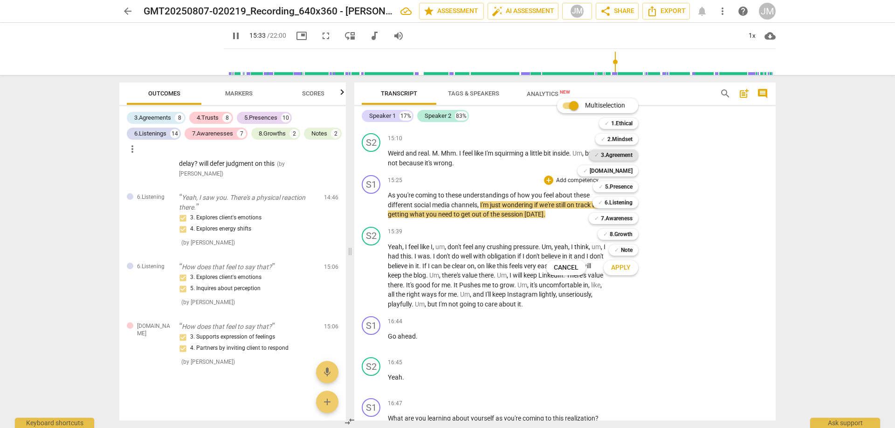
click at [635, 155] on div "✓ 3.Agreement" at bounding box center [613, 155] width 49 height 11
click at [625, 235] on b "8.Growth" at bounding box center [621, 234] width 23 height 11
click at [632, 168] on b "[DOMAIN_NAME]" at bounding box center [611, 170] width 43 height 11
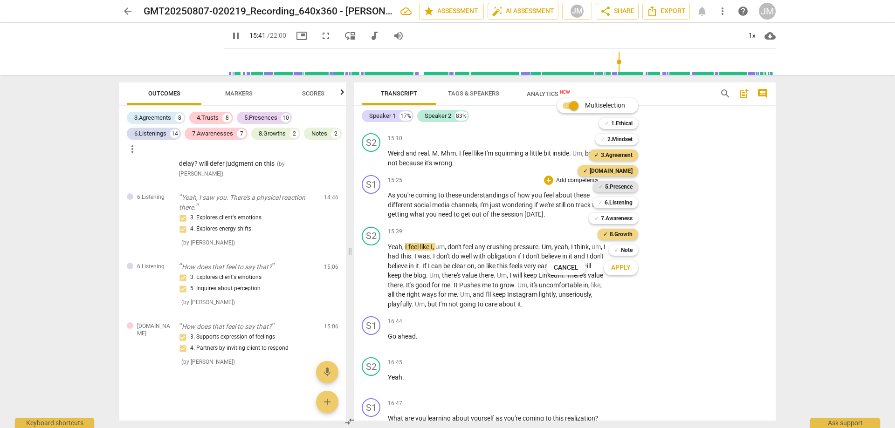
click at [628, 188] on b "5.Presence" at bounding box center [618, 186] width 27 height 11
click at [629, 202] on b "6.Listening" at bounding box center [619, 202] width 28 height 11
drag, startPoint x: 628, startPoint y: 268, endPoint x: 680, endPoint y: 252, distance: 54.4
click at [629, 268] on span "Apply" at bounding box center [621, 267] width 20 height 9
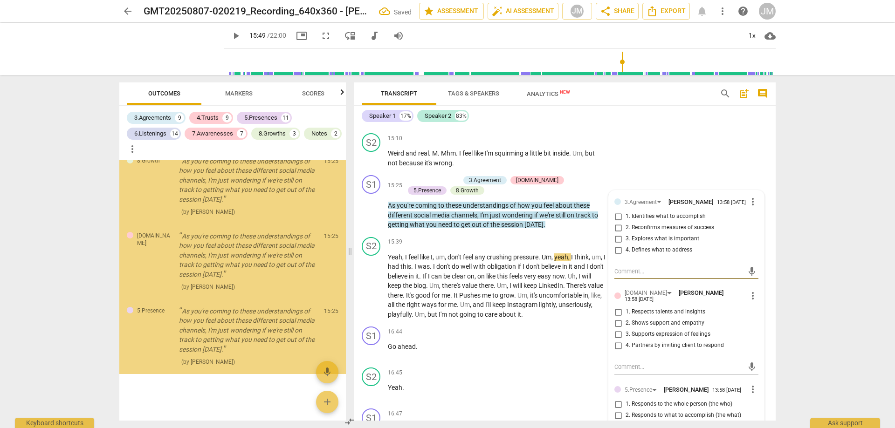
scroll to position [4418, 0]
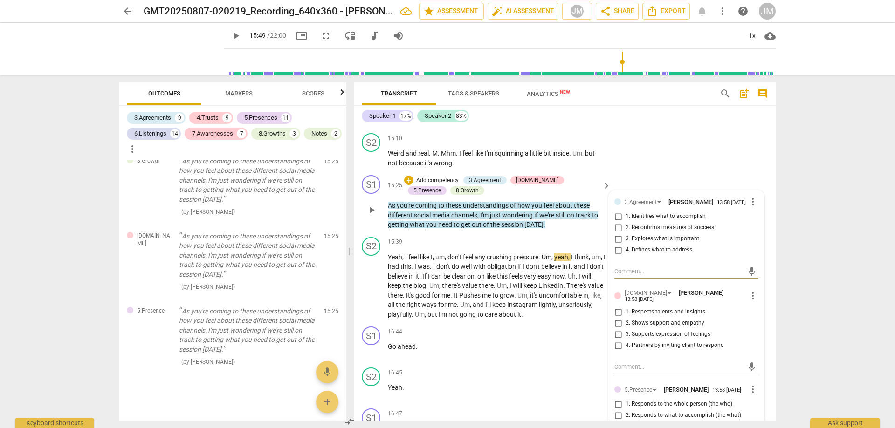
click at [626, 232] on span "2. Reconfirms measures of success" at bounding box center [670, 228] width 89 height 8
click at [624, 234] on input "2. Reconfirms measures of success" at bounding box center [618, 227] width 15 height 11
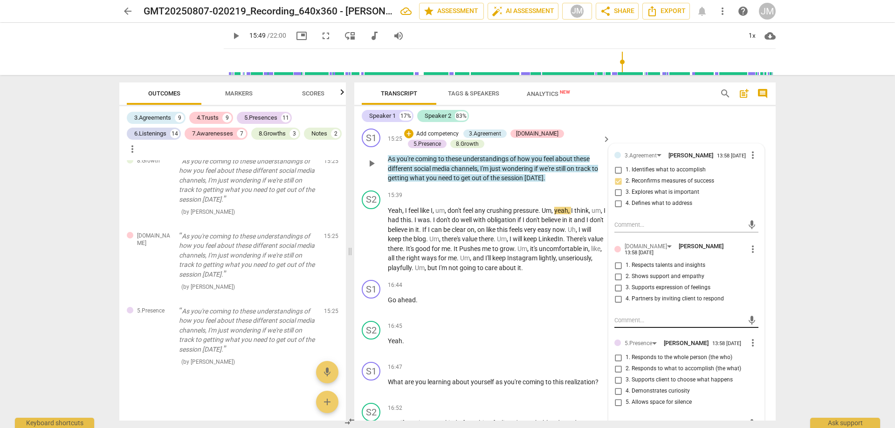
scroll to position [2341, 0]
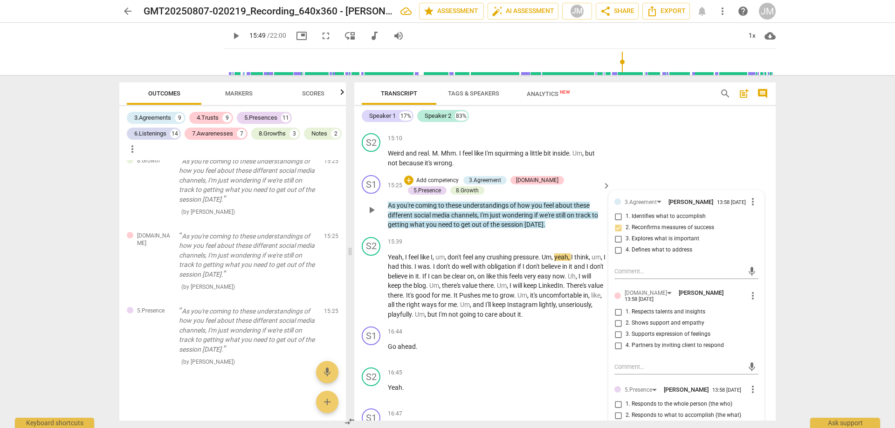
click at [680, 339] on span "3. Supports expression of feelings" at bounding box center [668, 334] width 85 height 8
click at [626, 340] on input "3. Supports expression of feelings" at bounding box center [618, 334] width 15 height 11
click at [678, 328] on span "2. Shows support and empathy" at bounding box center [665, 323] width 79 height 8
click at [626, 328] on input "2. Shows support and empathy" at bounding box center [618, 323] width 15 height 11
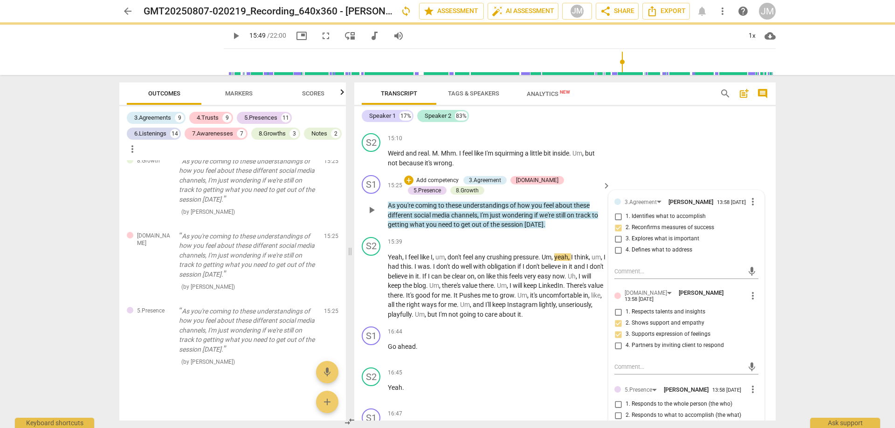
click at [682, 313] on label "1. Respects talents and insights" at bounding box center [683, 312] width 144 height 11
click at [626, 313] on input "1. Respects talents and insights" at bounding box center [618, 312] width 15 height 11
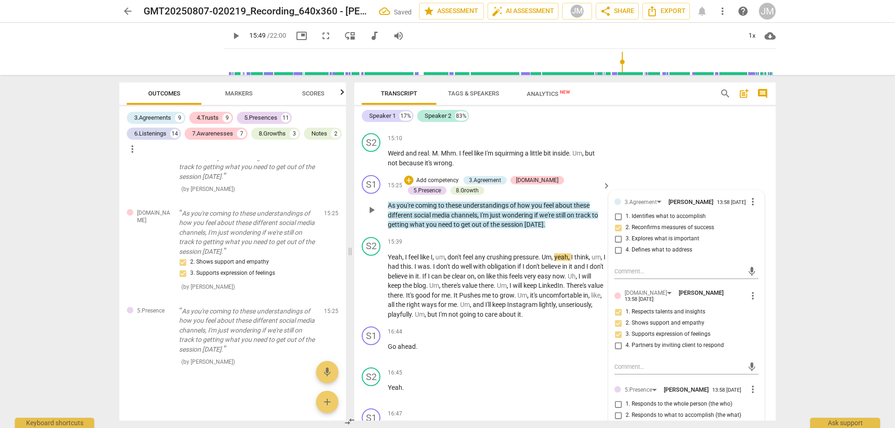
click at [713, 350] on span "4. Partners by inviting client to respond" at bounding box center [675, 346] width 98 height 8
click at [626, 351] on input "4. Partners by inviting client to respond" at bounding box center [618, 345] width 15 height 11
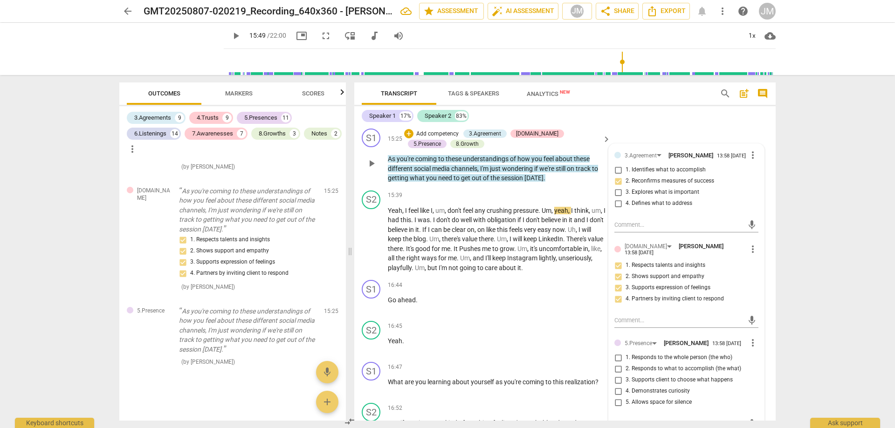
scroll to position [2434, 0]
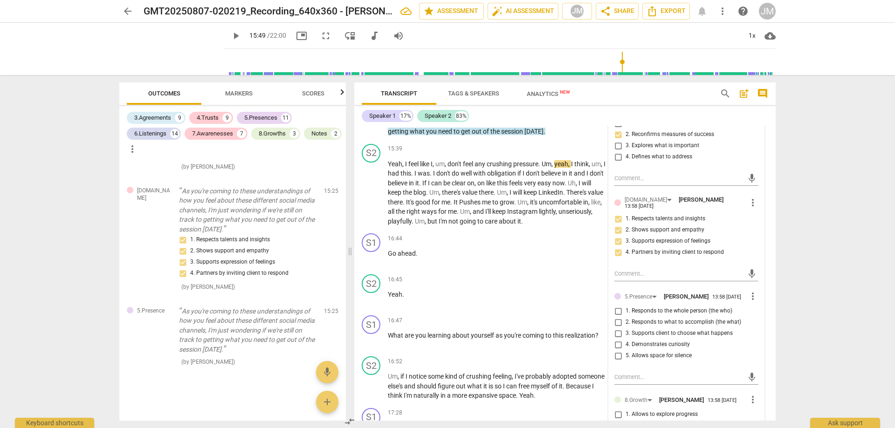
click at [681, 338] on span "3. Supports client to choose what happens" at bounding box center [679, 334] width 107 height 8
click at [626, 339] on input "3. Supports client to choose what happens" at bounding box center [618, 333] width 15 height 11
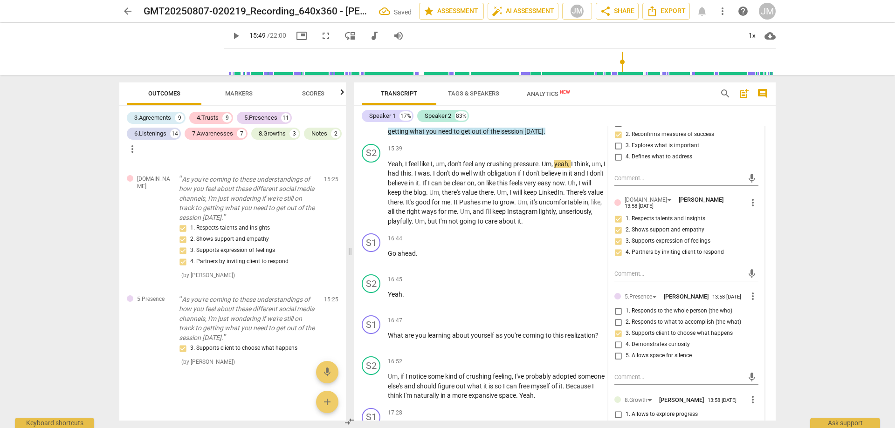
click at [683, 360] on span "5. Allows space for silence" at bounding box center [659, 356] width 66 height 8
click at [626, 360] on input "5. Allows space for silence" at bounding box center [618, 356] width 15 height 11
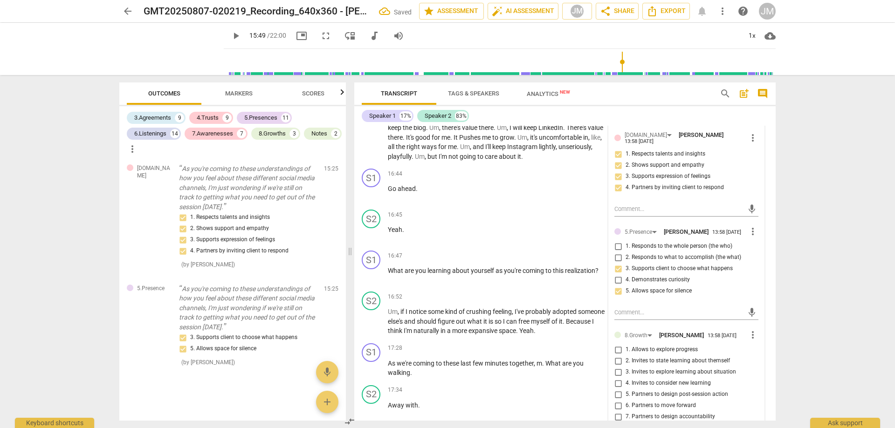
scroll to position [2481, 0]
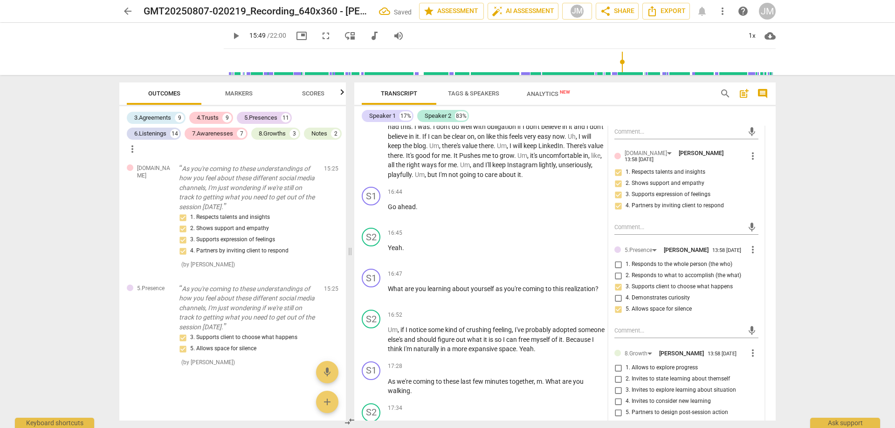
click at [665, 372] on span "1. Allows to explore progress" at bounding box center [662, 368] width 72 height 8
click at [626, 372] on input "1. Allows to explore progress" at bounding box center [618, 368] width 15 height 11
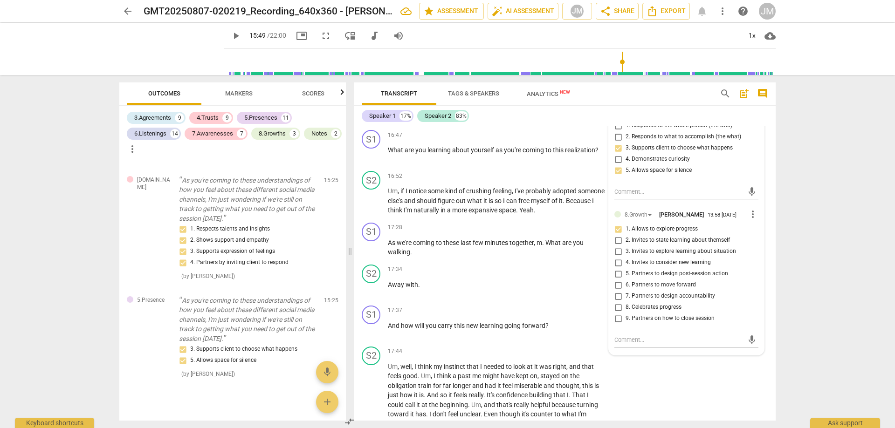
scroll to position [2620, 0]
click at [699, 344] on textarea at bounding box center [678, 339] width 129 height 9
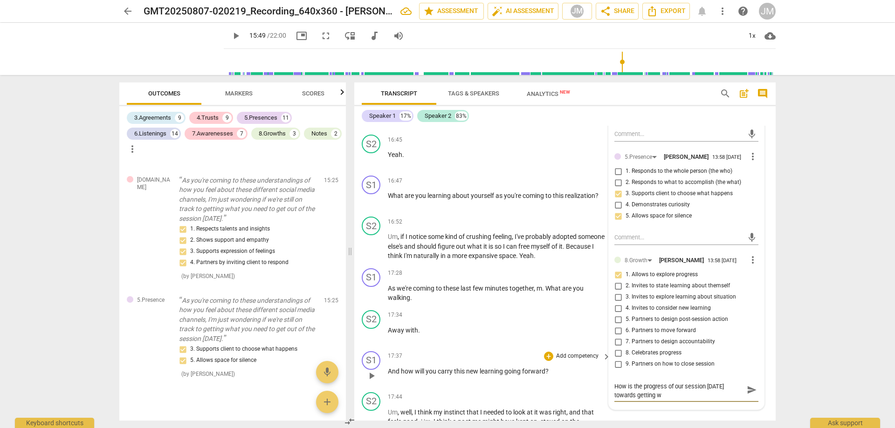
scroll to position [0, 0]
click at [615, 404] on textarea "Developmental area - could be open ended. i.e. How is the progress of our sessi…" at bounding box center [678, 394] width 129 height 27
click at [614, 403] on textarea "Developmental area - could be open ended. i.e. How is the progress of our sessi…" at bounding box center [678, 394] width 129 height 27
click at [723, 408] on textarea "Developmental area - could be open ended. i.e. "How is the progress of our sess…" at bounding box center [678, 394] width 129 height 27
click at [738, 392] on textarea "Developmental area - could be open ended. i.e. "How is the progress of our sess…" at bounding box center [678, 394] width 129 height 27
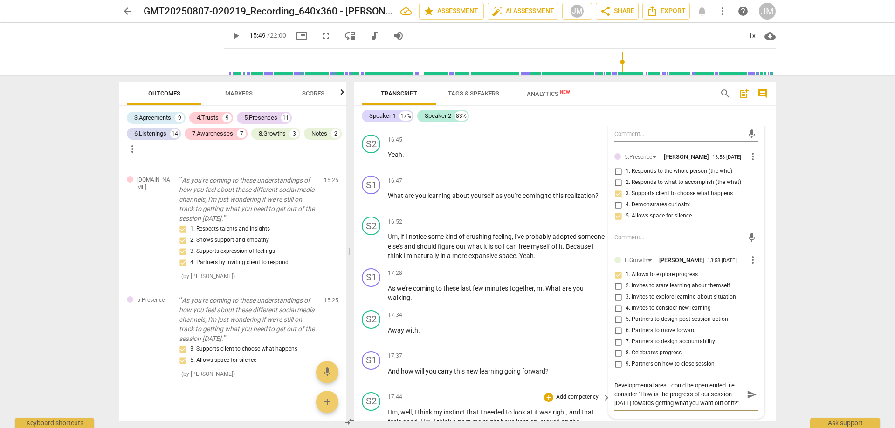
drag, startPoint x: 753, startPoint y: 403, endPoint x: 765, endPoint y: 399, distance: 13.0
click at [753, 400] on span "send" at bounding box center [752, 395] width 10 height 10
